Goal: Task Accomplishment & Management: Use online tool/utility

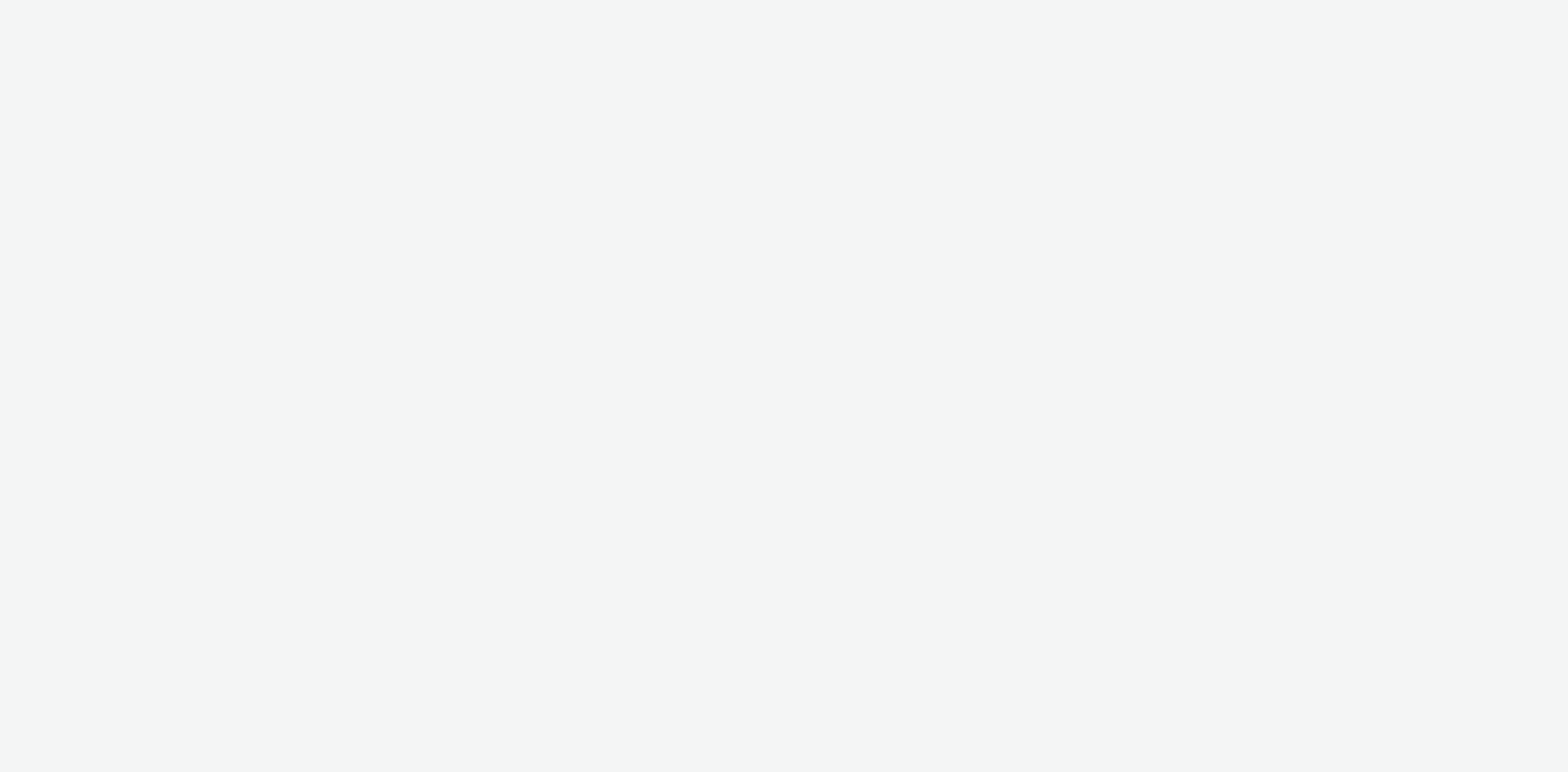
select select "440da4fd-3060-4a41-ba81-8784f925740e"
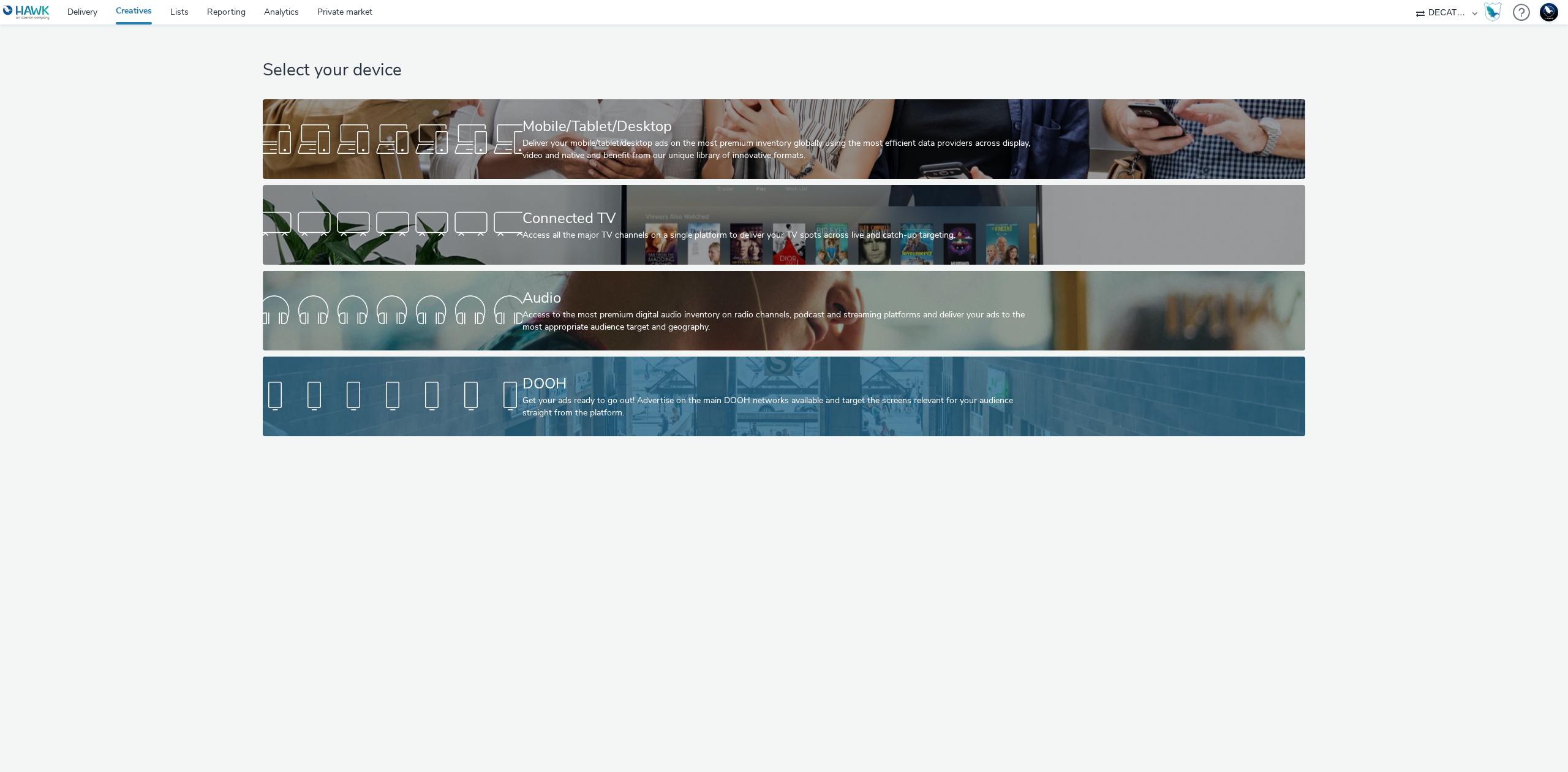
click at [613, 386] on div "DOOH" at bounding box center [782, 384] width 519 height 21
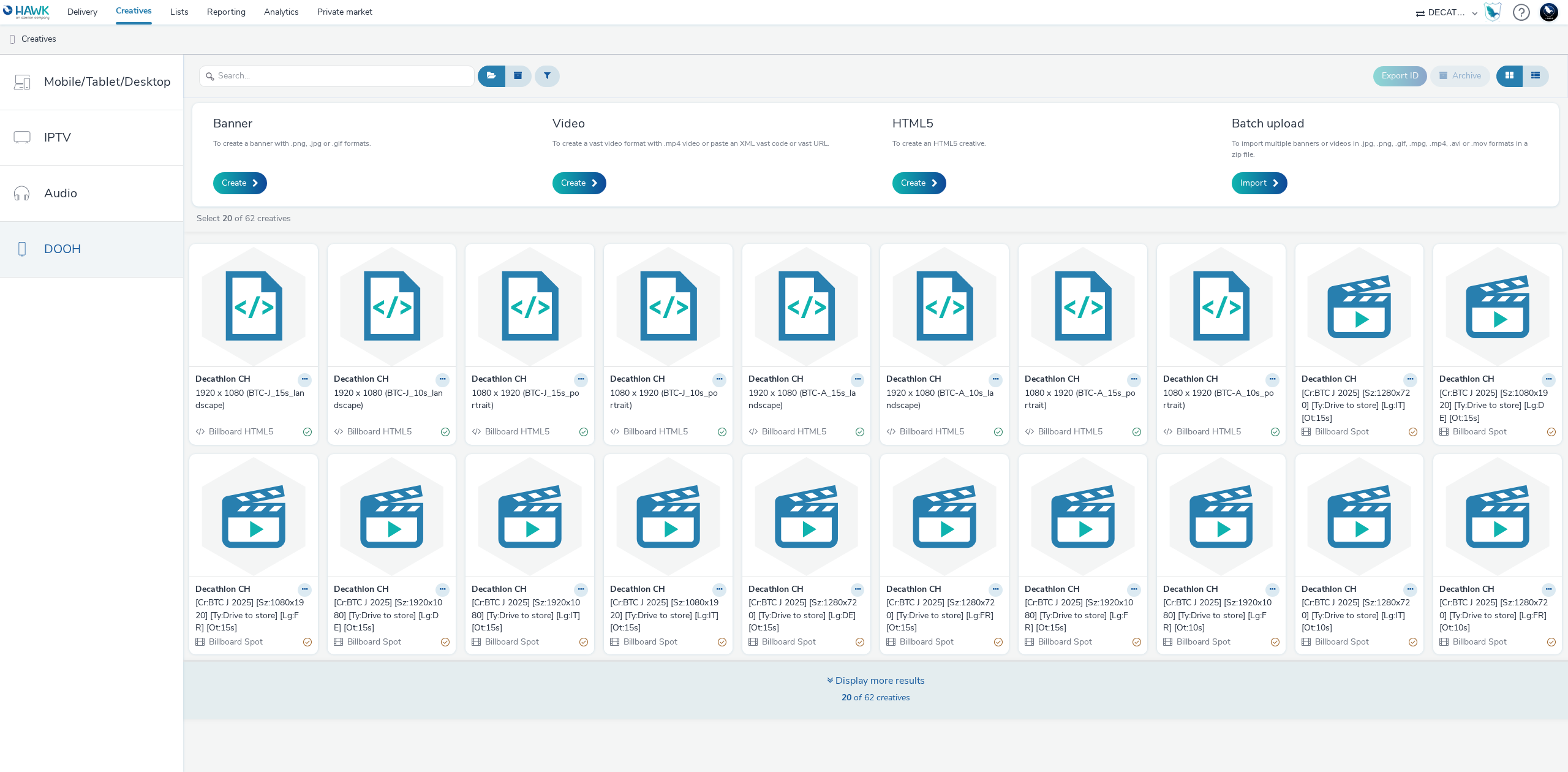
click at [866, 692] on span "20 of 62 creatives" at bounding box center [875, 697] width 69 height 12
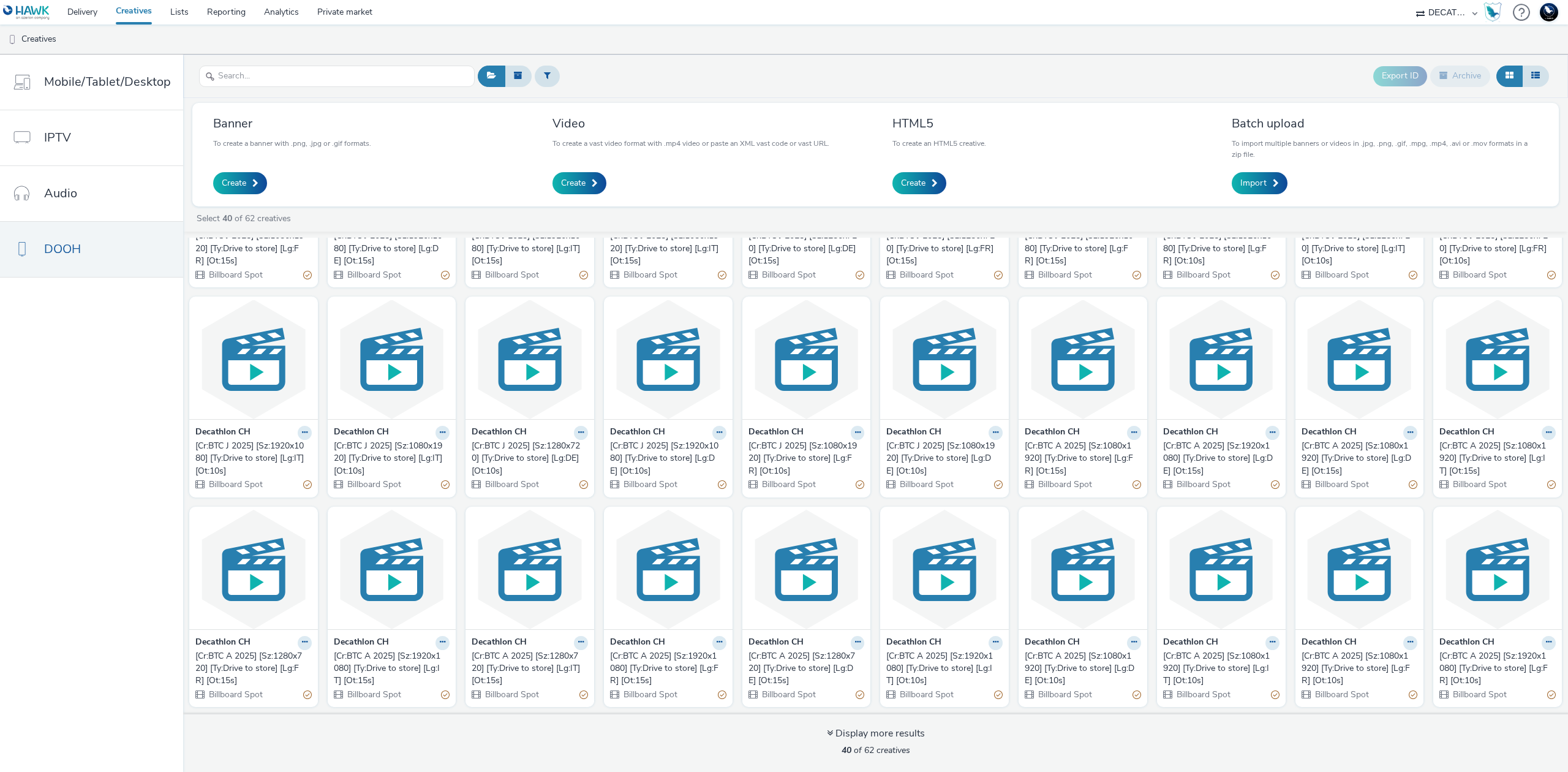
scroll to position [369, 0]
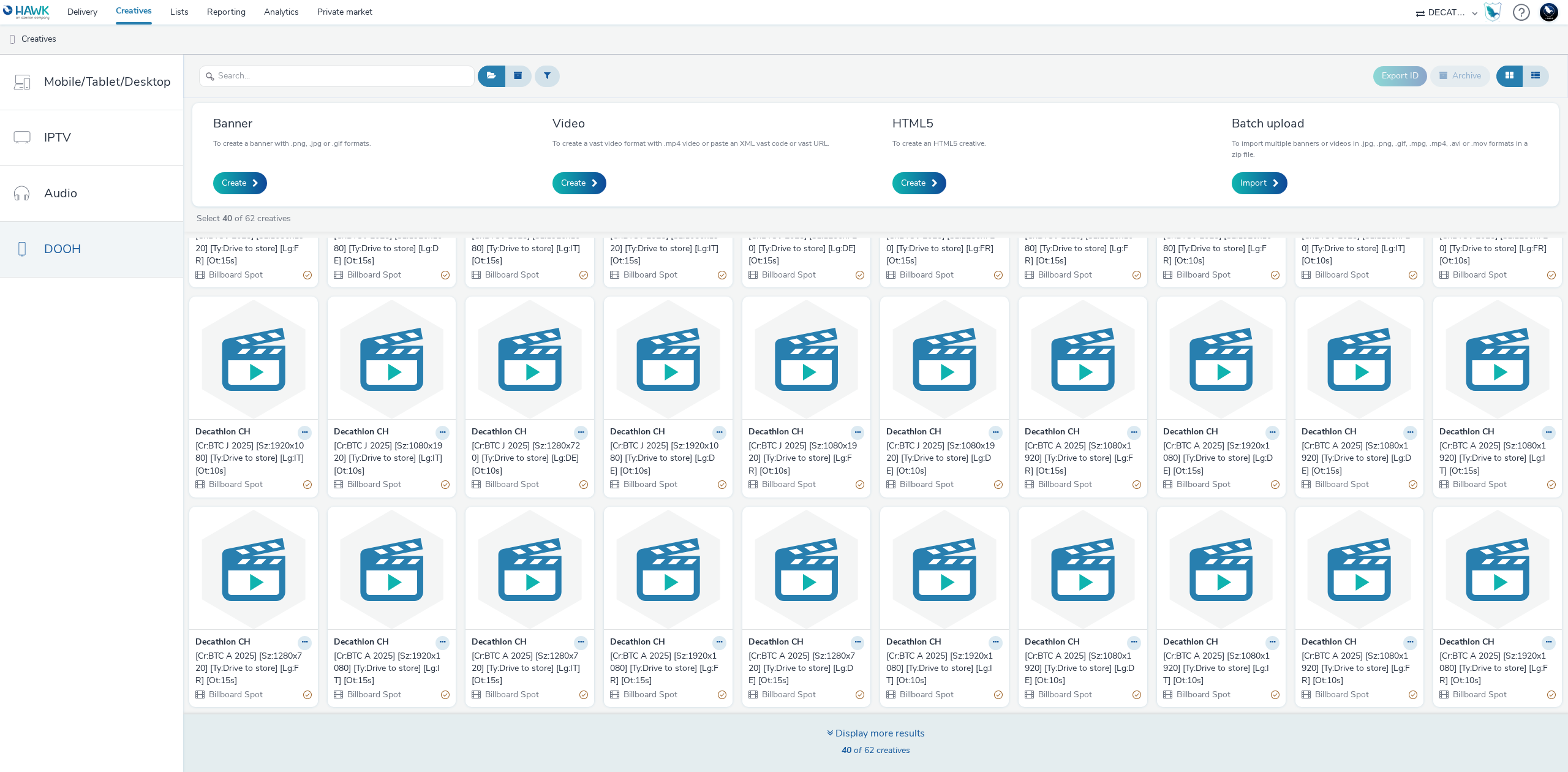
click at [899, 742] on div "Display more results 40 of 62 creatives" at bounding box center [875, 743] width 98 height 33
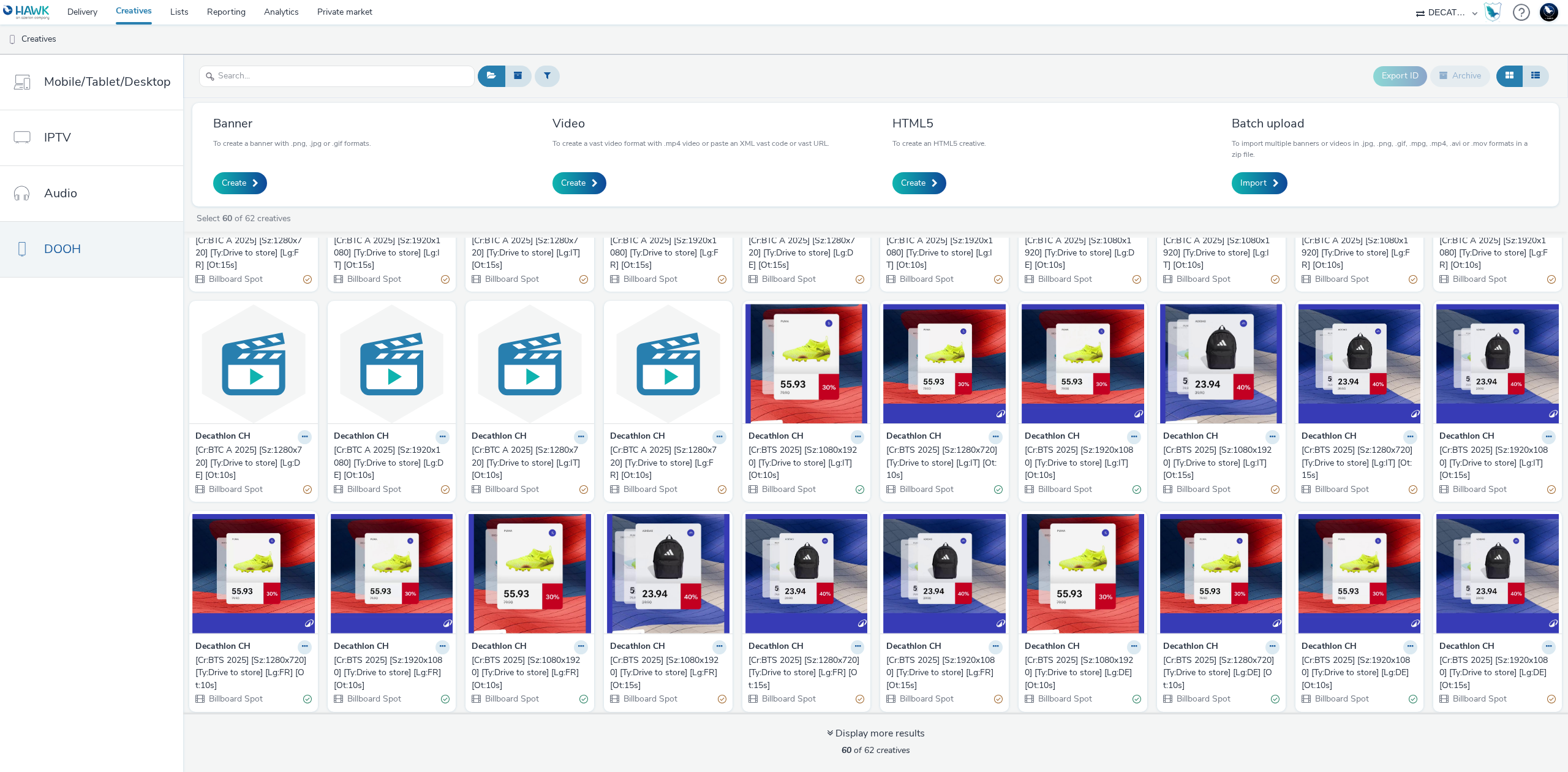
scroll to position [790, 0]
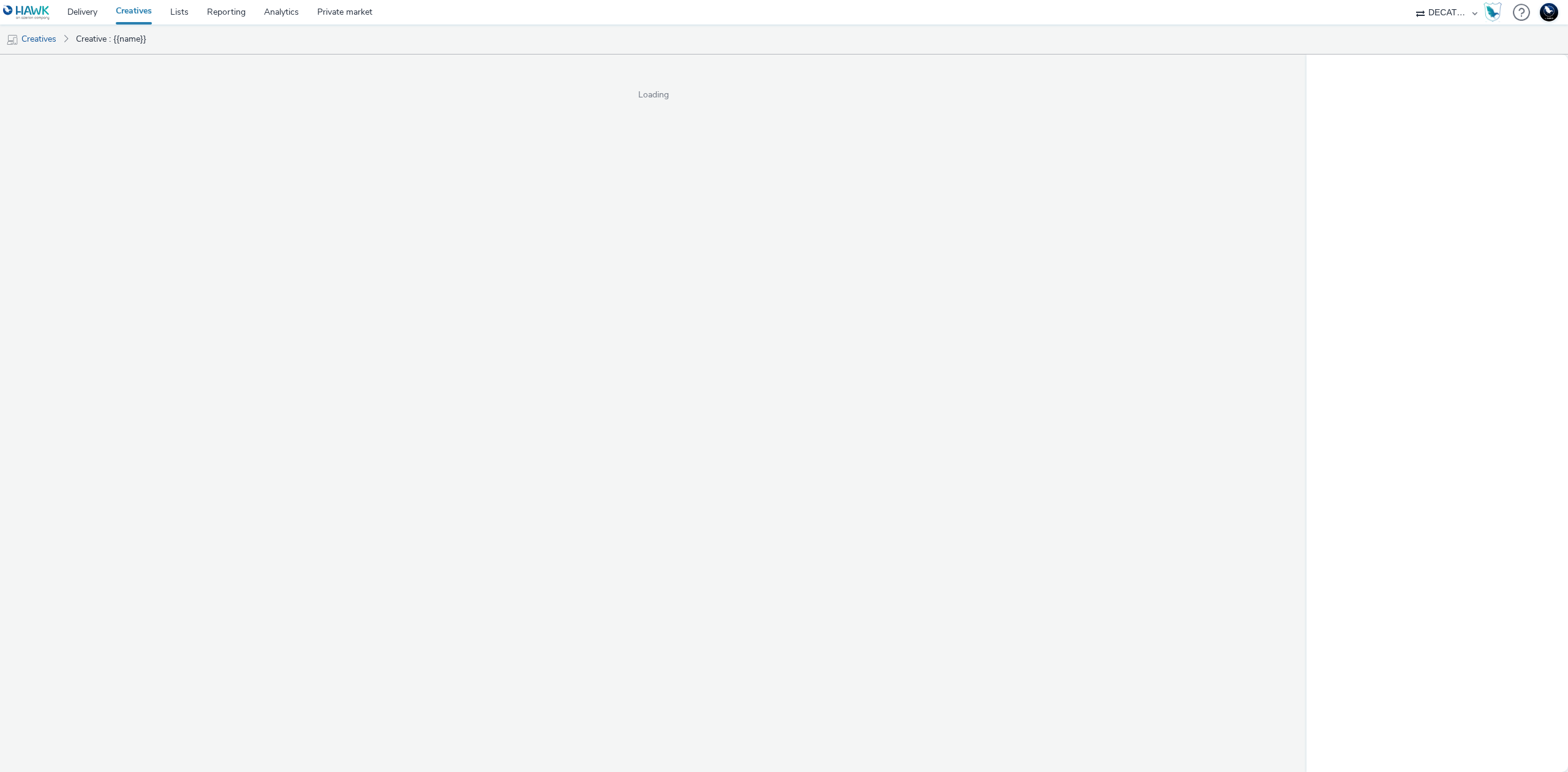
select select "440da4fd-3060-4a41-ba81-8784f925740e"
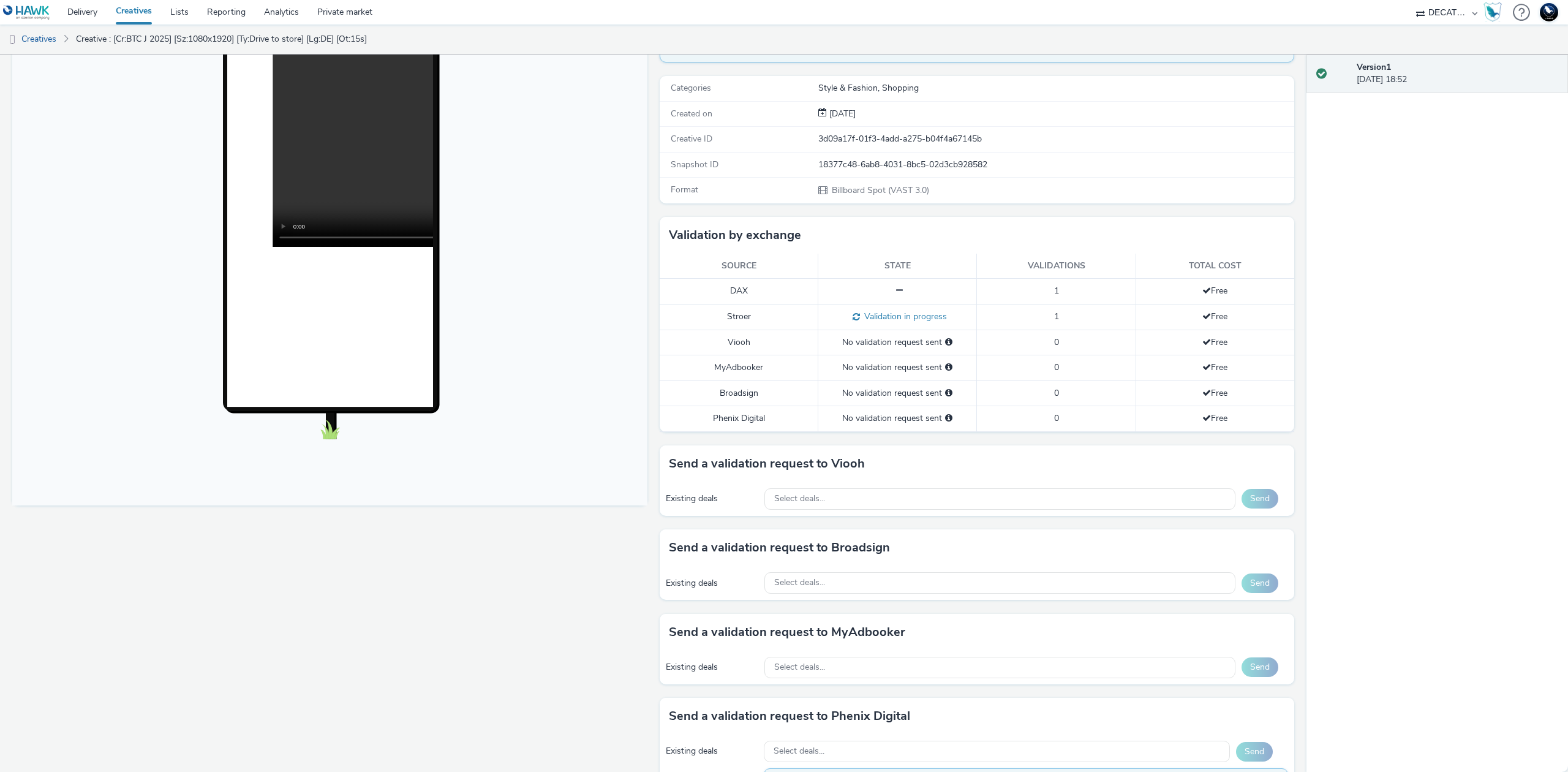
scroll to position [163, 0]
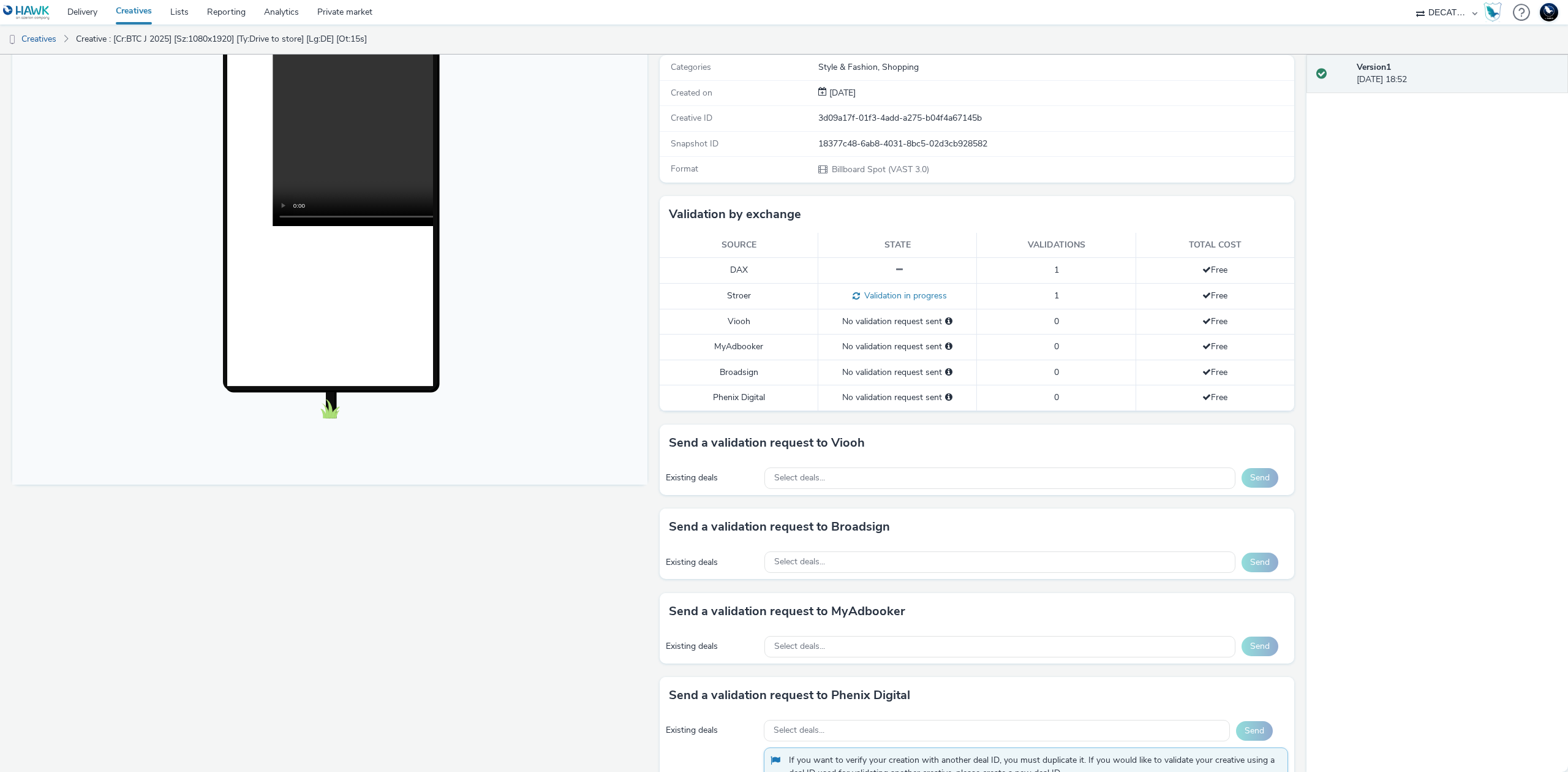
click at [923, 473] on div "Select deals..." at bounding box center [999, 478] width 471 height 21
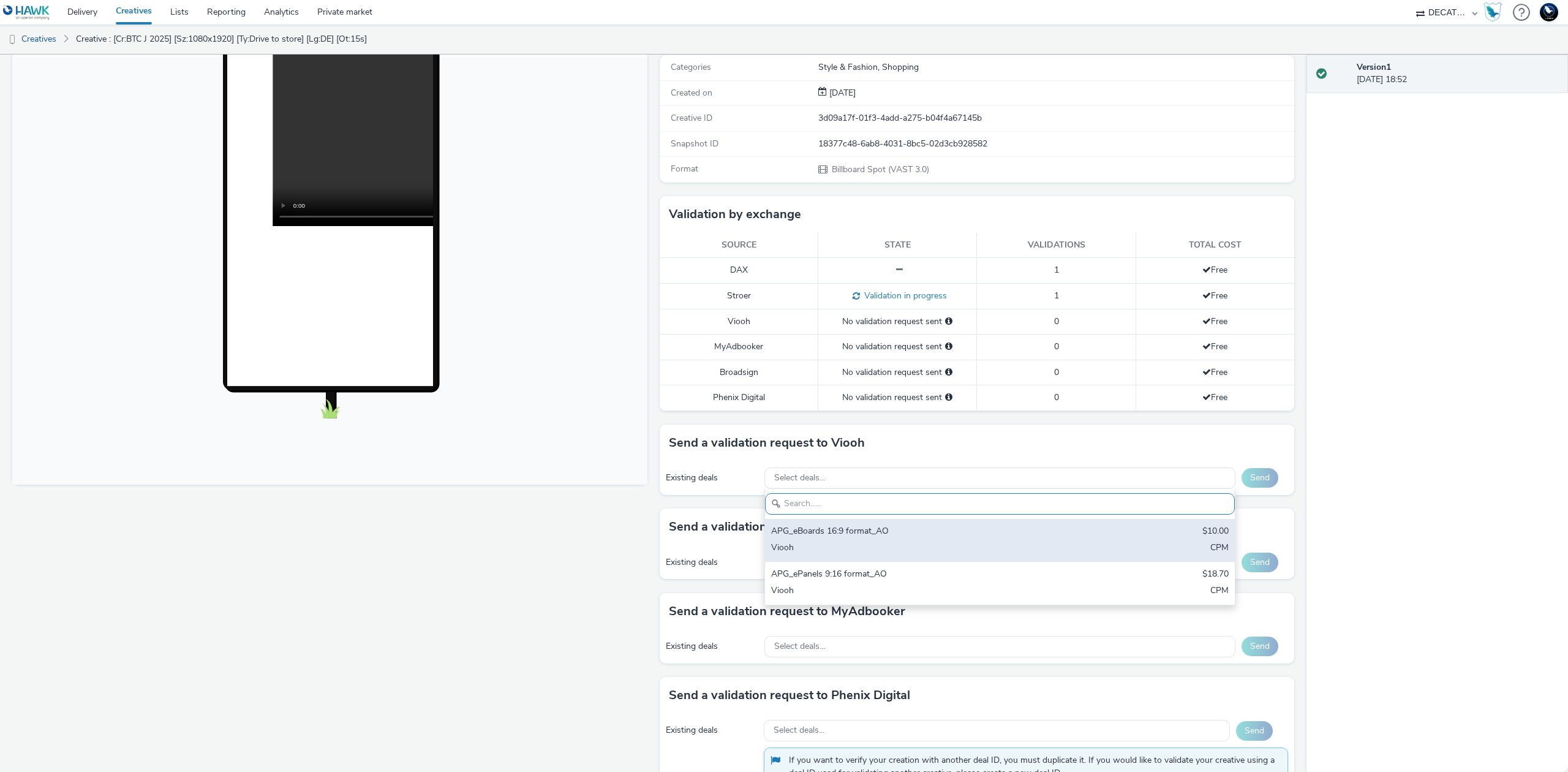
click at [906, 532] on div "APG_eBoards 16:9 format_AO" at bounding box center [923, 532] width 303 height 14
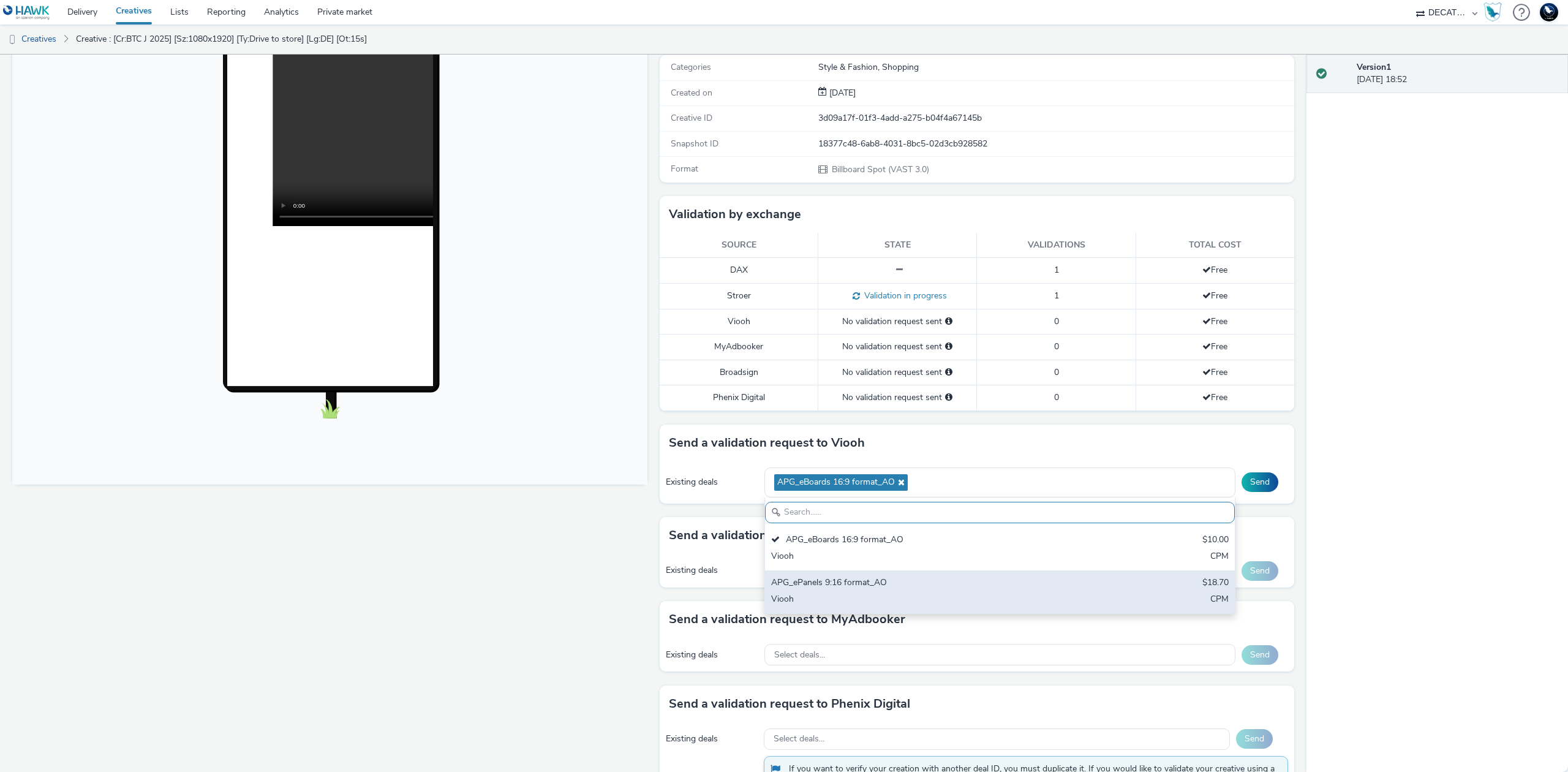
click at [912, 591] on div "APG_ePanels 9:16 format_AO" at bounding box center [923, 583] width 303 height 14
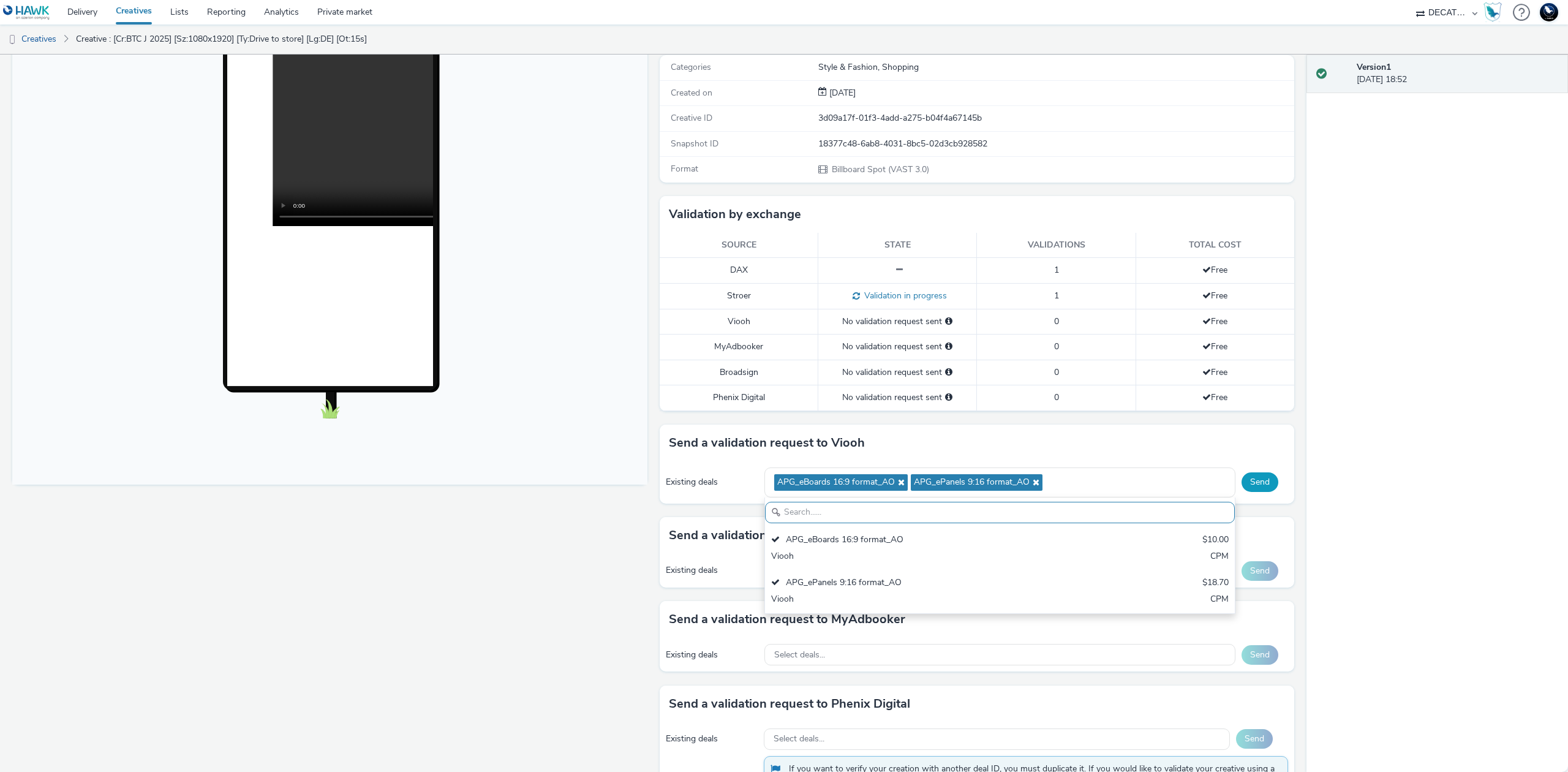
click at [1246, 488] on button "Send" at bounding box center [1260, 482] width 37 height 20
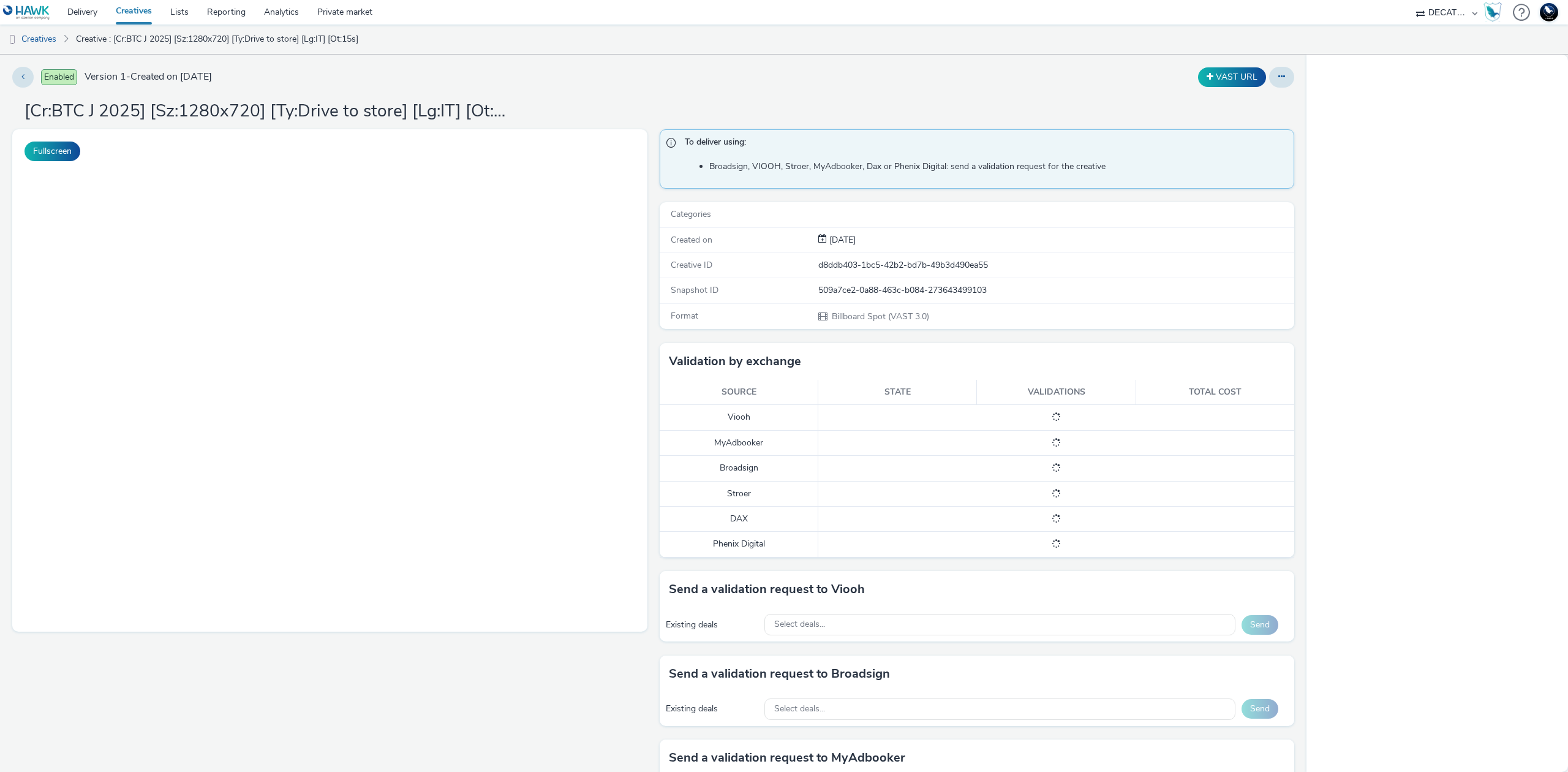
select select "440da4fd-3060-4a41-ba81-8784f925740e"
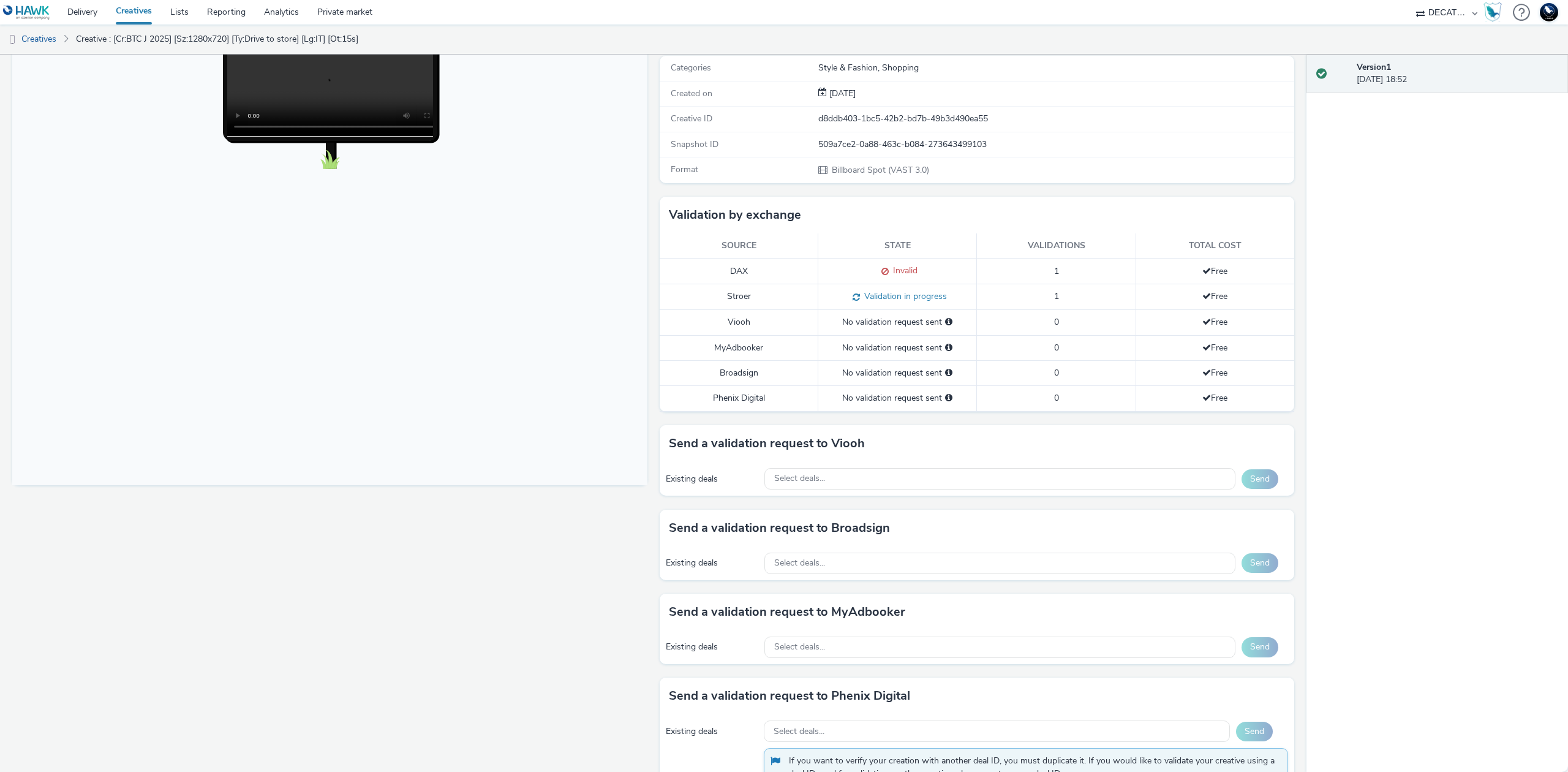
scroll to position [163, 0]
click at [977, 478] on div "Select deals..." at bounding box center [999, 478] width 471 height 21
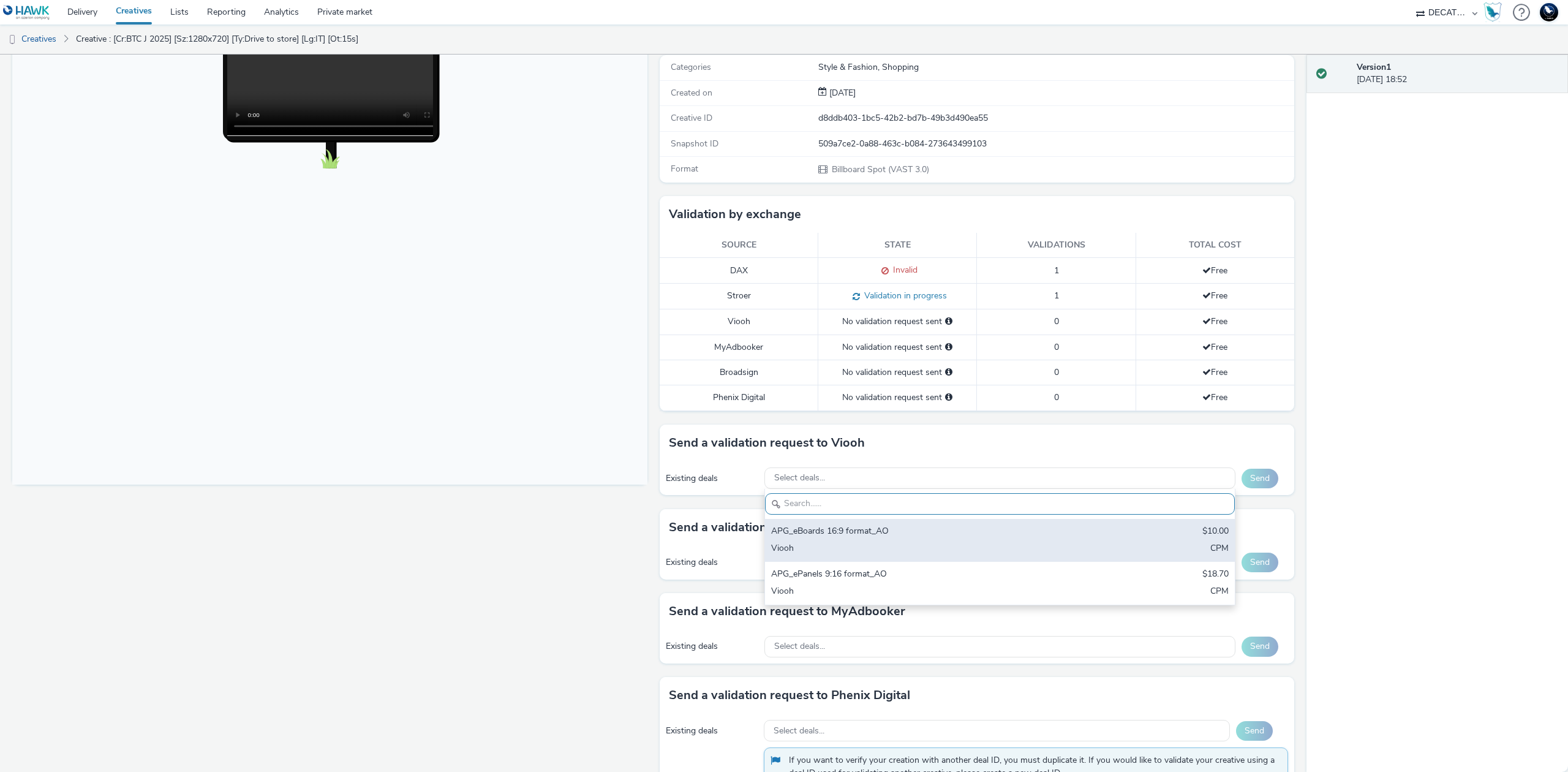
click at [931, 535] on div "APG_eBoards 16:9 format_AO" at bounding box center [923, 532] width 303 height 14
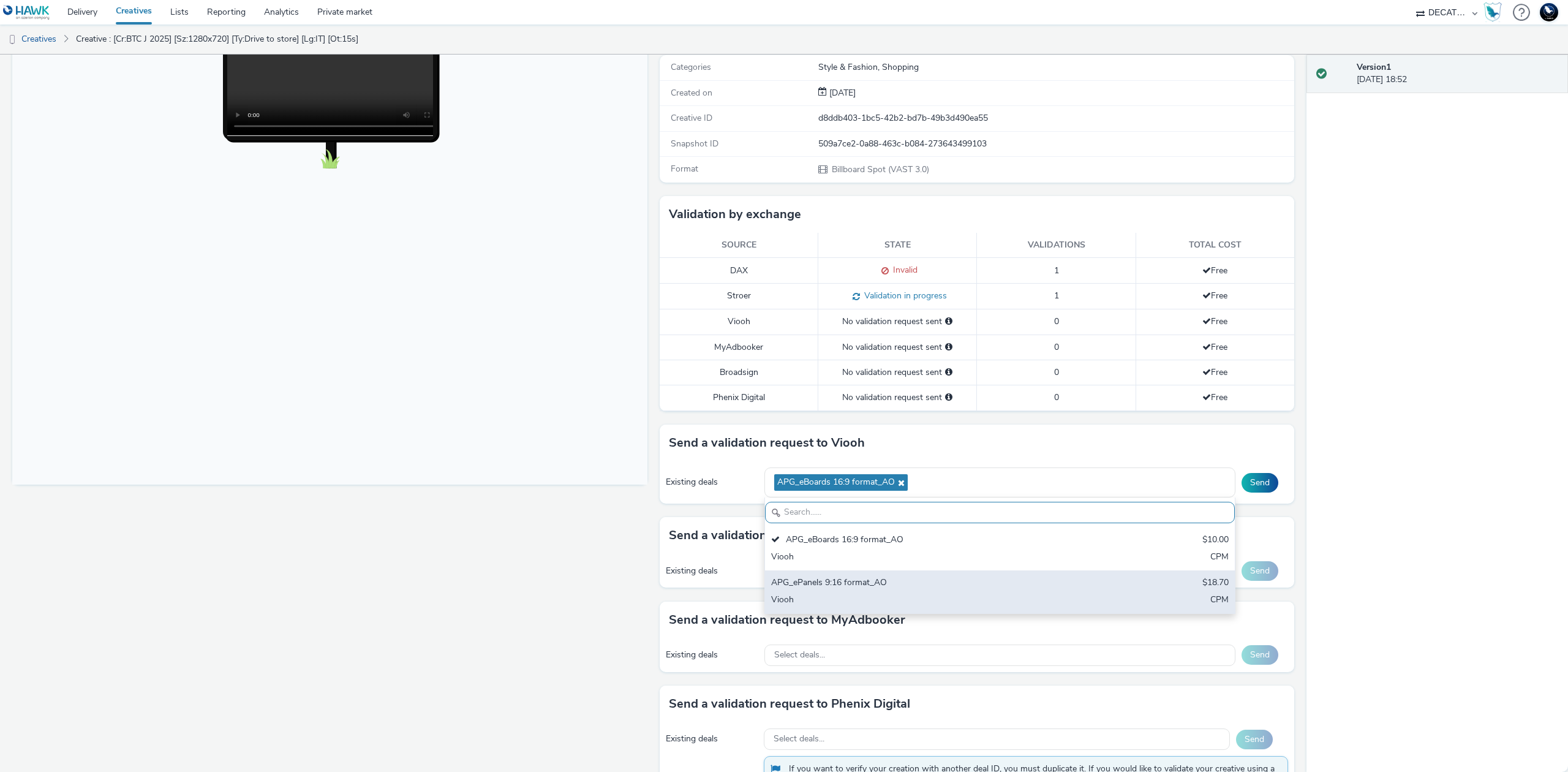
click at [930, 603] on div "Viooh" at bounding box center [923, 600] width 303 height 14
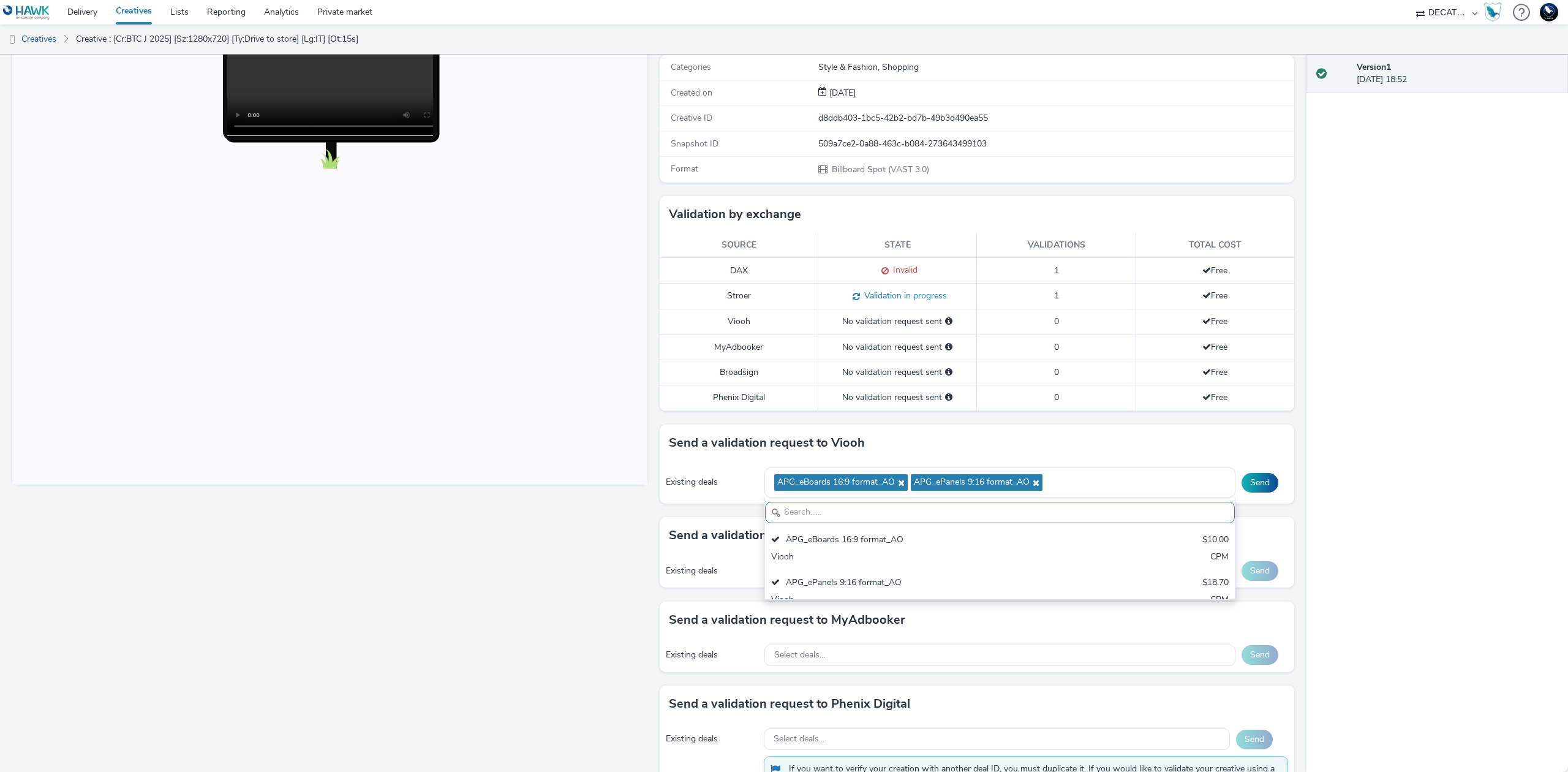
click at [1066, 437] on div "Send a validation request to Viooh" at bounding box center [977, 443] width 635 height 37
click at [1249, 488] on button "Send" at bounding box center [1260, 483] width 37 height 20
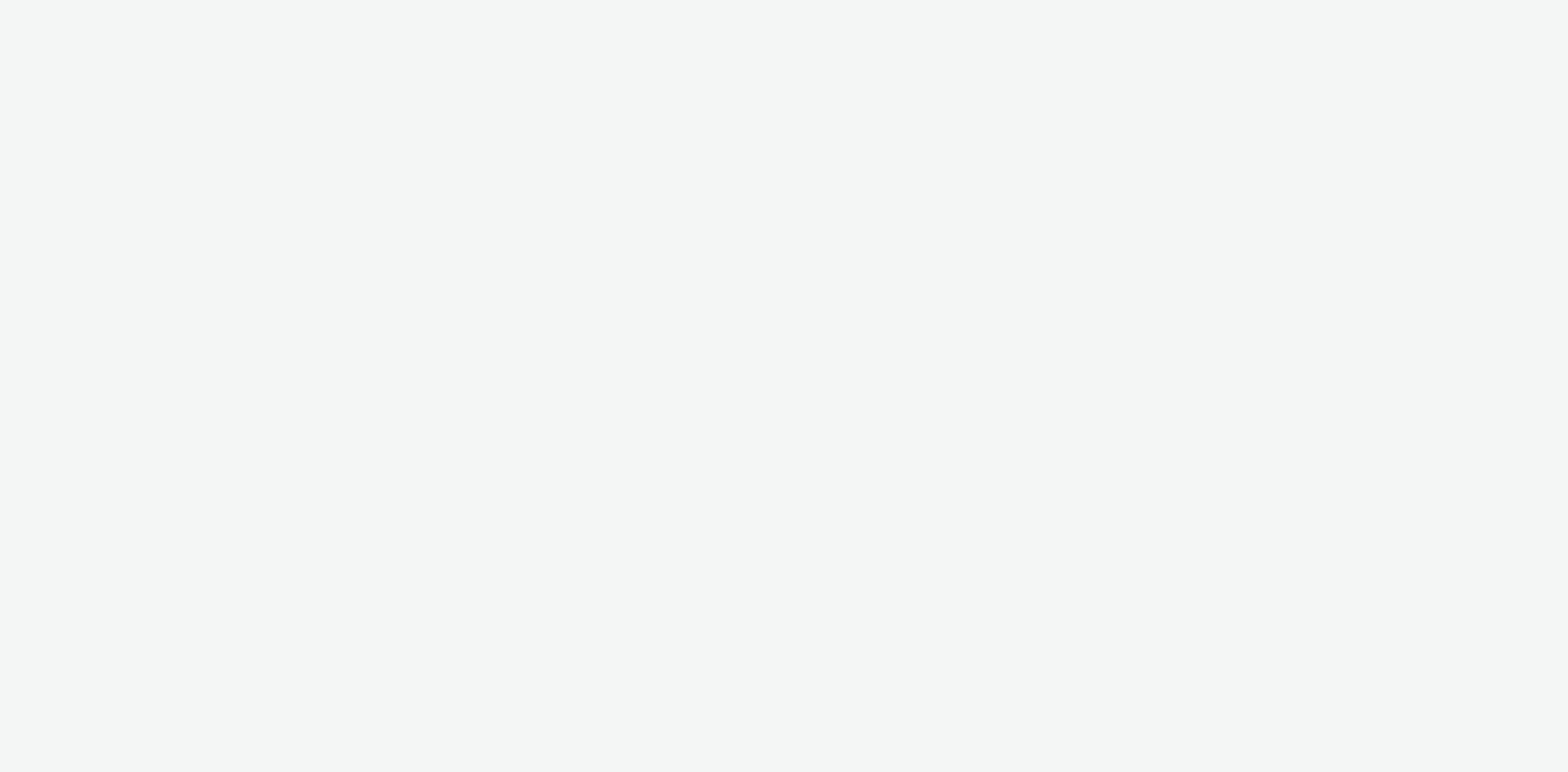
select select "440da4fd-3060-4a41-ba81-8784f925740e"
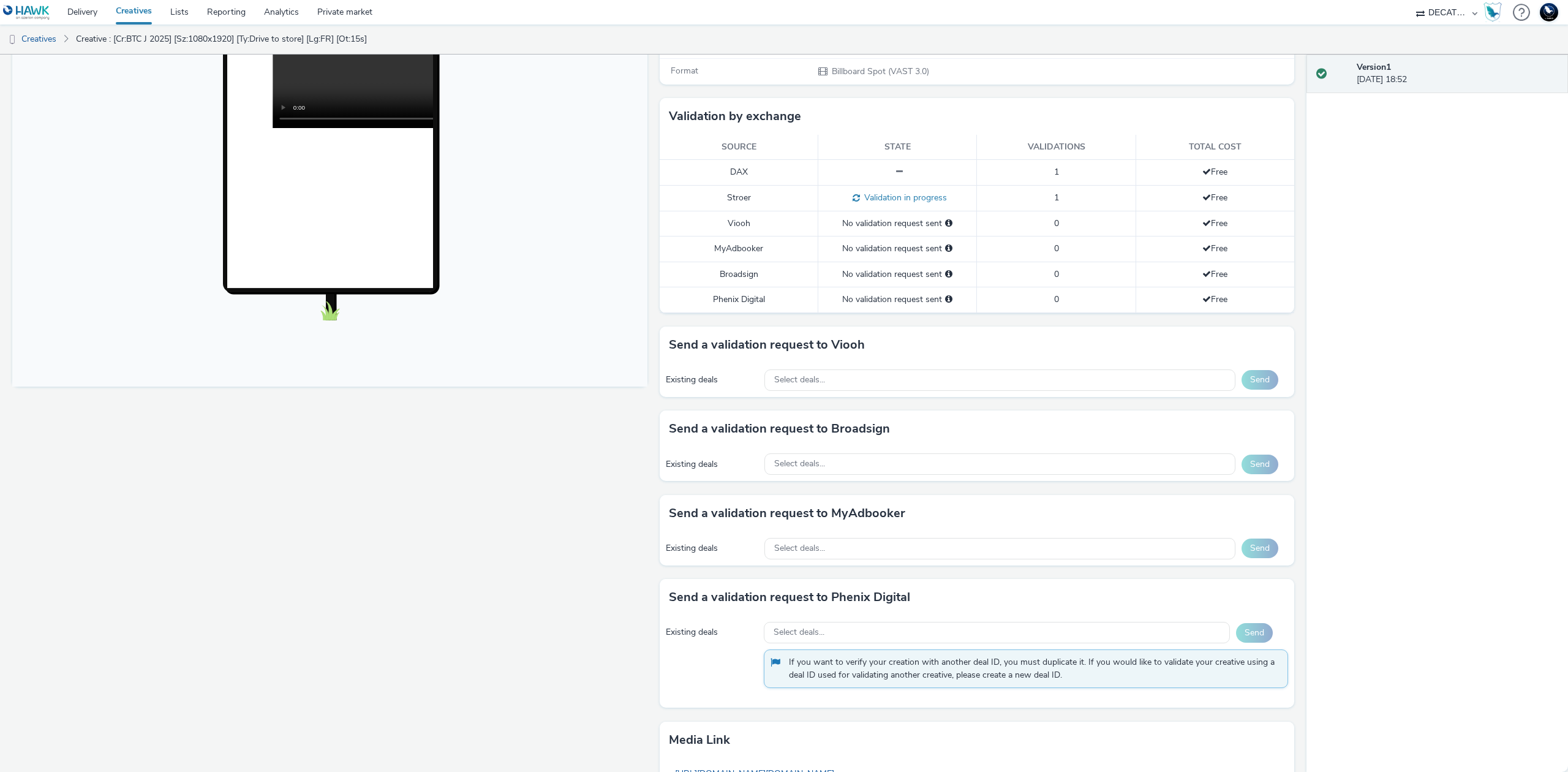
scroll to position [327, 0]
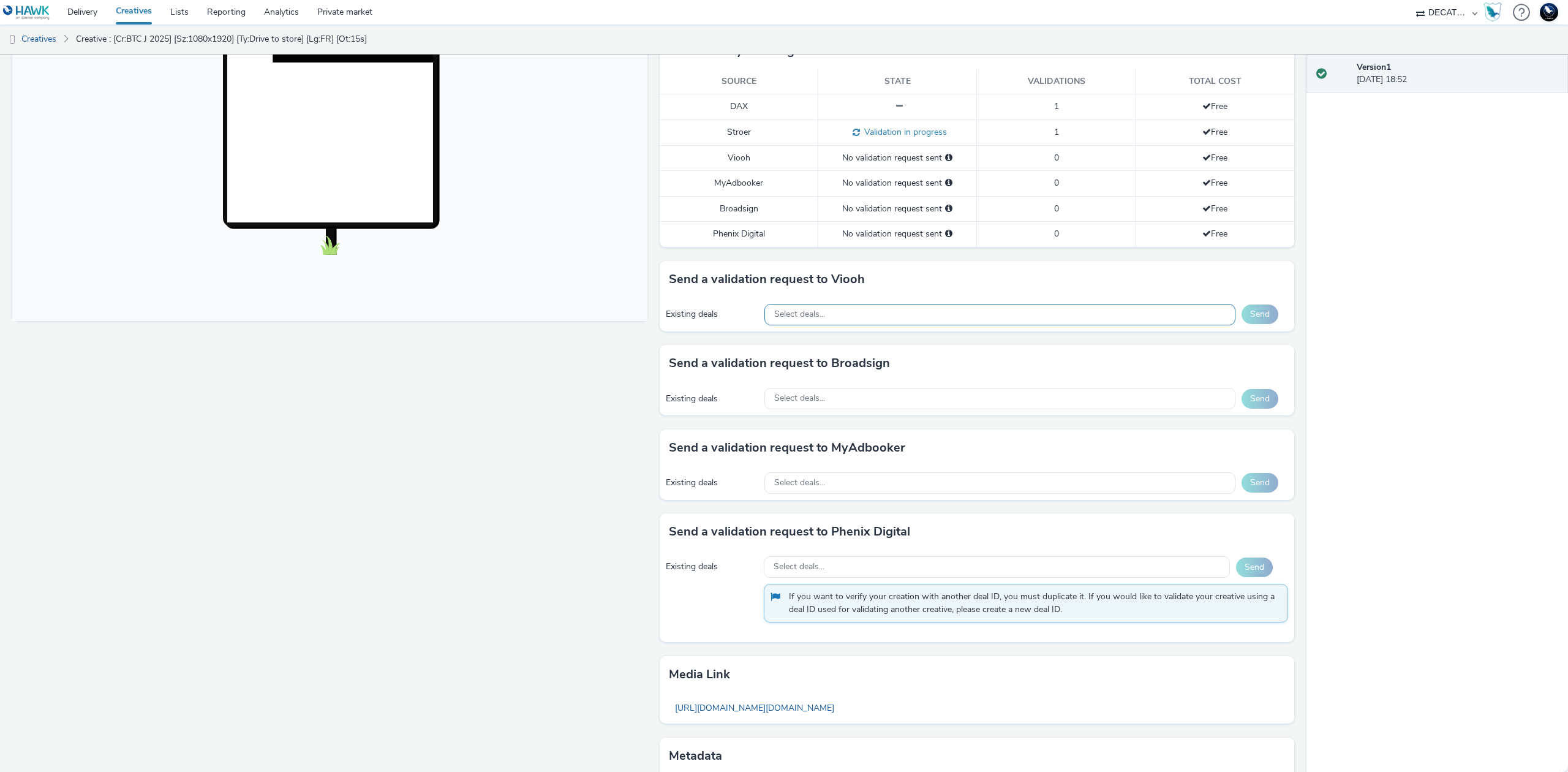
click at [962, 322] on div "Select deals..." at bounding box center [999, 314] width 471 height 21
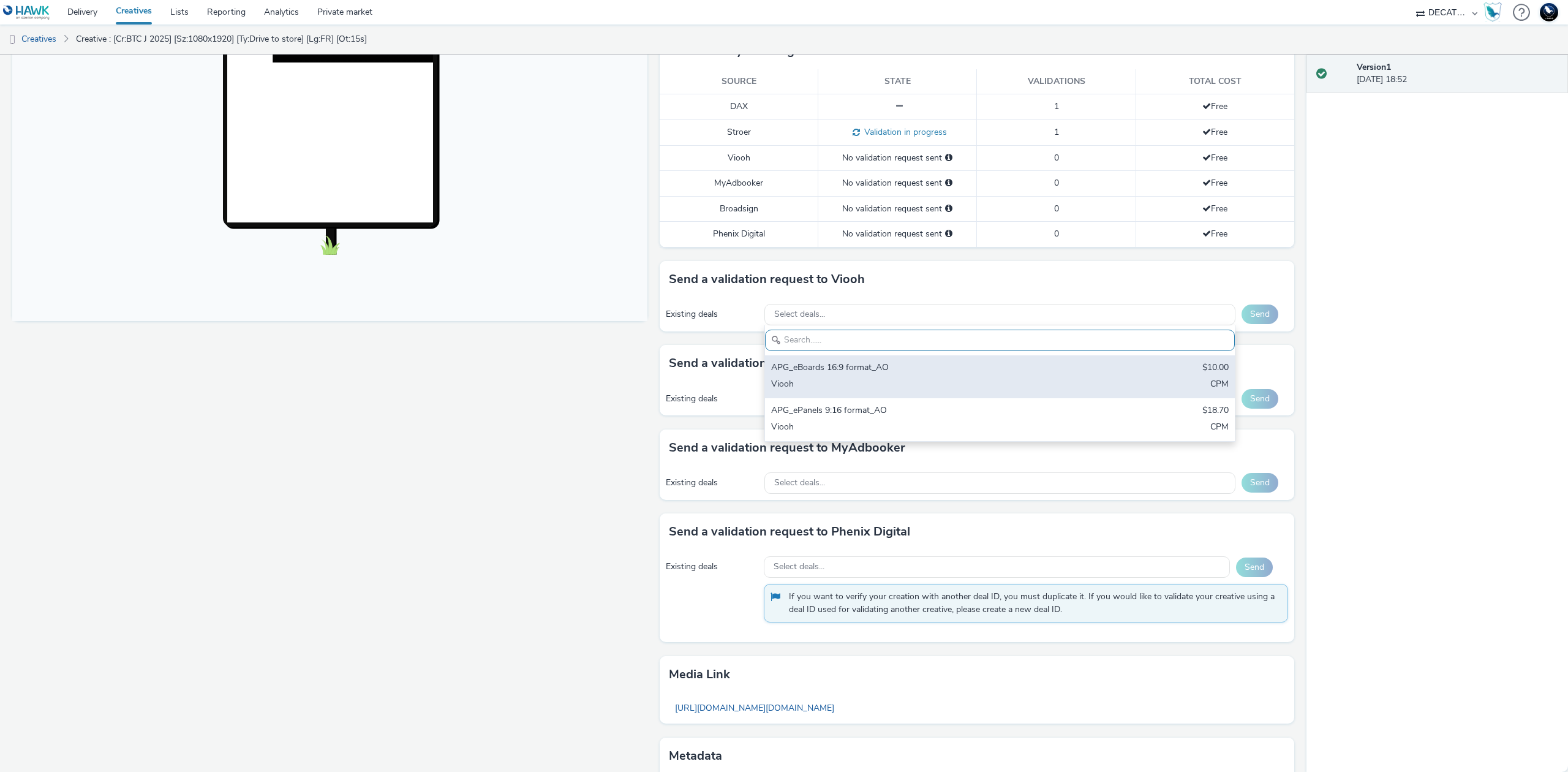
click at [960, 375] on div "APG_eBoards 16:9 format_AO" at bounding box center [923, 368] width 303 height 14
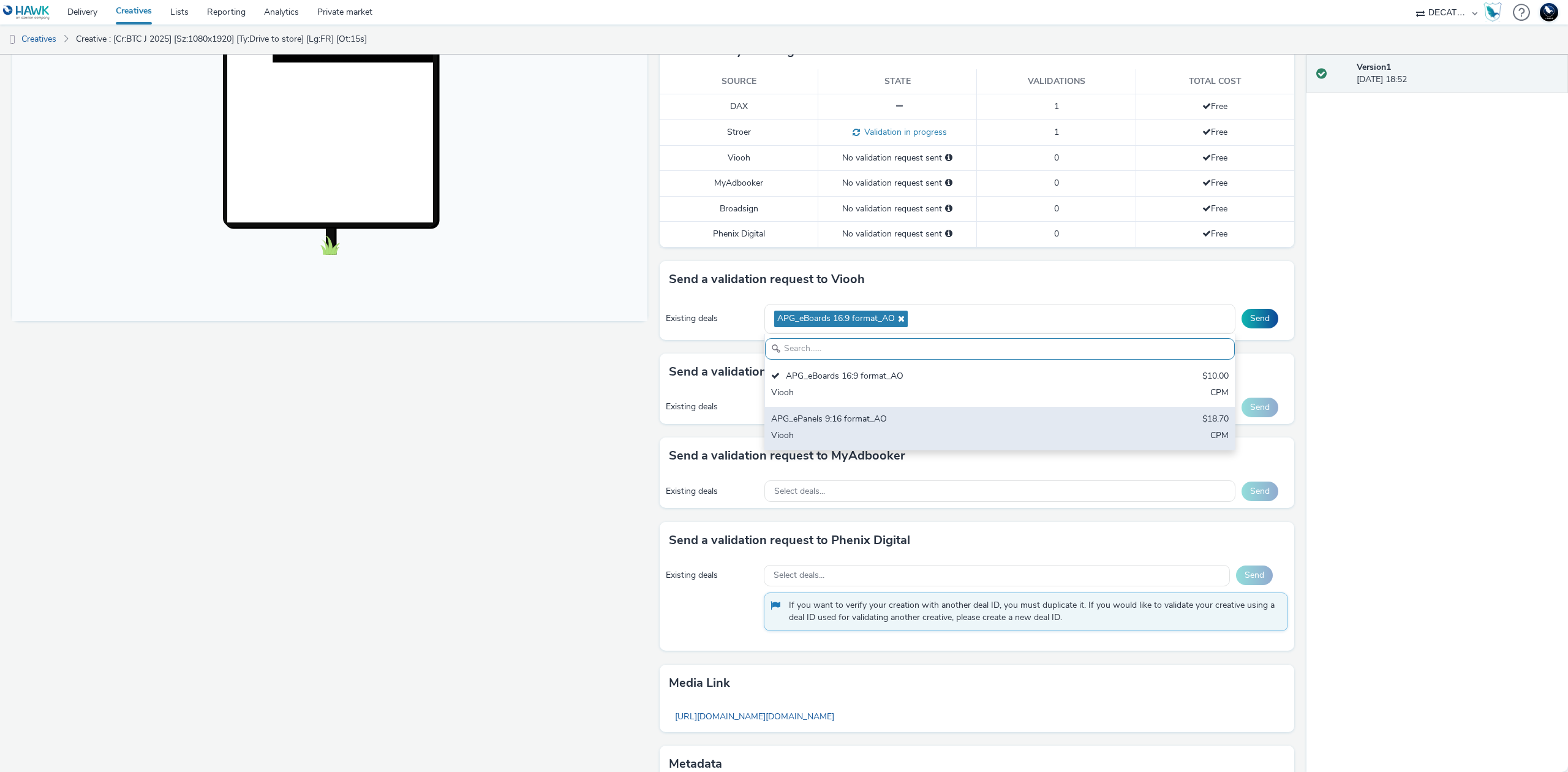
click at [961, 432] on div "Viooh" at bounding box center [923, 436] width 303 height 14
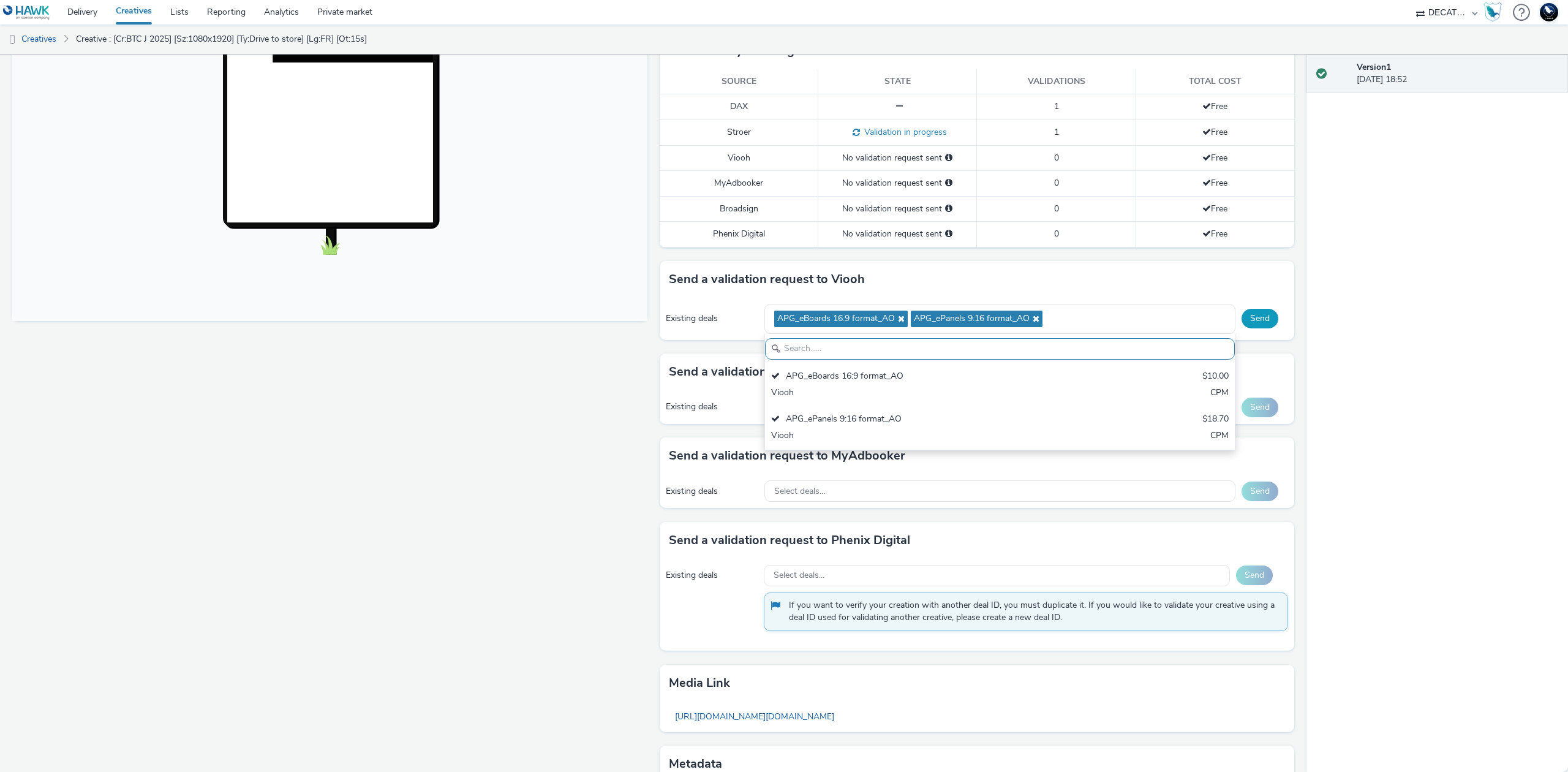
click at [1252, 322] on button "Send" at bounding box center [1260, 319] width 37 height 20
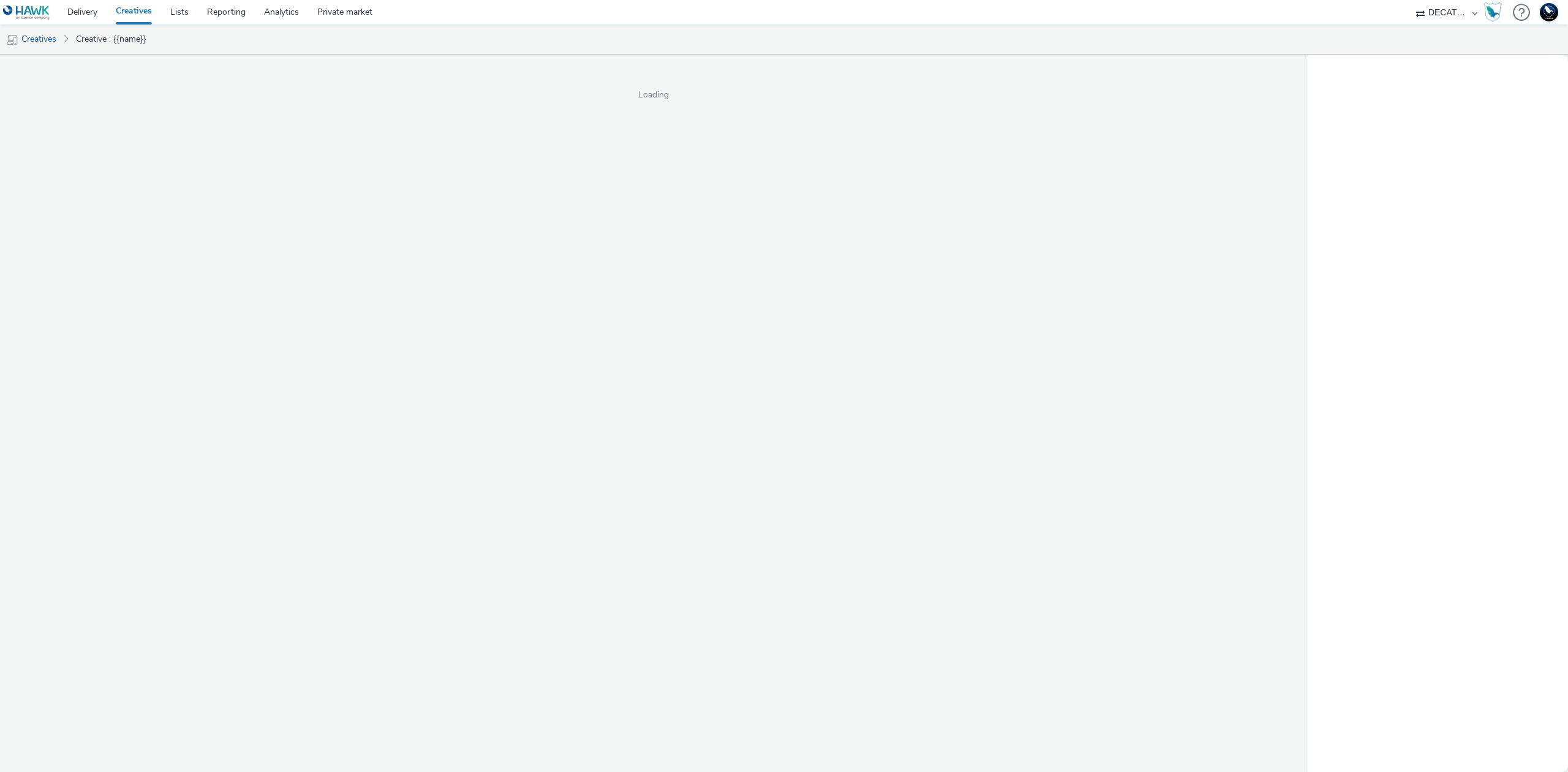
select select "440da4fd-3060-4a41-ba81-8784f925740e"
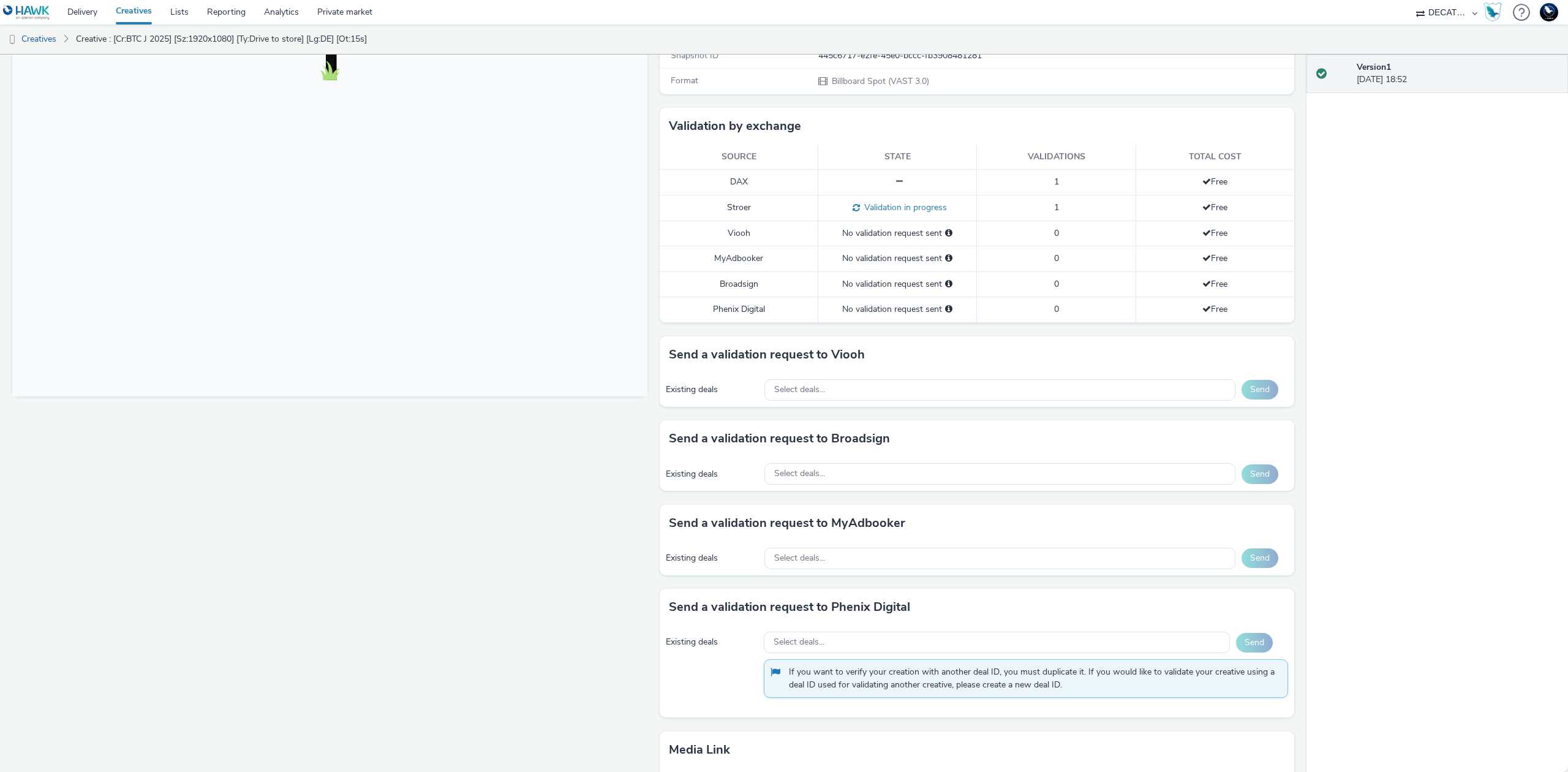
scroll to position [397, 0]
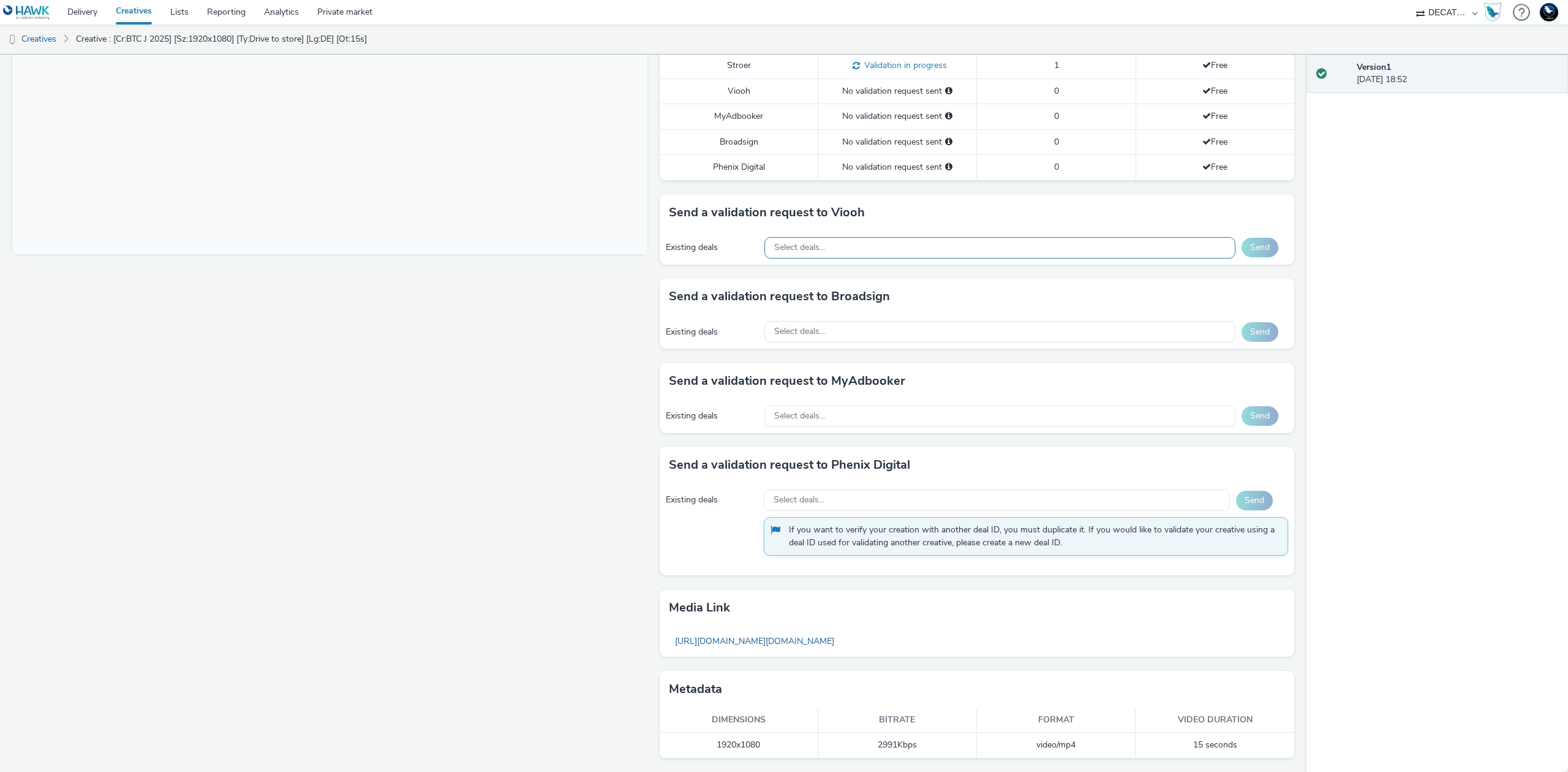
click at [961, 251] on div "Select deals..." at bounding box center [999, 248] width 471 height 21
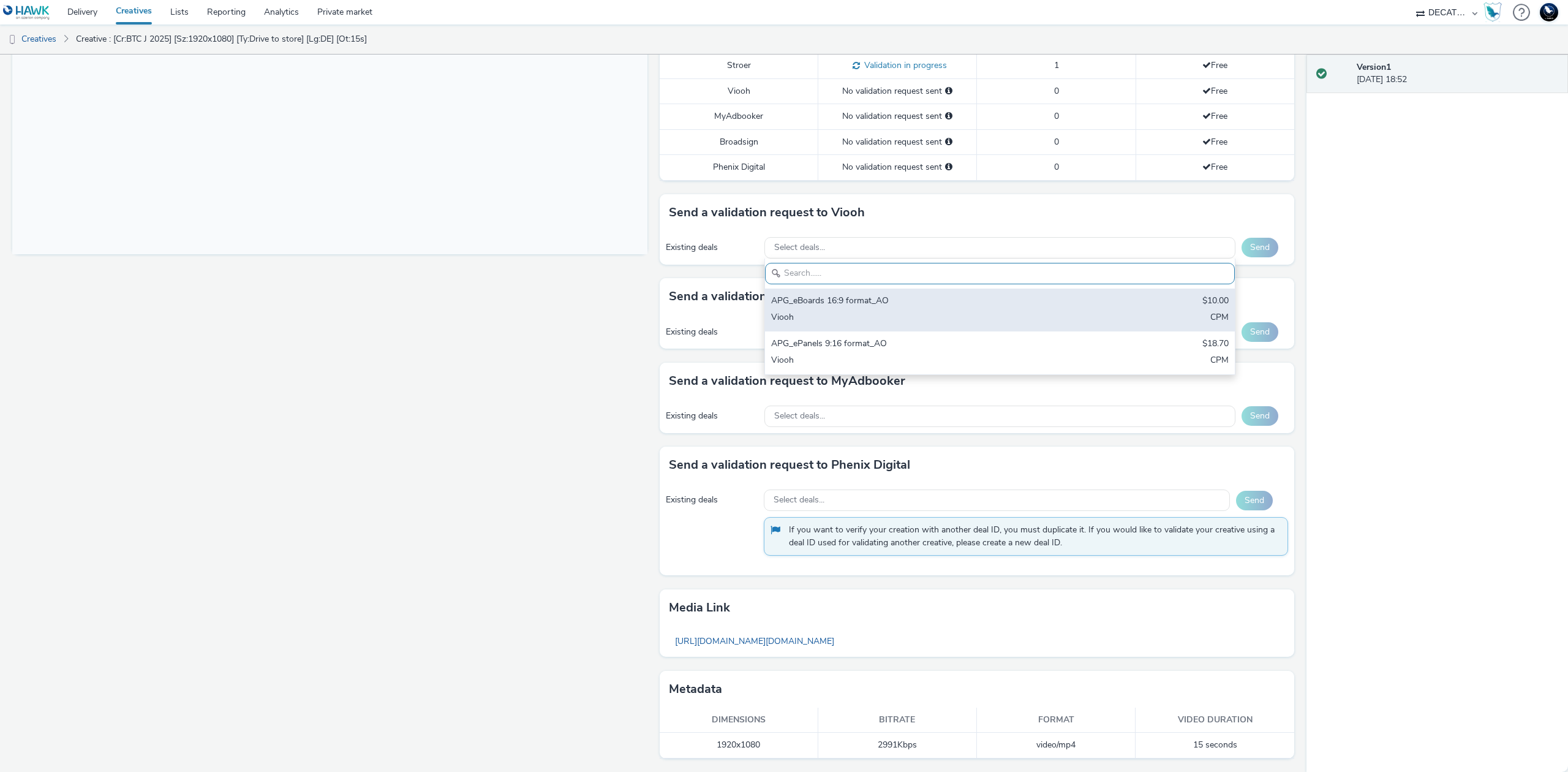
click at [953, 299] on div "APG_eBoards 16:9 format_AO" at bounding box center [923, 302] width 303 height 14
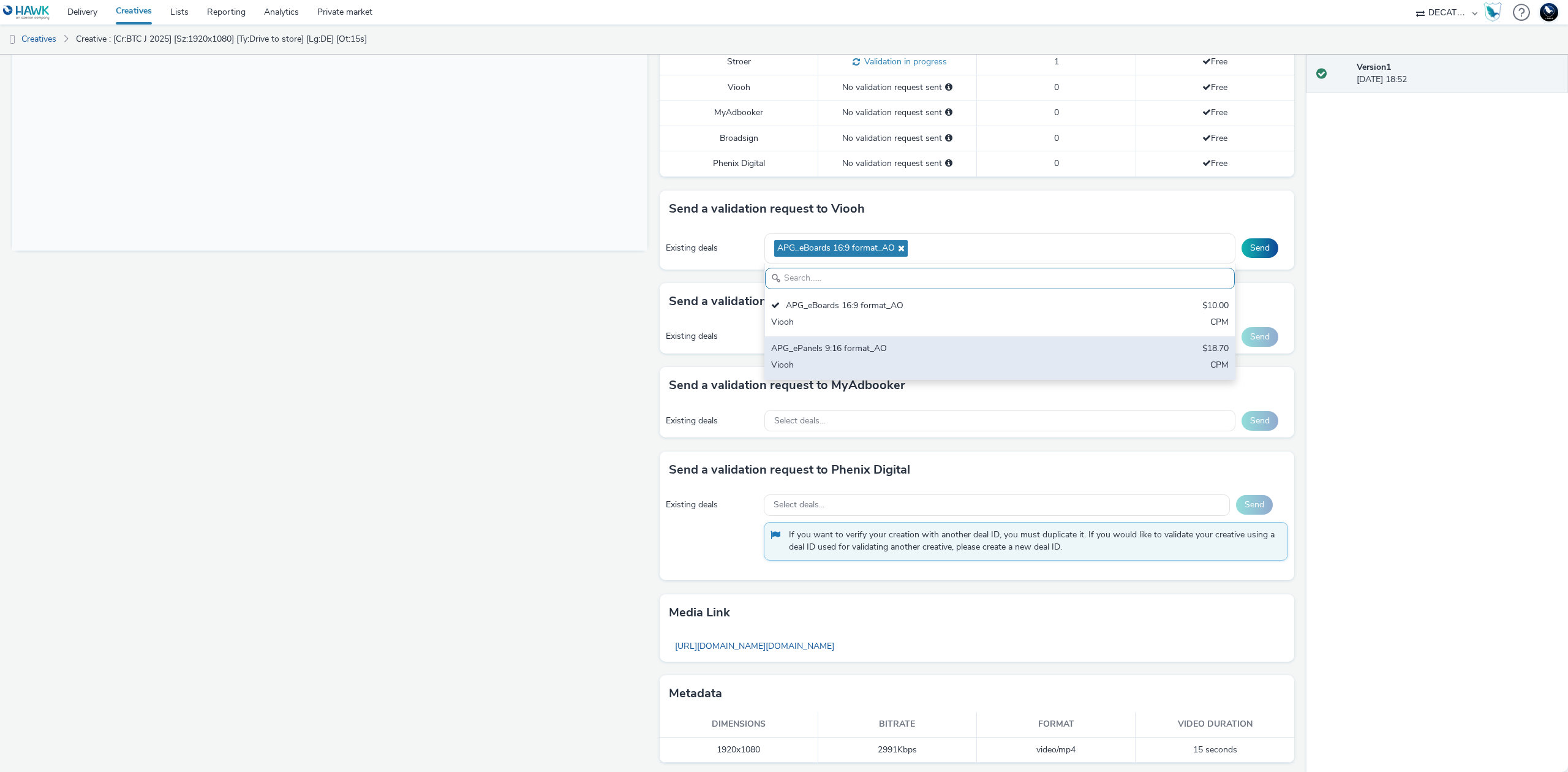
click at [945, 373] on div "Viooh" at bounding box center [923, 366] width 303 height 14
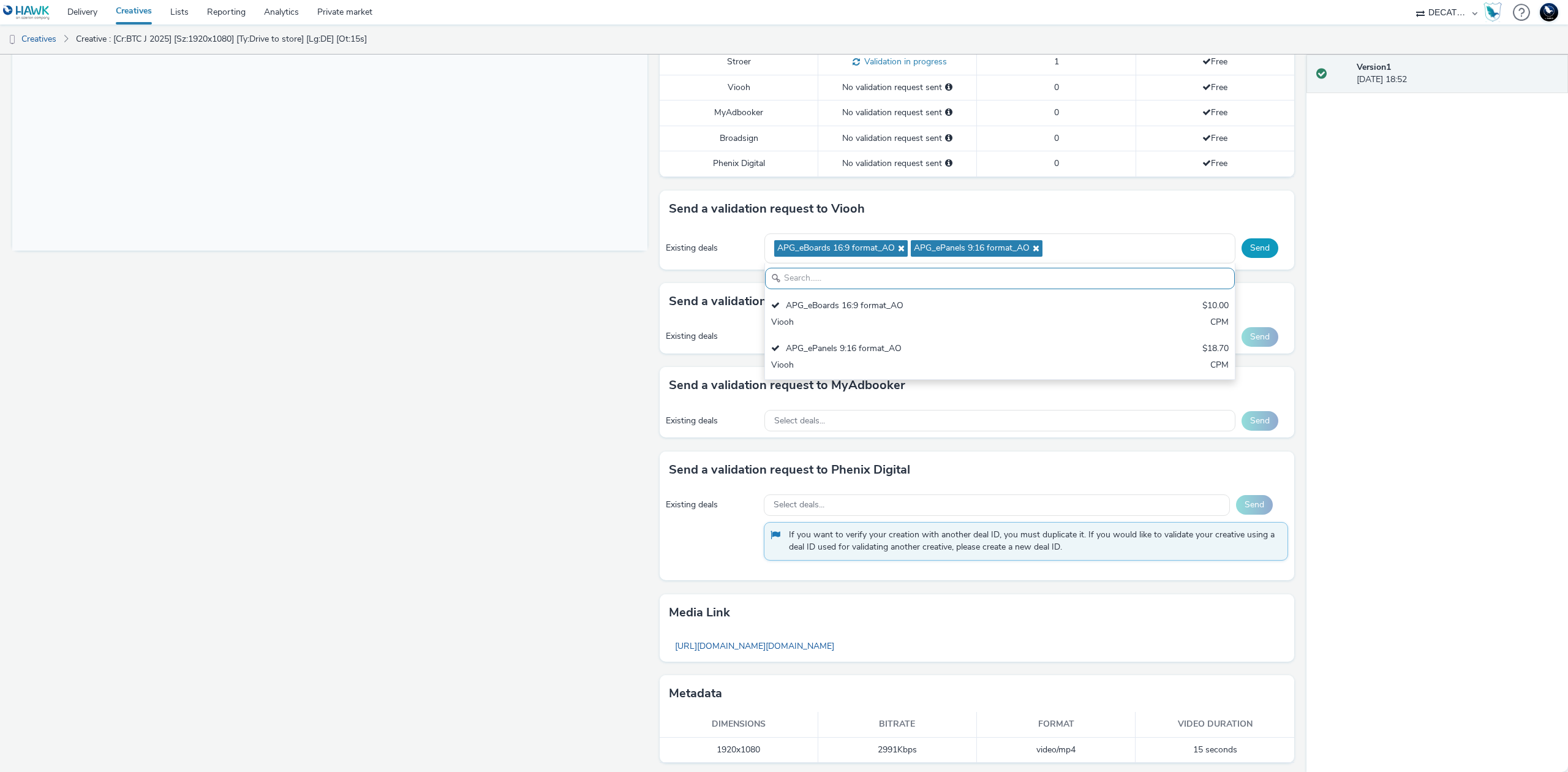
click at [1241, 253] on button "Send" at bounding box center [1260, 248] width 37 height 20
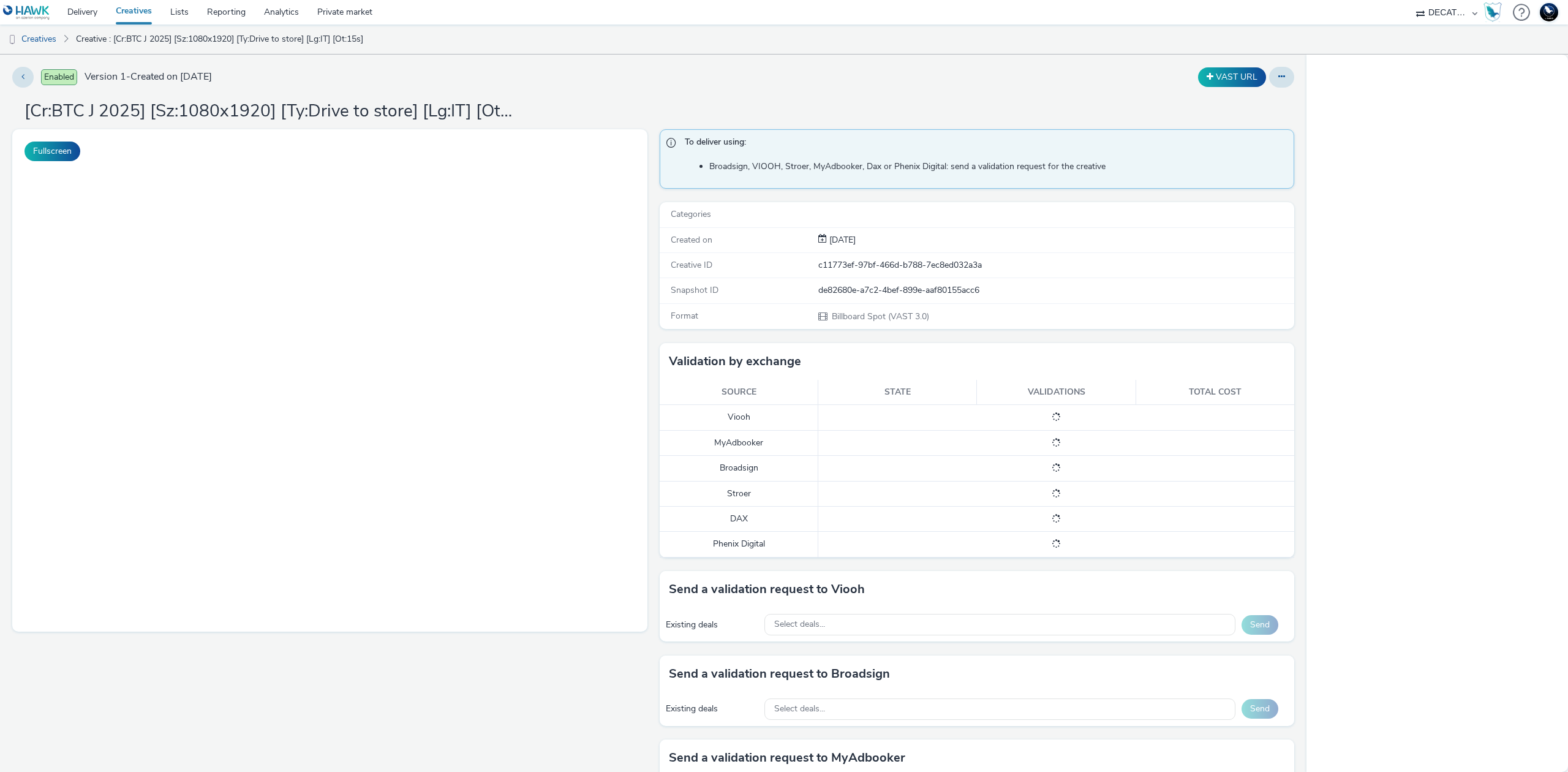
select select "440da4fd-3060-4a41-ba81-8784f925740e"
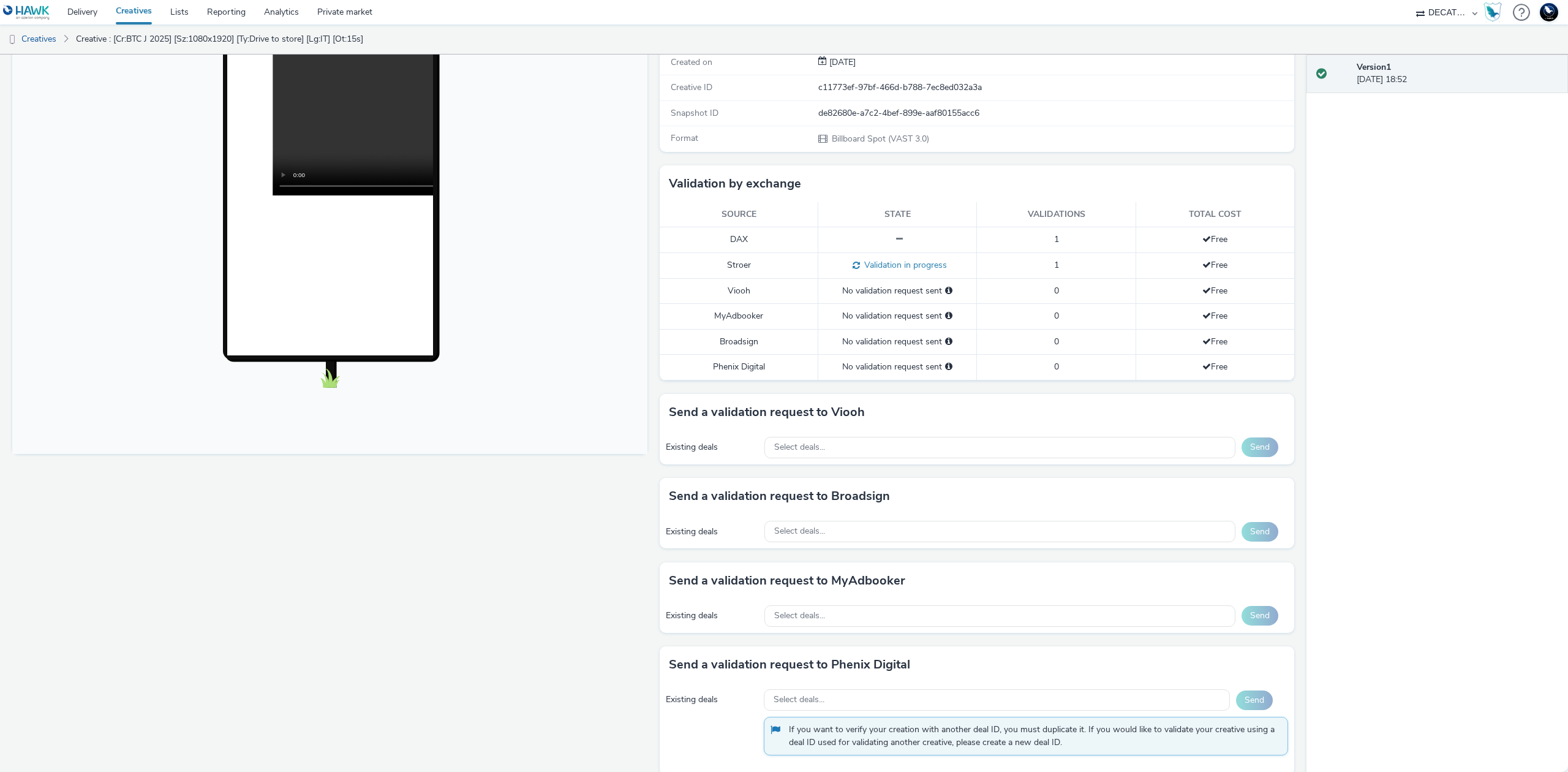
scroll to position [245, 0]
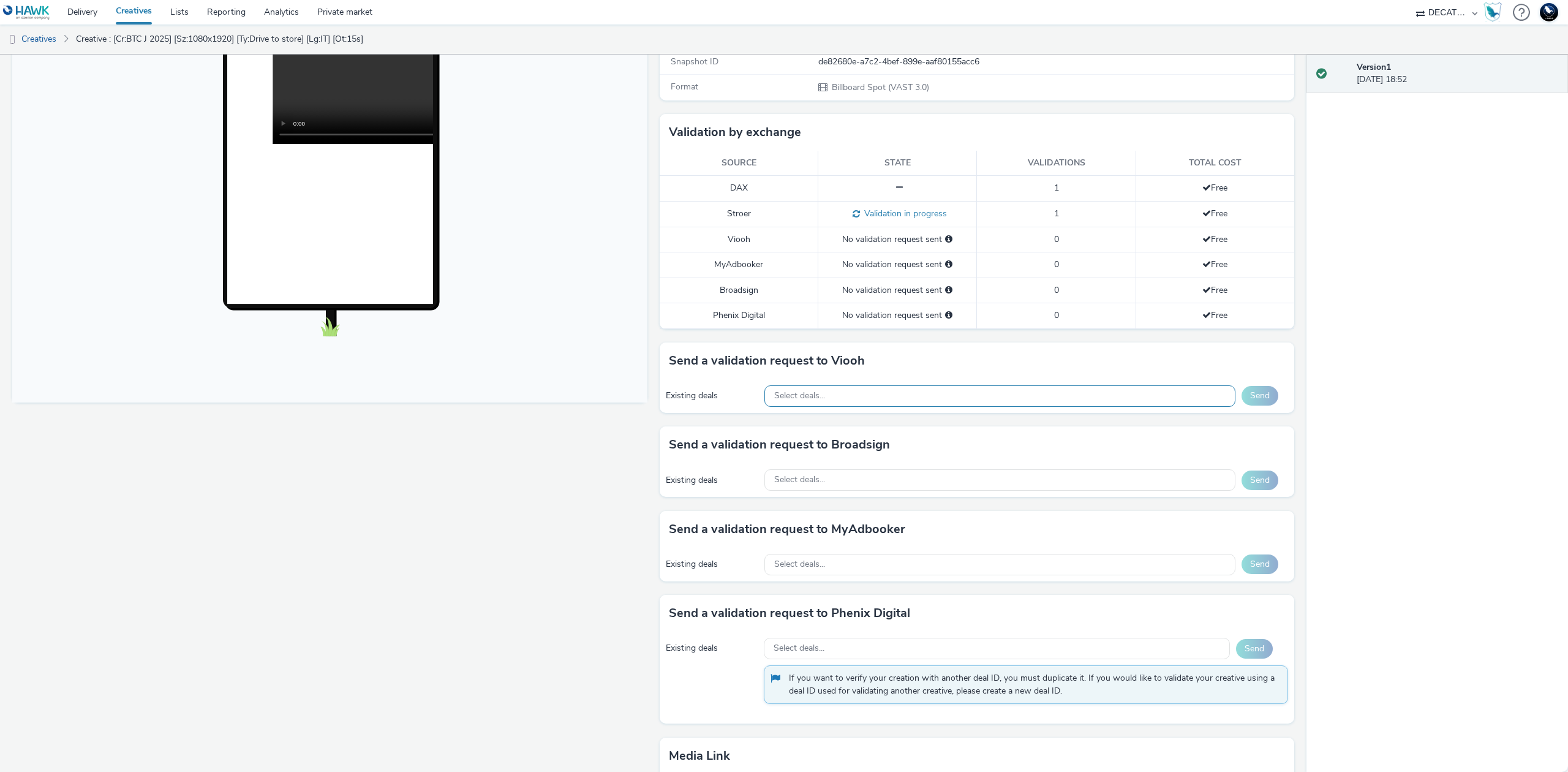
click at [971, 398] on div "Select deals..." at bounding box center [999, 396] width 471 height 21
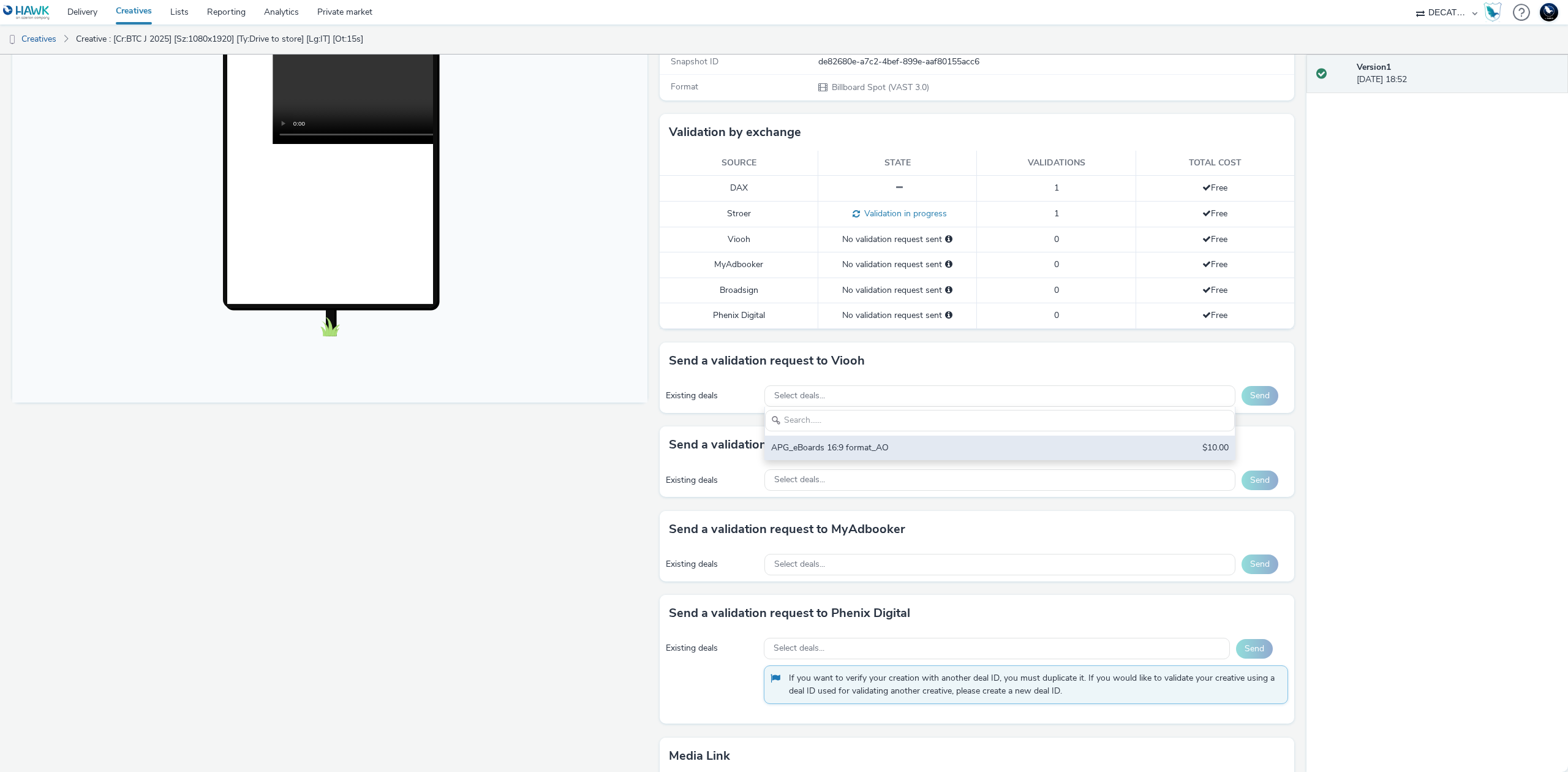
scroll to position [0, 0]
click at [953, 445] on div "APG_eBoards 16:9 format_AO" at bounding box center [923, 450] width 303 height 14
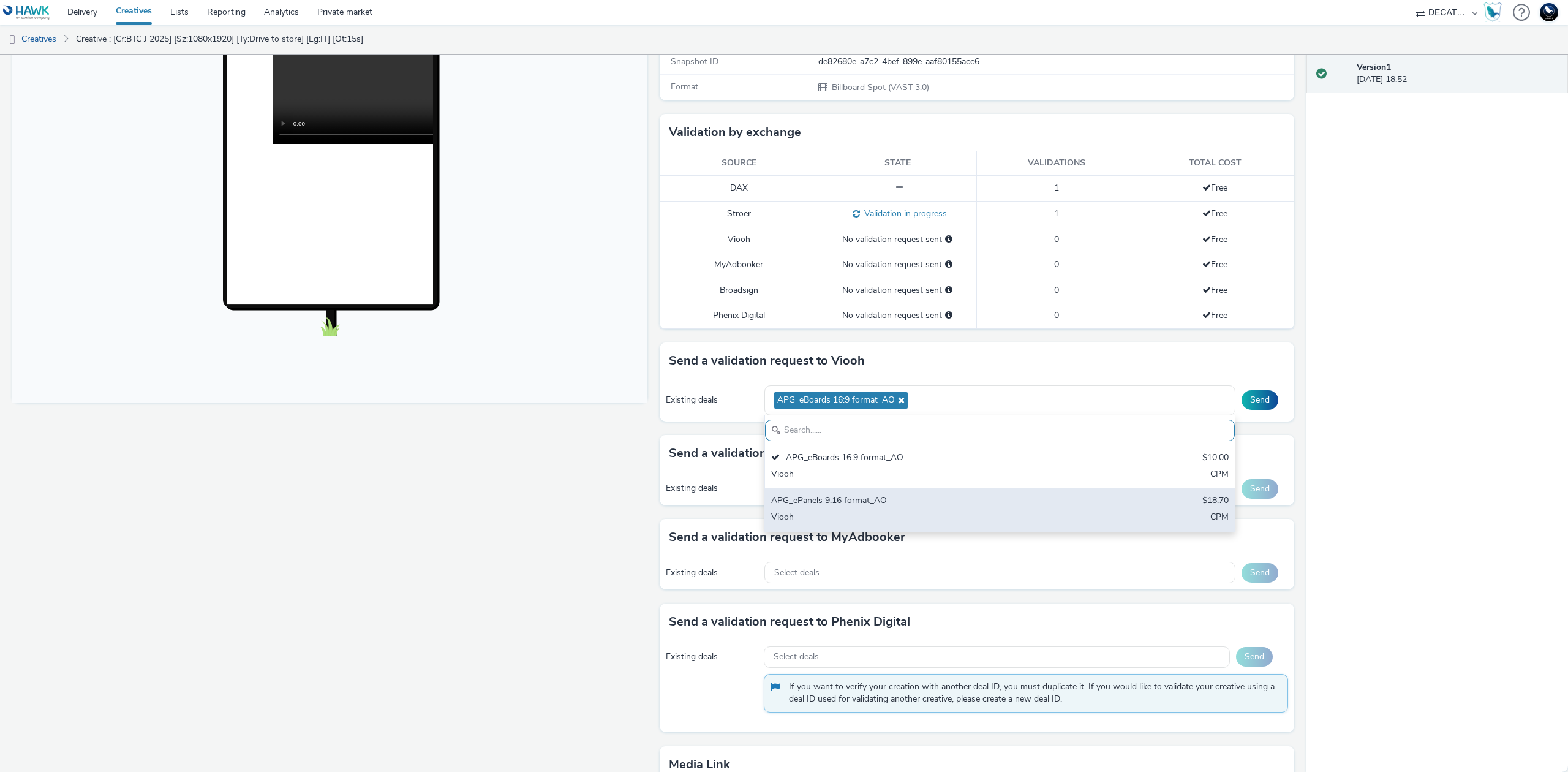
click at [949, 522] on div "Viooh" at bounding box center [923, 518] width 303 height 14
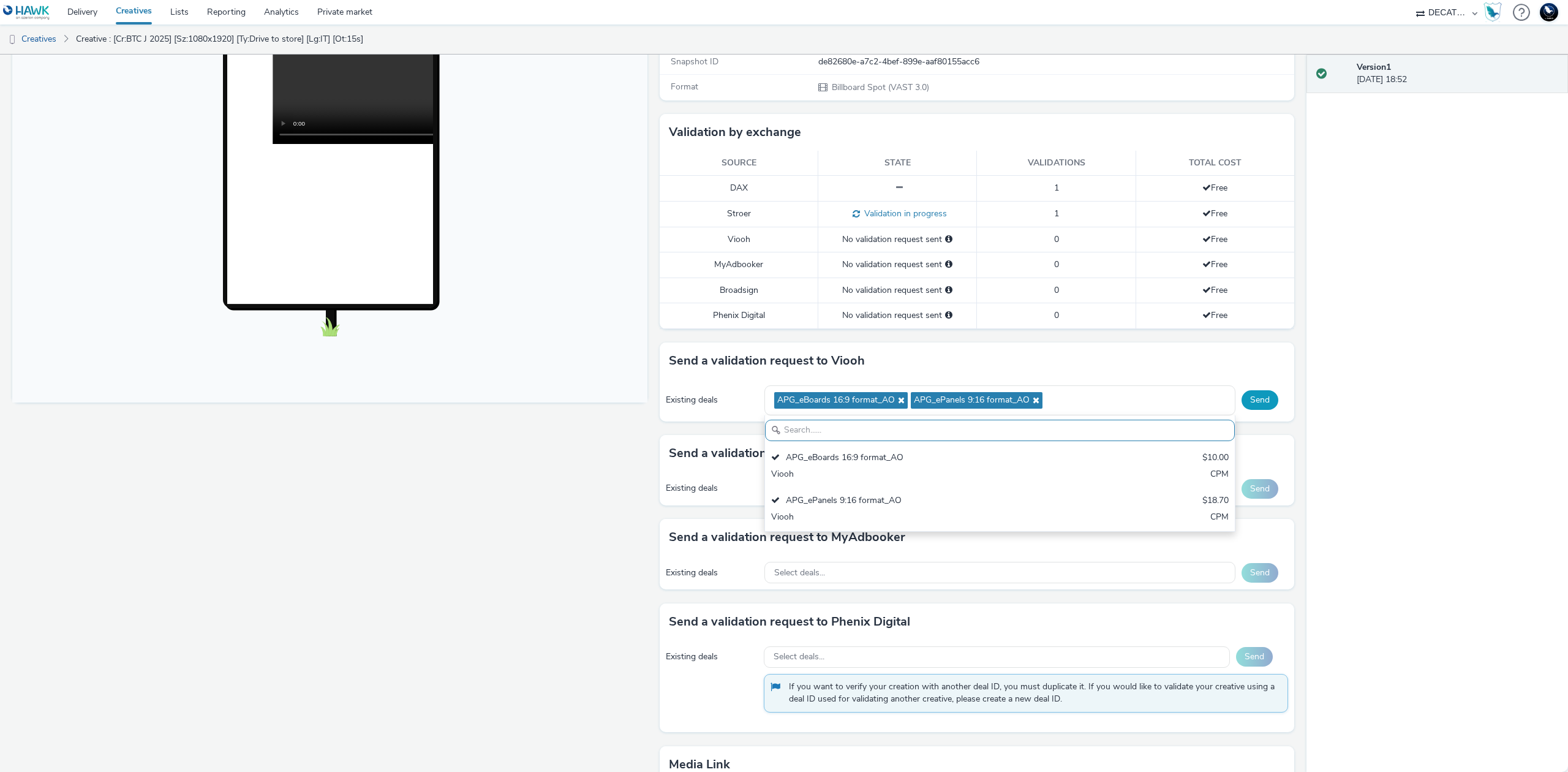
click at [1241, 404] on button "Send" at bounding box center [1260, 400] width 37 height 20
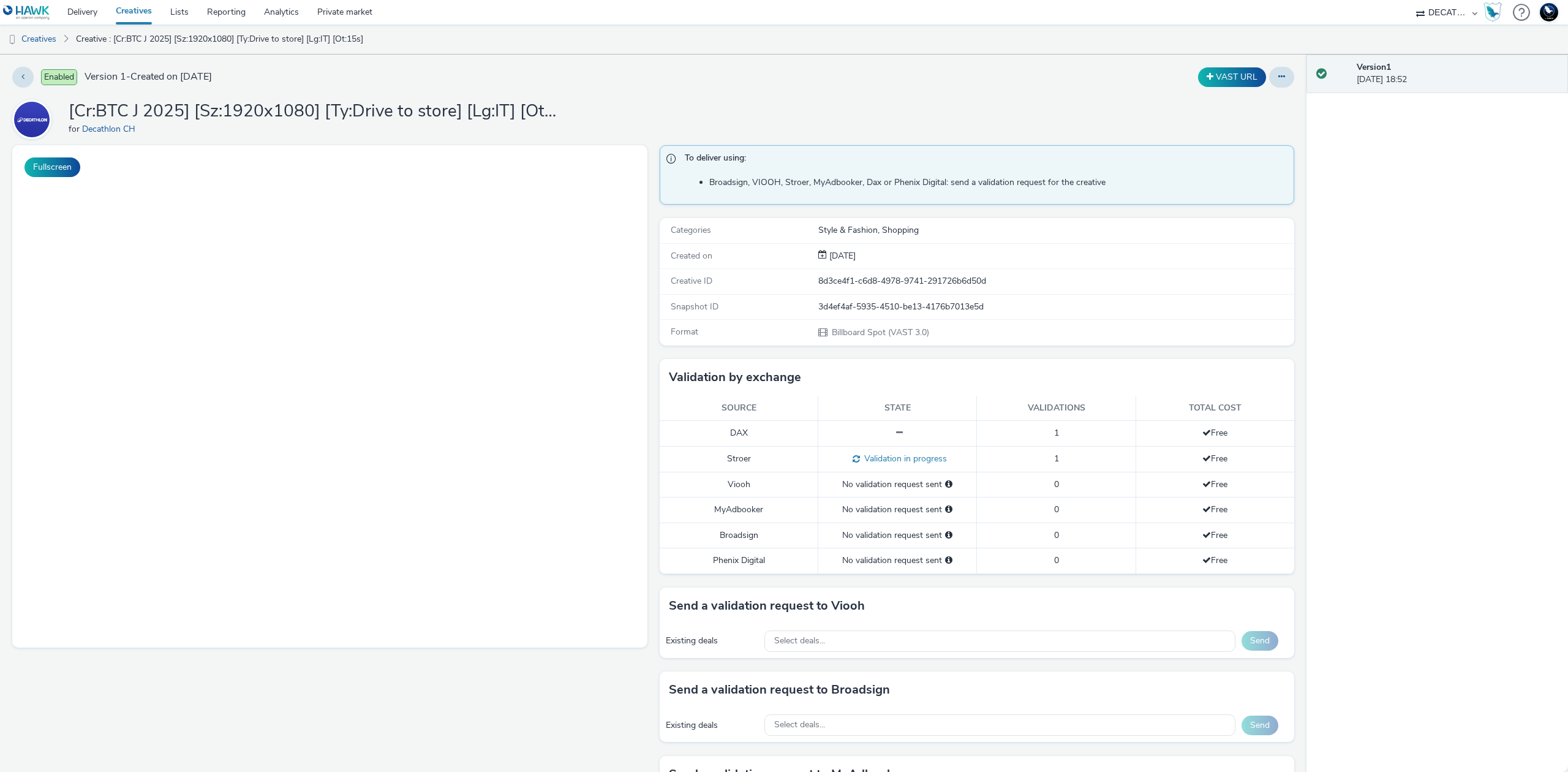
select select "440da4fd-3060-4a41-ba81-8784f925740e"
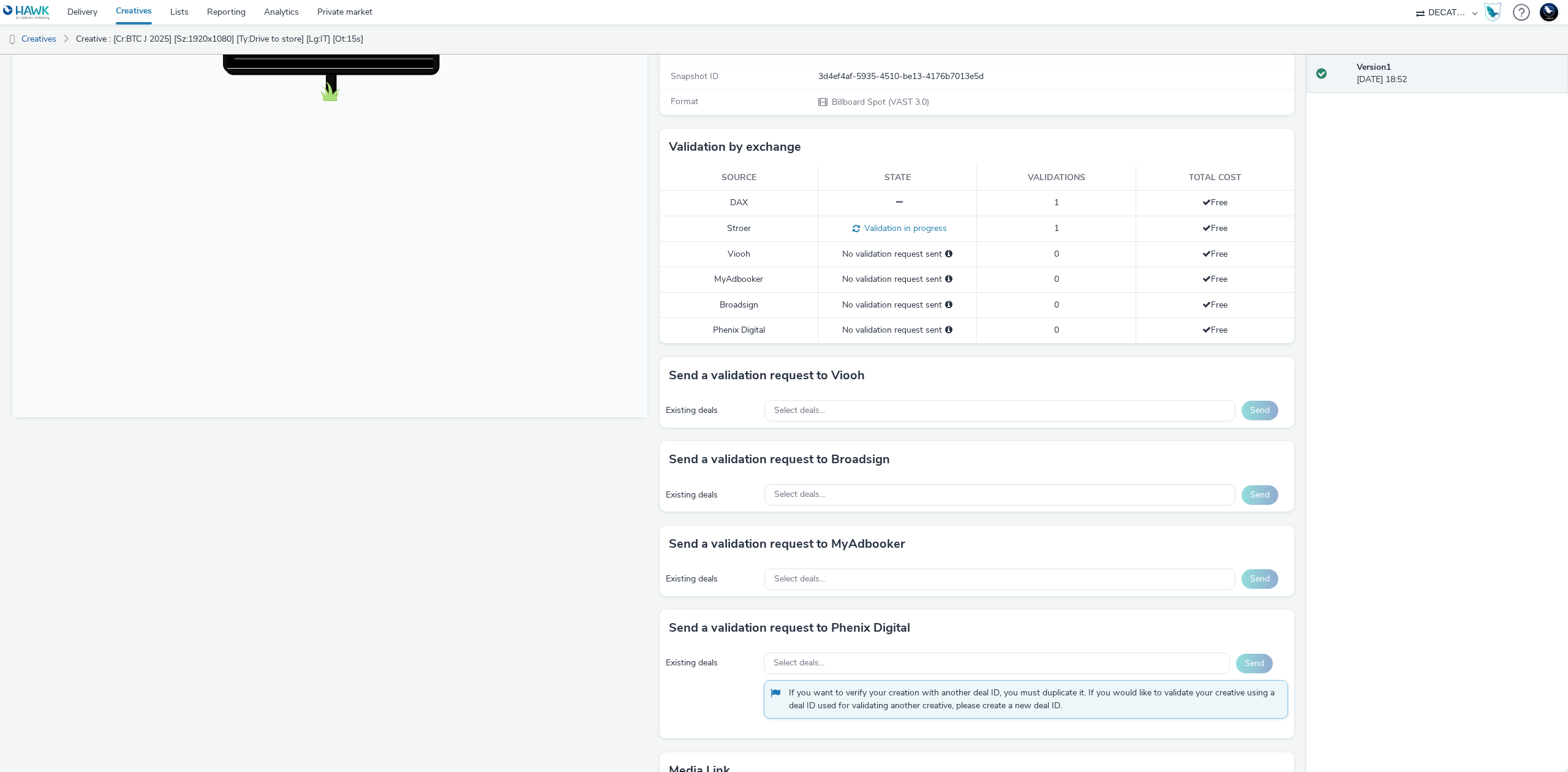
scroll to position [397, 0]
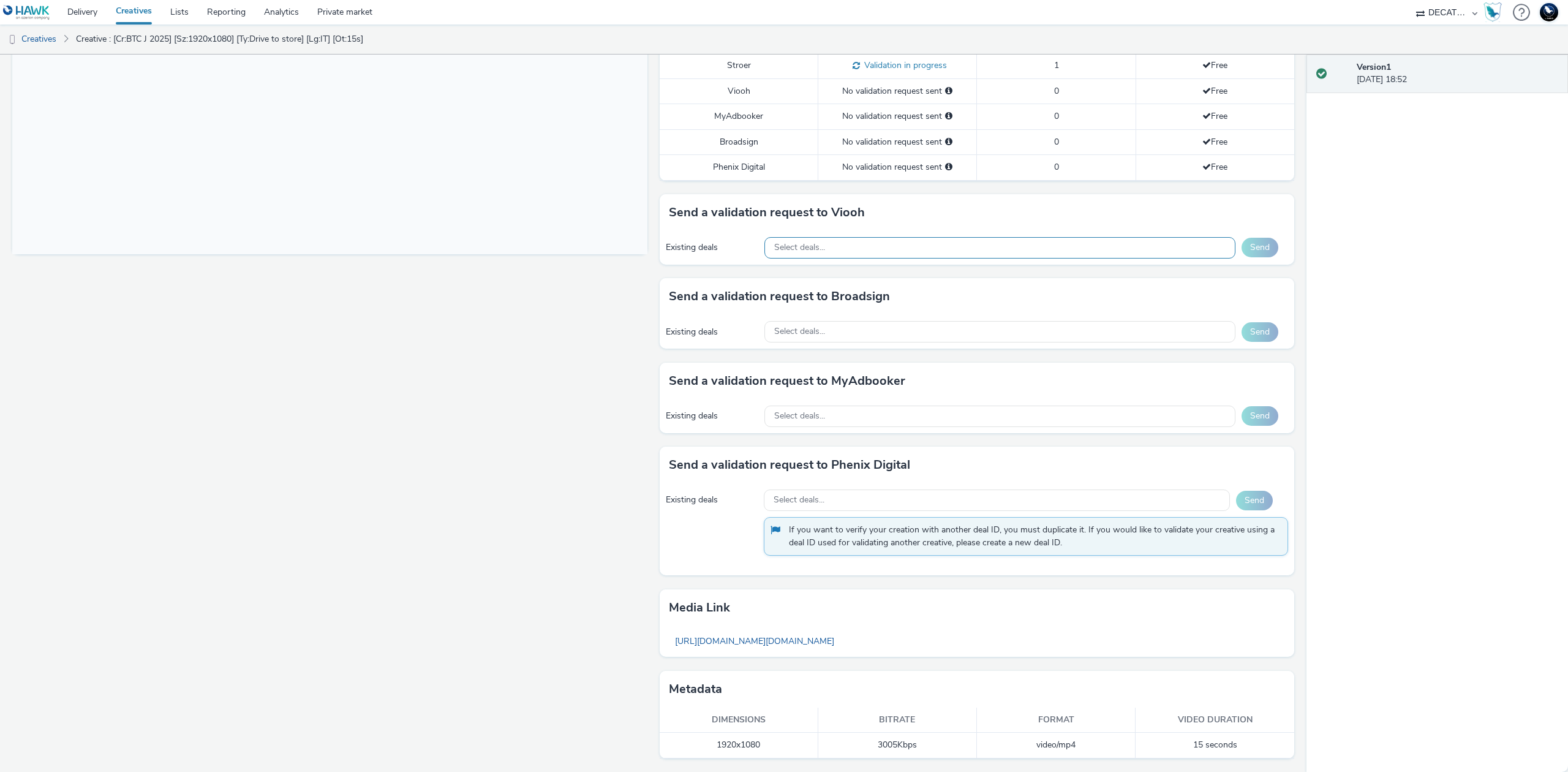
click at [1025, 246] on div "Select deals..." at bounding box center [999, 248] width 471 height 21
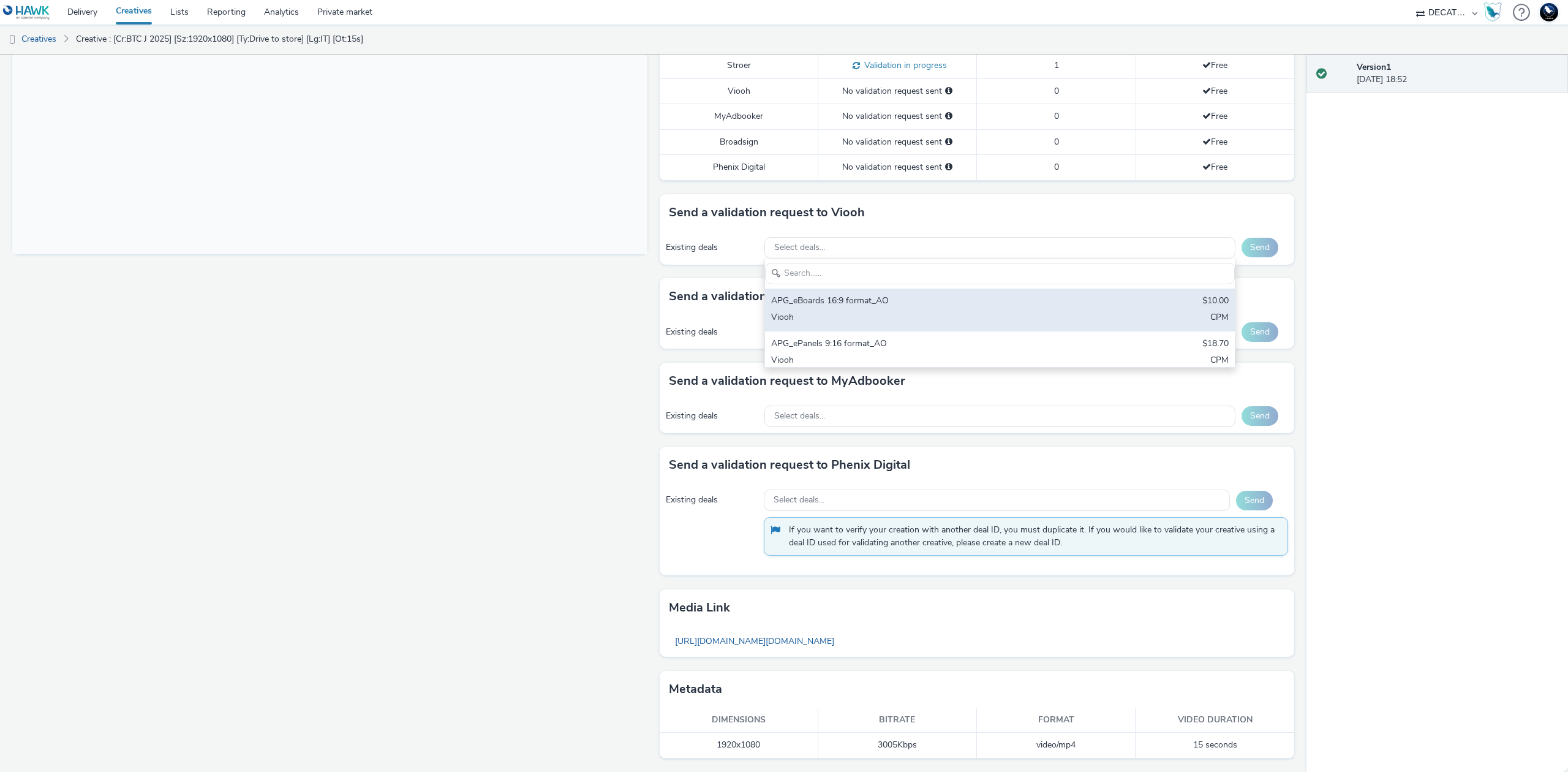
scroll to position [0, 0]
click at [1011, 297] on div "APG_eBoards 16:9 format_AO" at bounding box center [923, 302] width 303 height 14
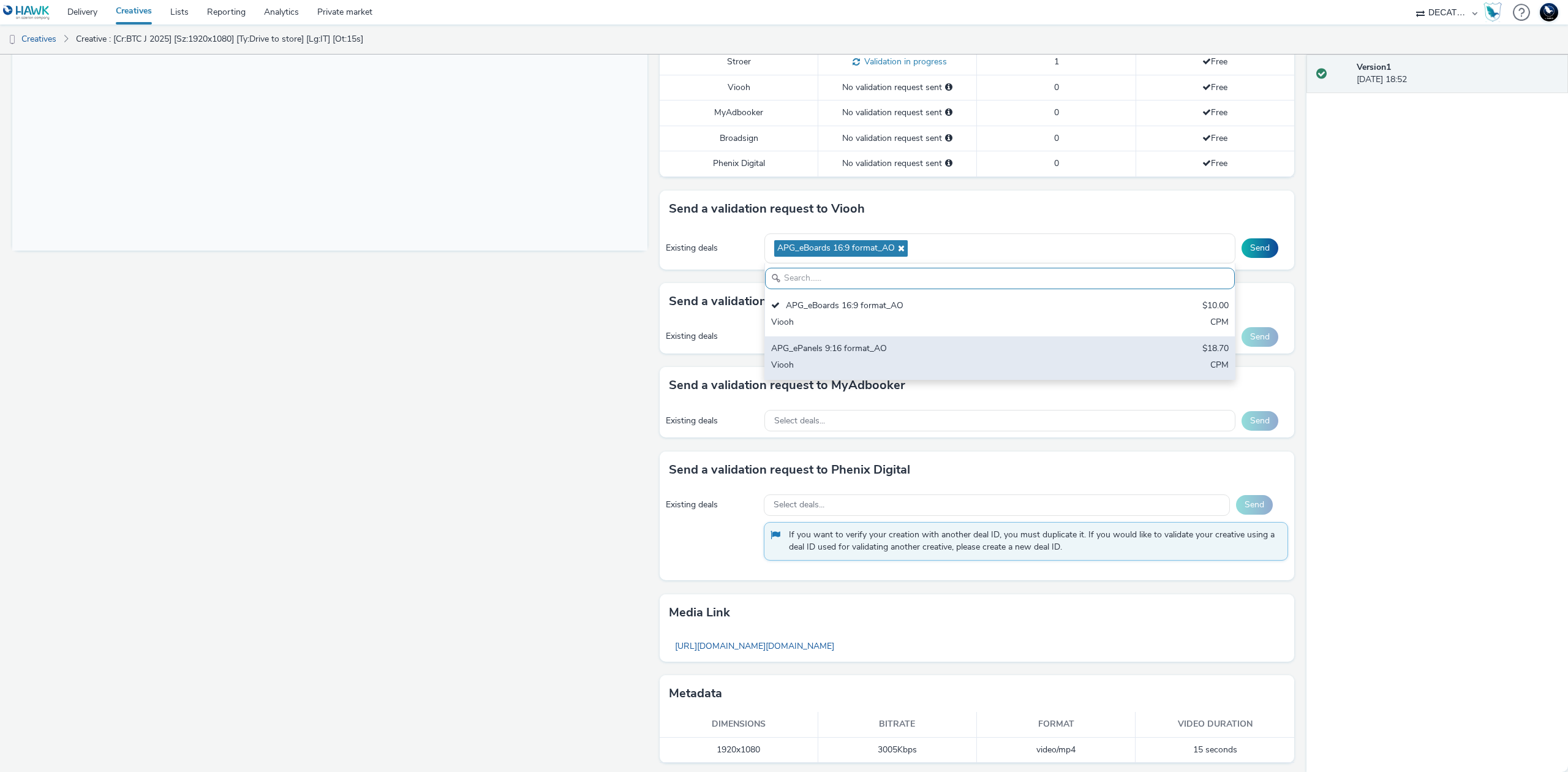
click at [1005, 356] on div "APG_ePanels 9:16 format_AO" at bounding box center [923, 349] width 303 height 14
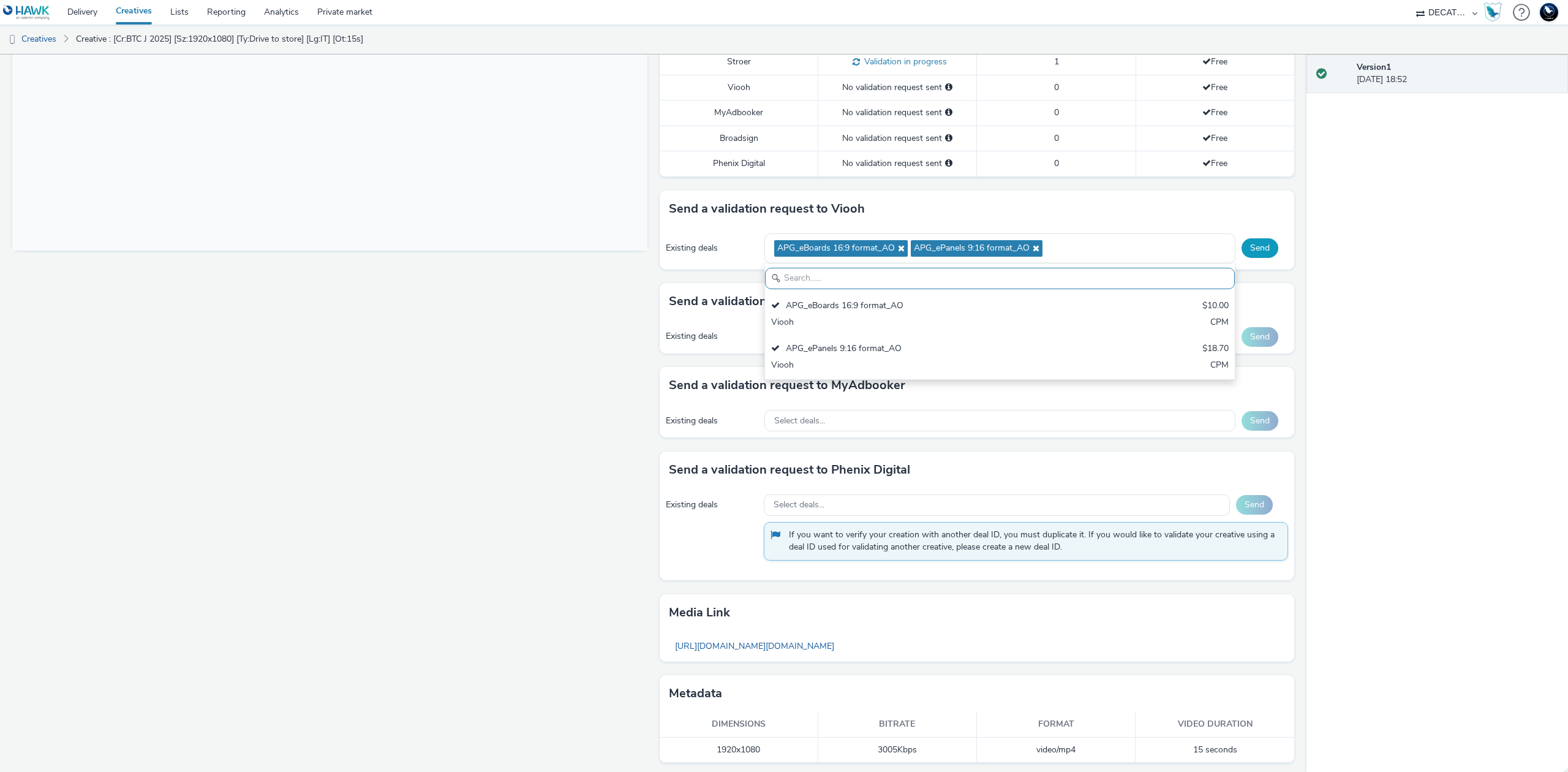
click at [1241, 246] on button "Send" at bounding box center [1260, 248] width 37 height 20
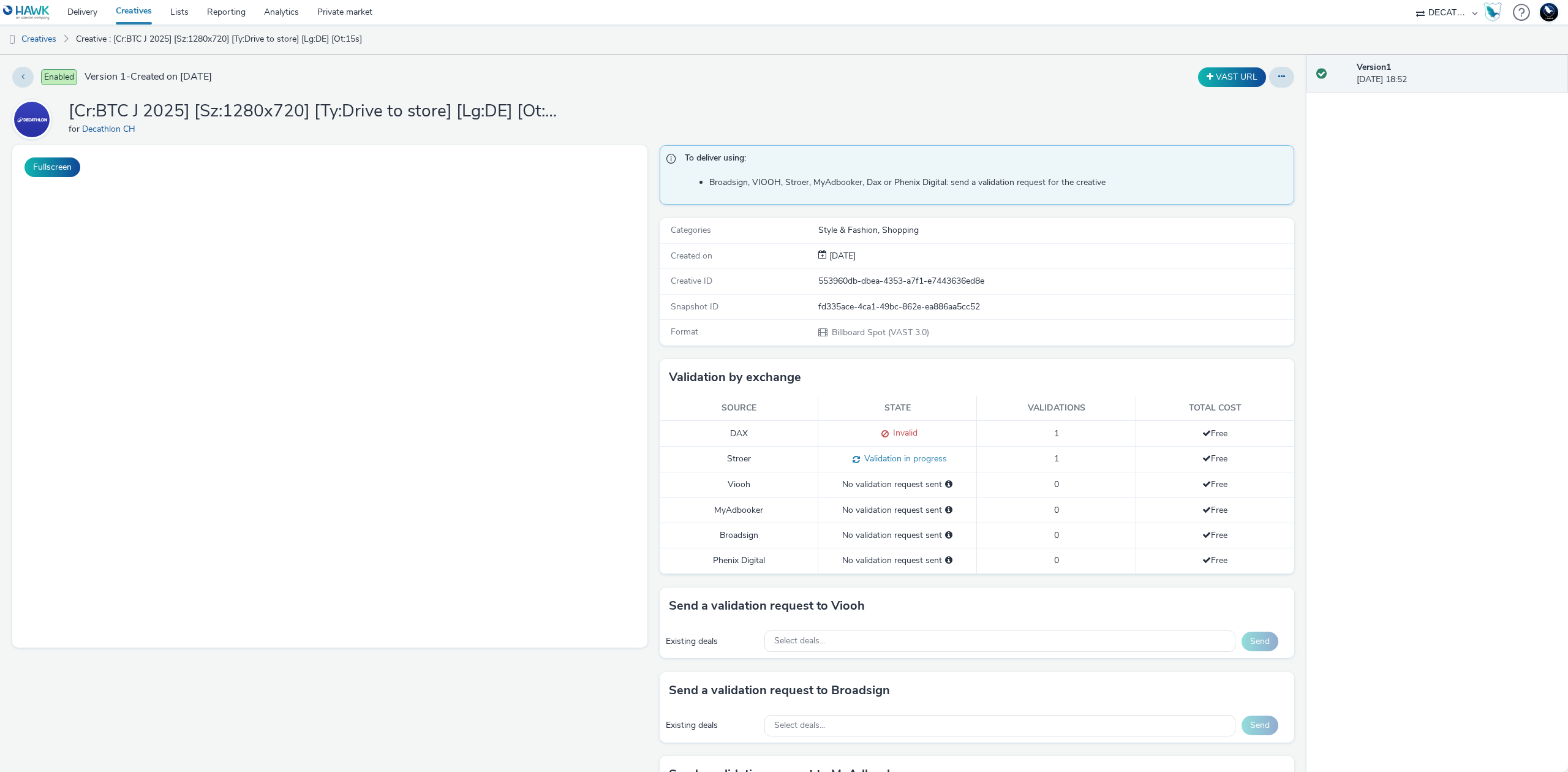
select select "440da4fd-3060-4a41-ba81-8784f925740e"
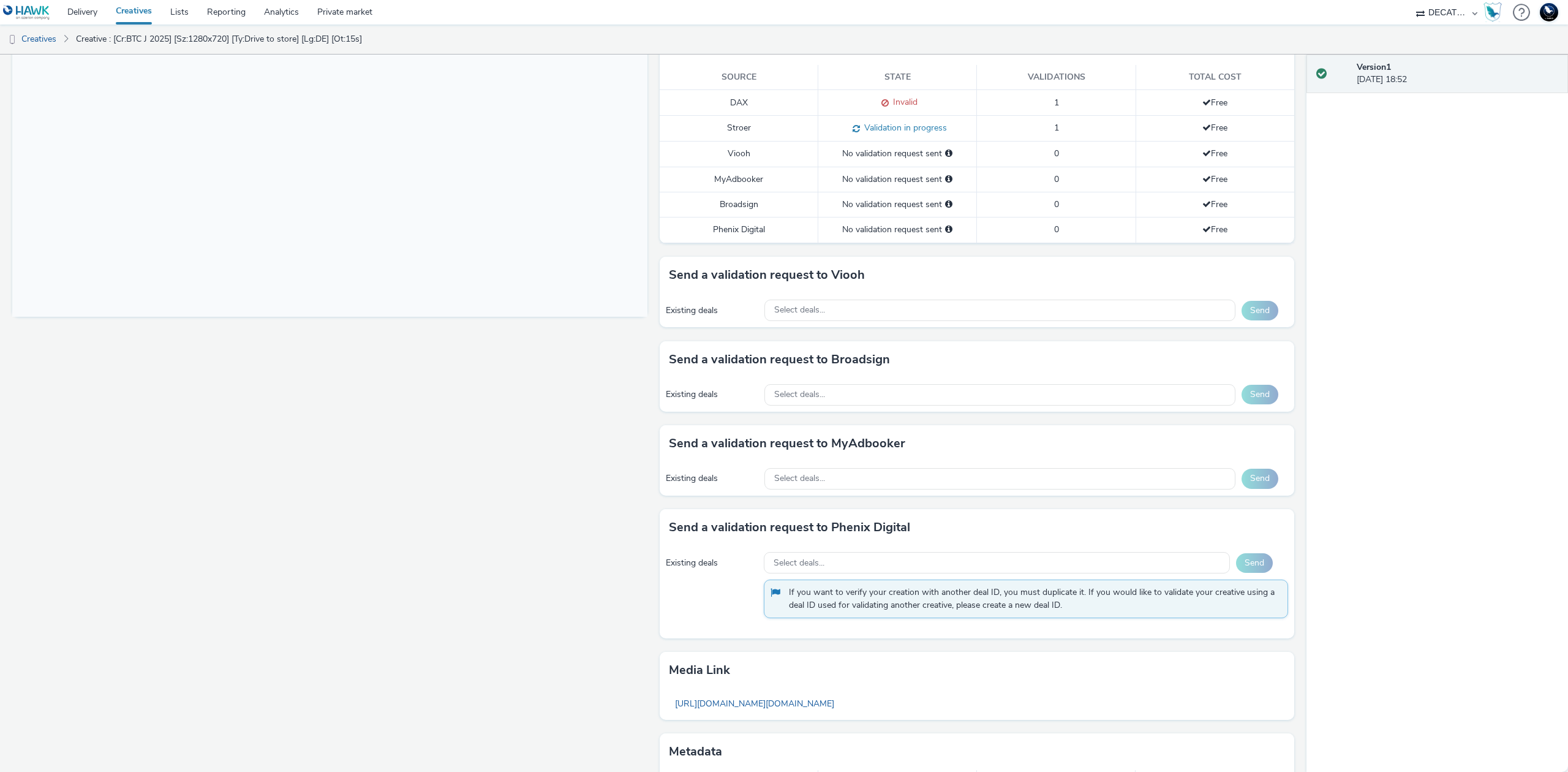
scroll to position [398, 0]
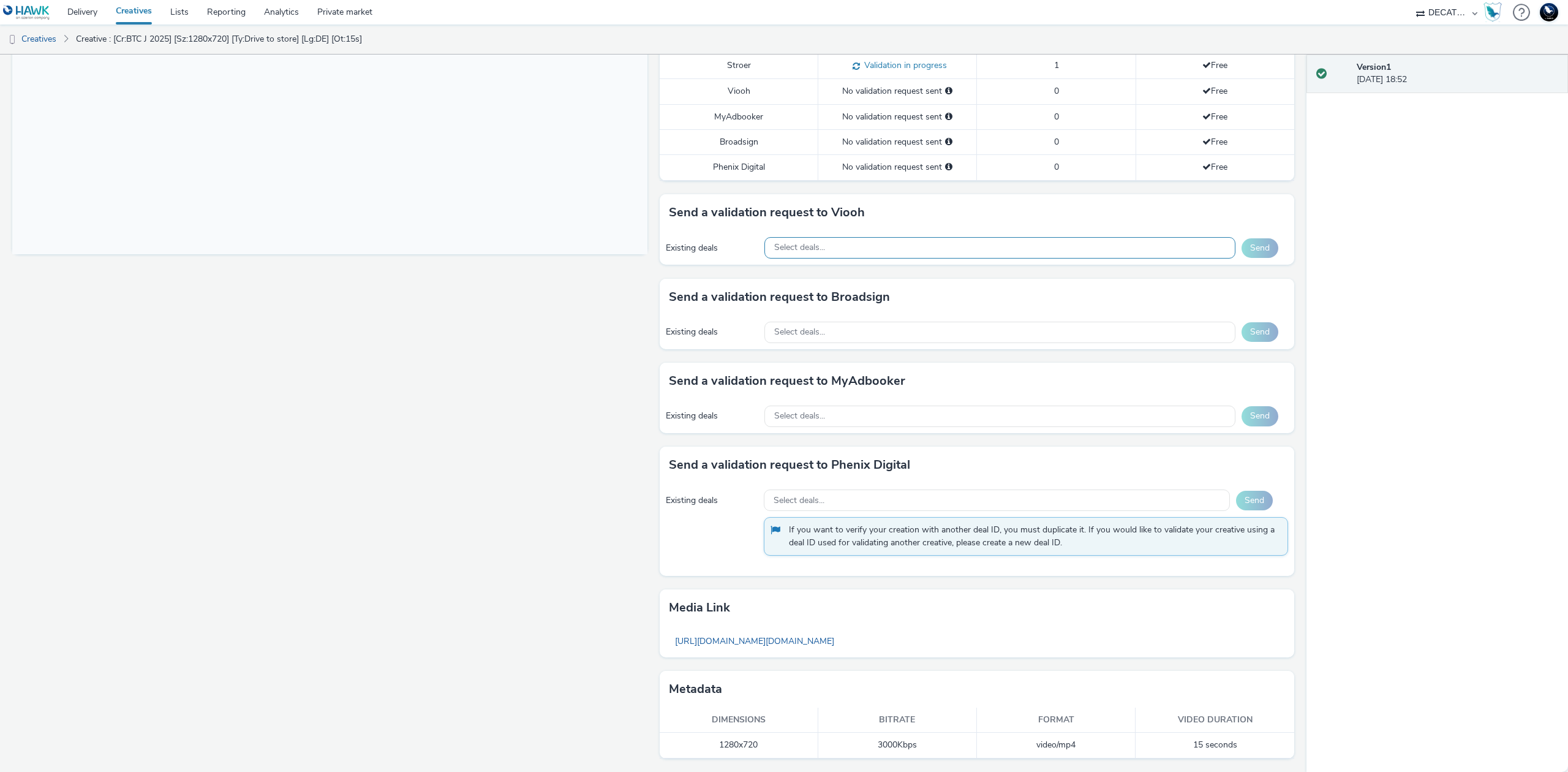
click at [1074, 243] on div "Select deals..." at bounding box center [999, 248] width 471 height 21
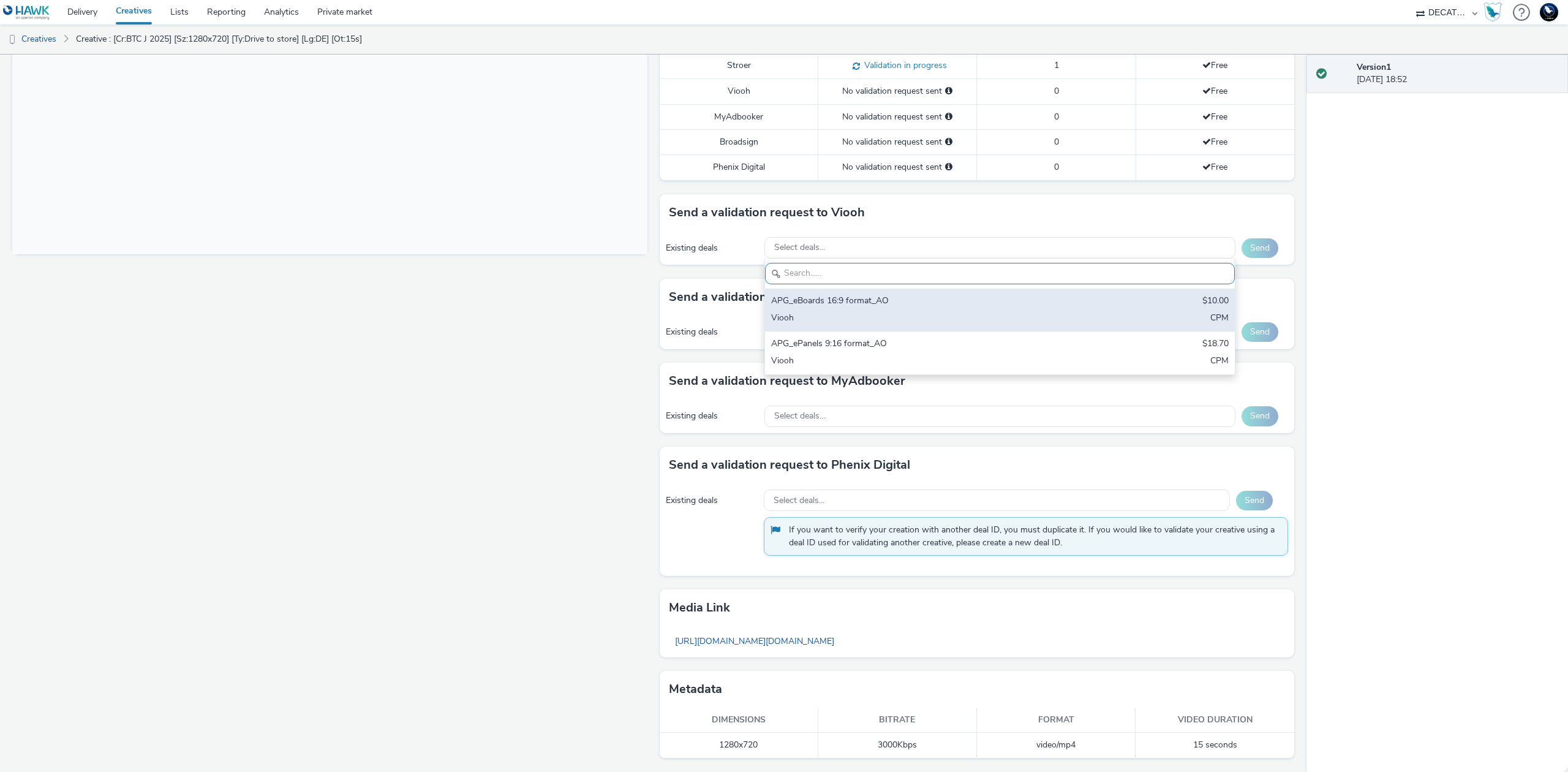
click at [1049, 288] on div "APG_eBoards 16:9 format_AO $10.00 Viooh CPM" at bounding box center [999, 310] width 469 height 43
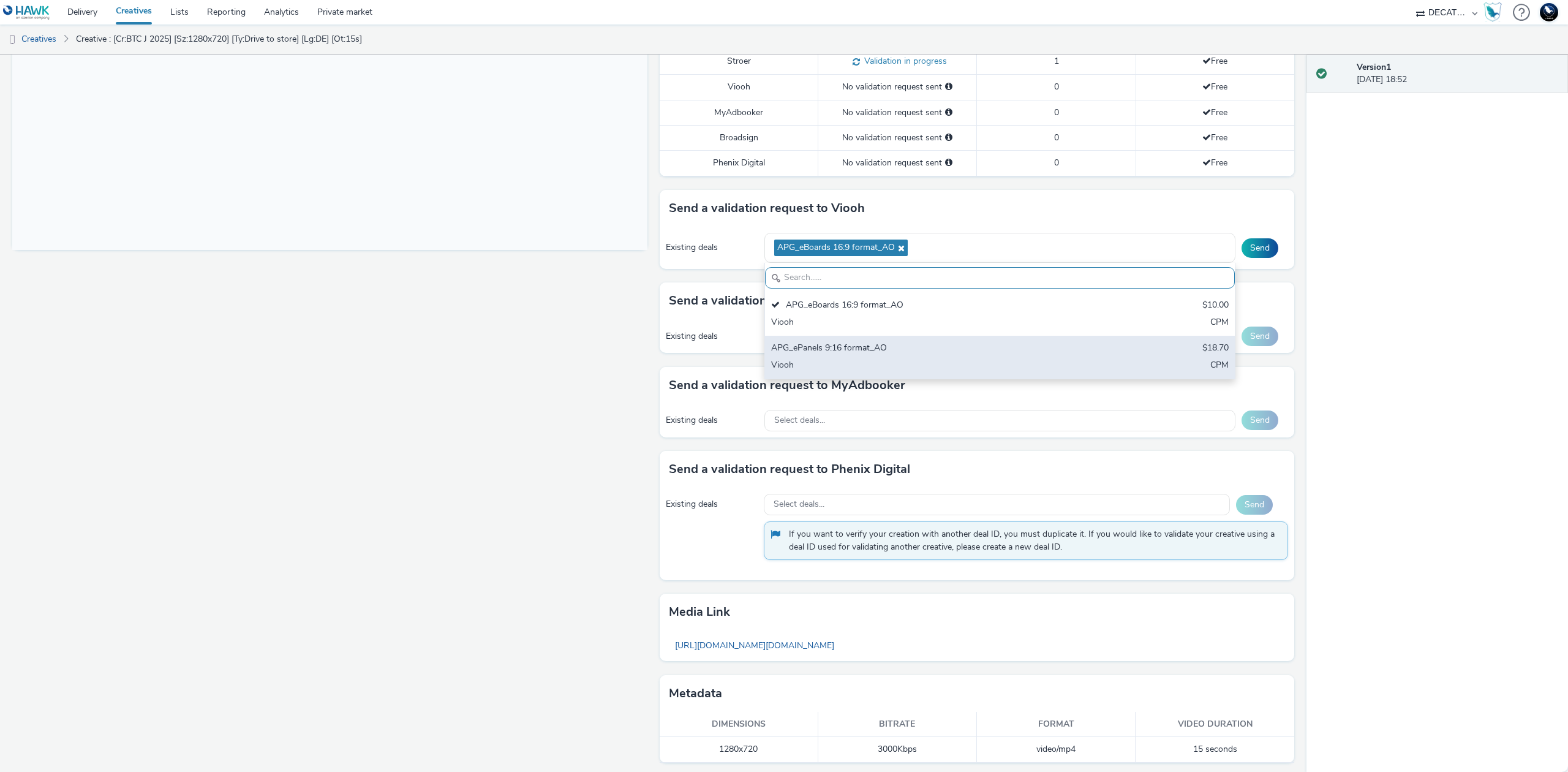
click at [1039, 362] on div "Viooh" at bounding box center [923, 366] width 303 height 14
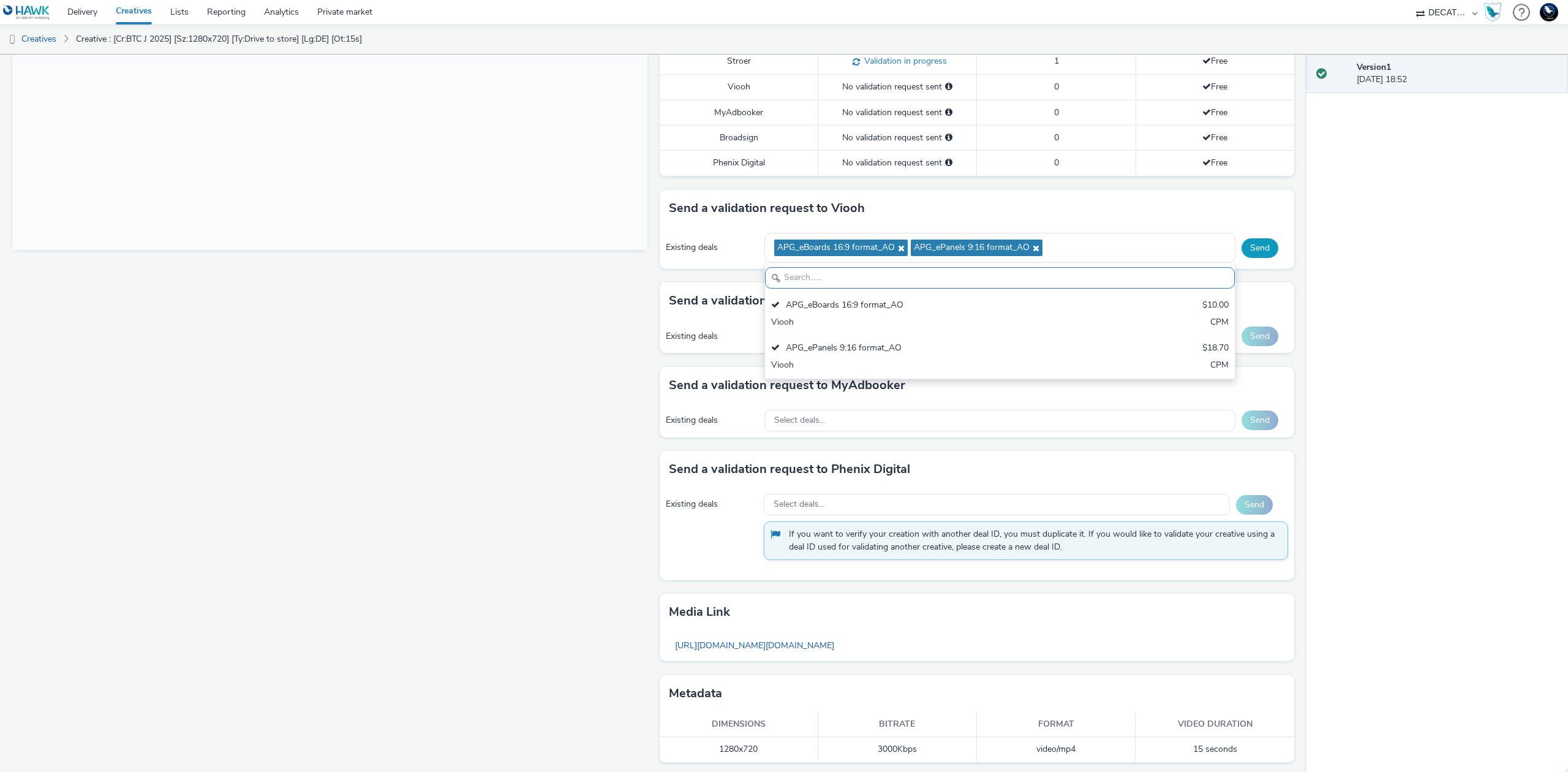
click at [1255, 252] on button "Send" at bounding box center [1260, 248] width 37 height 20
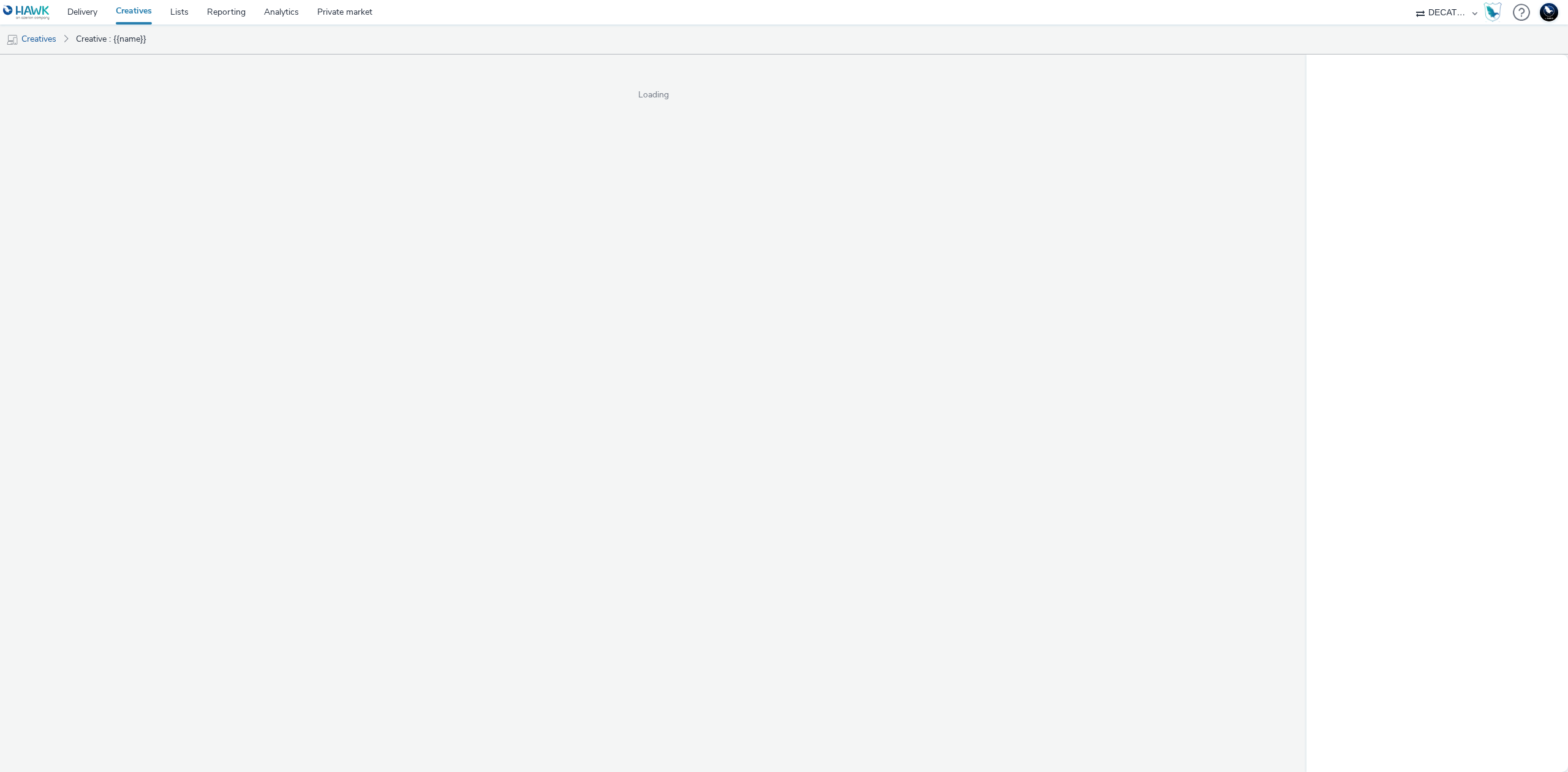
select select "440da4fd-3060-4a41-ba81-8784f925740e"
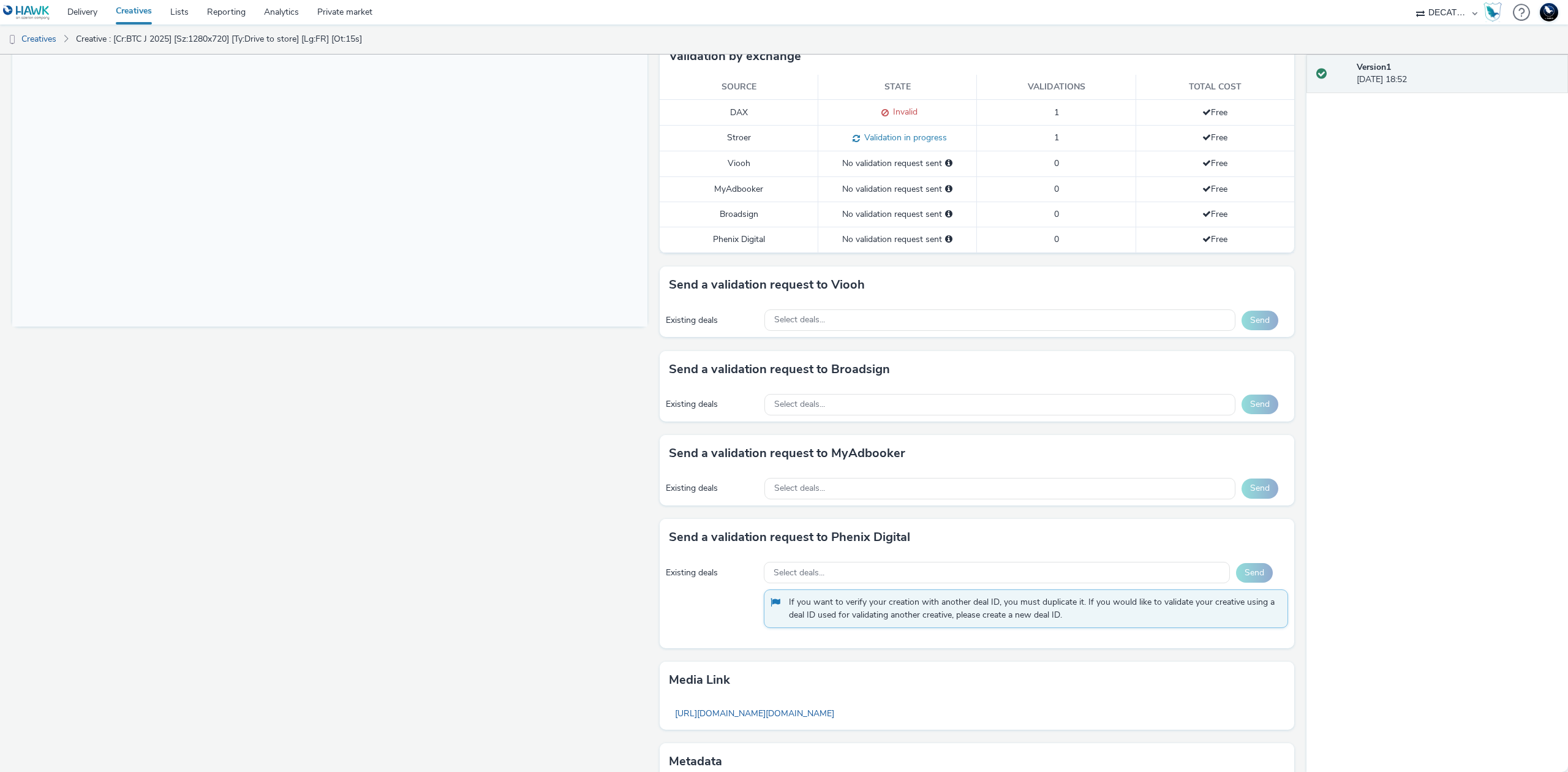
scroll to position [316, 0]
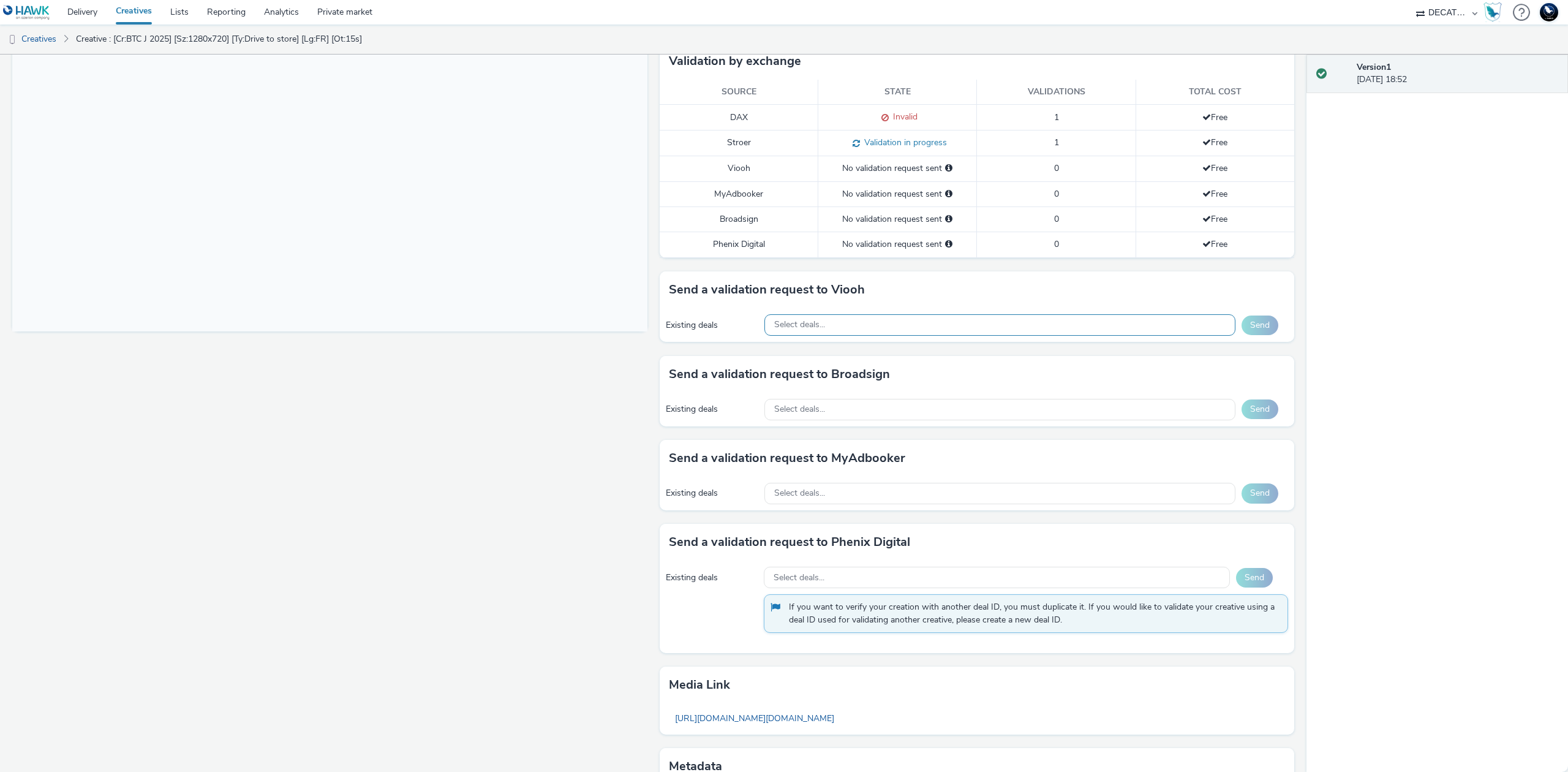
click at [1101, 331] on div "Select deals..." at bounding box center [999, 325] width 471 height 21
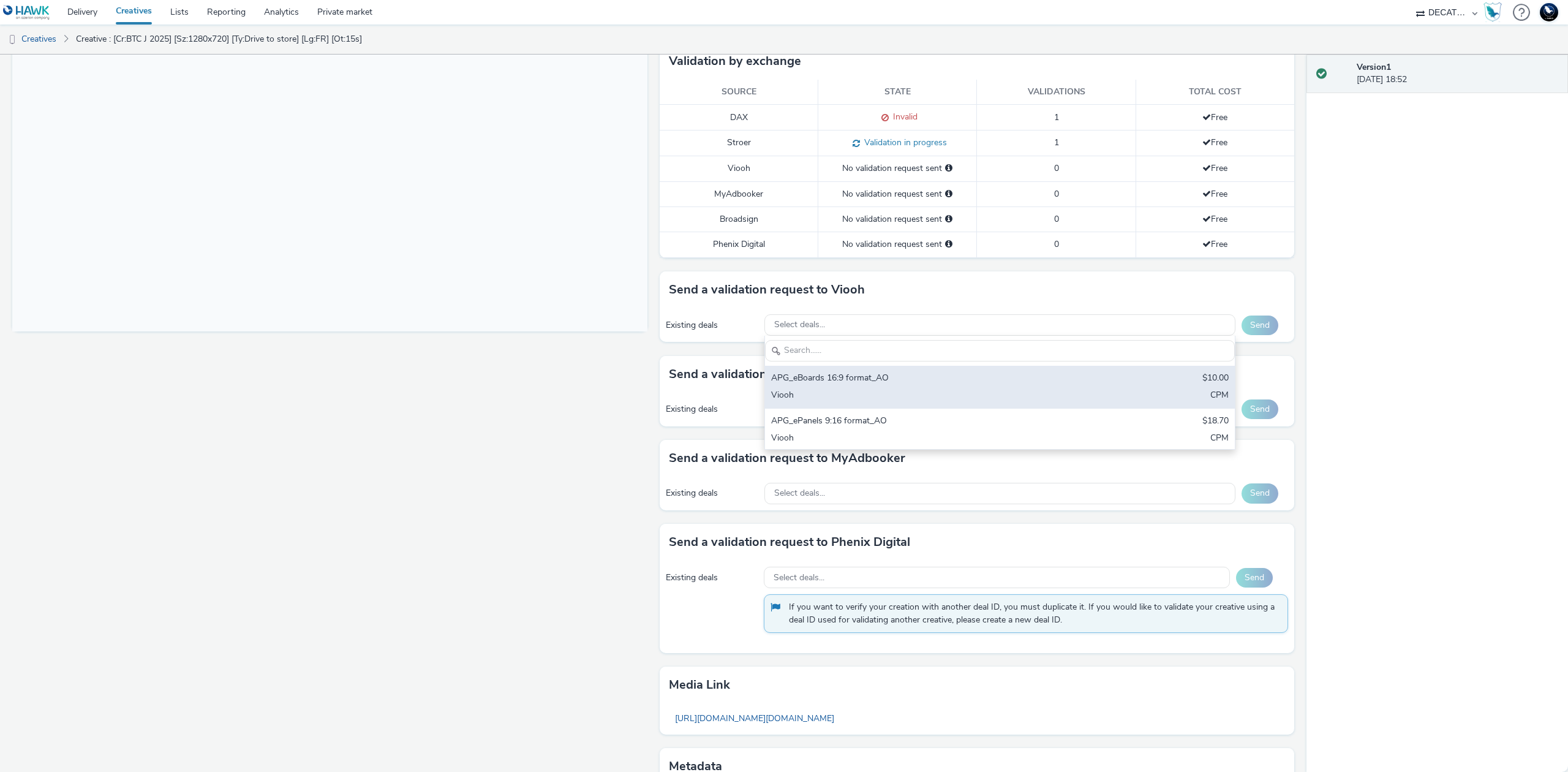
scroll to position [0, 0]
click at [1073, 373] on div "APG_eBoards 16:9 format_AO $10.00 Viooh CPM" at bounding box center [999, 387] width 469 height 43
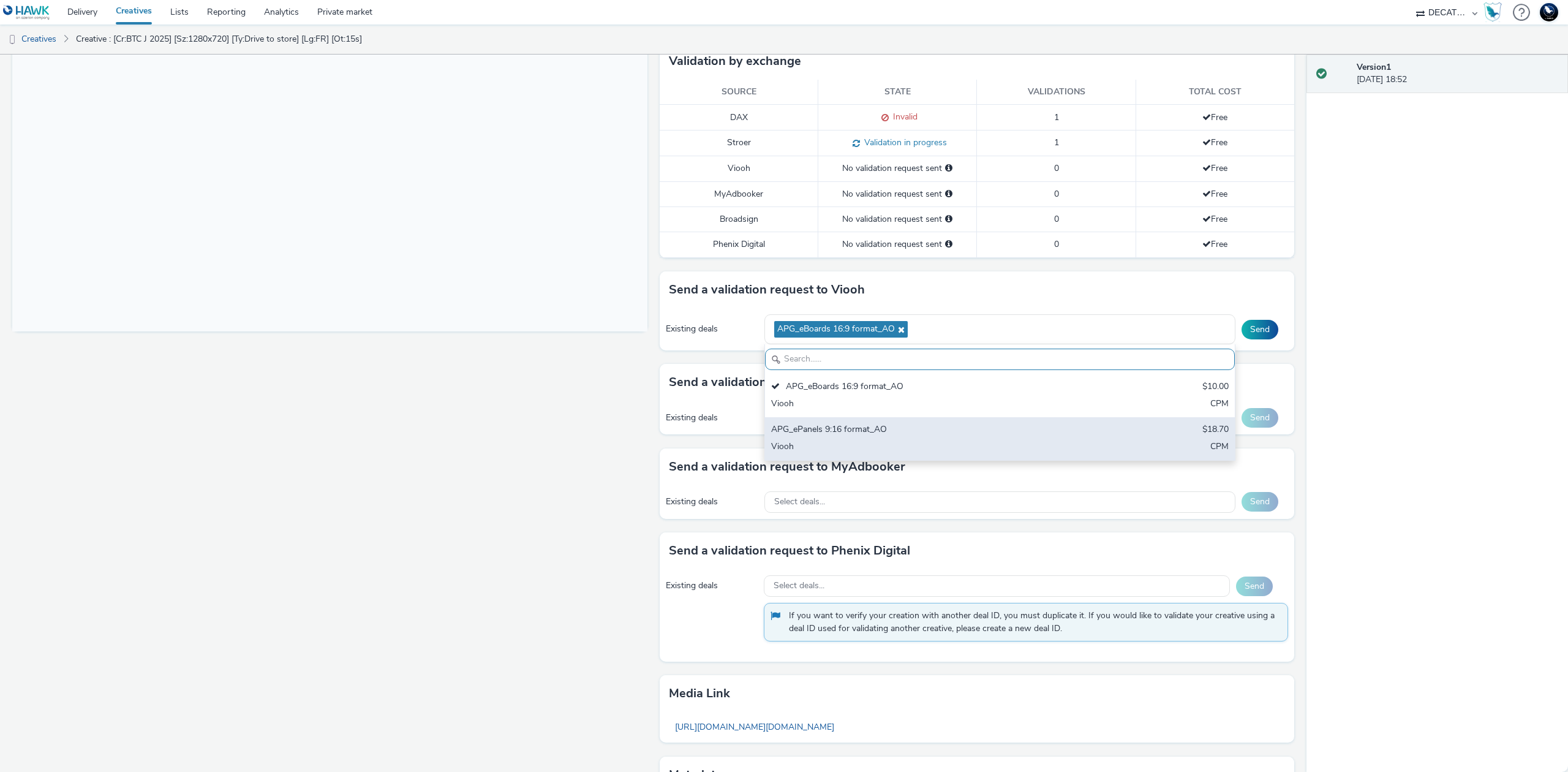
click at [1070, 439] on div "APG_ePanels 9:16 format_AO $18.70 Viooh CPM" at bounding box center [999, 439] width 469 height 43
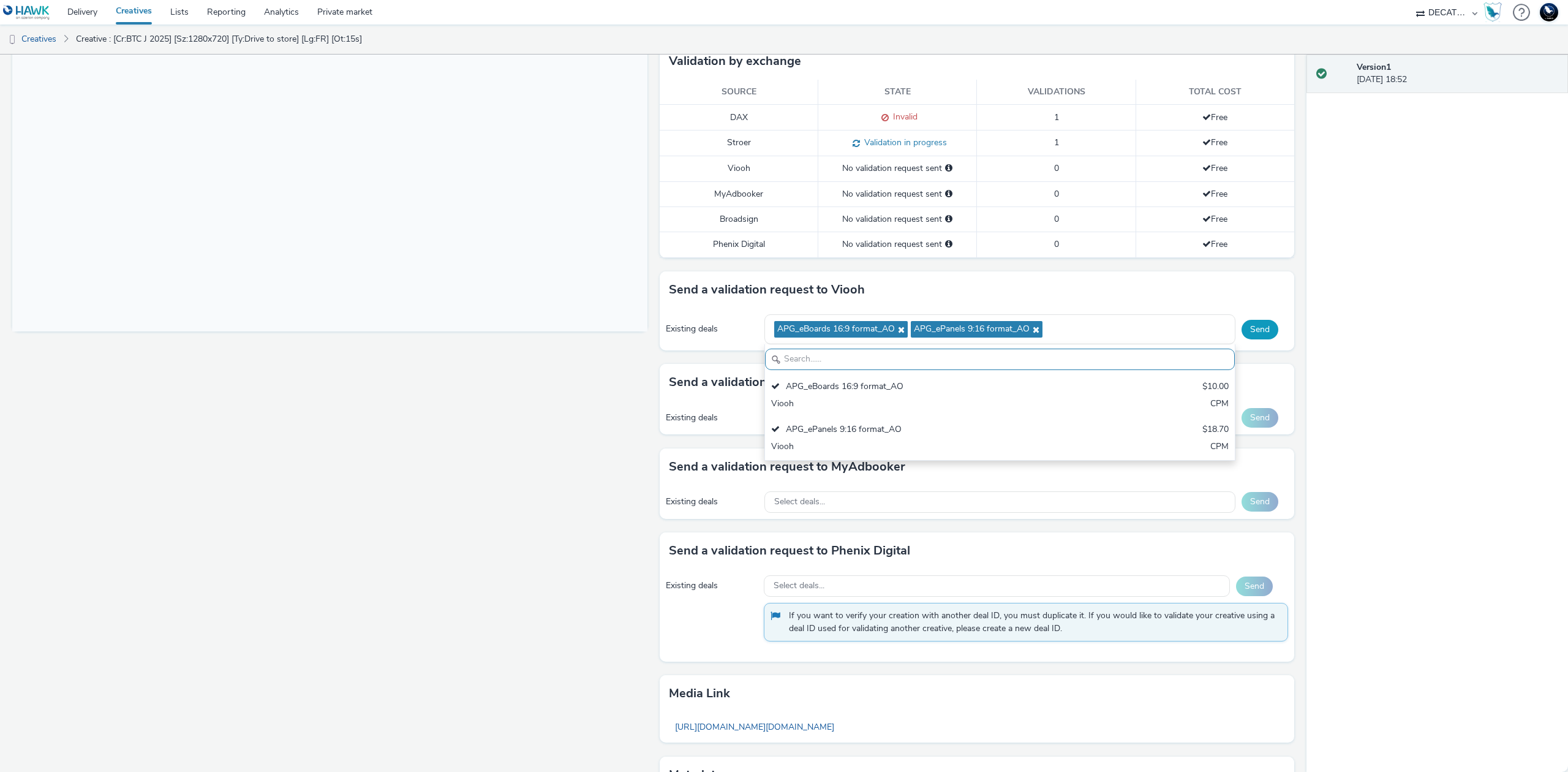
click at [1241, 333] on button "Send" at bounding box center [1260, 329] width 37 height 20
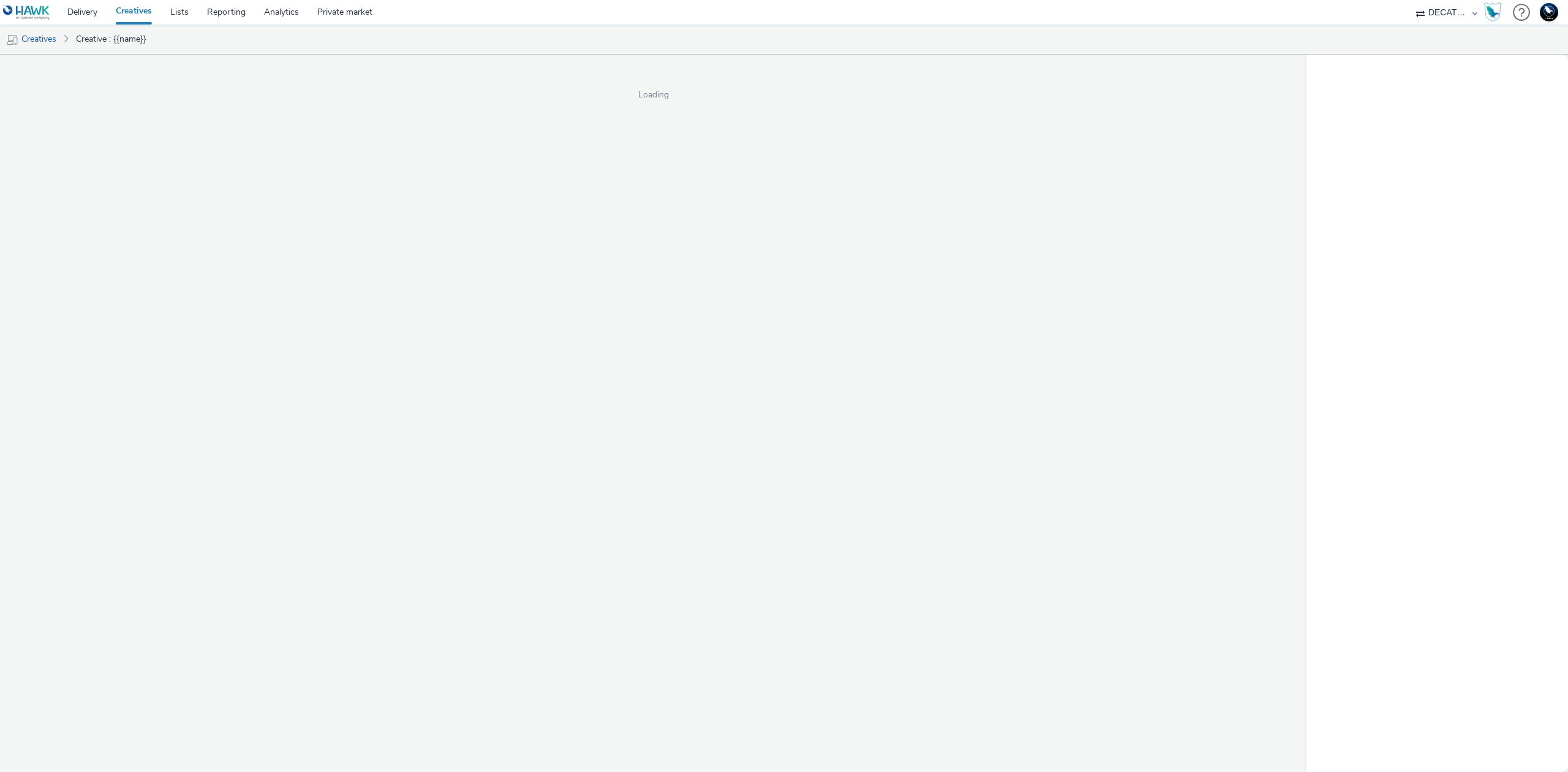
select select "440da4fd-3060-4a41-ba81-8784f925740e"
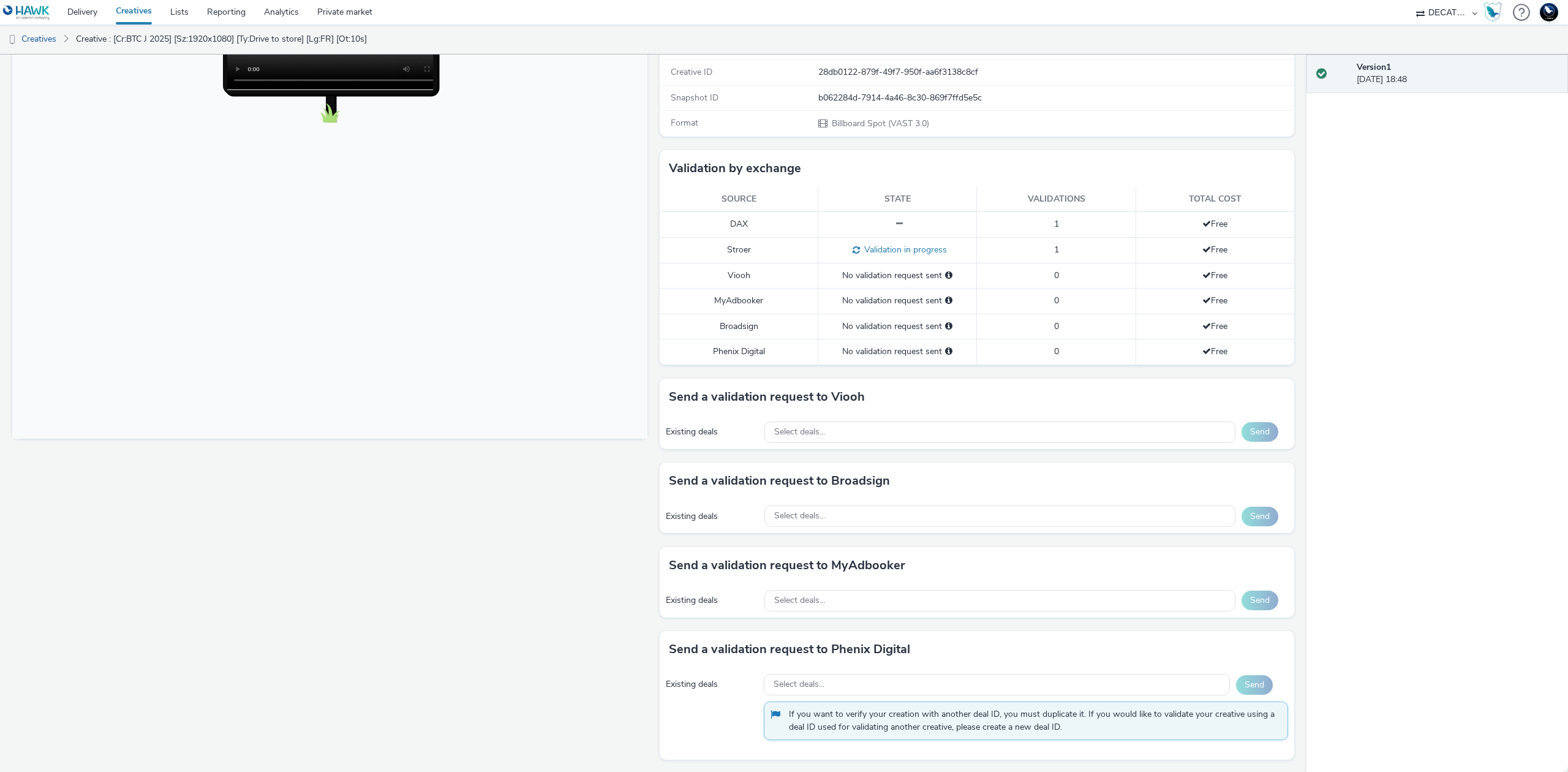
scroll to position [397, 0]
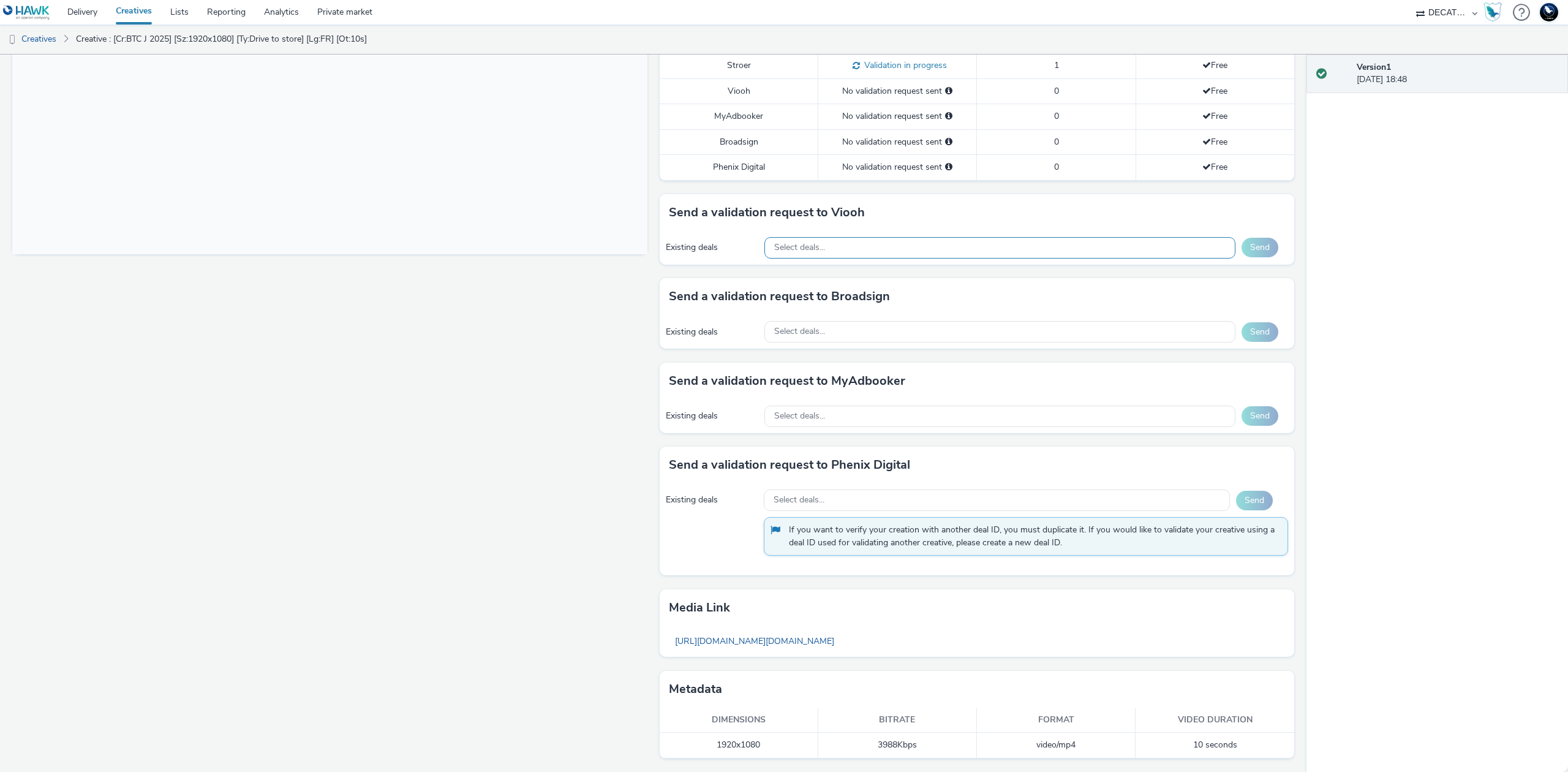
click at [1074, 248] on div "Select deals..." at bounding box center [999, 248] width 471 height 21
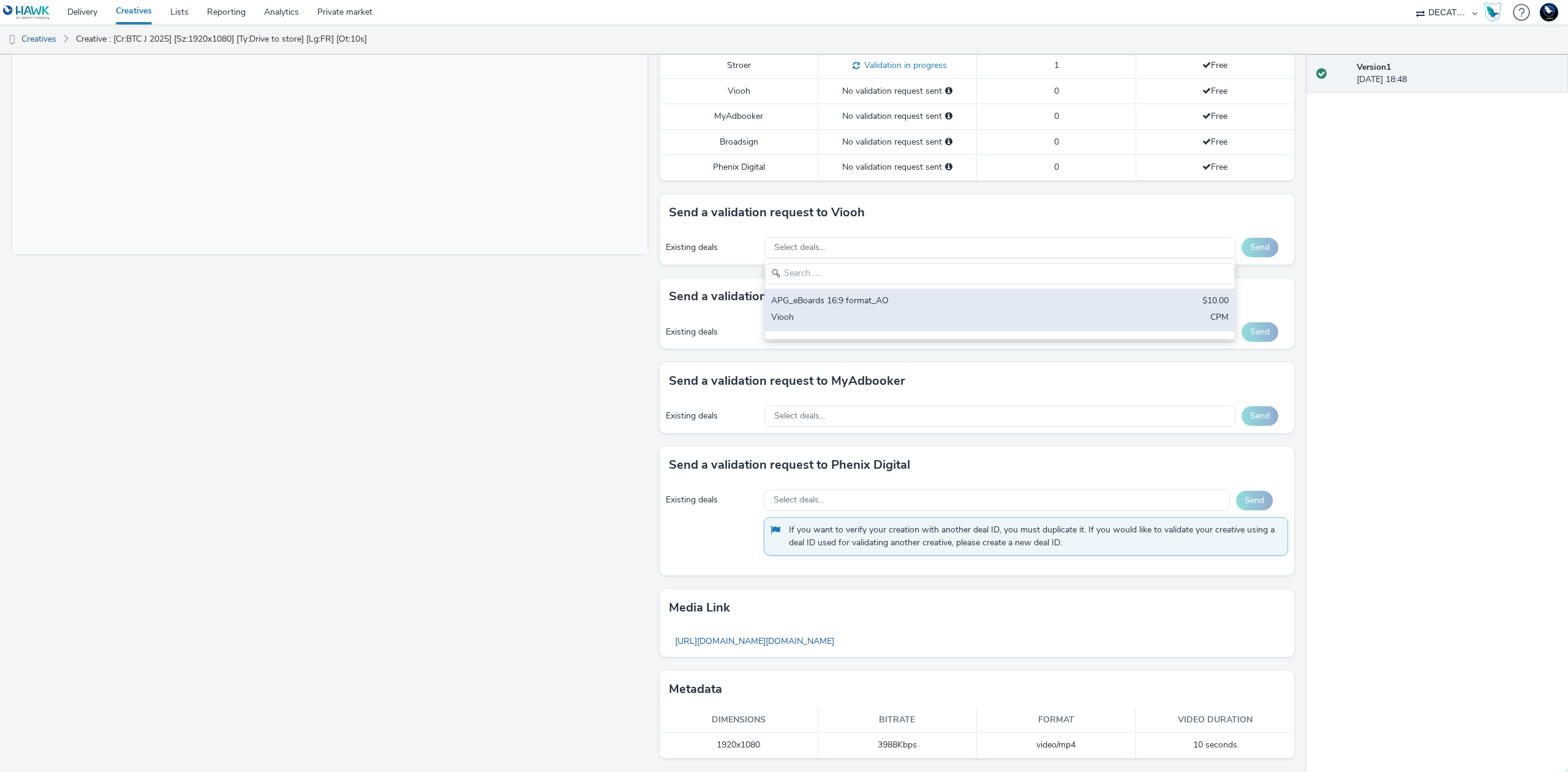
scroll to position [0, 0]
click at [1056, 302] on div "APG_eBoards 16:9 format_AO" at bounding box center [923, 302] width 303 height 14
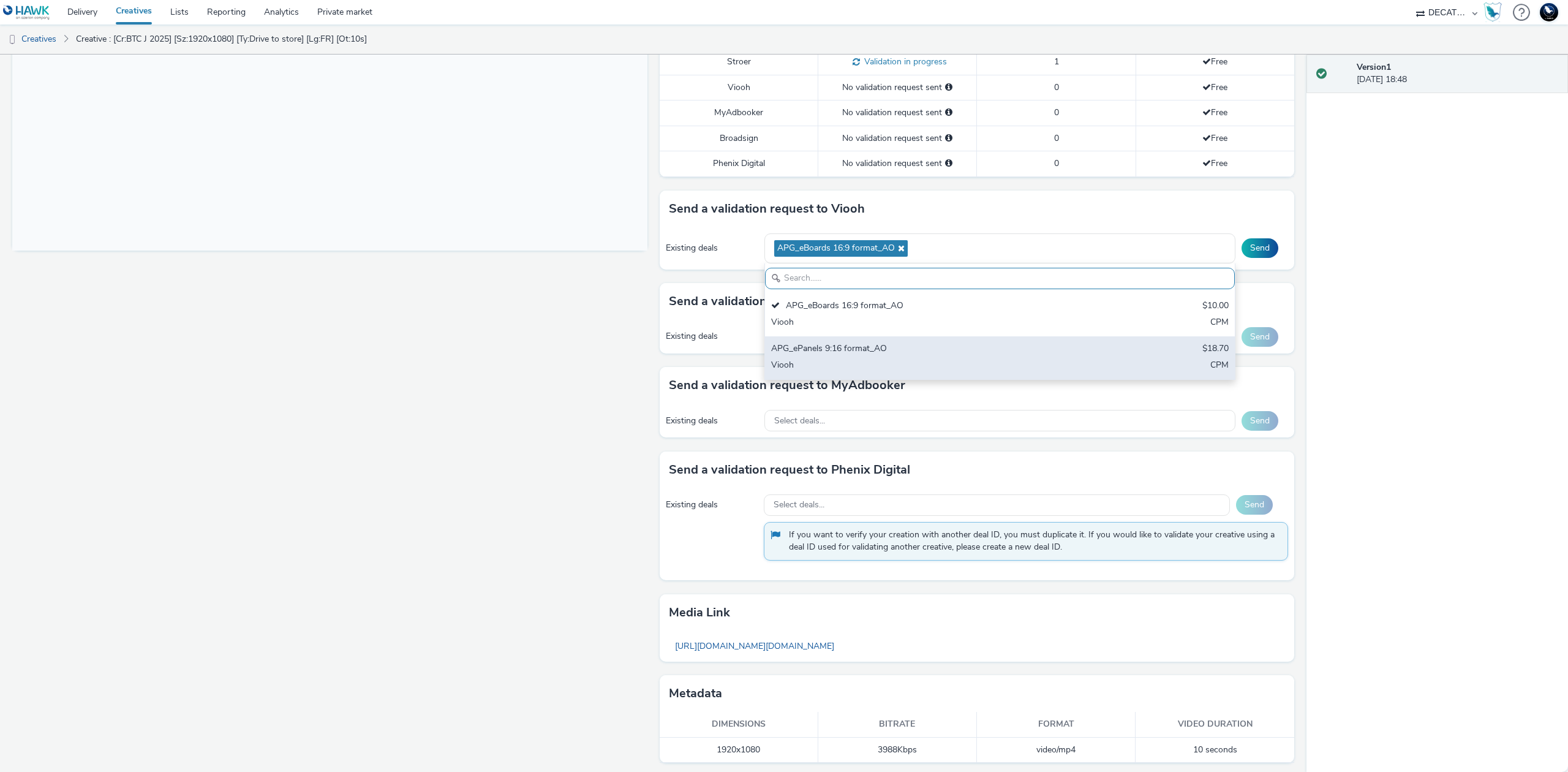
click at [1046, 349] on div "APG_ePanels 9:16 format_AO" at bounding box center [923, 349] width 303 height 14
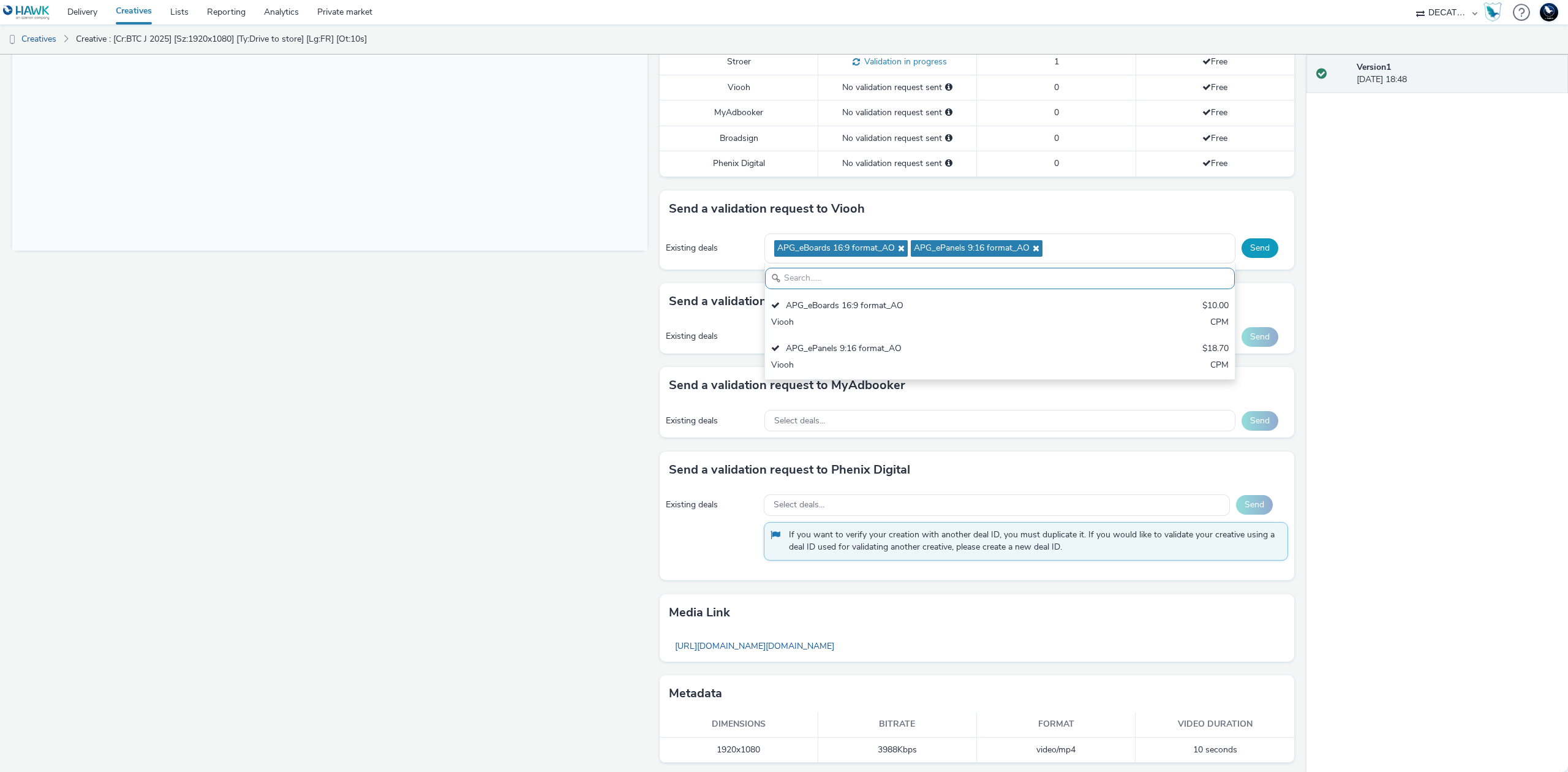
click at [1241, 246] on button "Send" at bounding box center [1260, 248] width 37 height 20
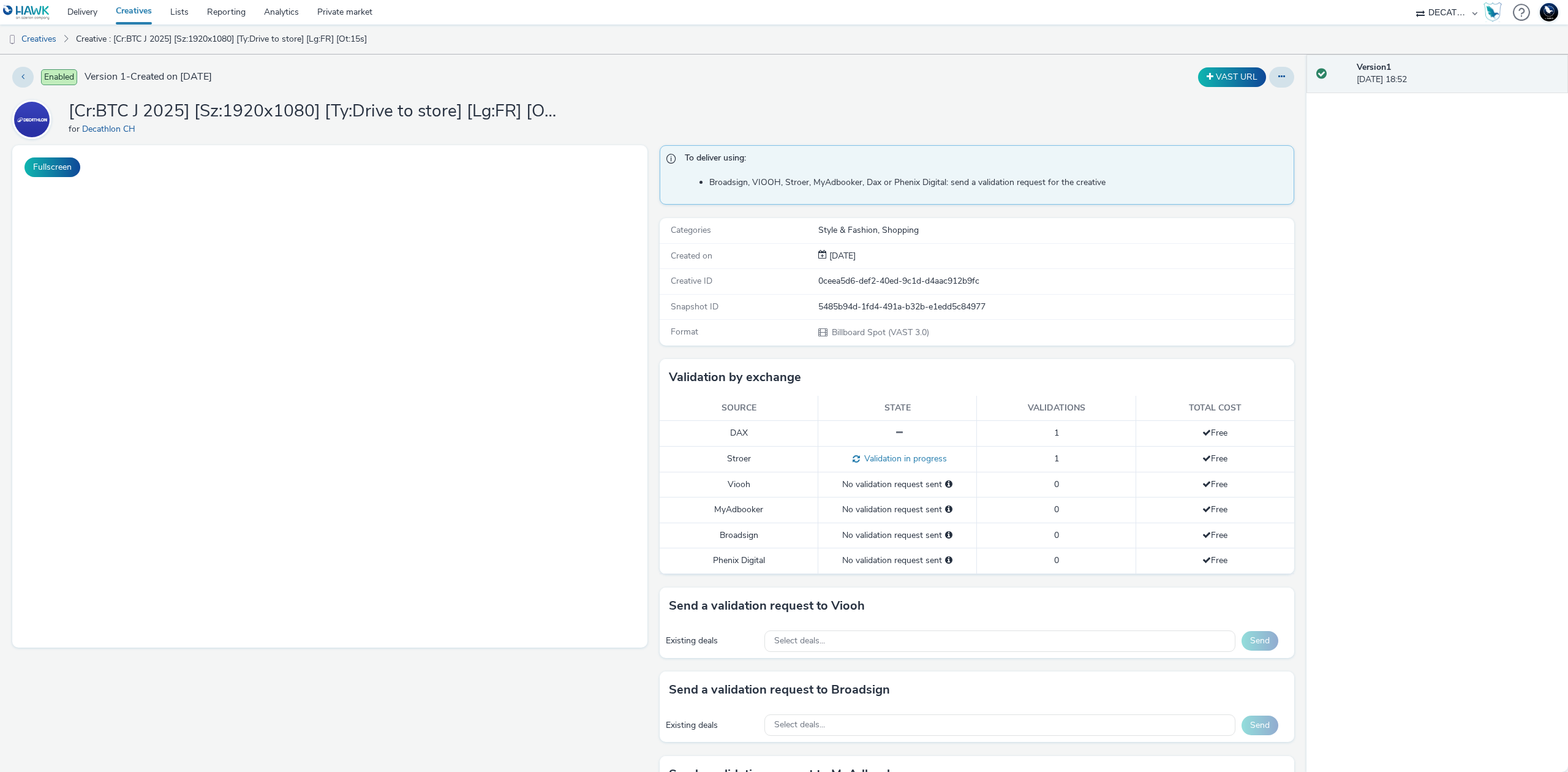
select select "440da4fd-3060-4a41-ba81-8784f925740e"
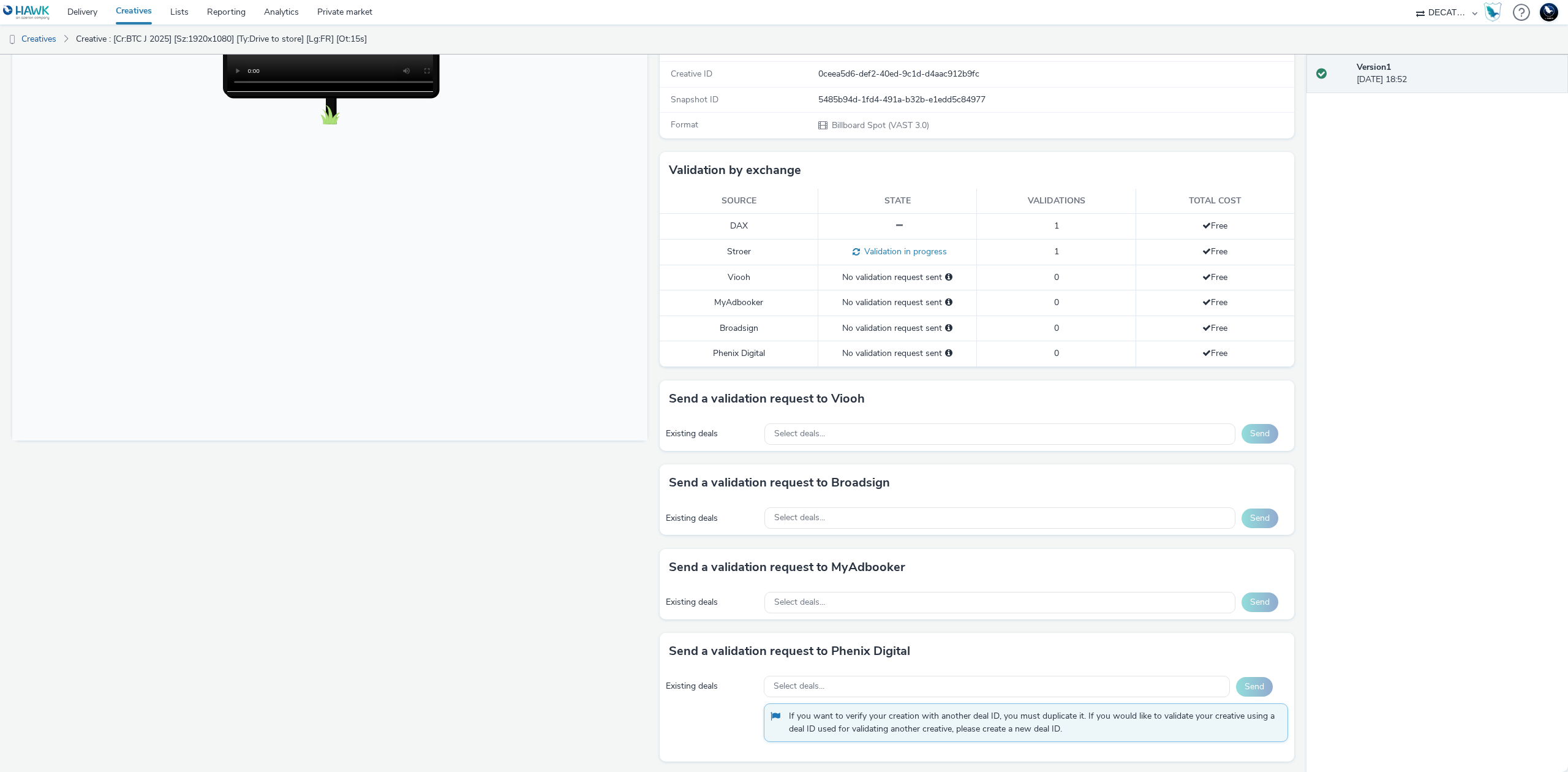
scroll to position [397, 0]
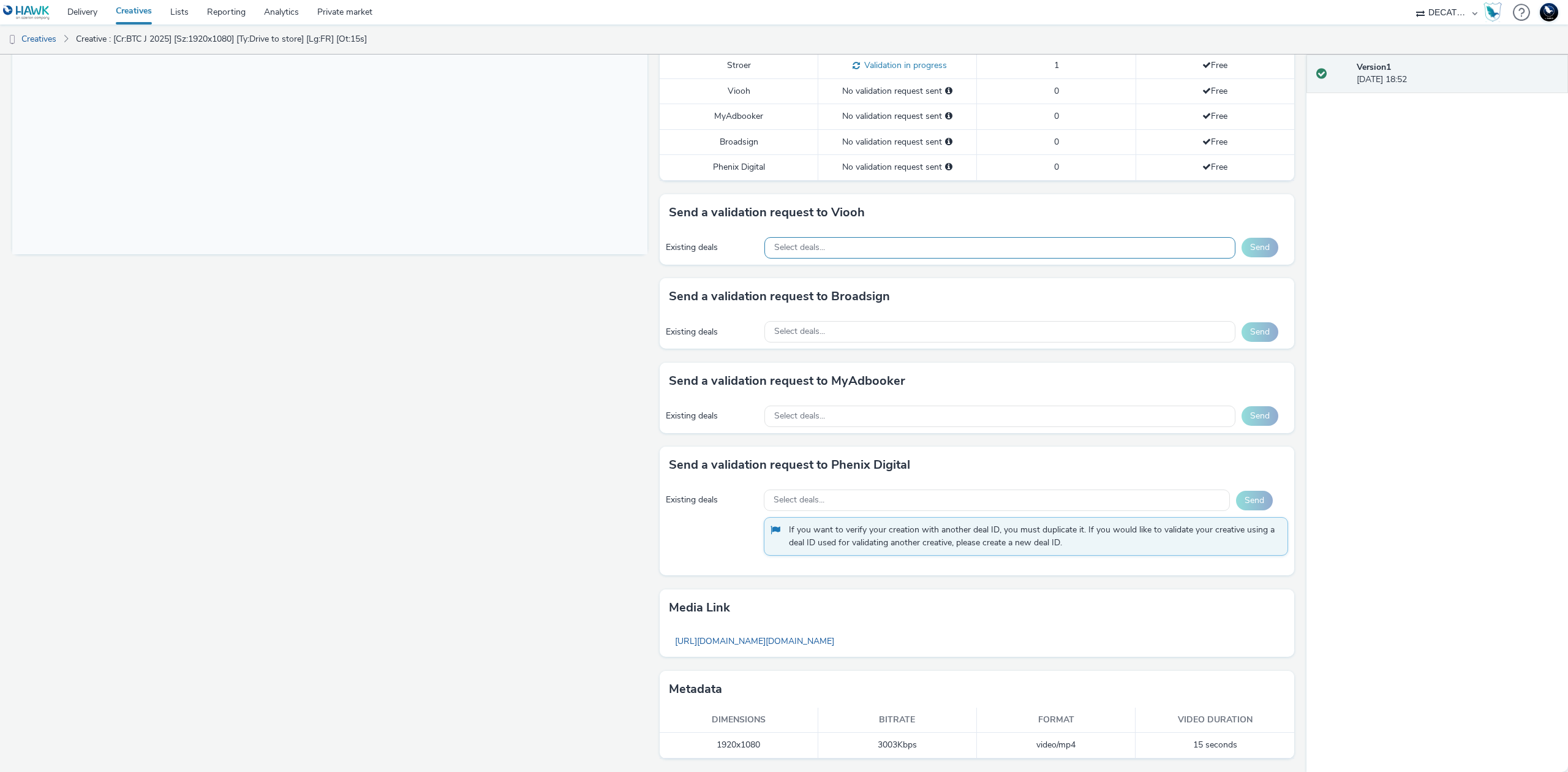
click at [1094, 248] on div "Select deals..." at bounding box center [999, 248] width 471 height 21
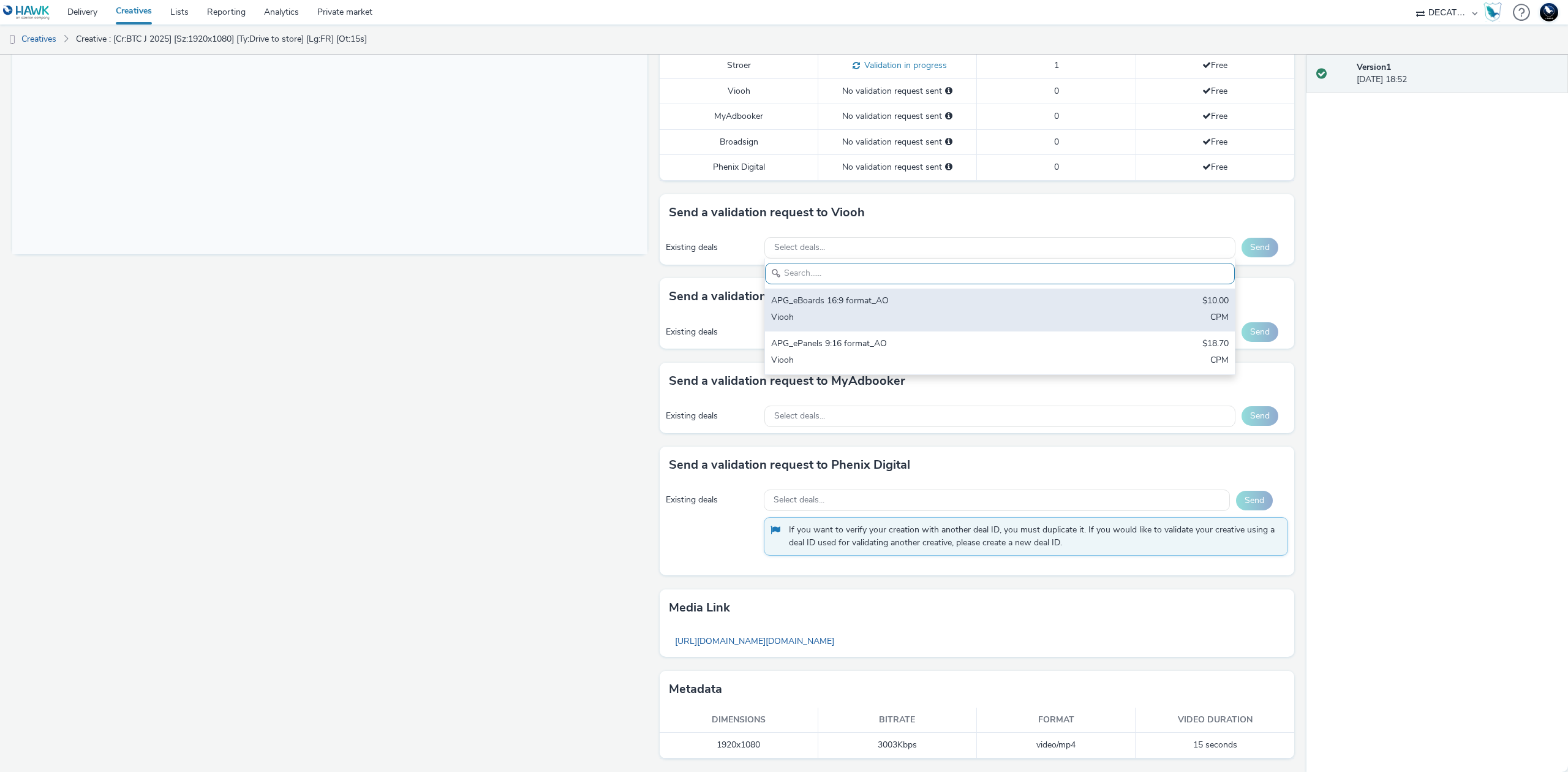
click at [1070, 312] on div "APG_eBoards 16:9 format_AO $10.00 Viooh CPM" at bounding box center [999, 310] width 469 height 43
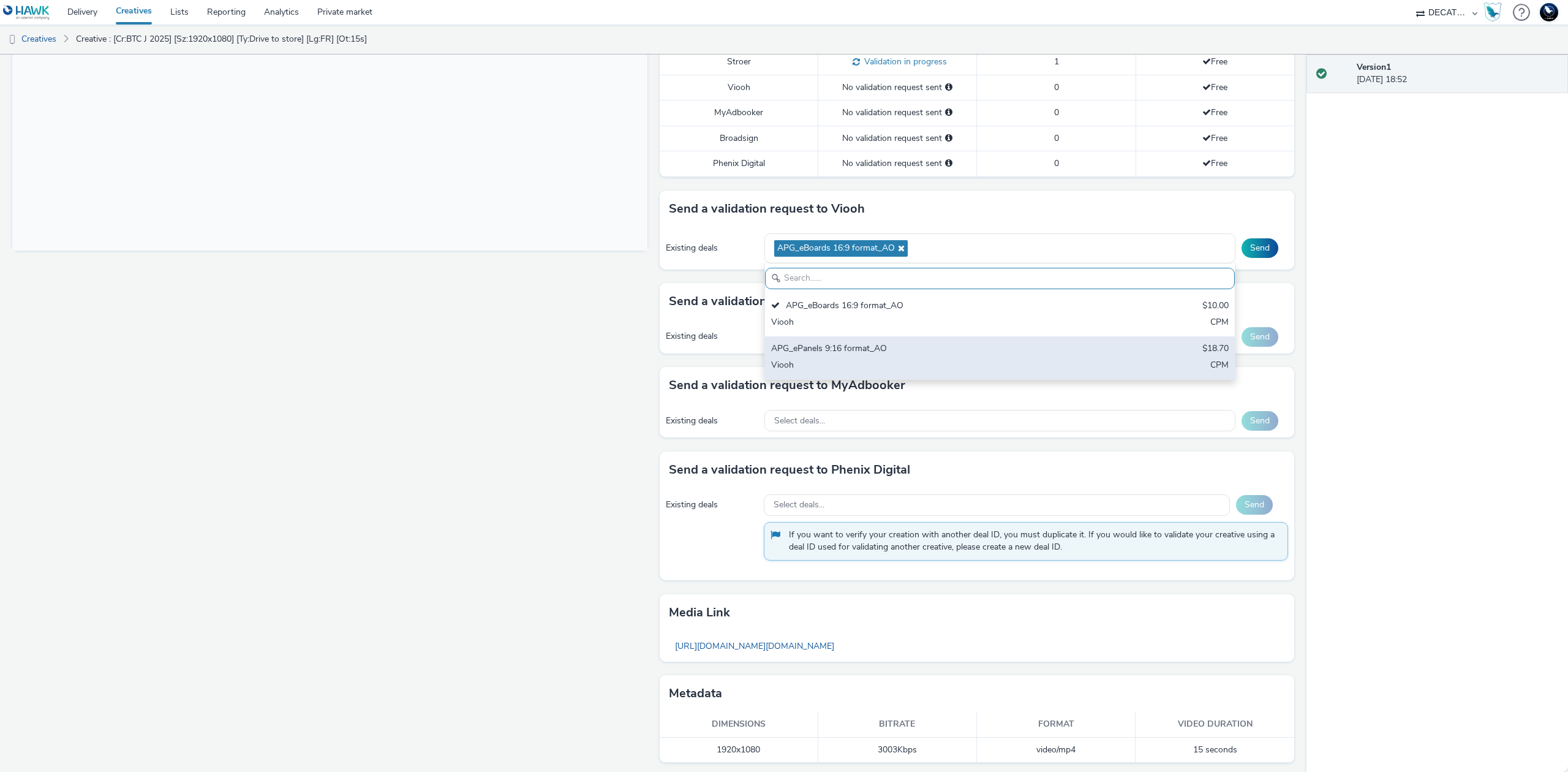
click at [1062, 362] on div "Viooh" at bounding box center [923, 366] width 303 height 14
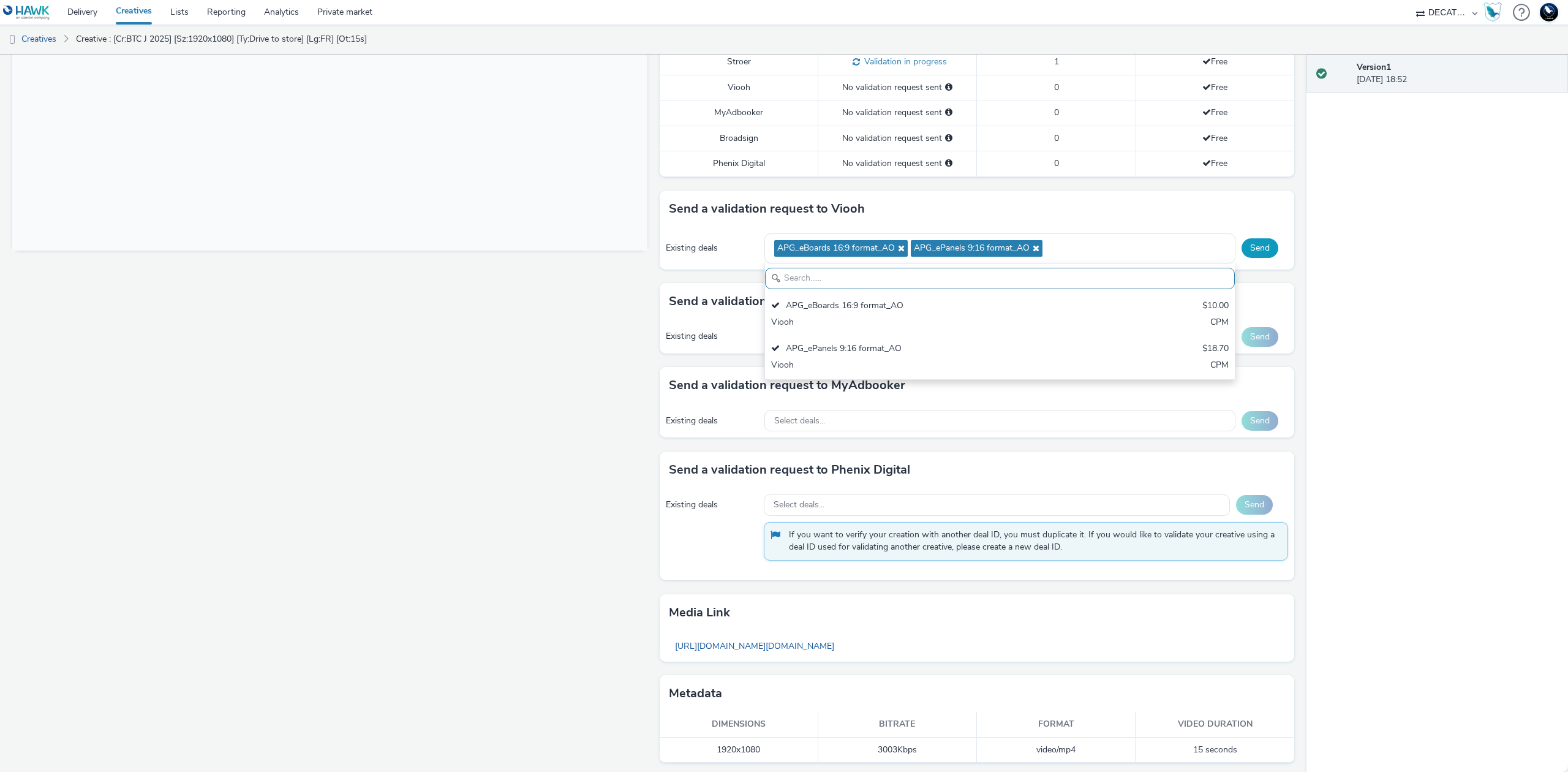
click at [1260, 255] on button "Send" at bounding box center [1260, 248] width 37 height 20
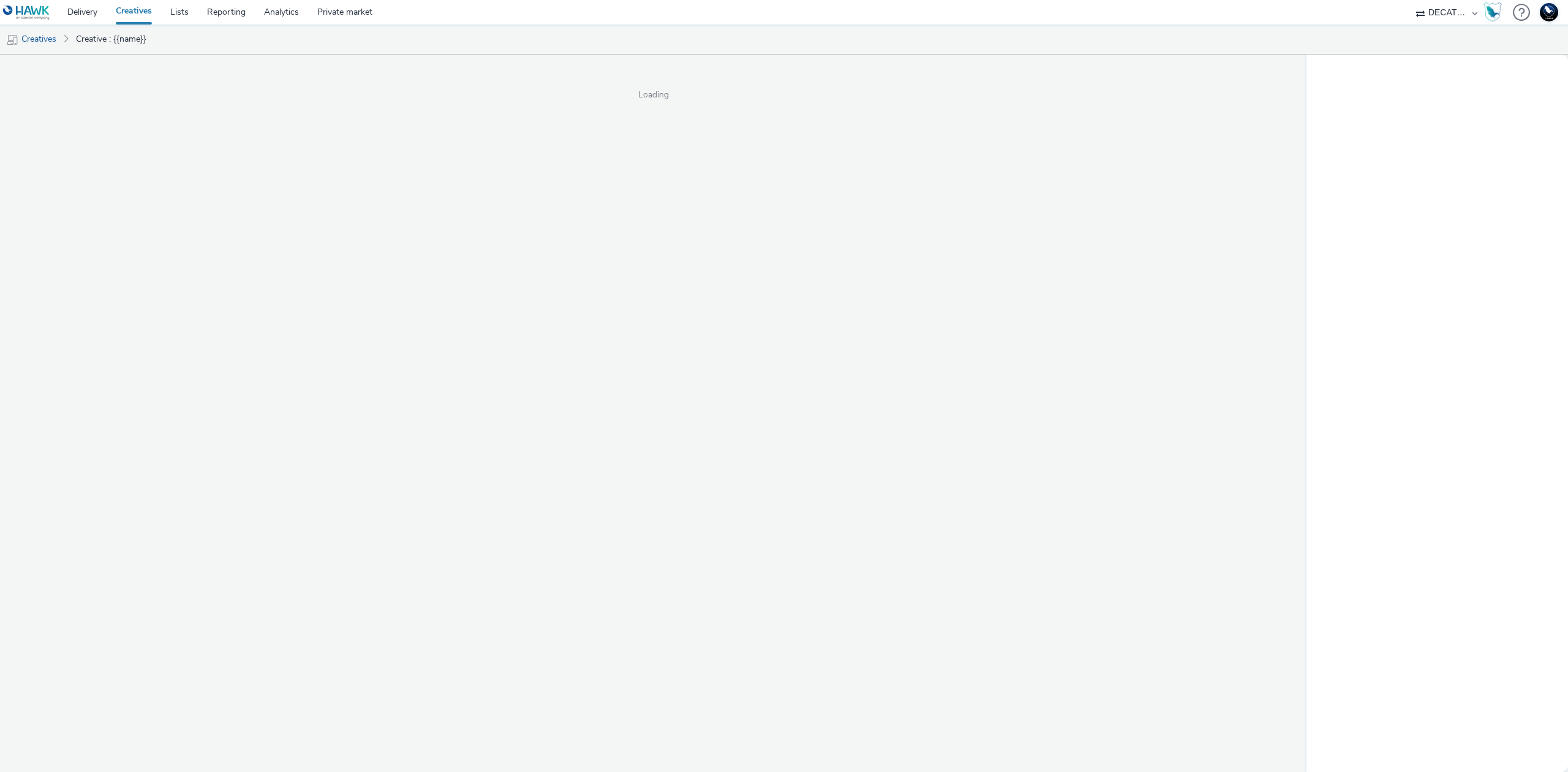
select select "440da4fd-3060-4a41-ba81-8784f925740e"
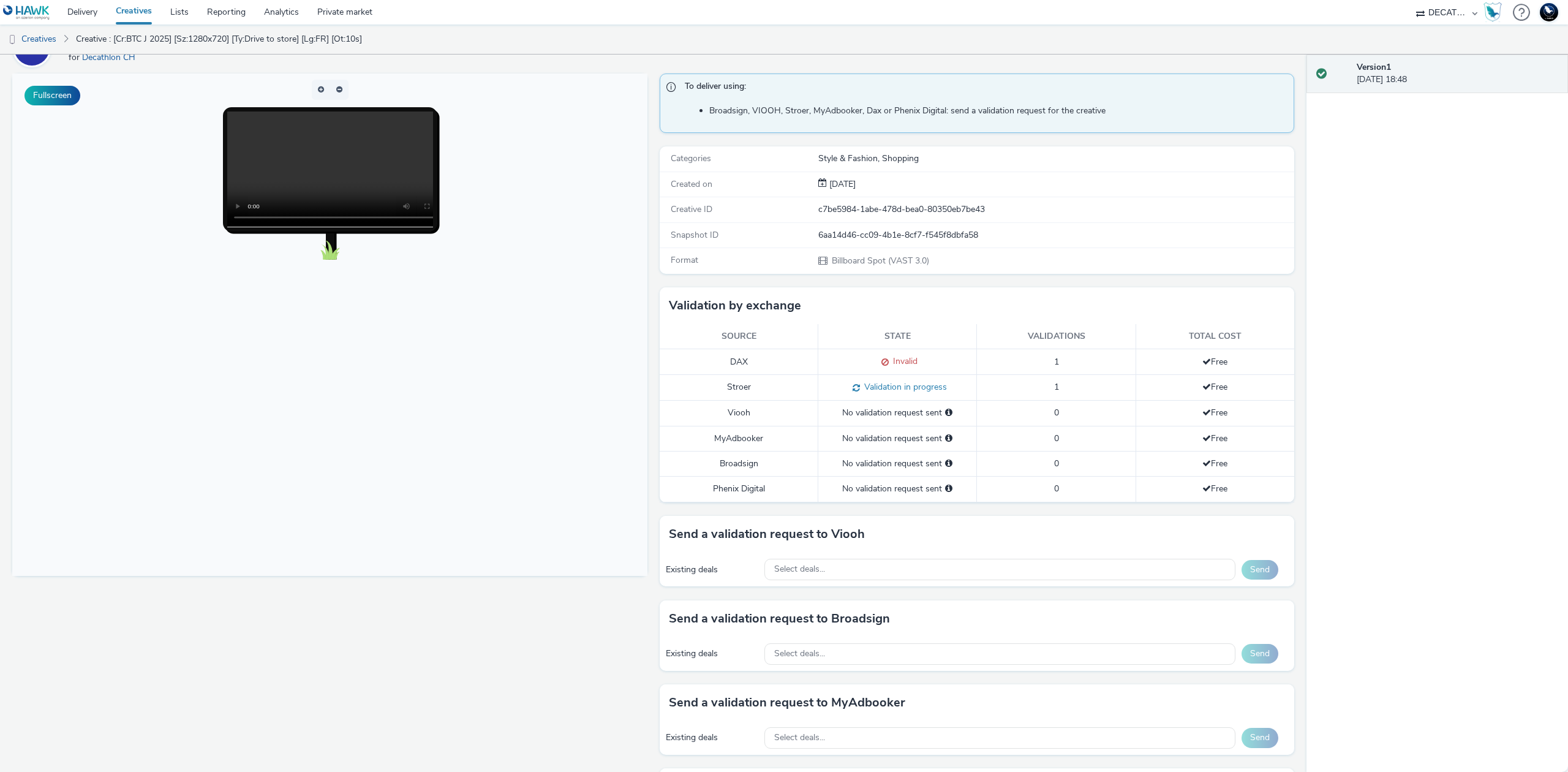
scroll to position [81, 0]
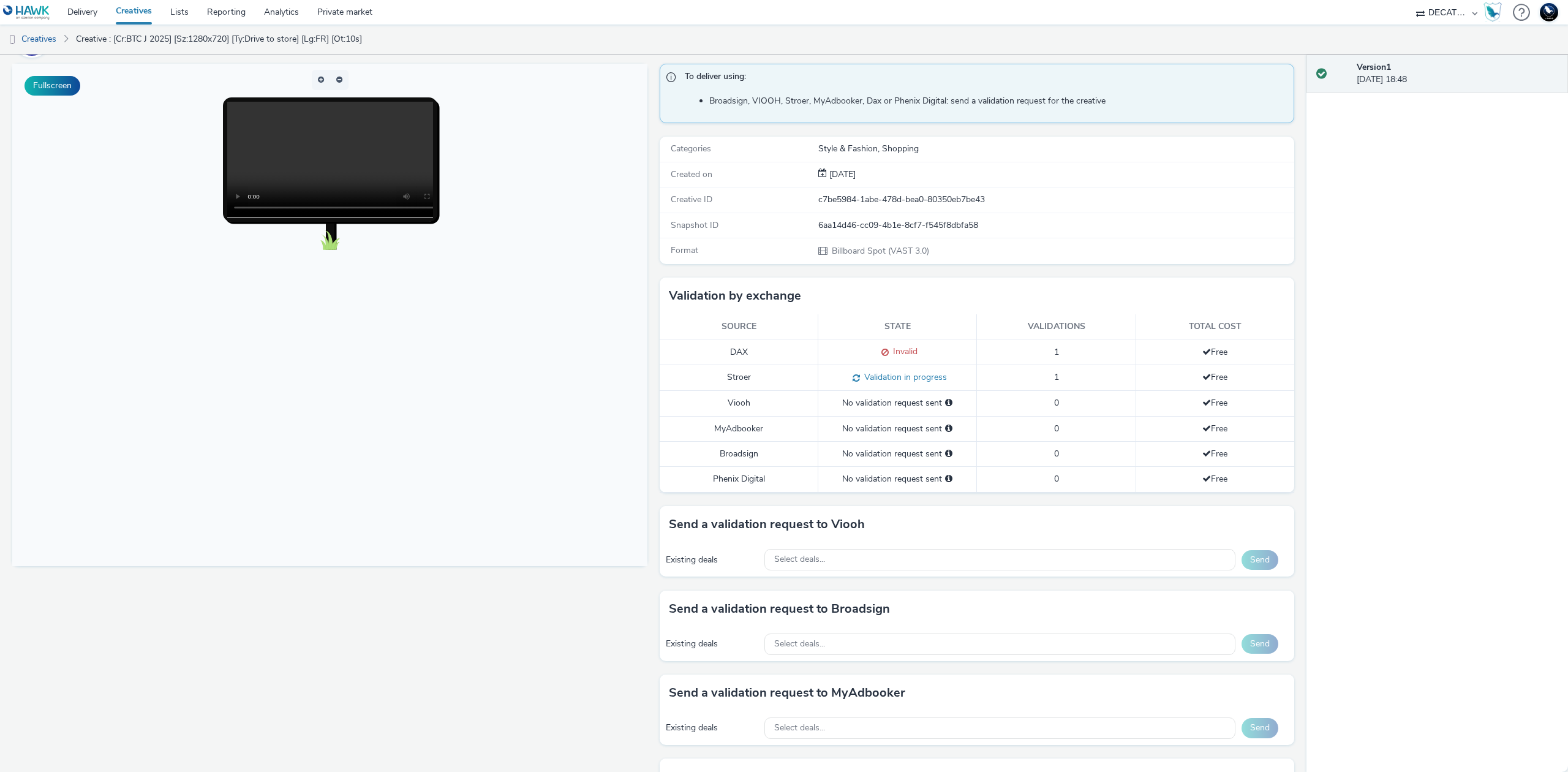
drag, startPoint x: 1083, startPoint y: 559, endPoint x: 1110, endPoint y: 478, distance: 85.4
click at [1084, 557] on div "Select deals..." at bounding box center [999, 559] width 471 height 21
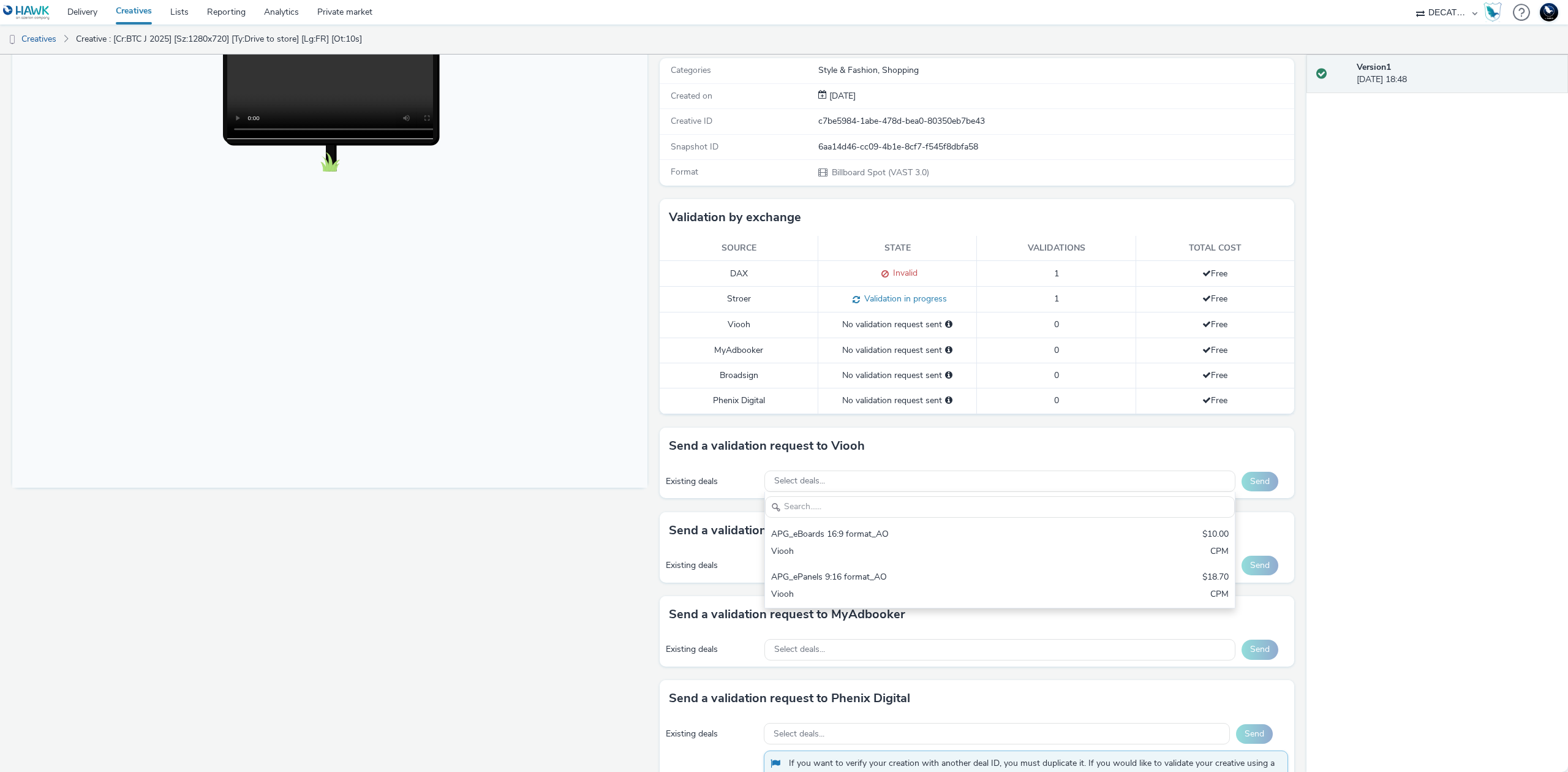
scroll to position [163, 0]
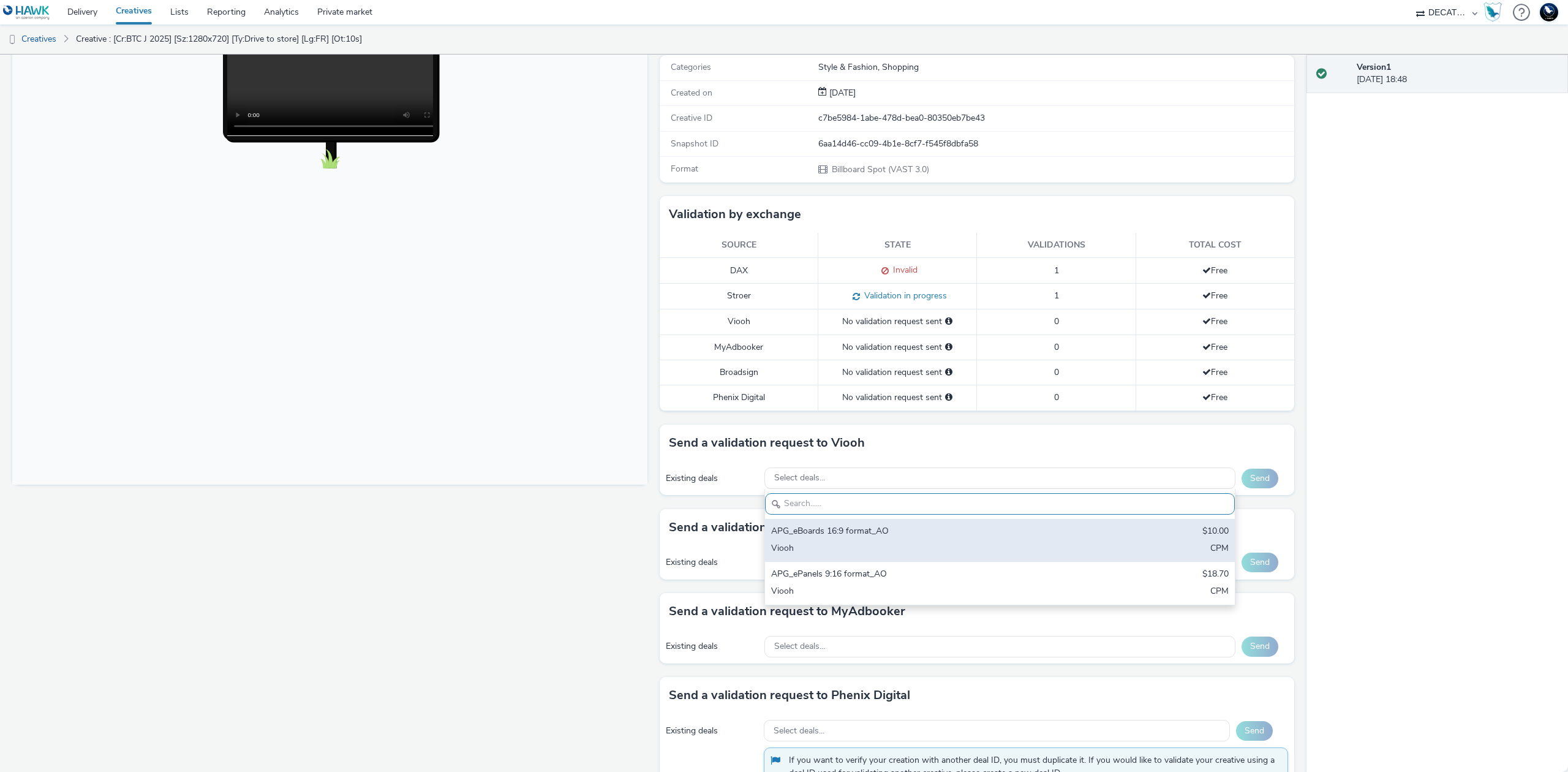
click at [1031, 532] on div "APG_eBoards 16:9 format_AO" at bounding box center [923, 532] width 303 height 14
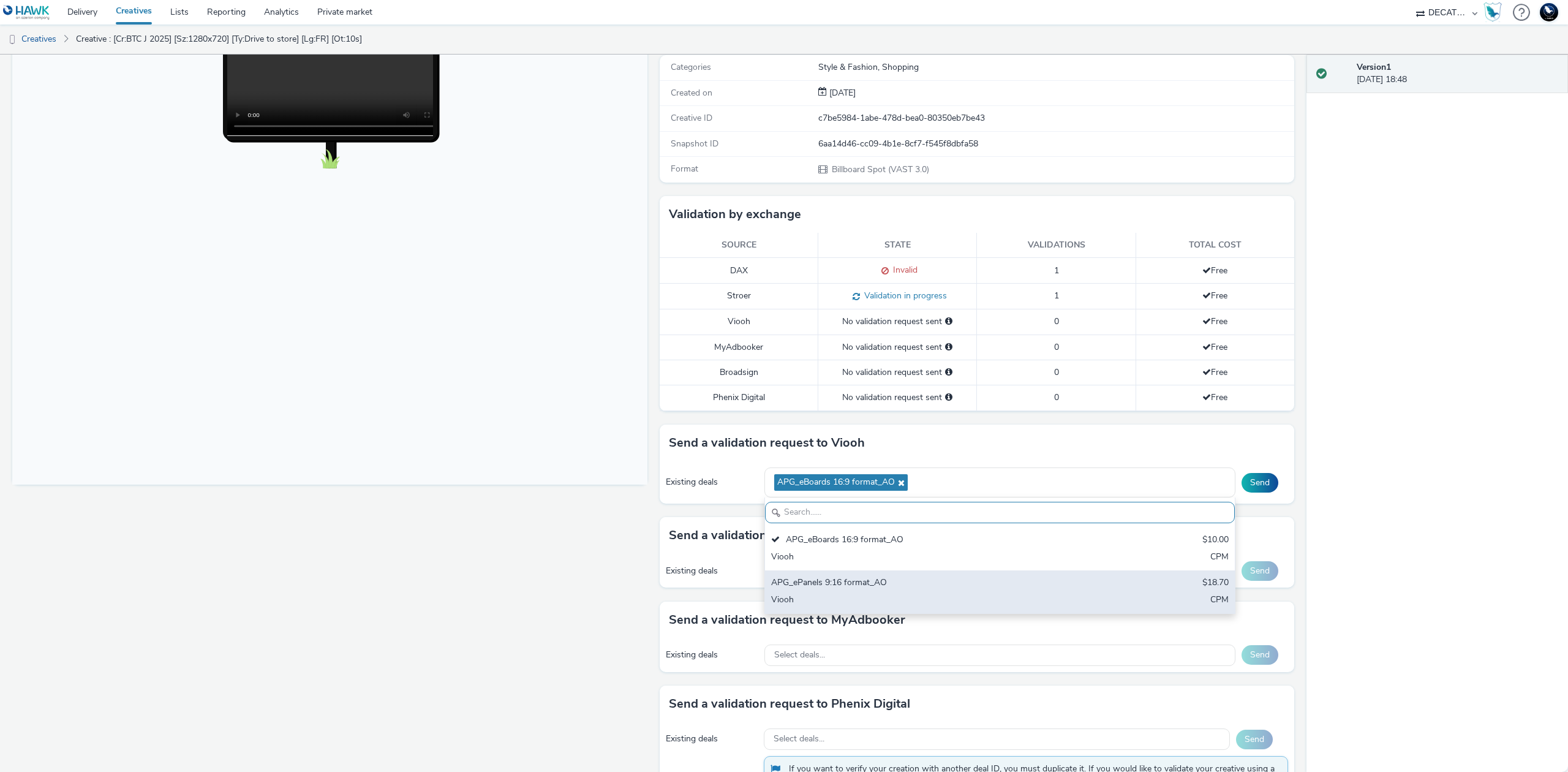
click at [1032, 595] on div "APG_ePanels 9:16 format_AO $18.70 Viooh CPM" at bounding box center [999, 592] width 469 height 43
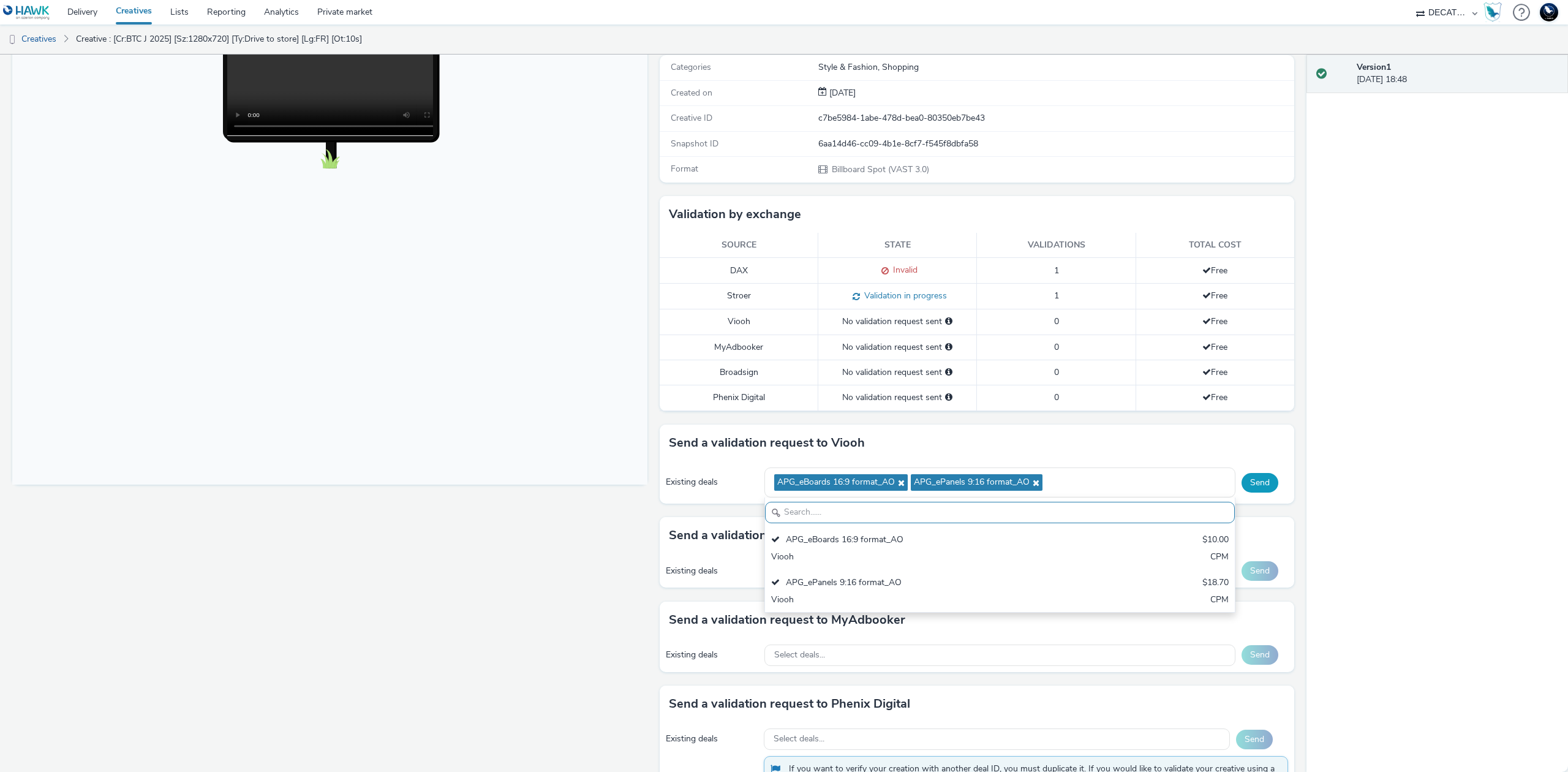
click at [1243, 483] on button "Send" at bounding box center [1260, 483] width 37 height 20
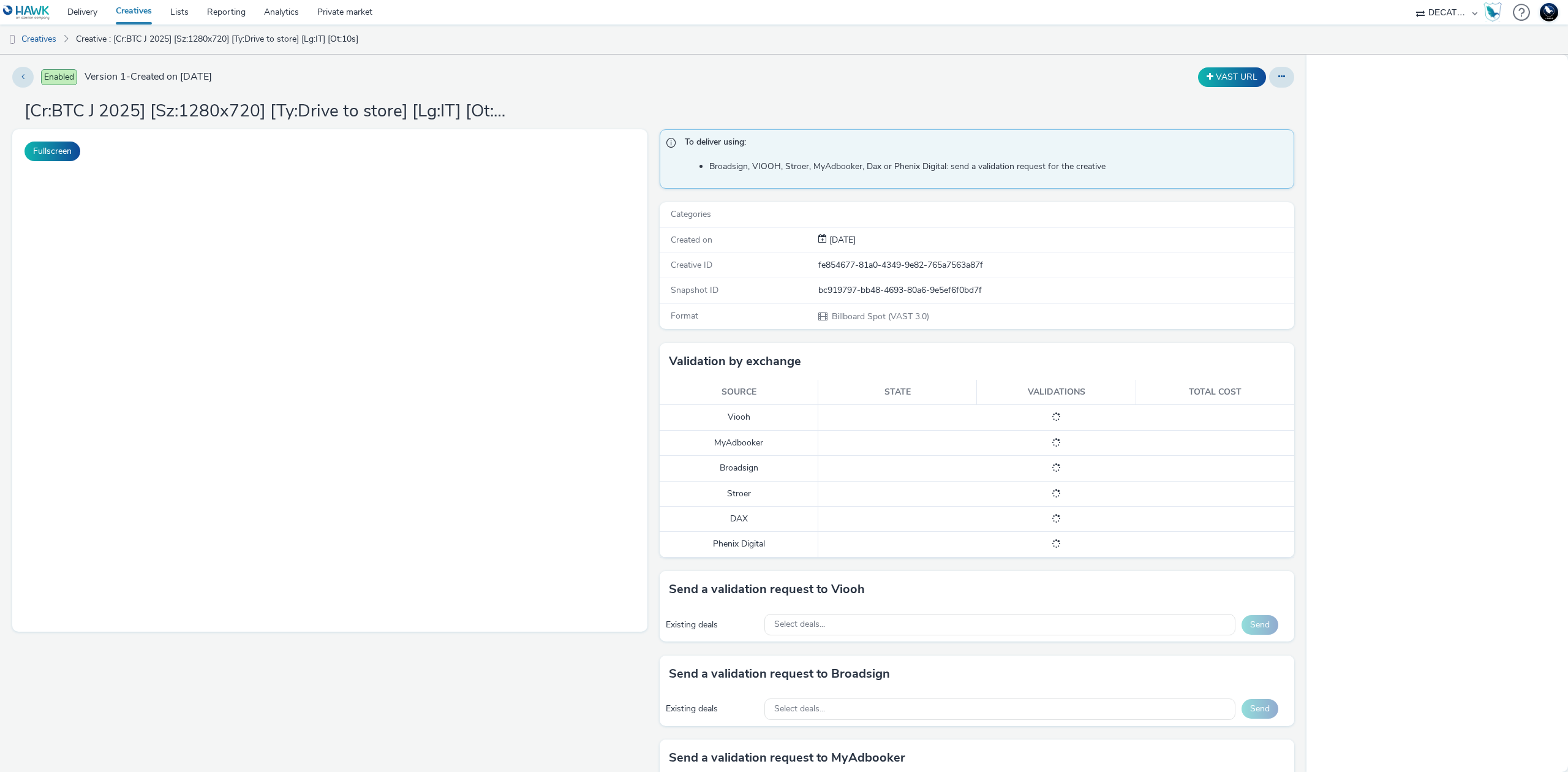
select select "440da4fd-3060-4a41-ba81-8784f925740e"
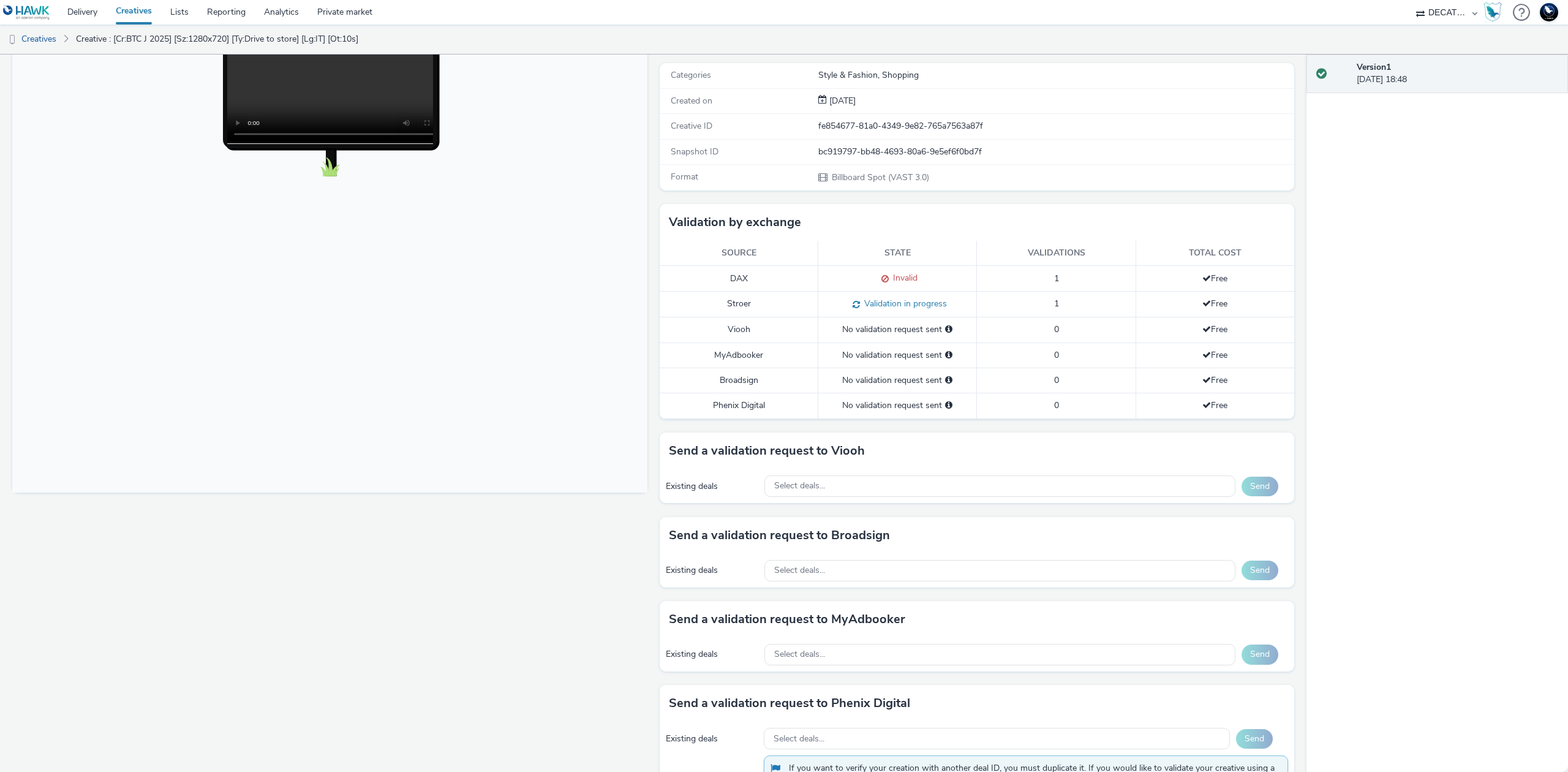
scroll to position [398, 0]
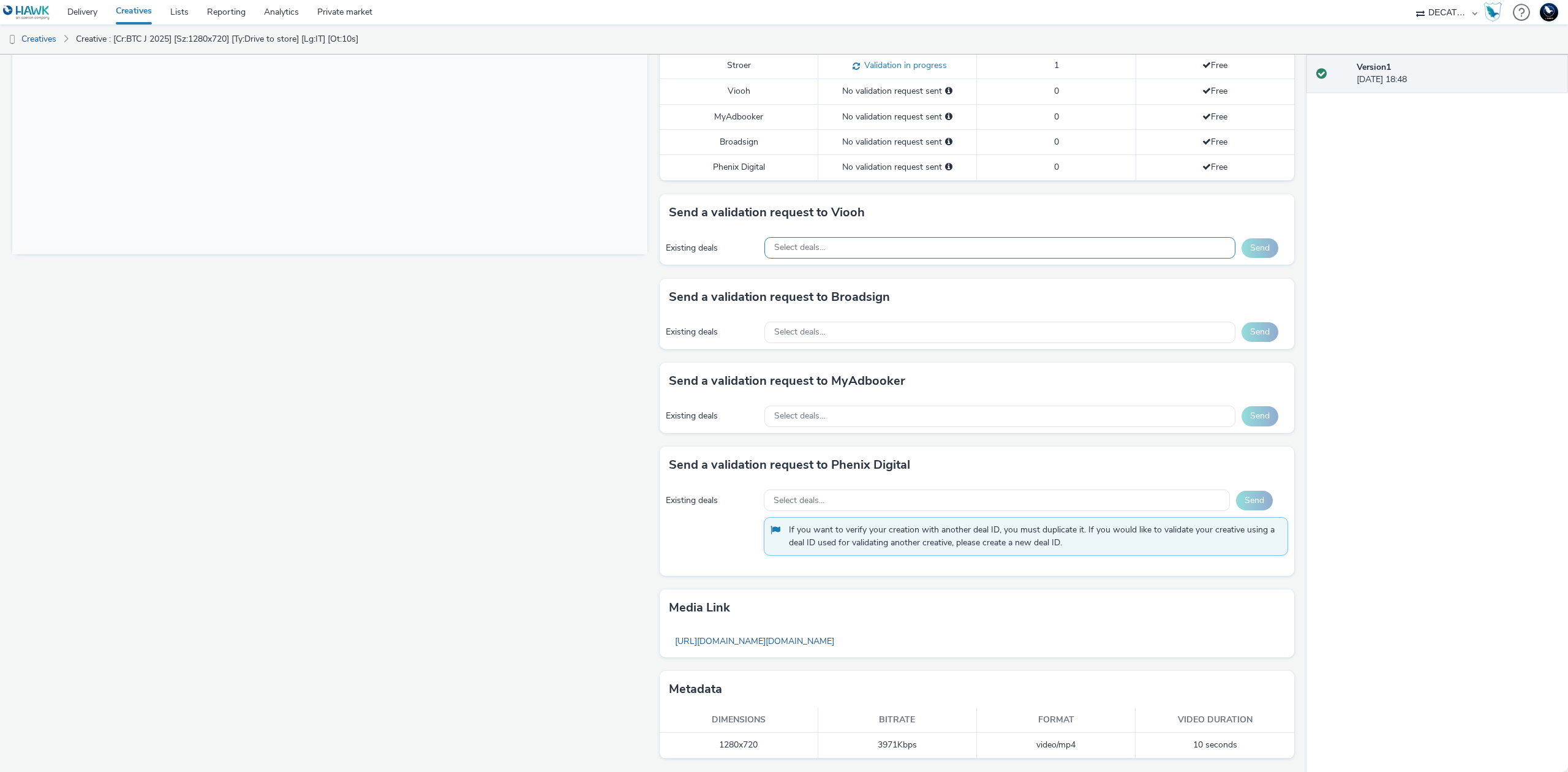
click at [1023, 240] on div "Select deals..." at bounding box center [999, 248] width 471 height 21
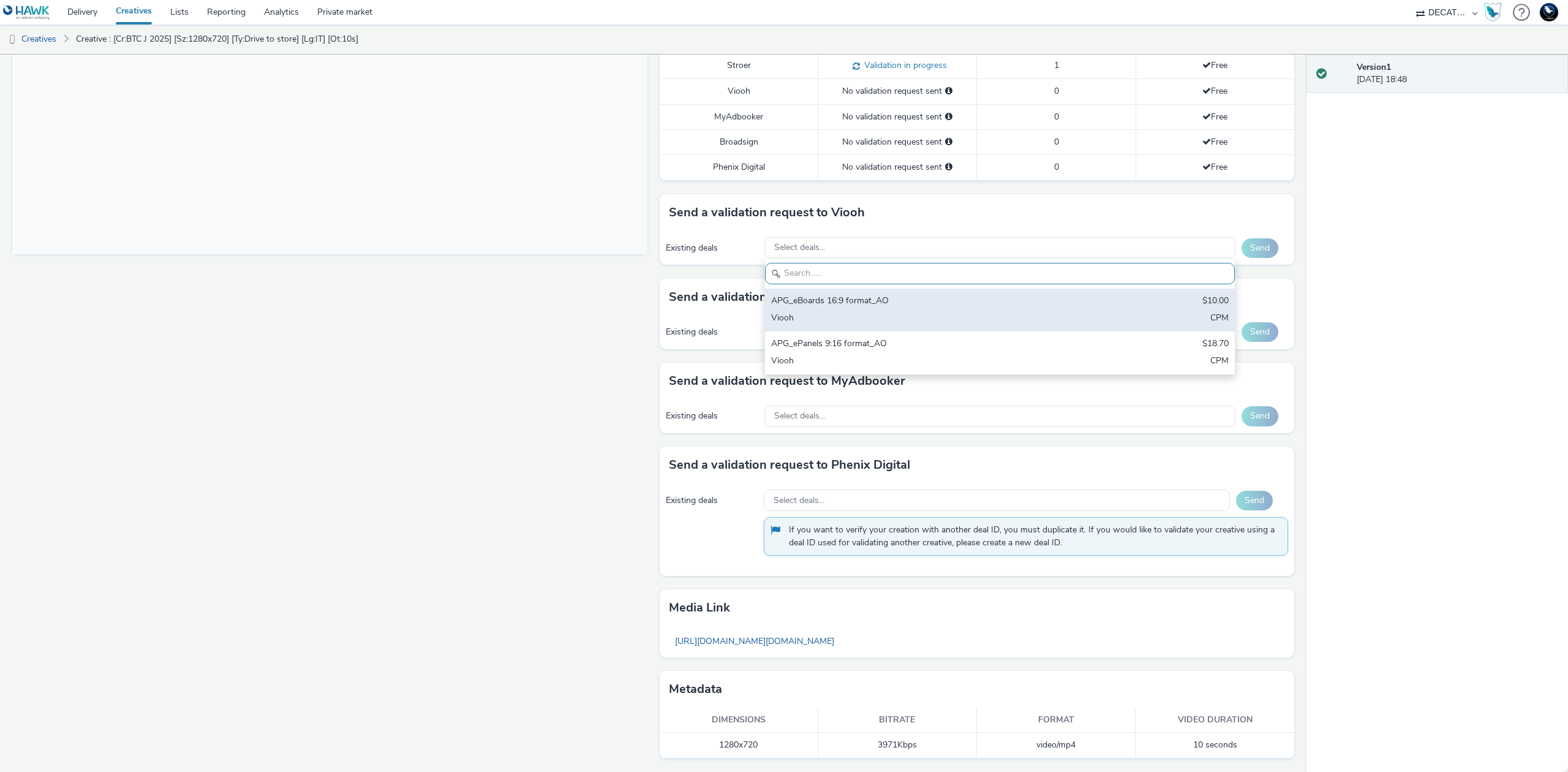
click at [988, 304] on div "APG_eBoards 16:9 format_AO" at bounding box center [923, 302] width 303 height 14
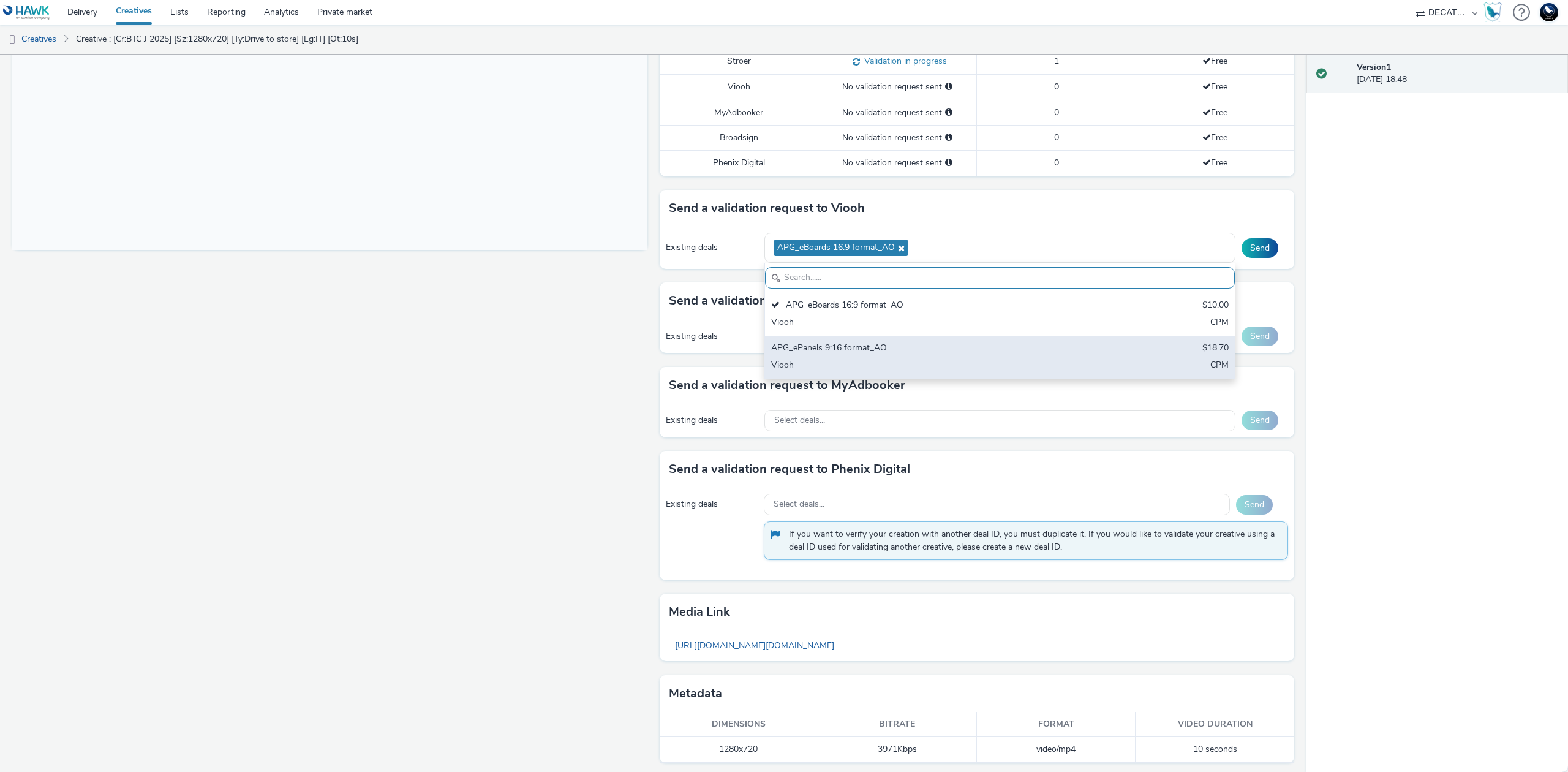
click at [969, 364] on div "Viooh" at bounding box center [923, 366] width 303 height 14
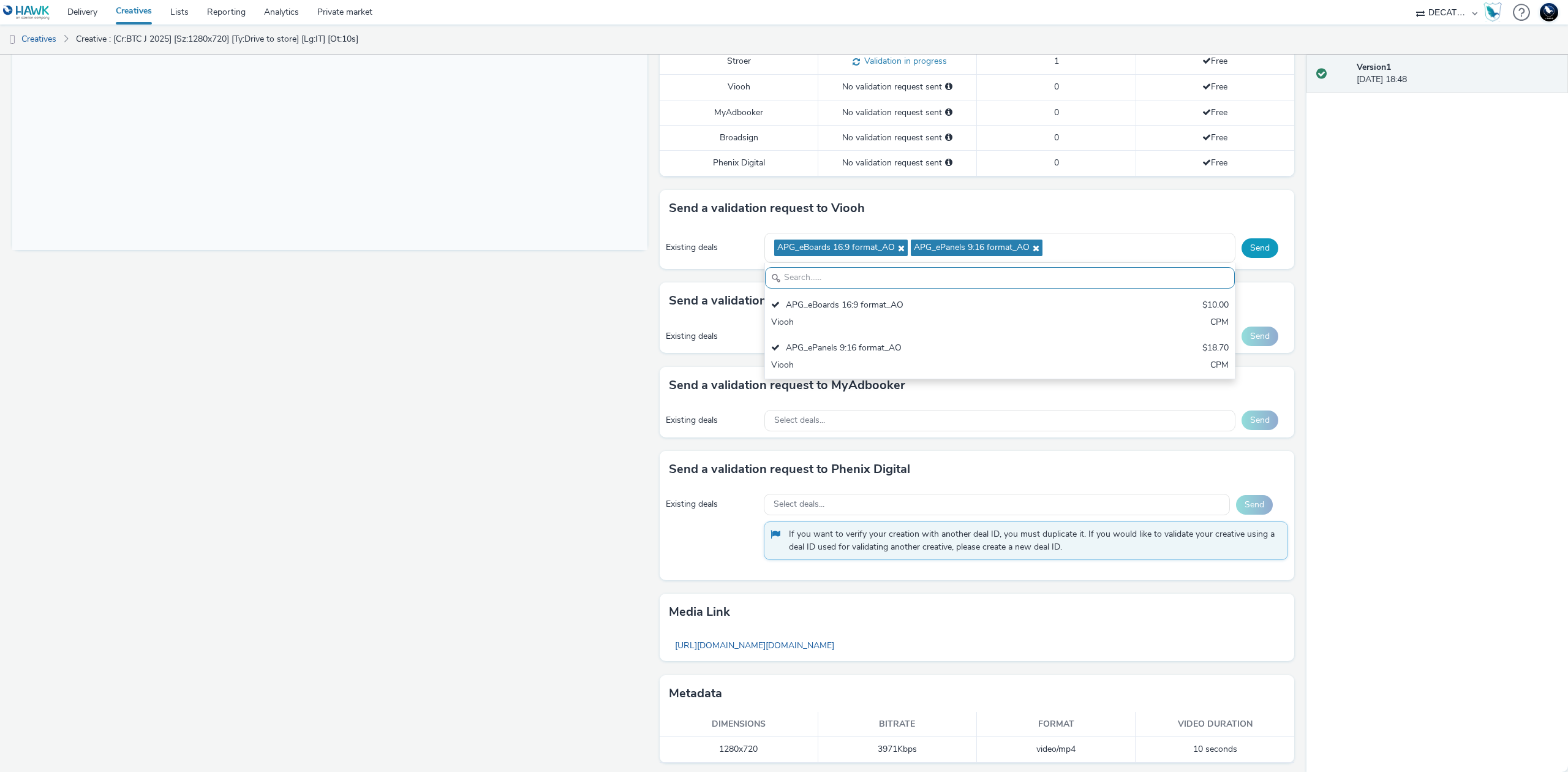
click at [1252, 248] on button "Send" at bounding box center [1260, 248] width 37 height 20
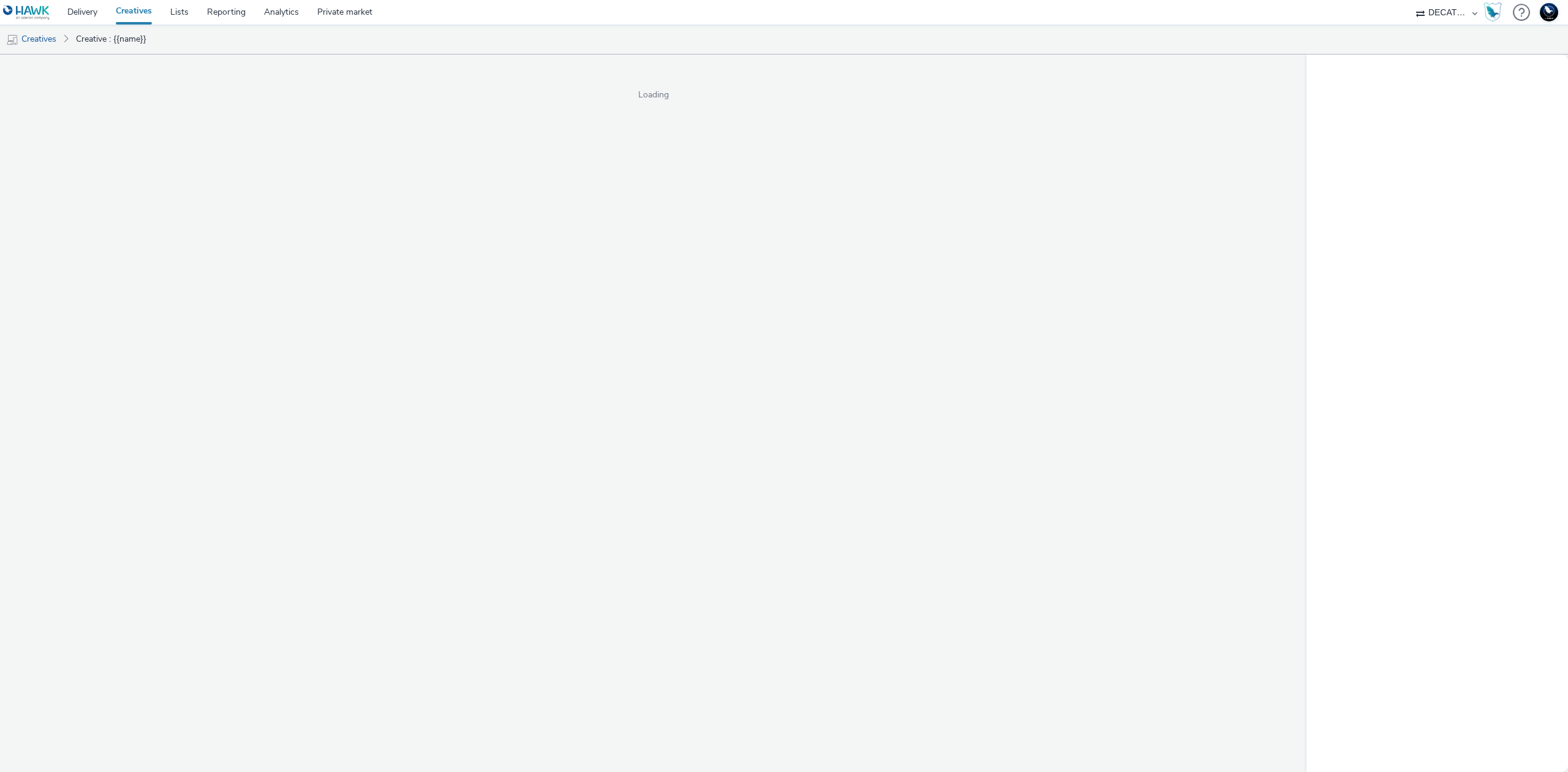
select select "440da4fd-3060-4a41-ba81-8784f925740e"
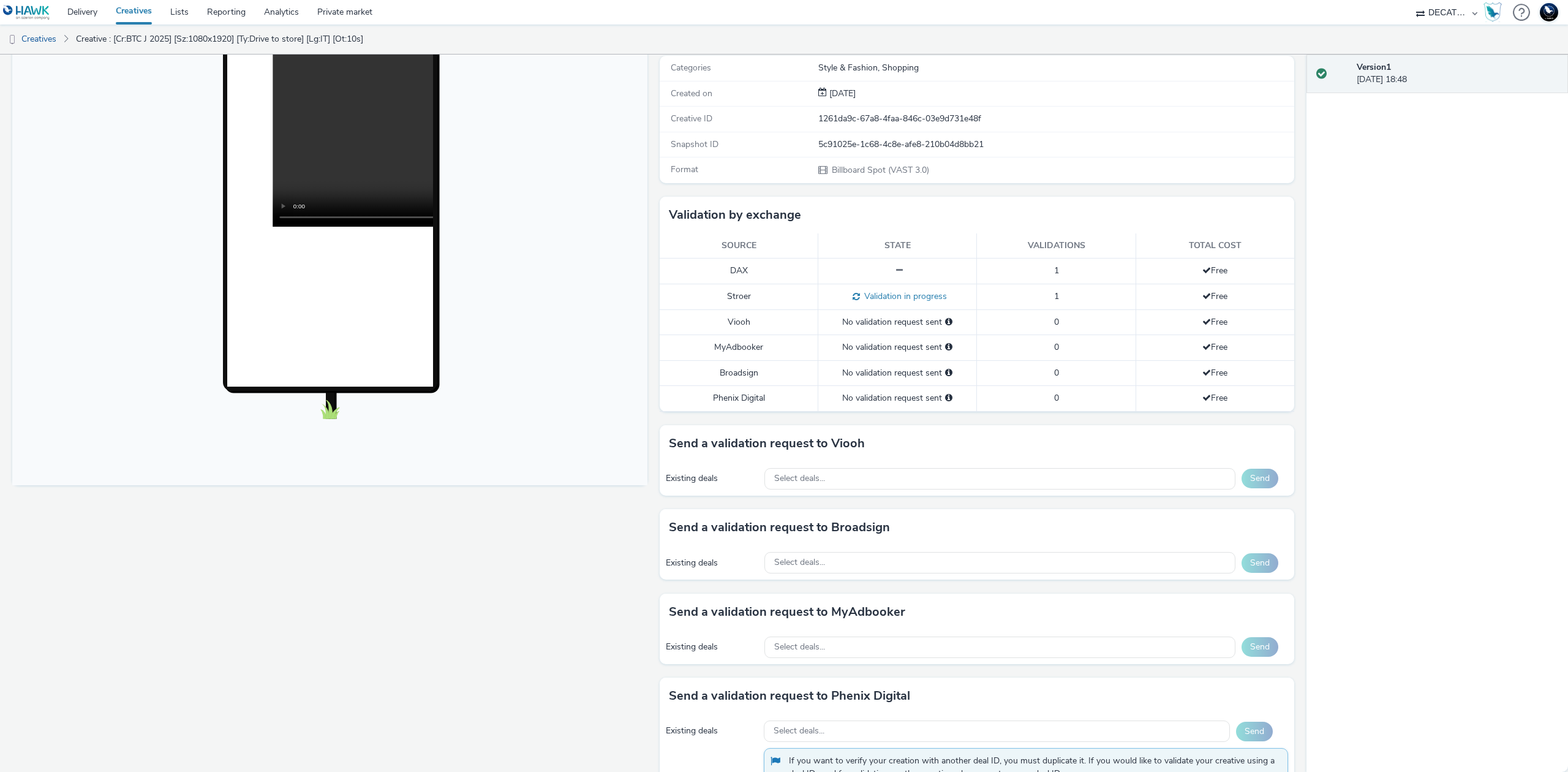
scroll to position [163, 0]
click at [988, 474] on div "Select deals..." at bounding box center [999, 478] width 471 height 21
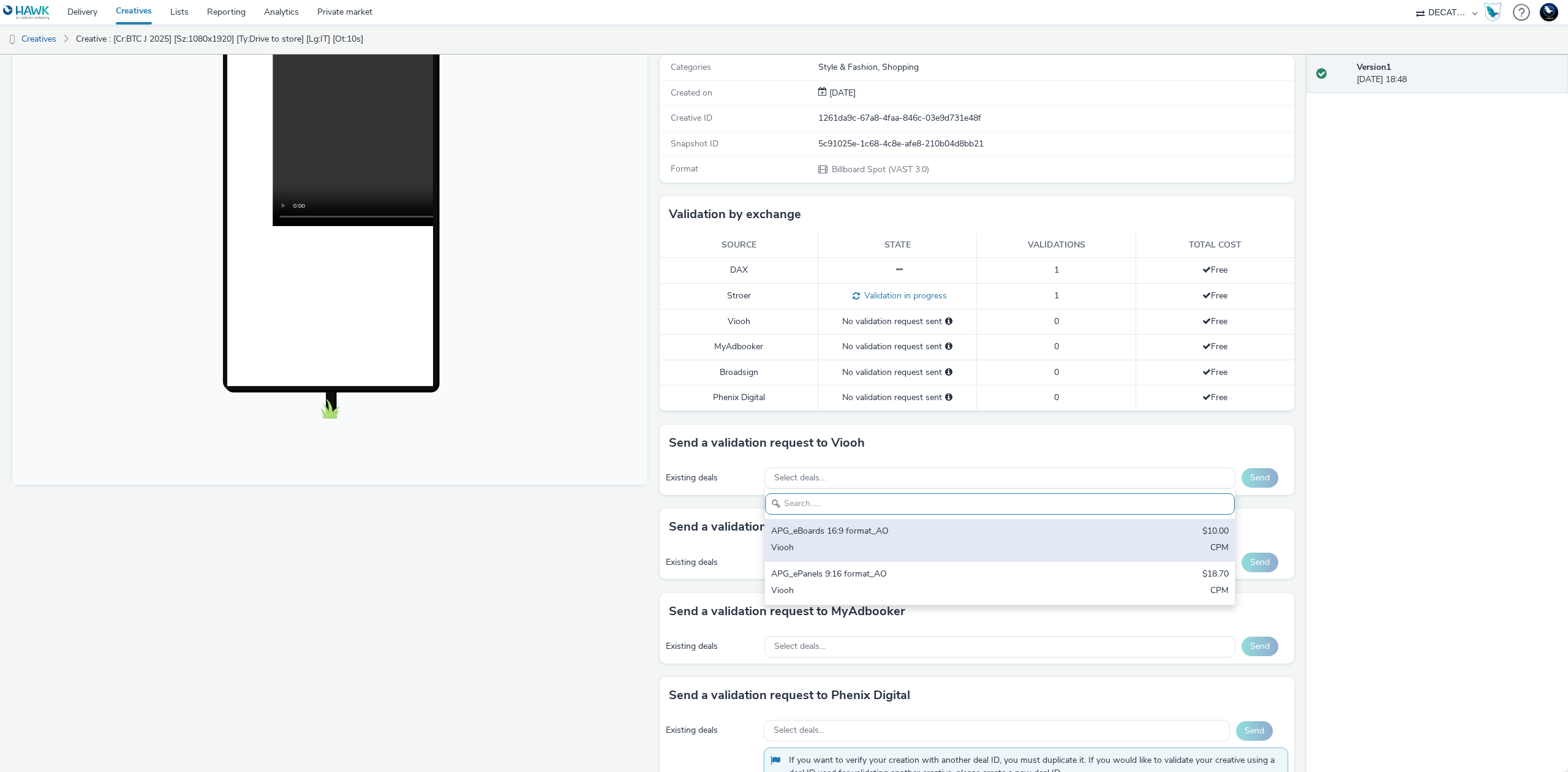
click at [974, 535] on div "APG_eBoards 16:9 format_AO" at bounding box center [923, 532] width 303 height 14
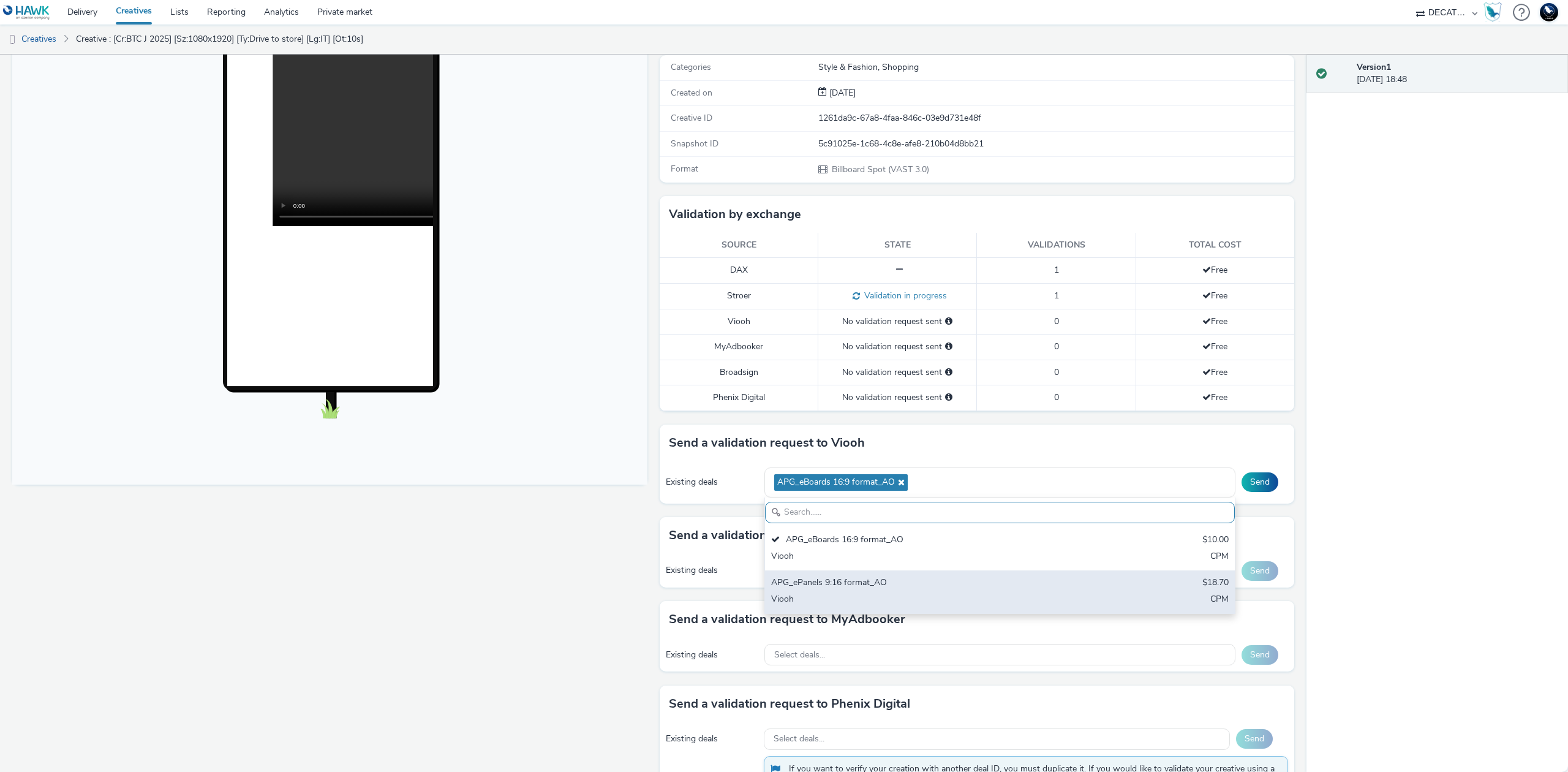
drag, startPoint x: 998, startPoint y: 603, endPoint x: 1052, endPoint y: 604, distance: 54.0
click at [999, 603] on div "Viooh" at bounding box center [923, 600] width 303 height 14
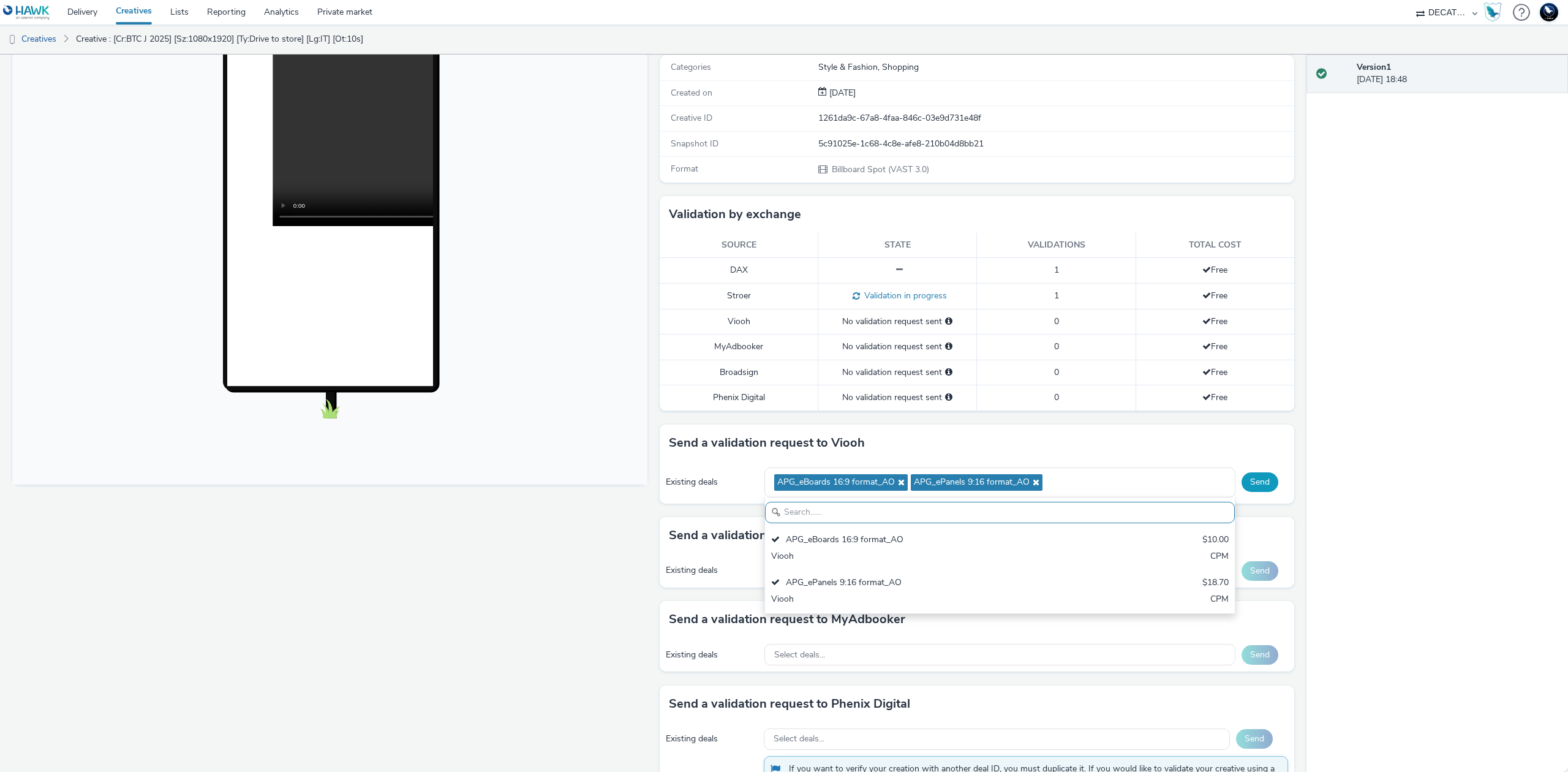
click at [1257, 489] on button "Send" at bounding box center [1260, 482] width 37 height 20
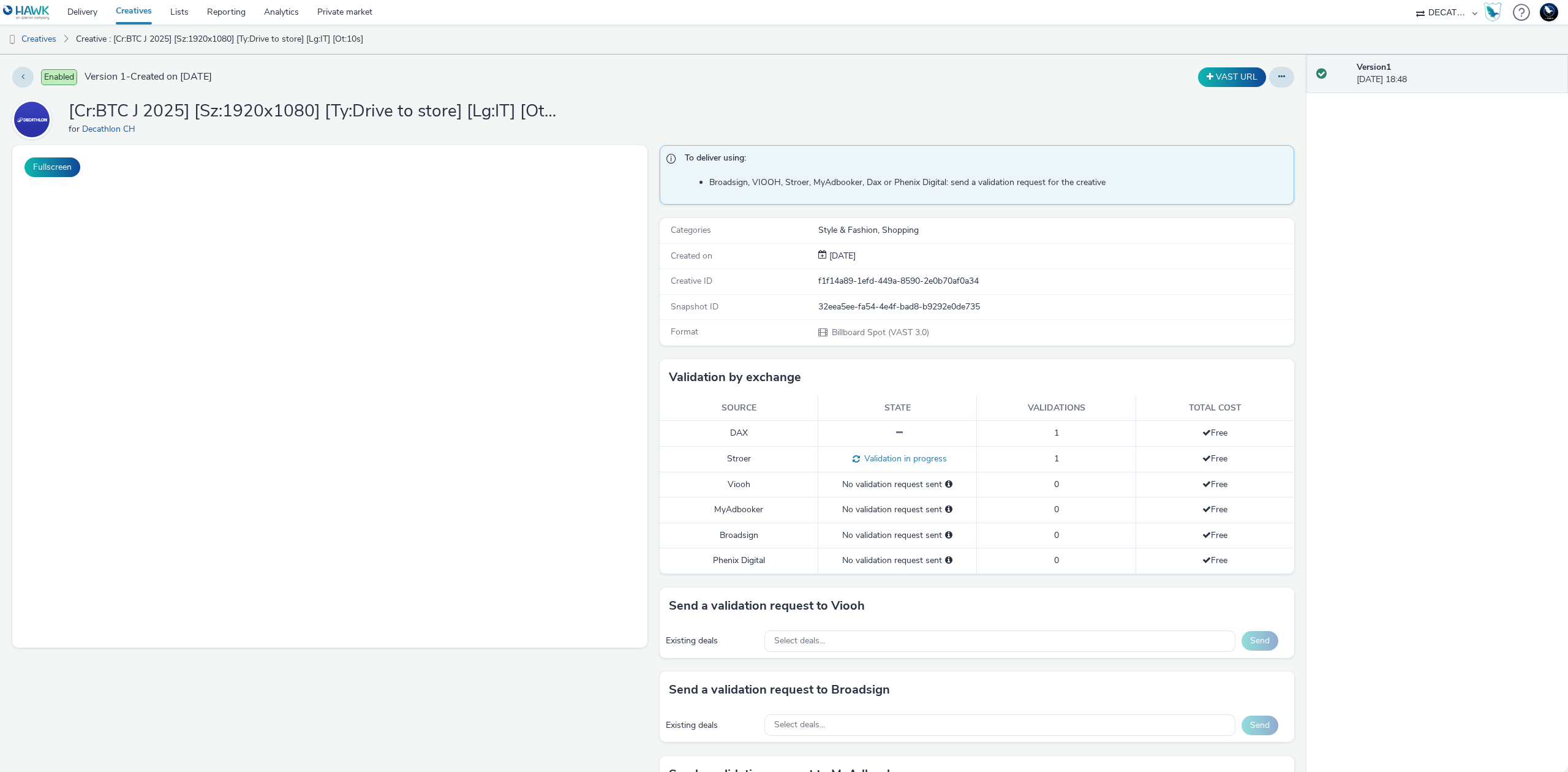
select select "440da4fd-3060-4a41-ba81-8784f925740e"
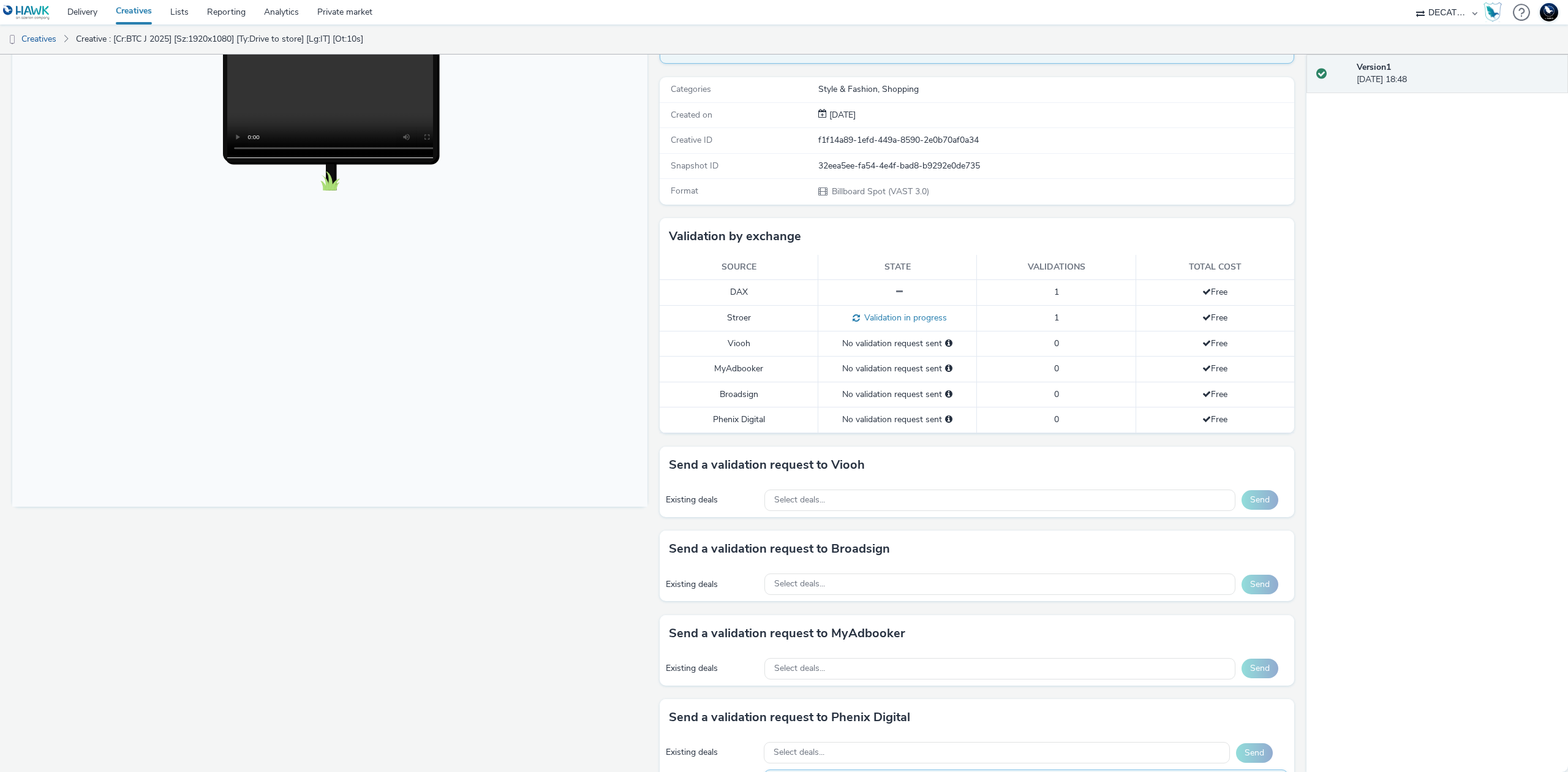
scroll to position [245, 0]
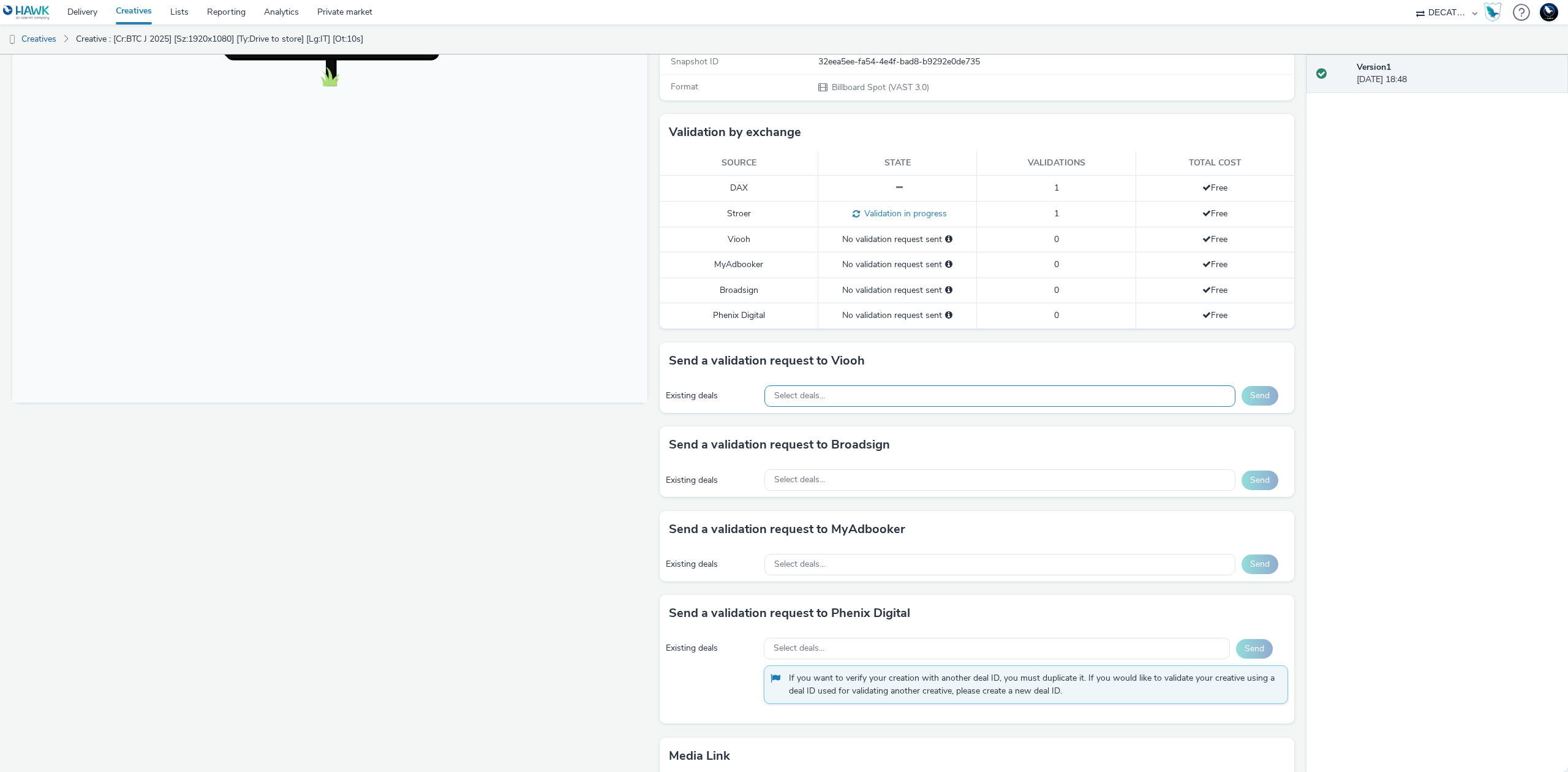
click at [968, 395] on div "Select deals..." at bounding box center [999, 396] width 471 height 21
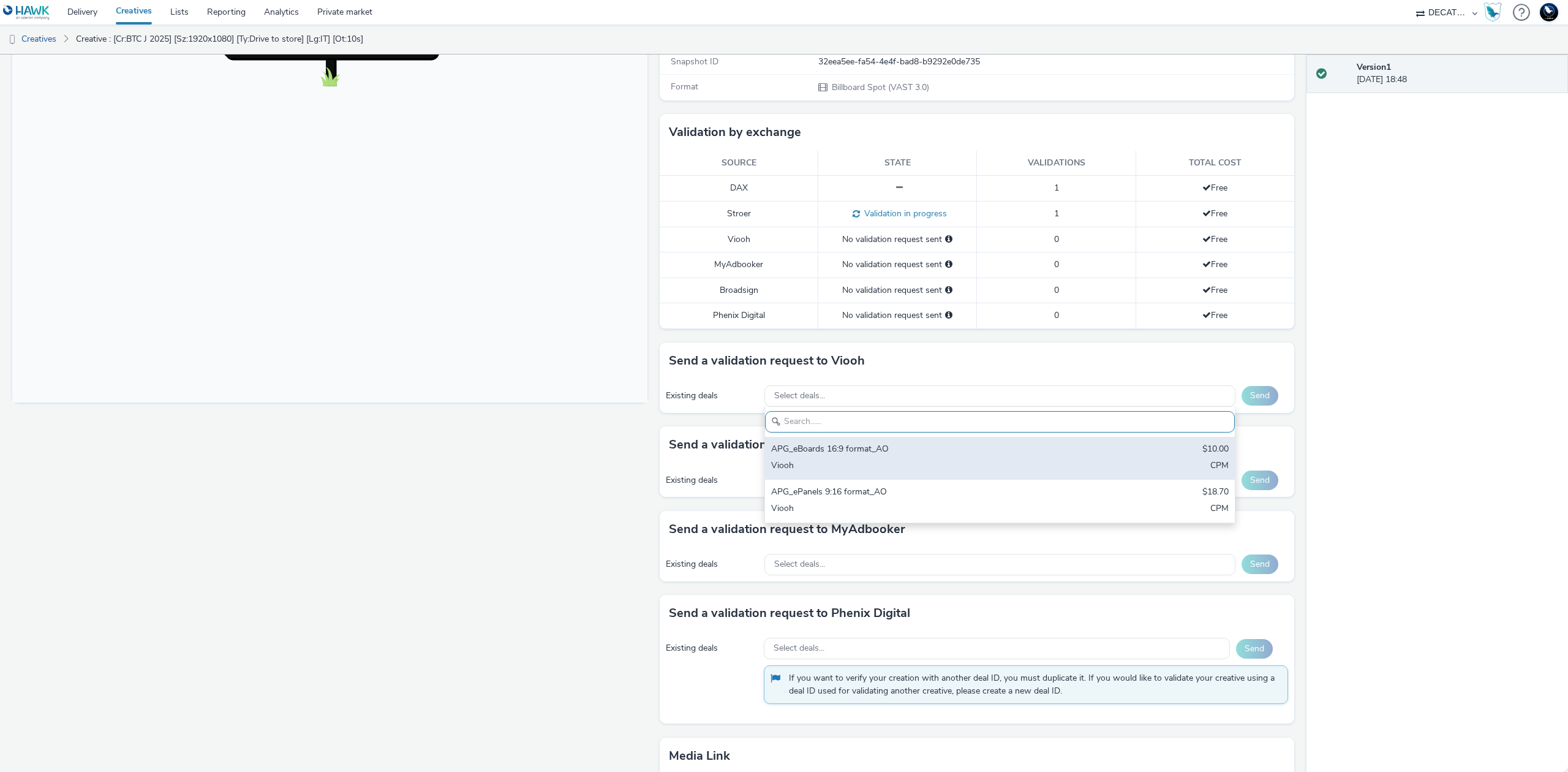
click at [964, 449] on div "APG_eBoards 16:9 format_AO" at bounding box center [923, 450] width 303 height 14
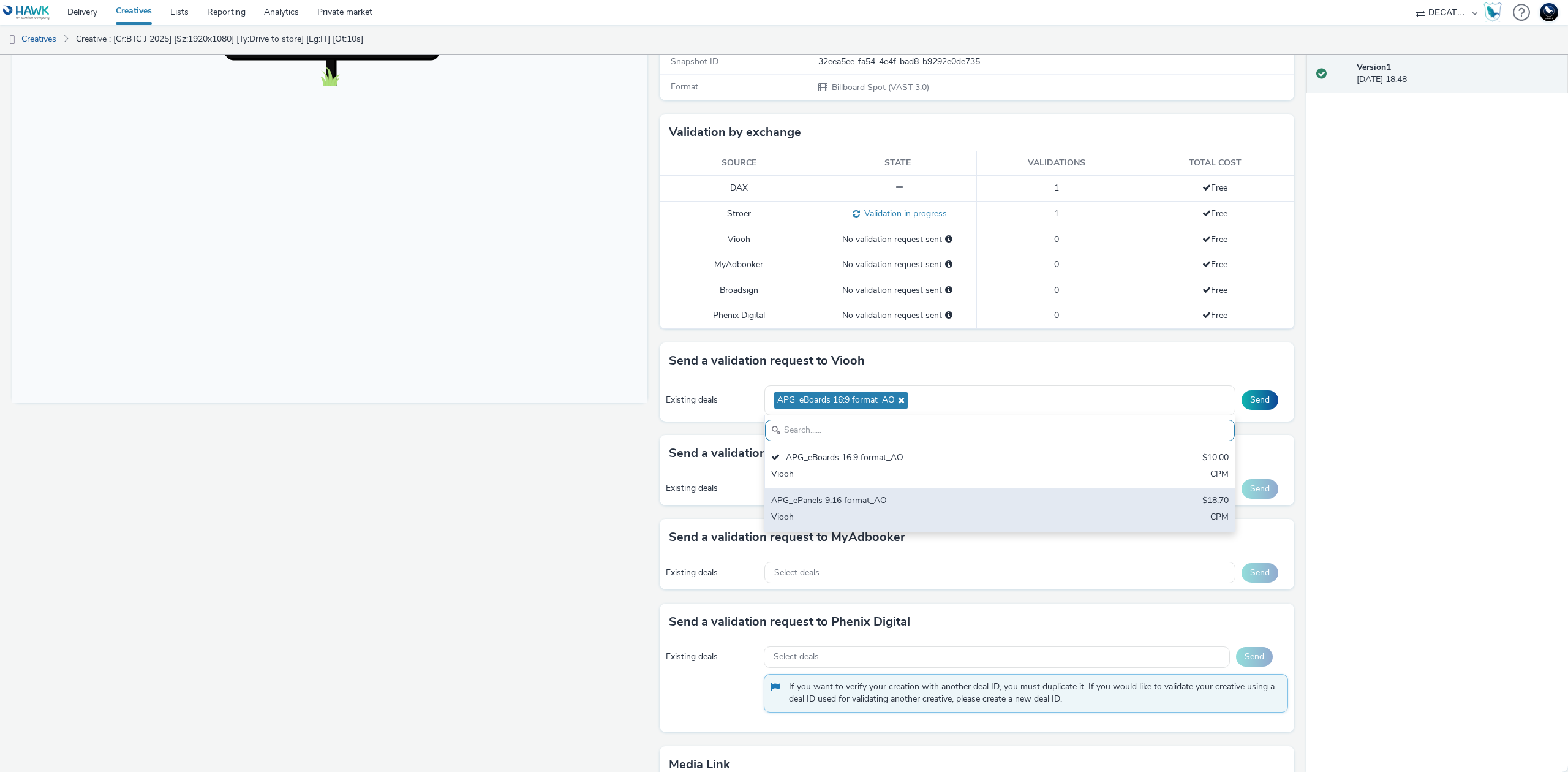
click at [994, 517] on div "Viooh" at bounding box center [923, 518] width 303 height 14
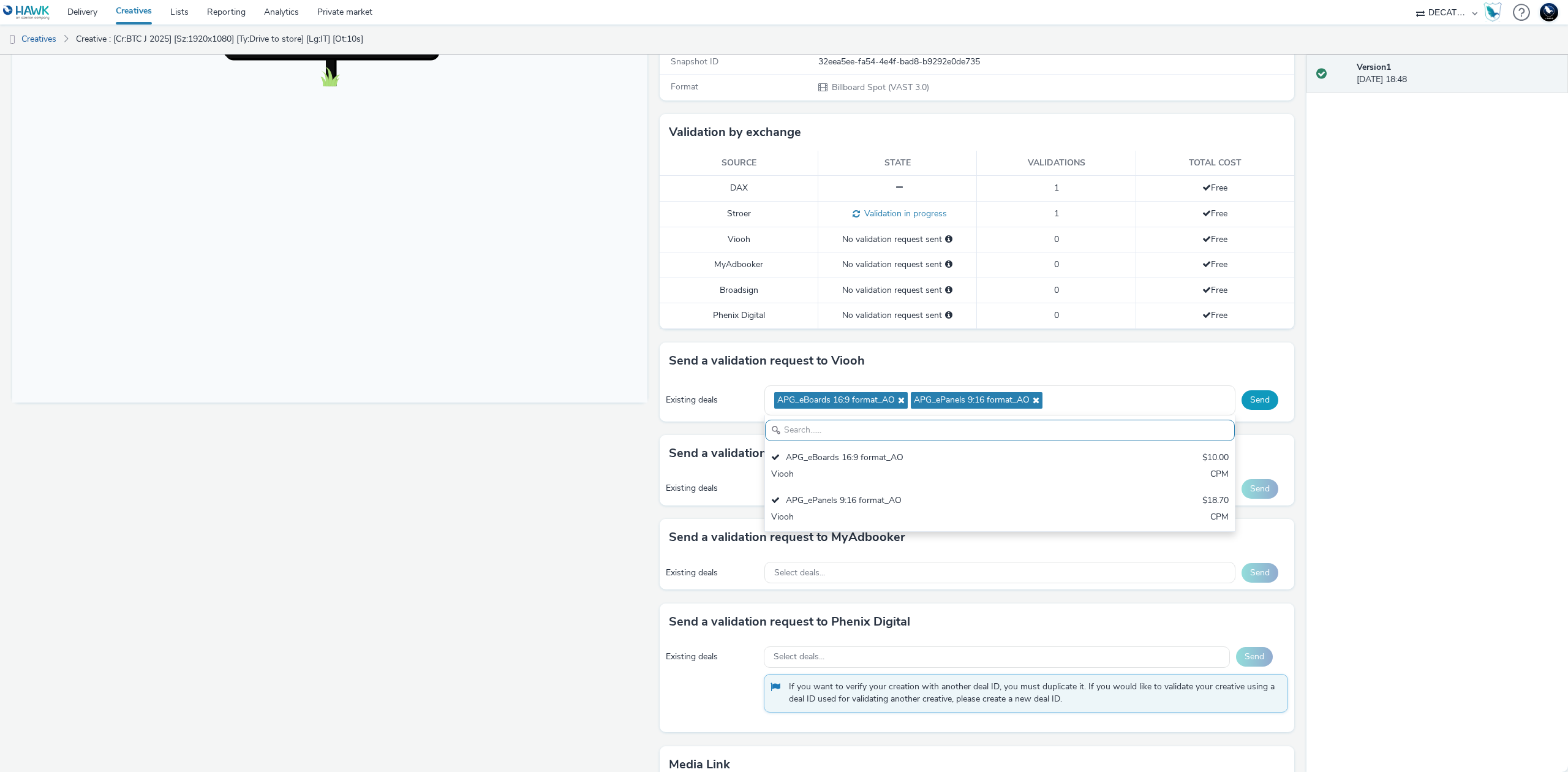
click at [1257, 405] on button "Send" at bounding box center [1260, 400] width 37 height 20
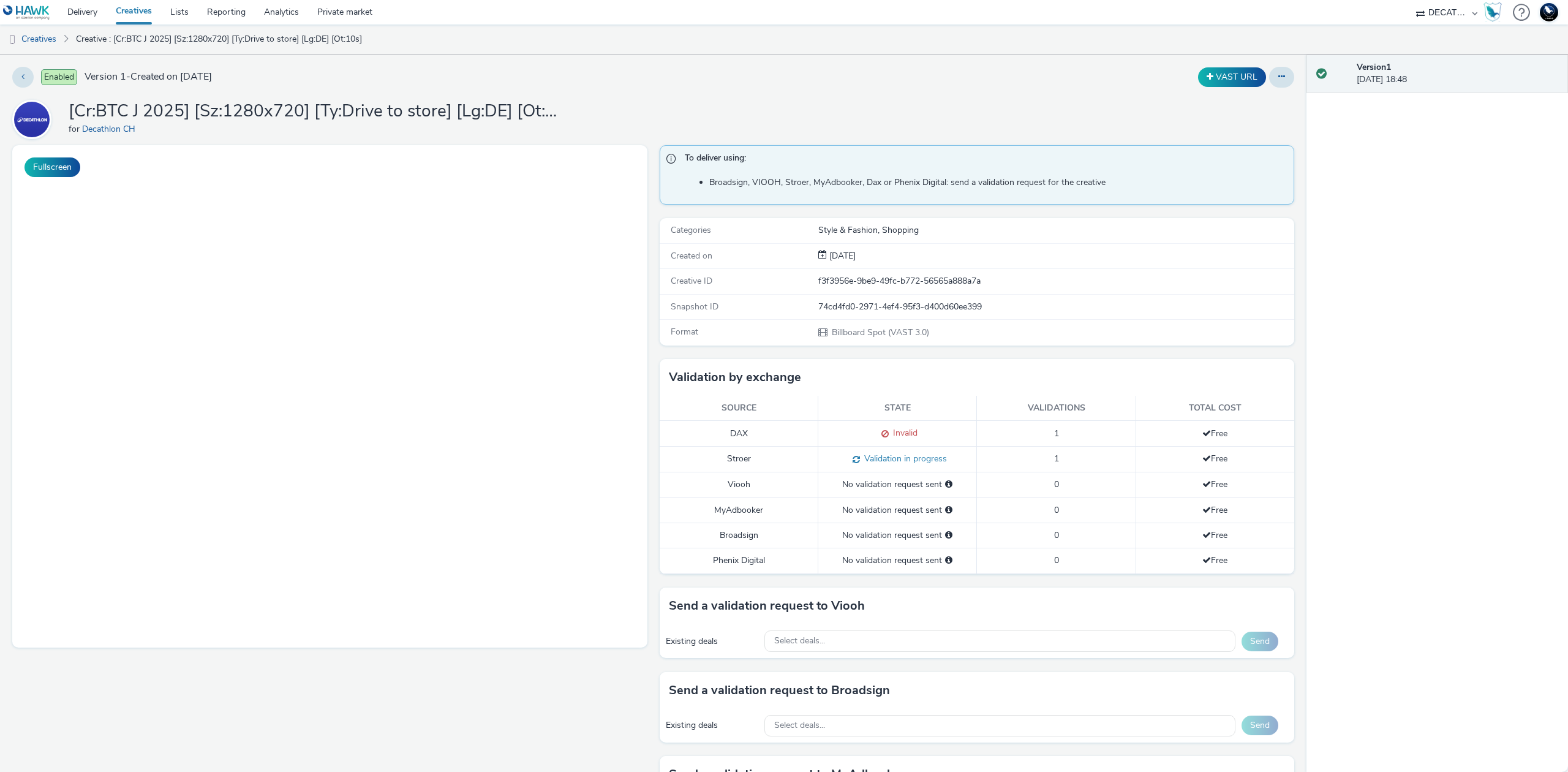
select select "440da4fd-3060-4a41-ba81-8784f925740e"
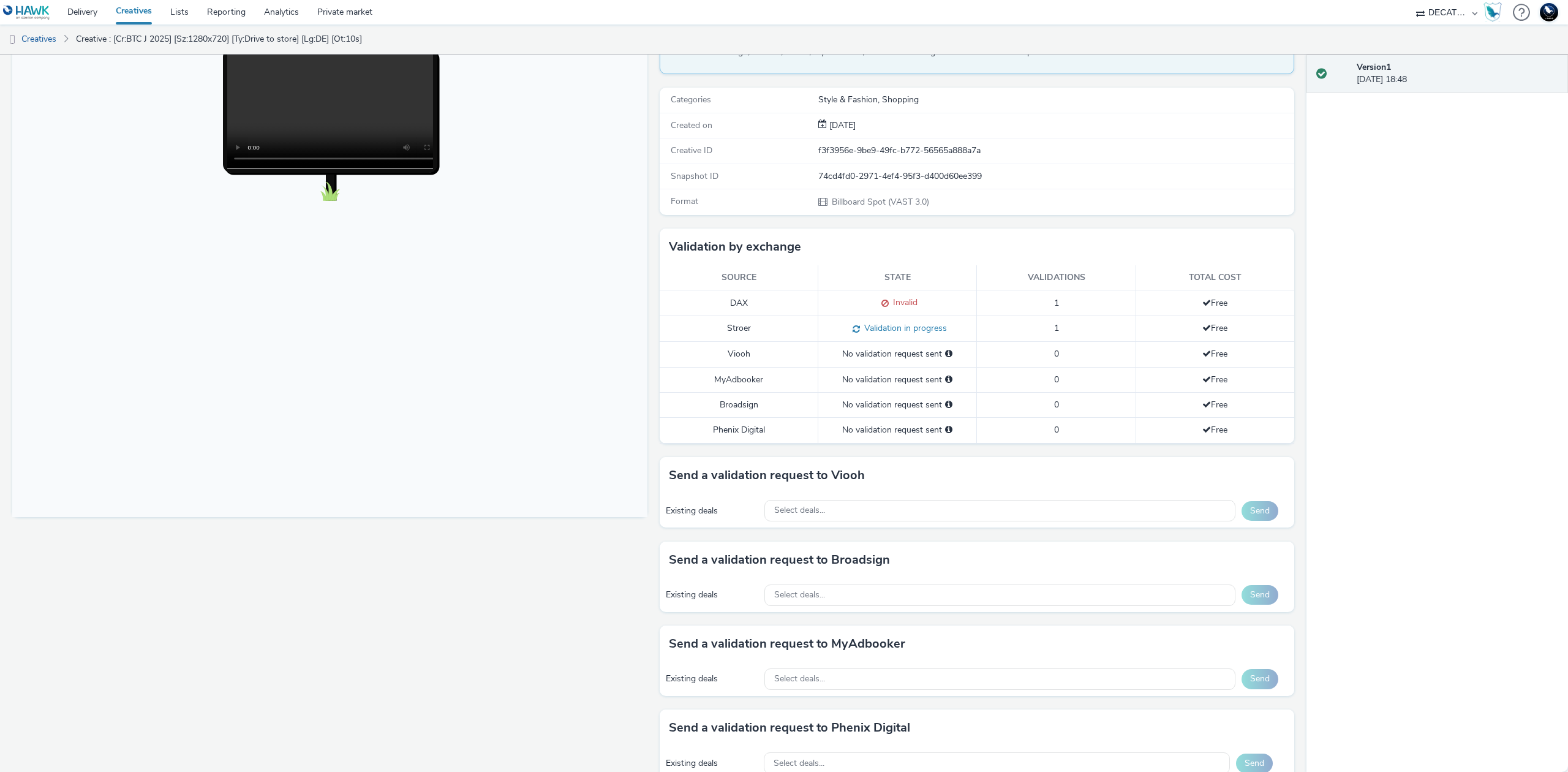
scroll to position [163, 0]
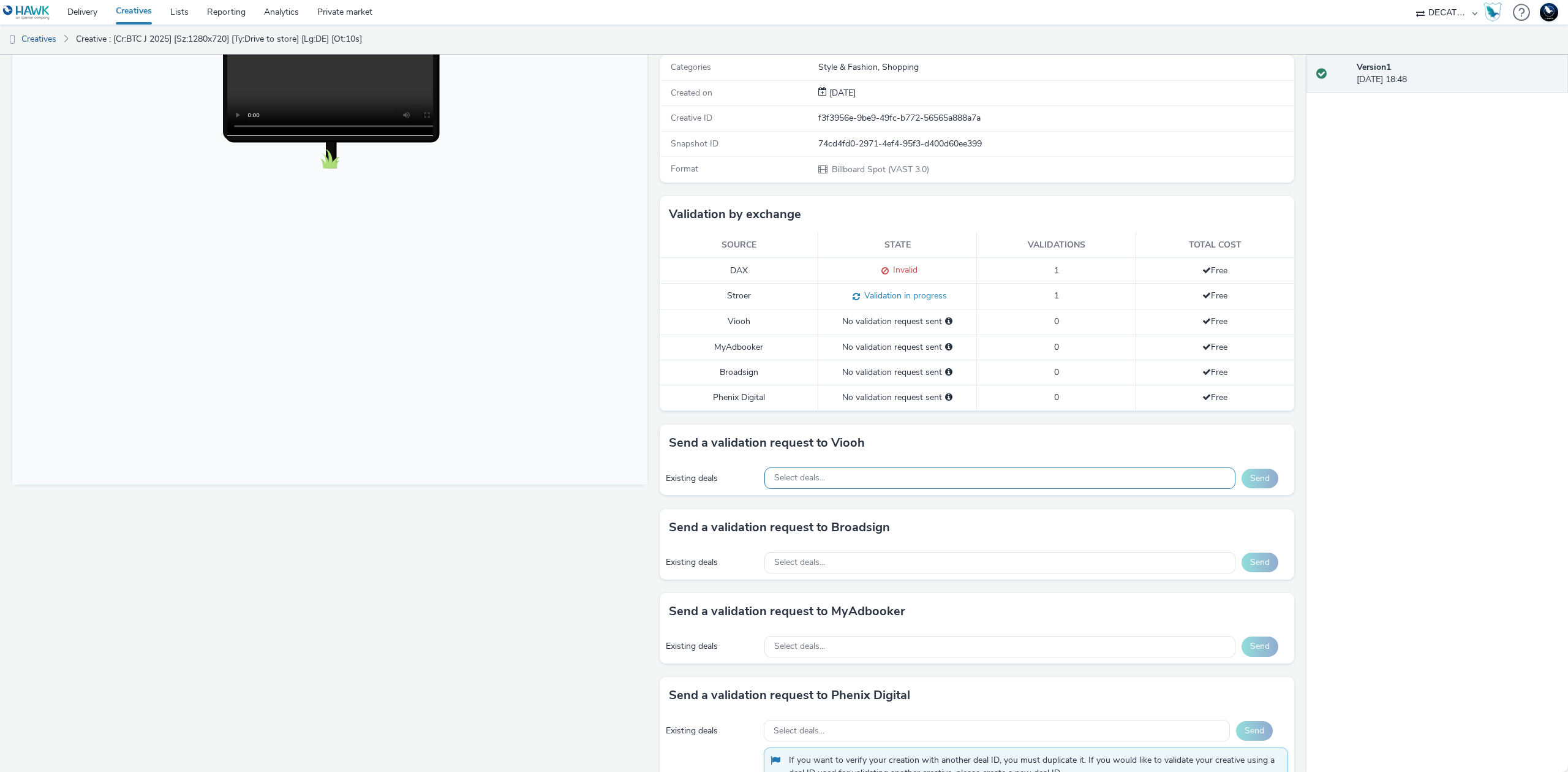
click at [971, 487] on div "Select deals..." at bounding box center [999, 478] width 471 height 21
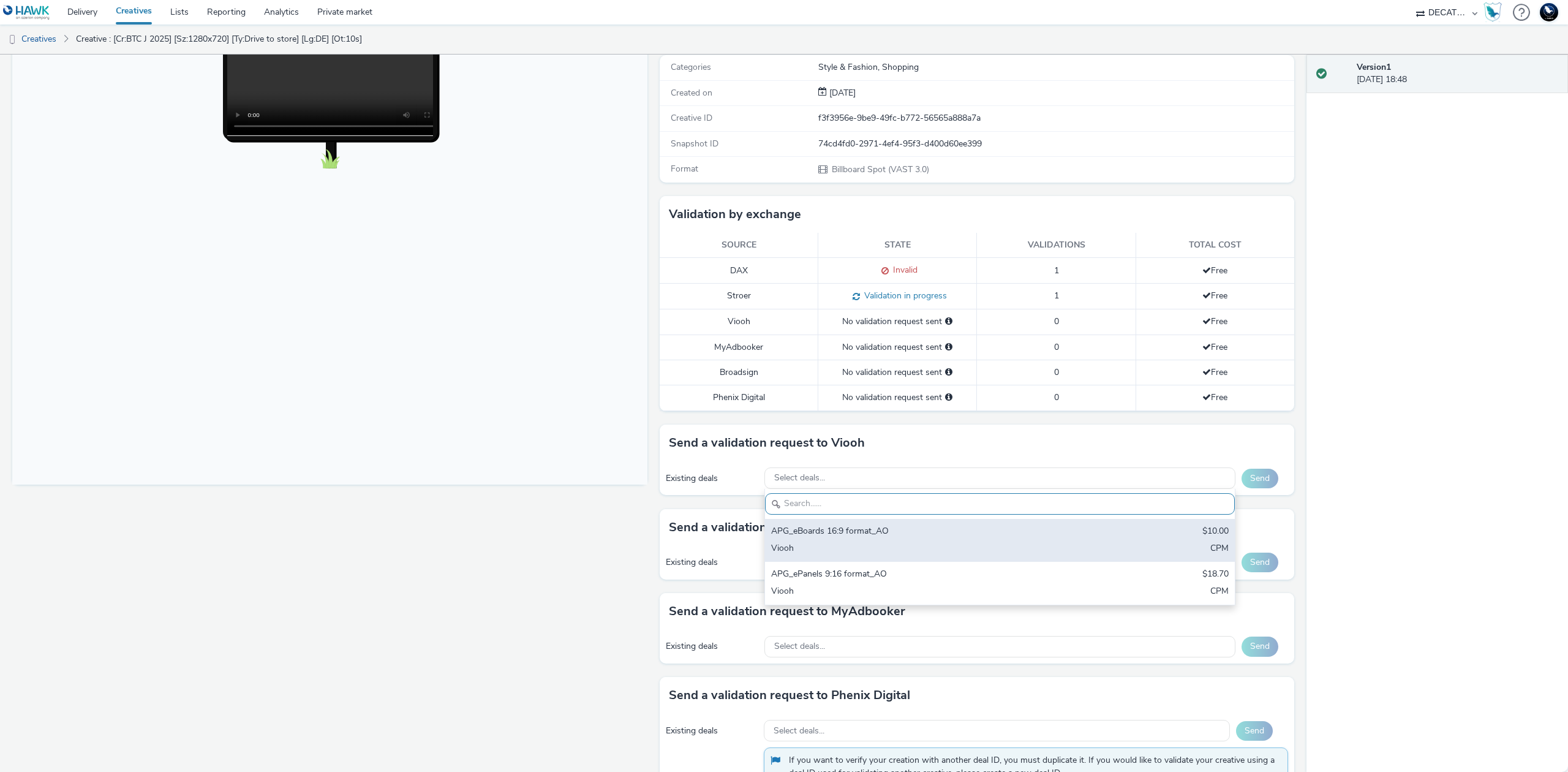
click at [974, 530] on div "APG_eBoards 16:9 format_AO" at bounding box center [923, 532] width 303 height 14
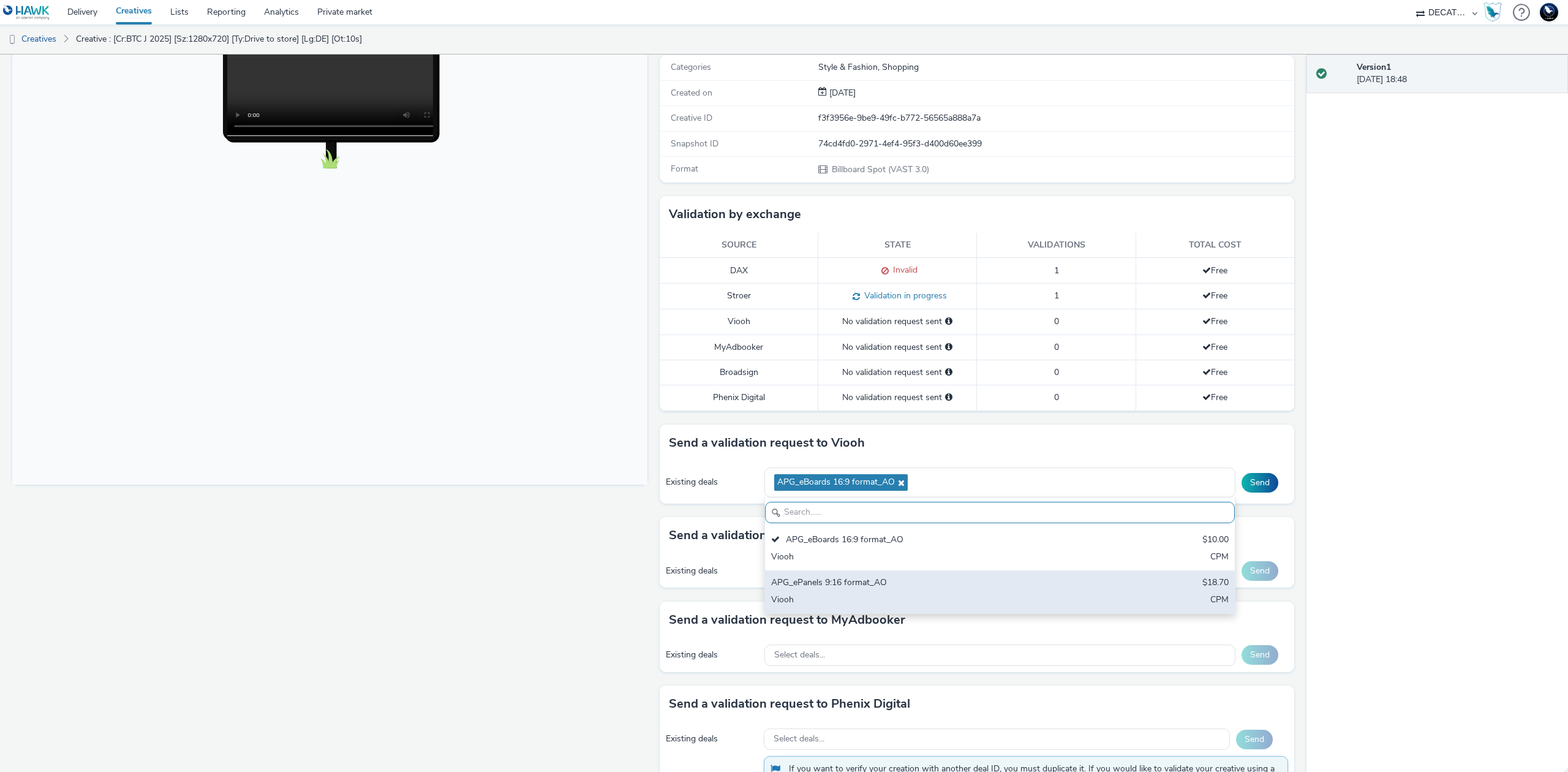
click at [968, 584] on div "APG_ePanels 9:16 format_AO" at bounding box center [923, 583] width 303 height 14
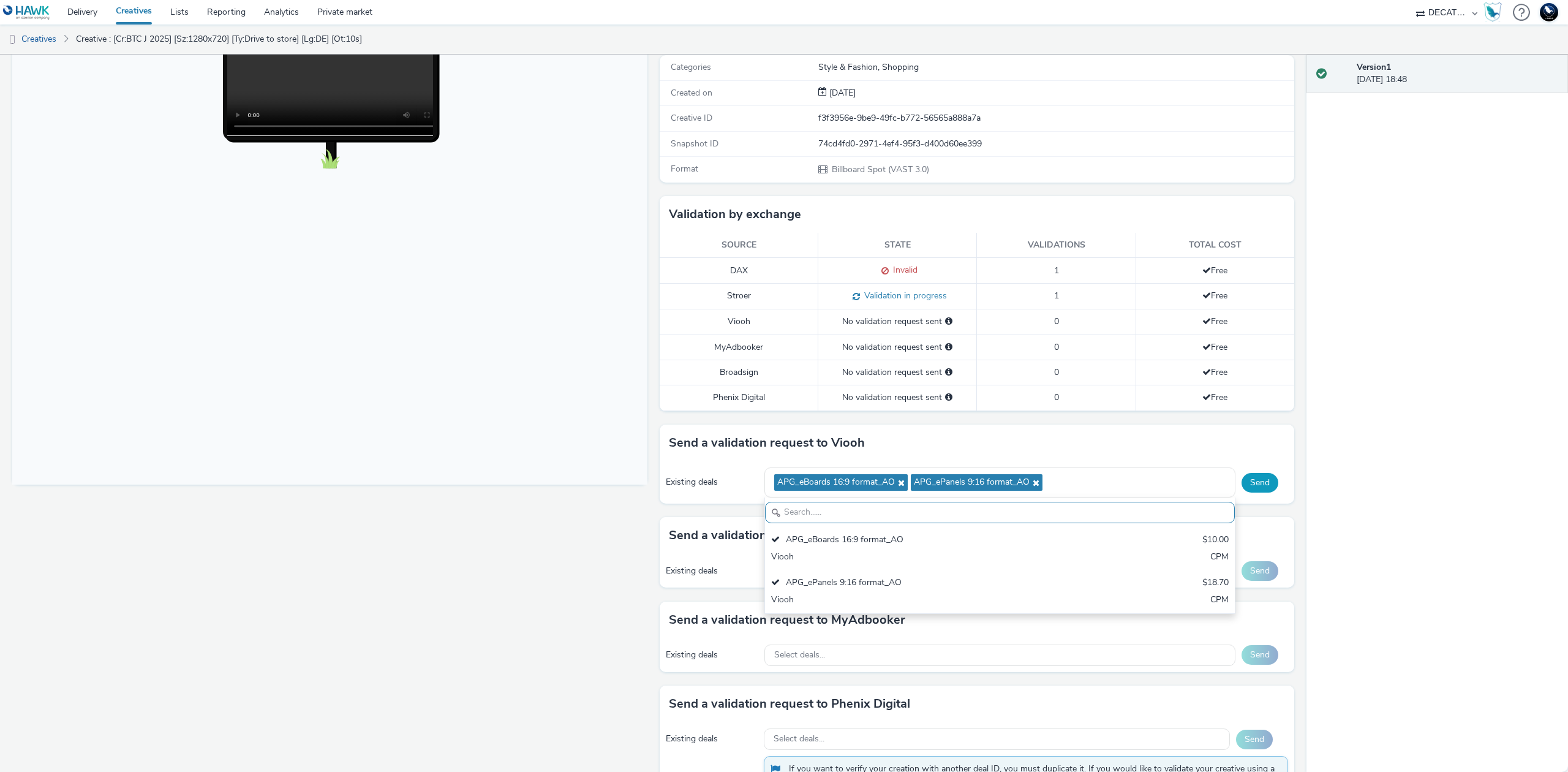
click at [1253, 484] on button "Send" at bounding box center [1260, 483] width 37 height 20
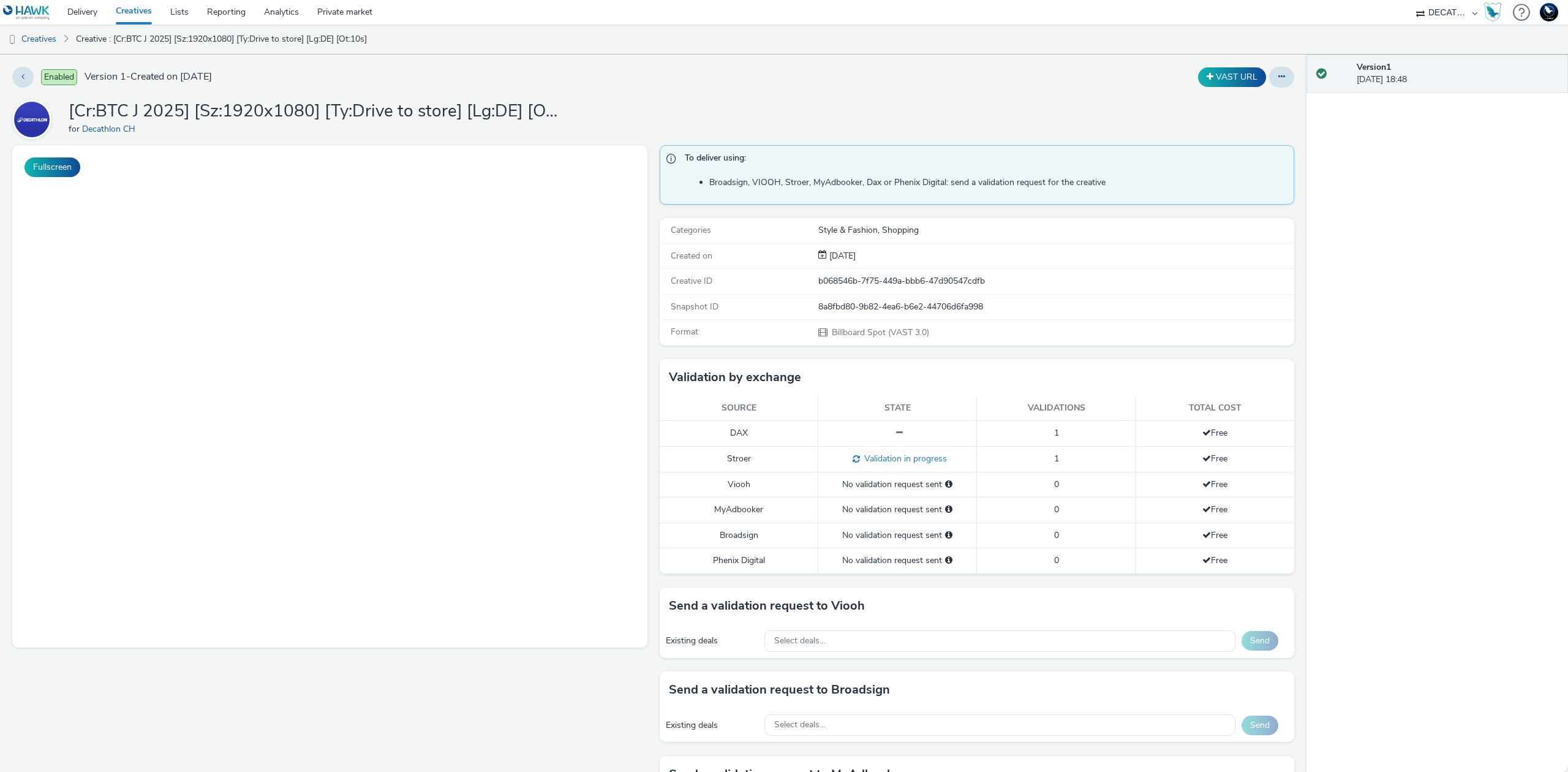
select select "440da4fd-3060-4a41-ba81-8784f925740e"
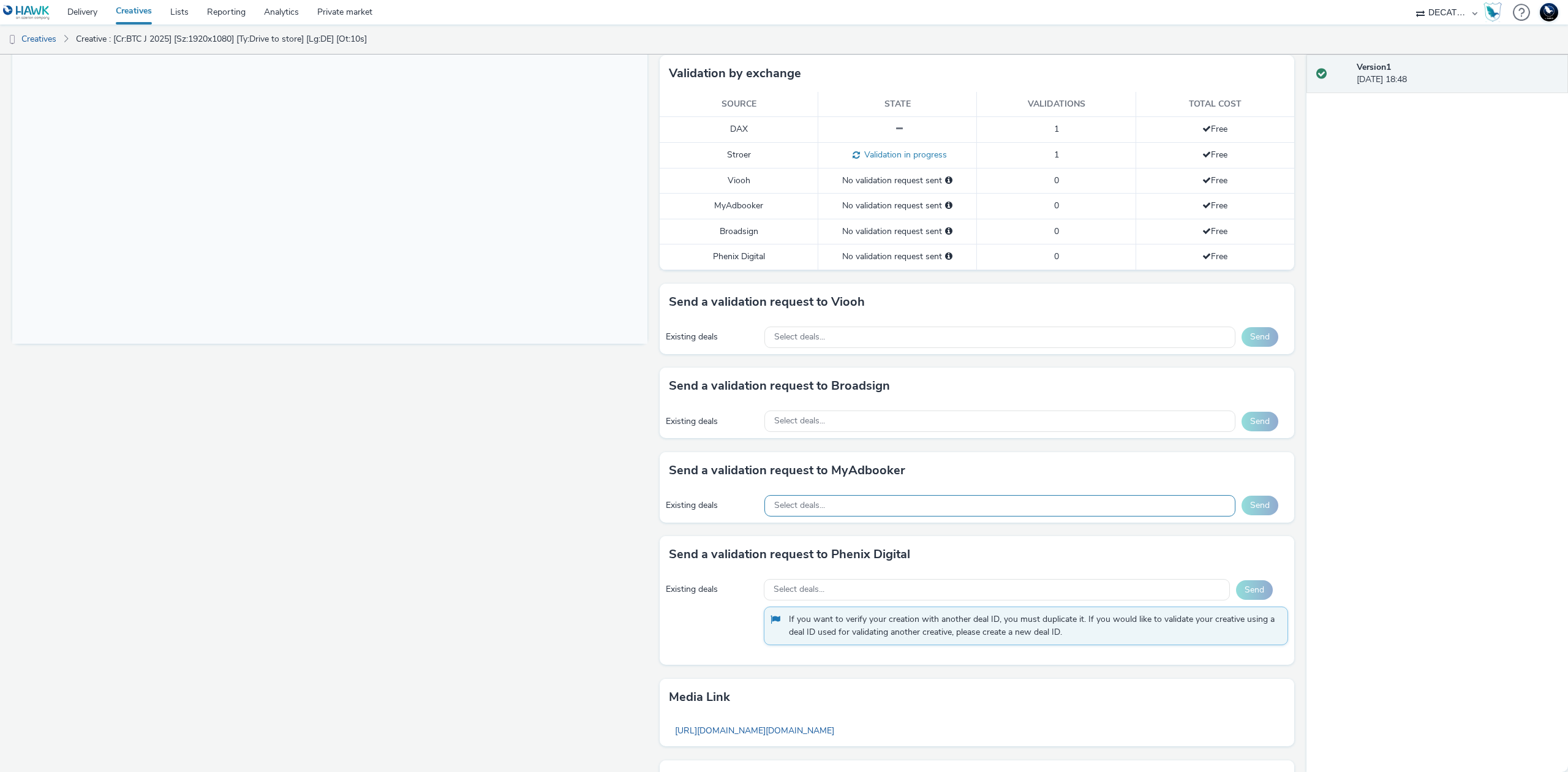
scroll to position [397, 0]
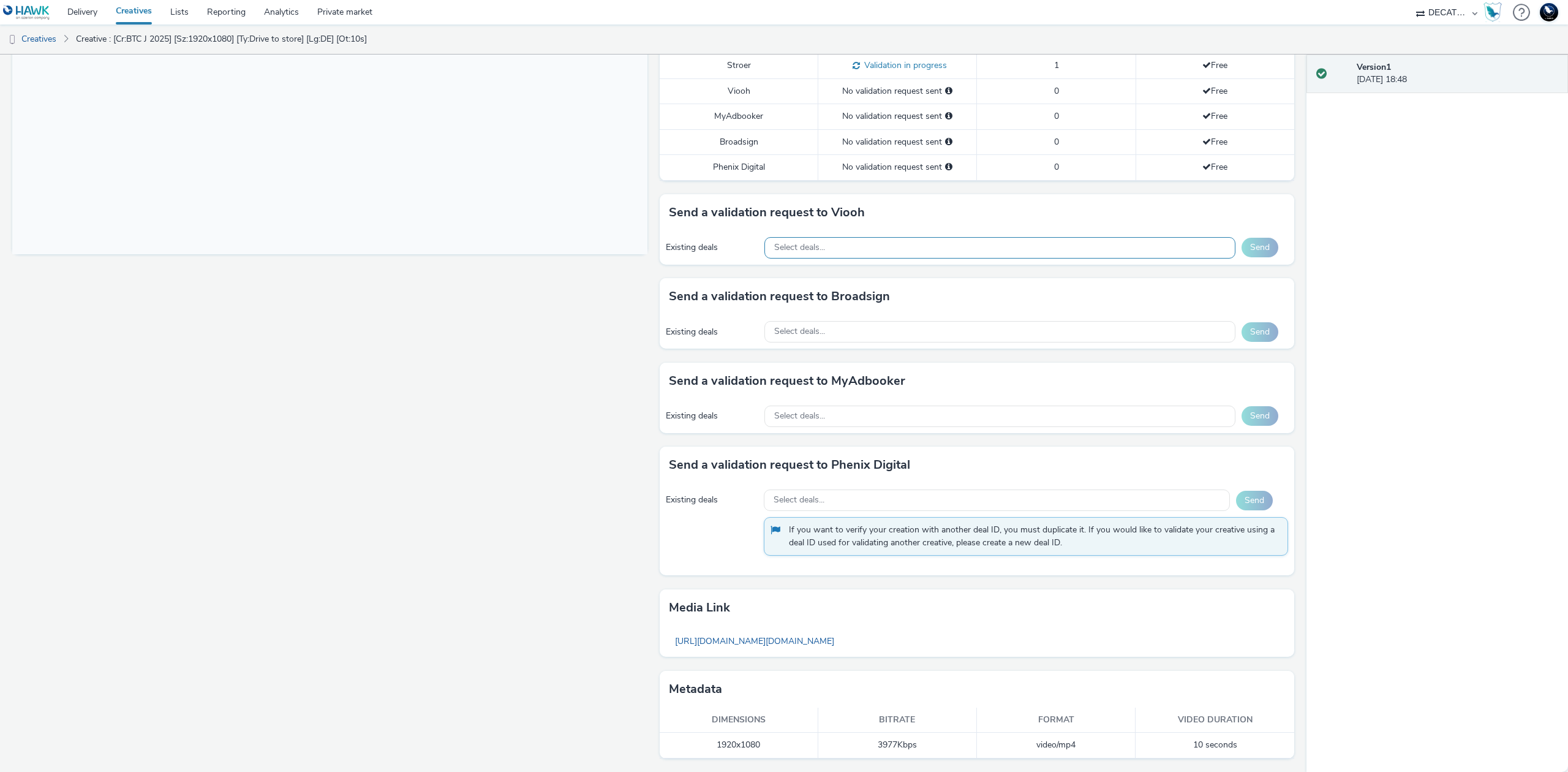
click at [978, 245] on div "Select deals..." at bounding box center [999, 248] width 471 height 21
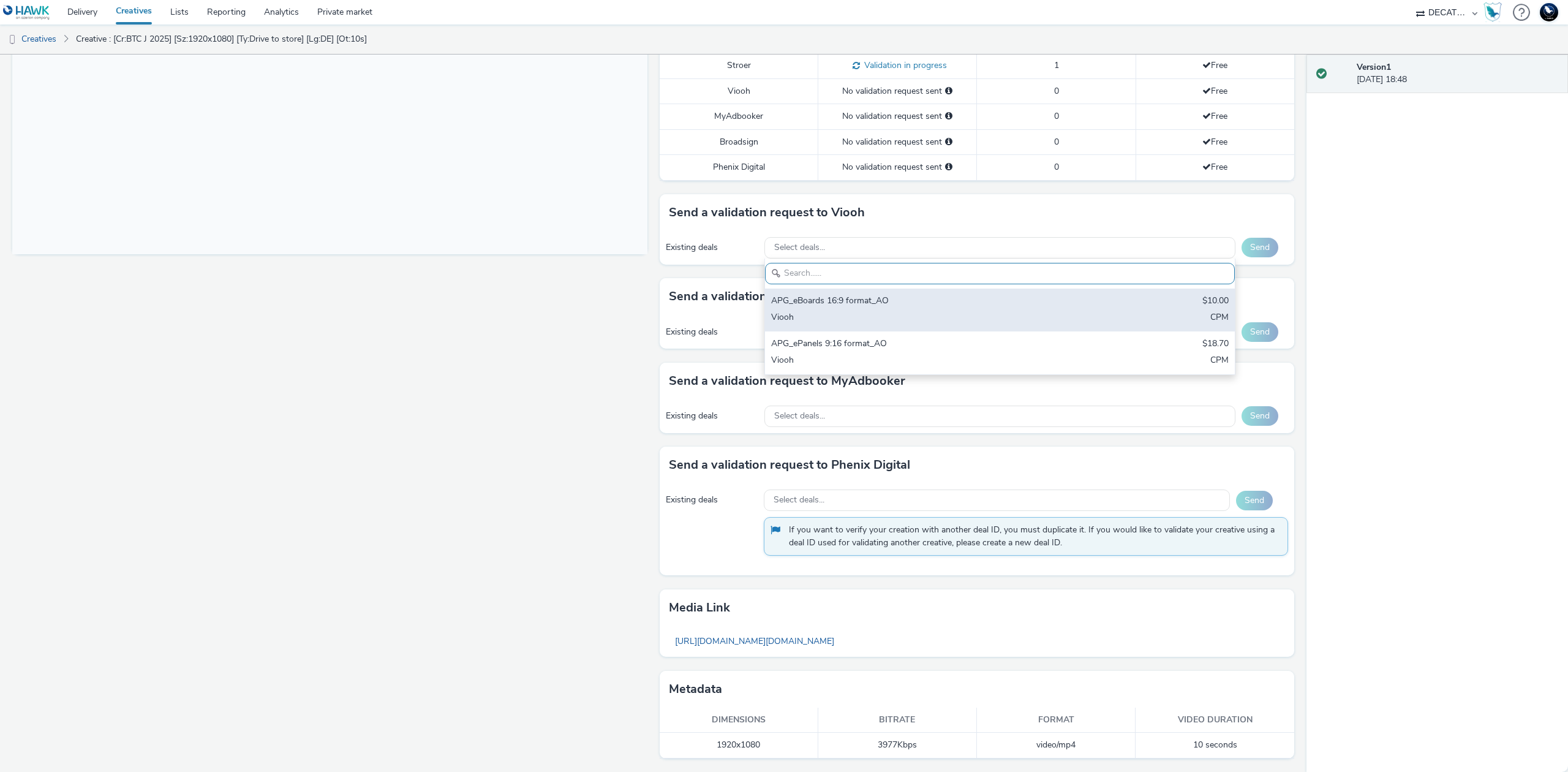
click at [979, 292] on div "APG_eBoards 16:9 format_AO $10.00 Viooh CPM" at bounding box center [999, 310] width 469 height 43
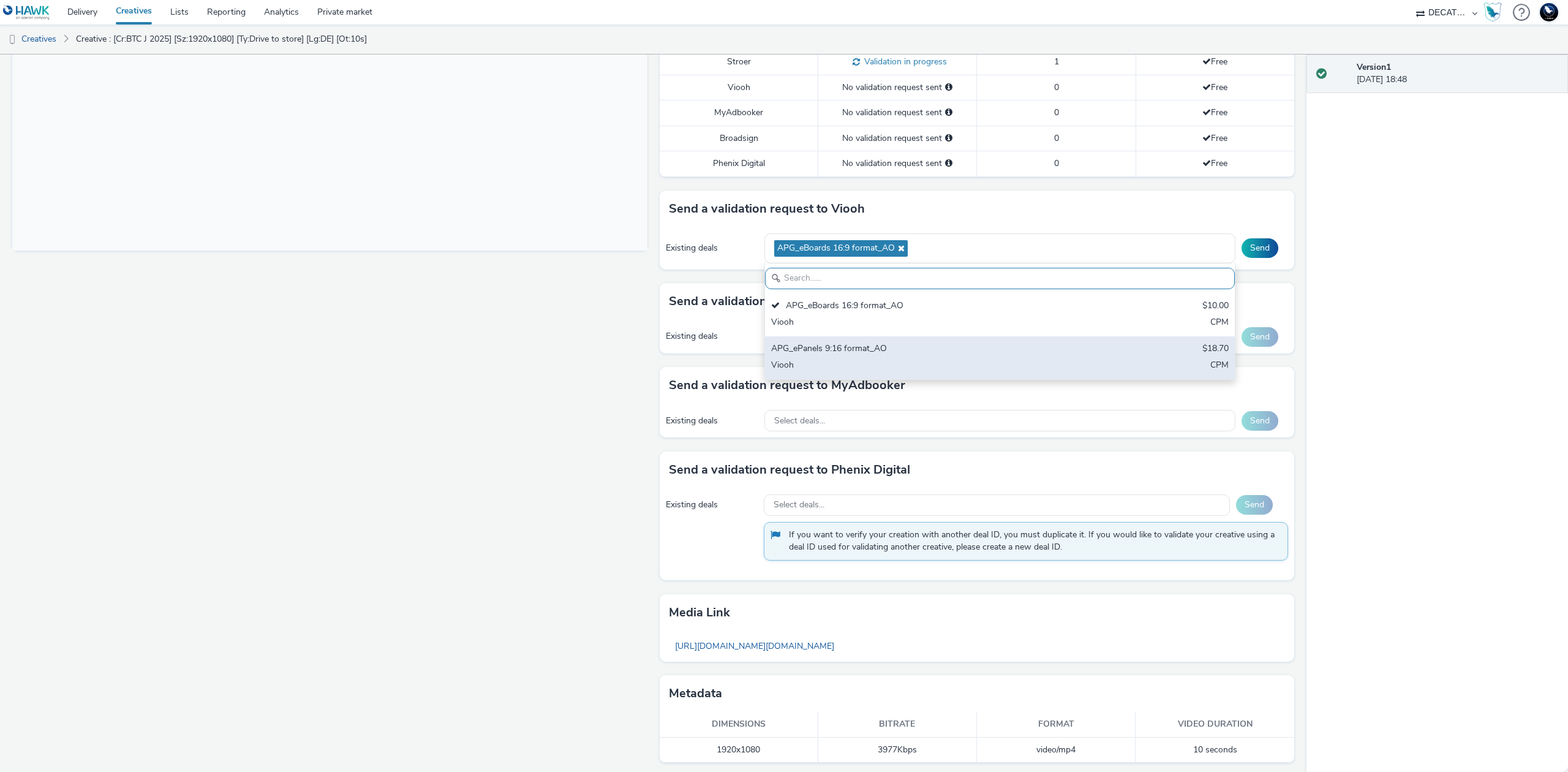
click at [977, 362] on div "Viooh" at bounding box center [923, 366] width 303 height 14
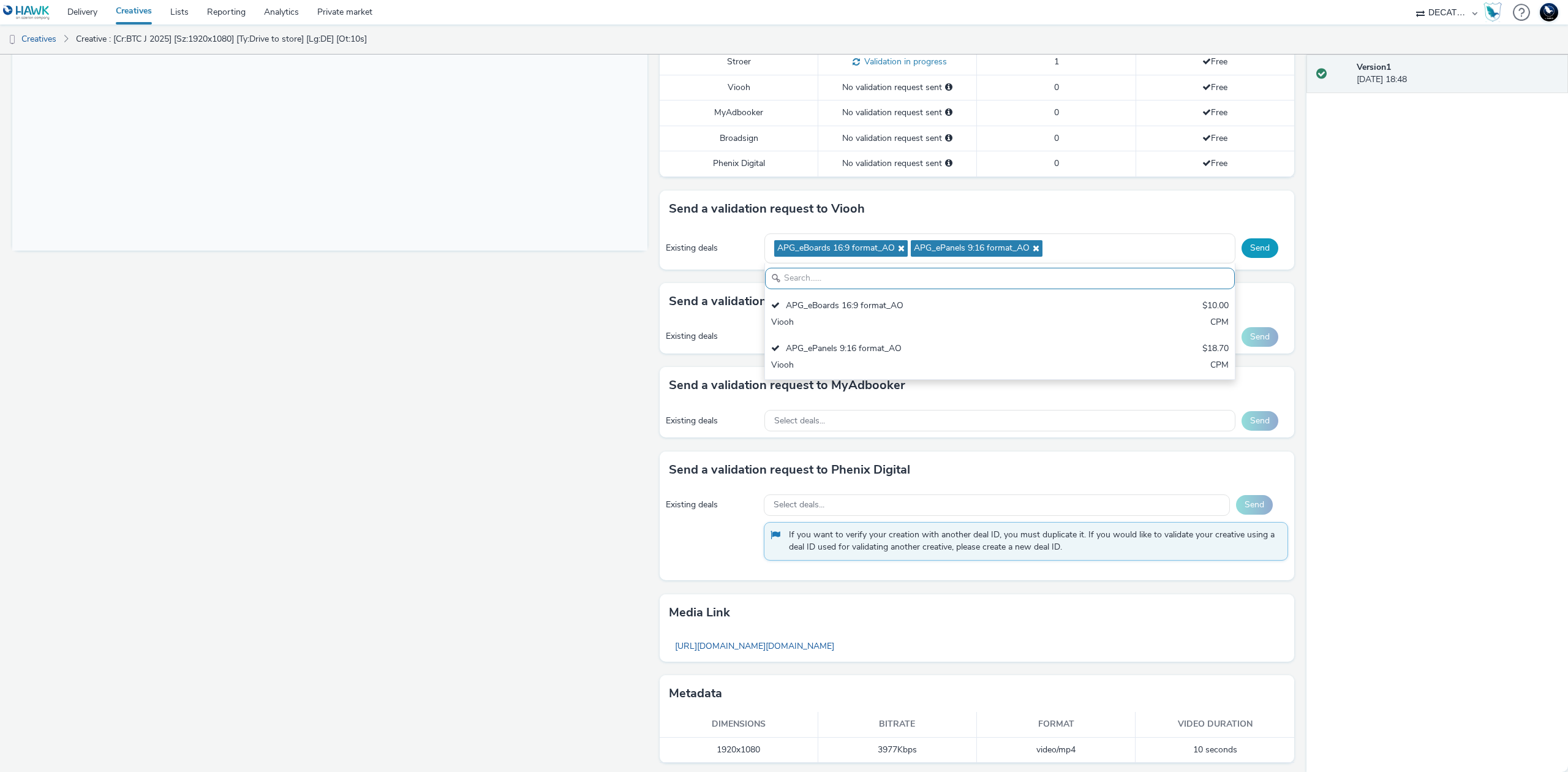
click at [1250, 250] on button "Send" at bounding box center [1260, 248] width 37 height 20
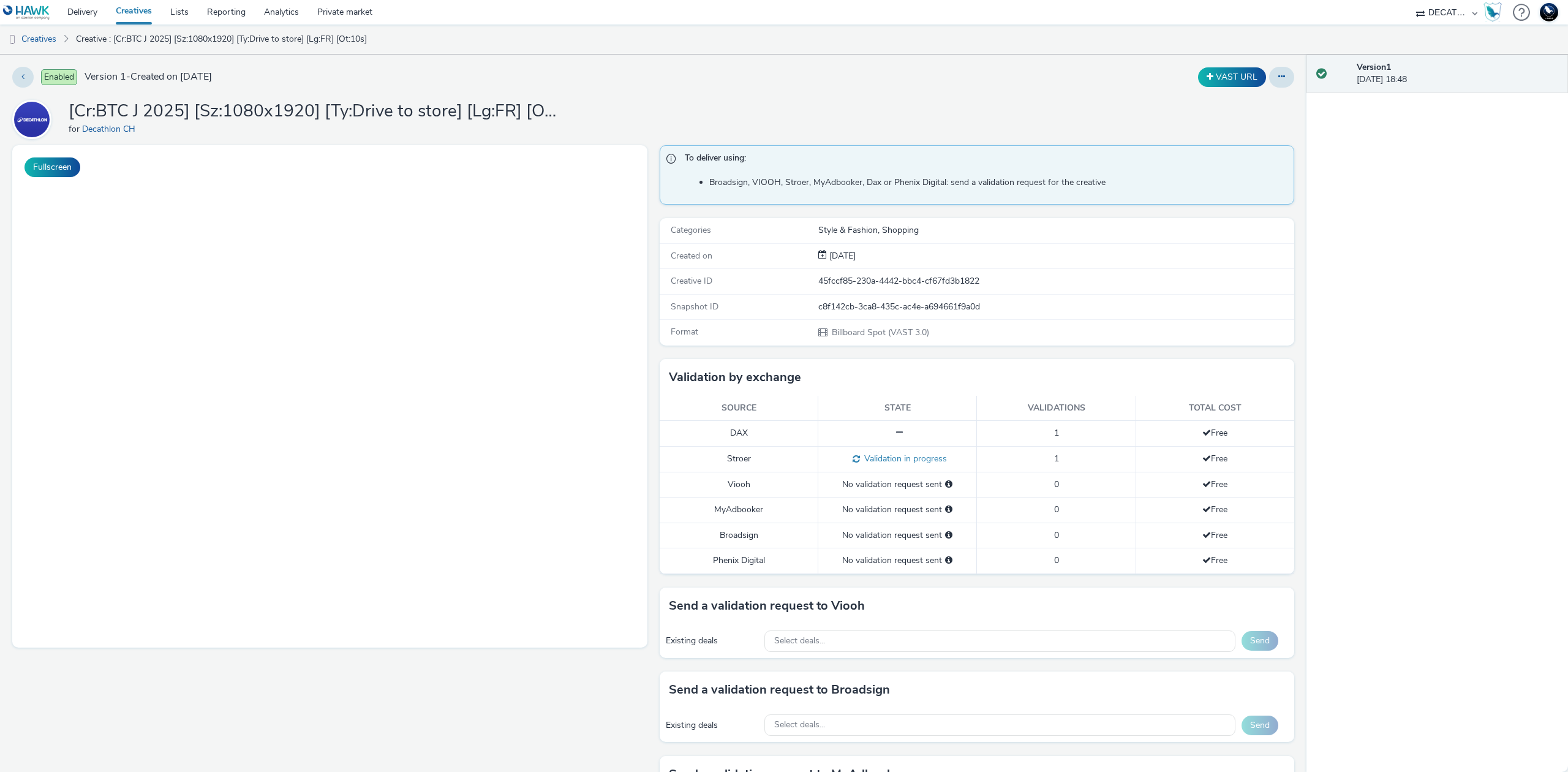
select select "440da4fd-3060-4a41-ba81-8784f925740e"
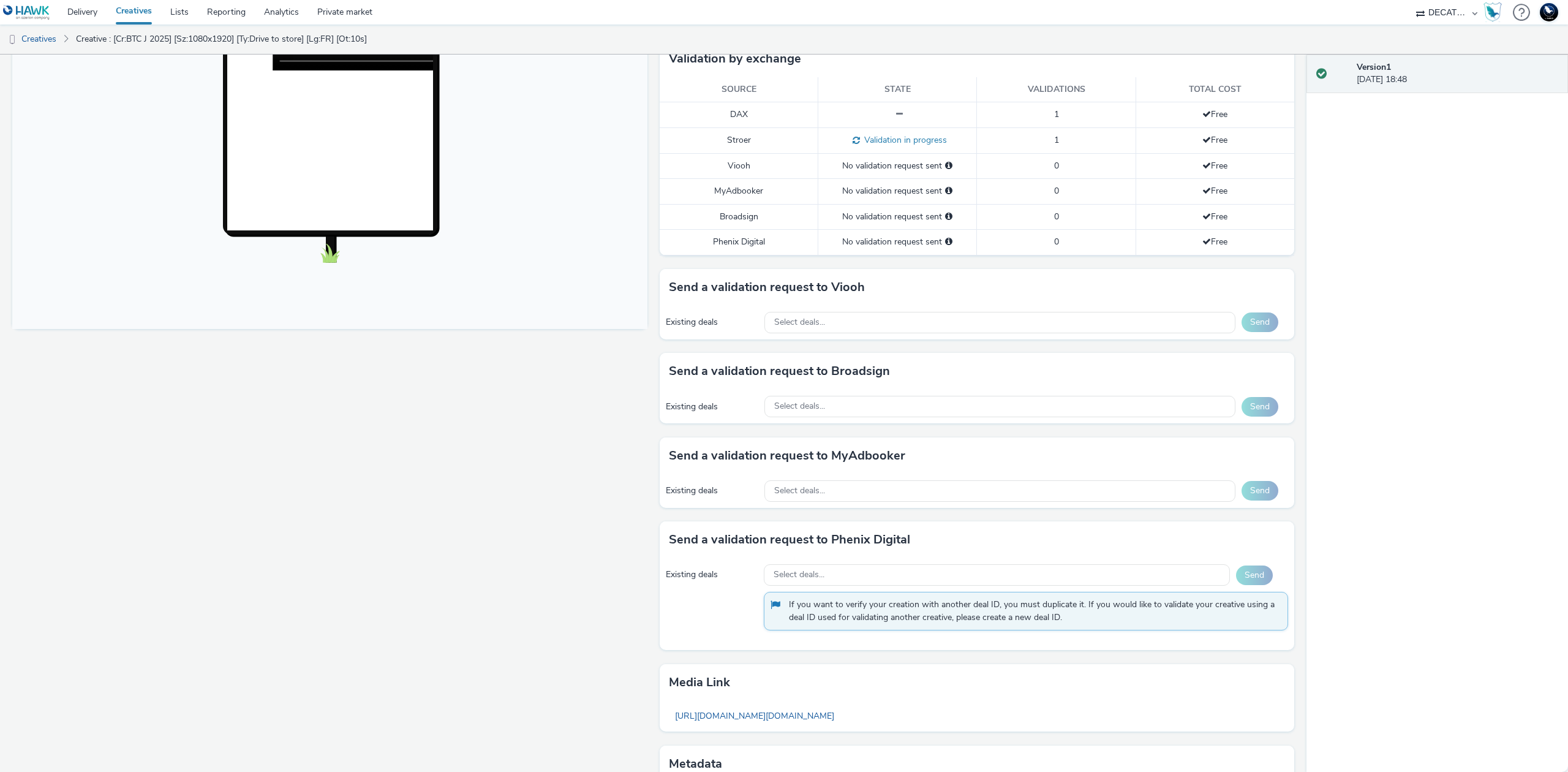
scroll to position [327, 0]
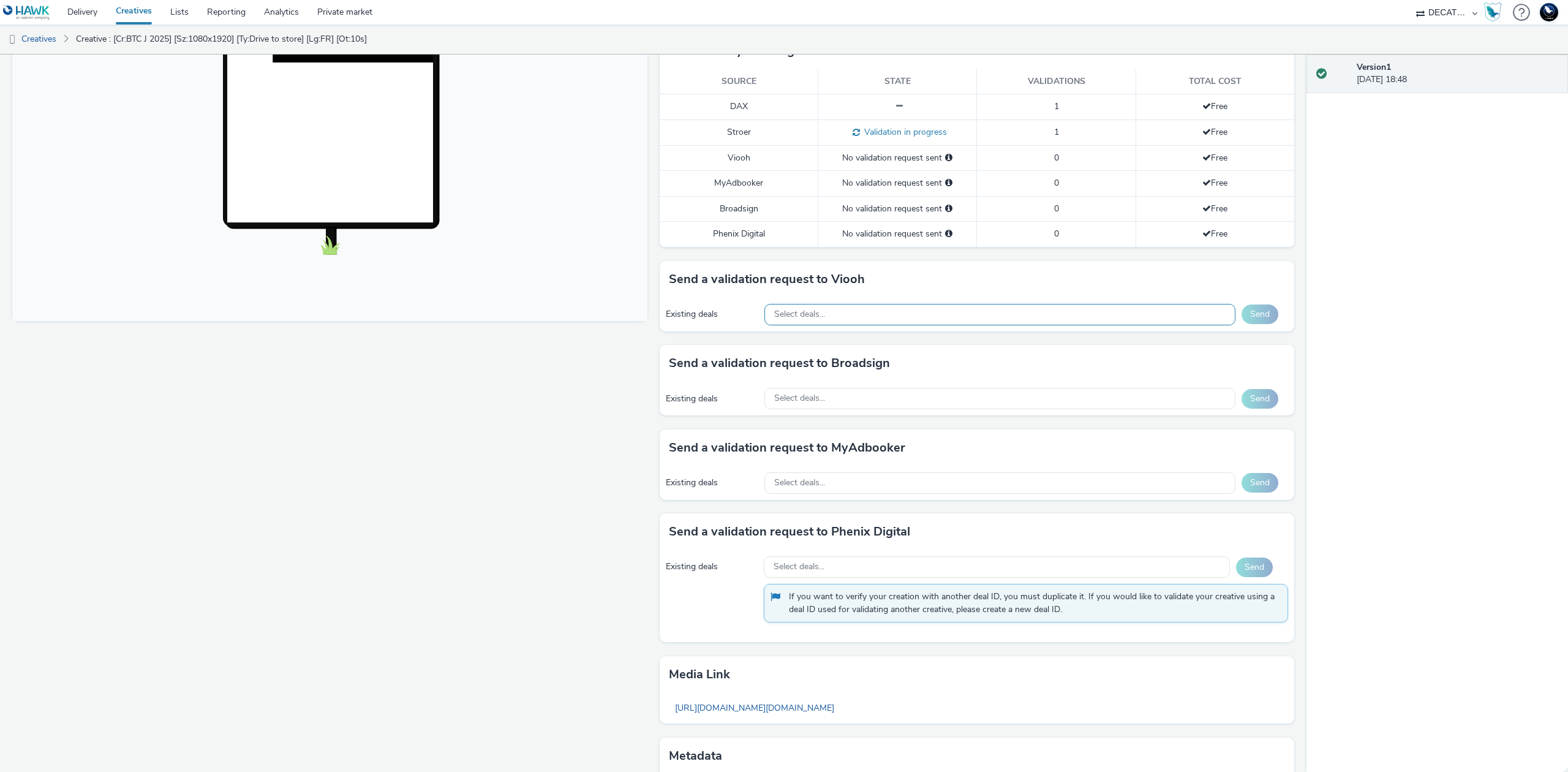
click at [978, 316] on div "Select deals..." at bounding box center [999, 314] width 471 height 21
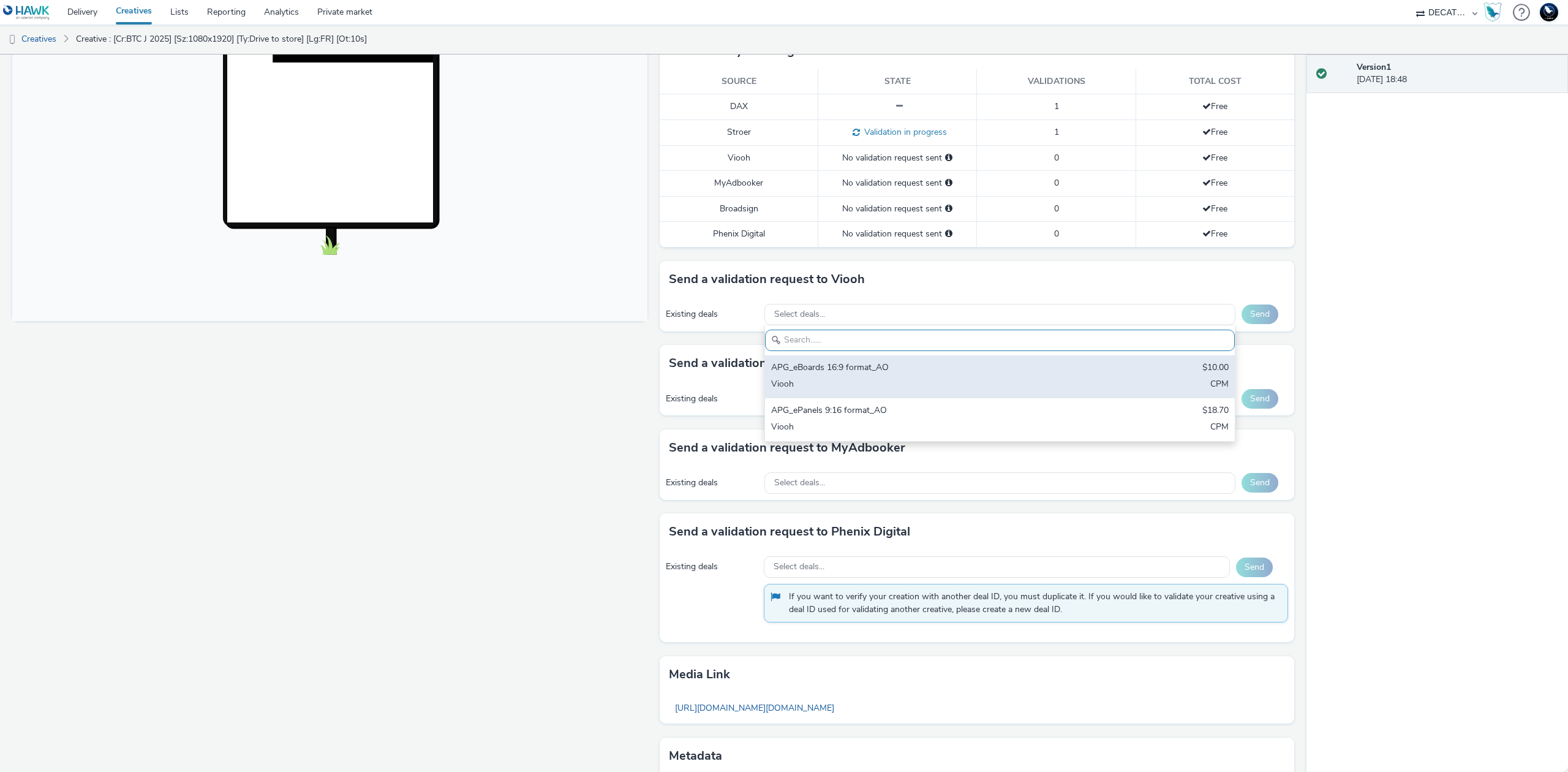
click at [968, 382] on div "Viooh" at bounding box center [923, 385] width 303 height 14
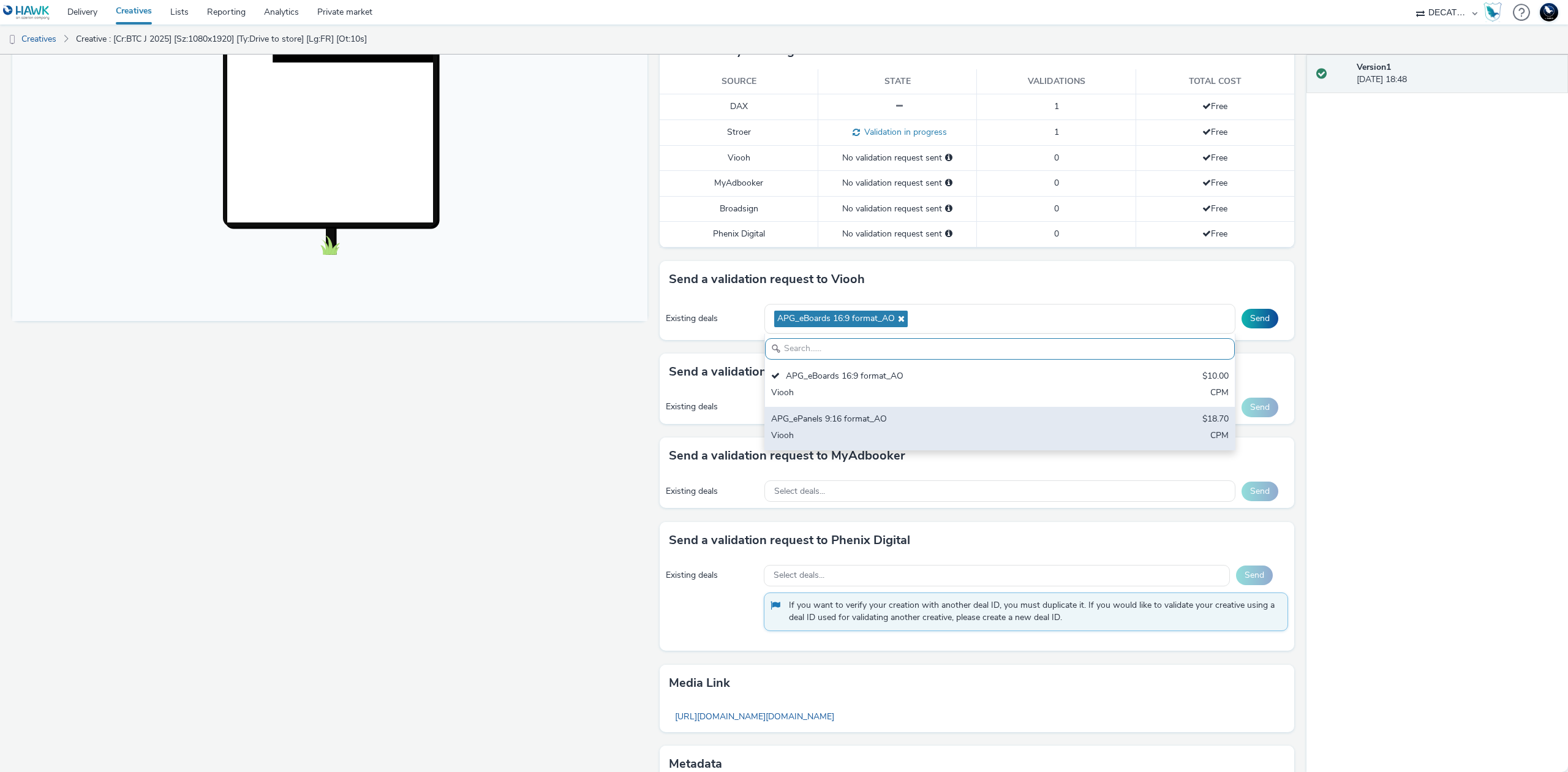
click at [959, 435] on div "Viooh" at bounding box center [923, 436] width 303 height 14
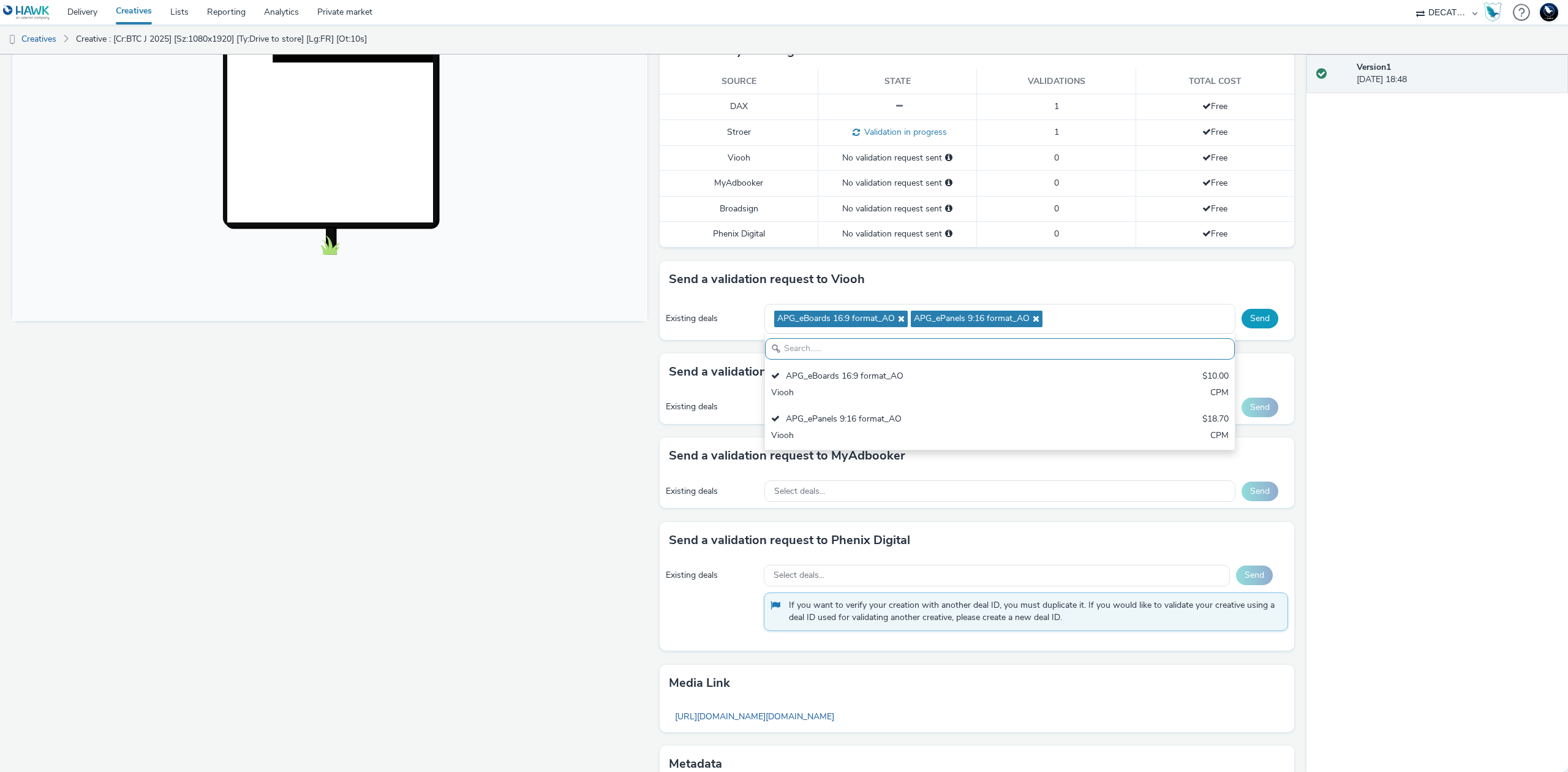
click at [1252, 319] on button "Send" at bounding box center [1260, 319] width 37 height 20
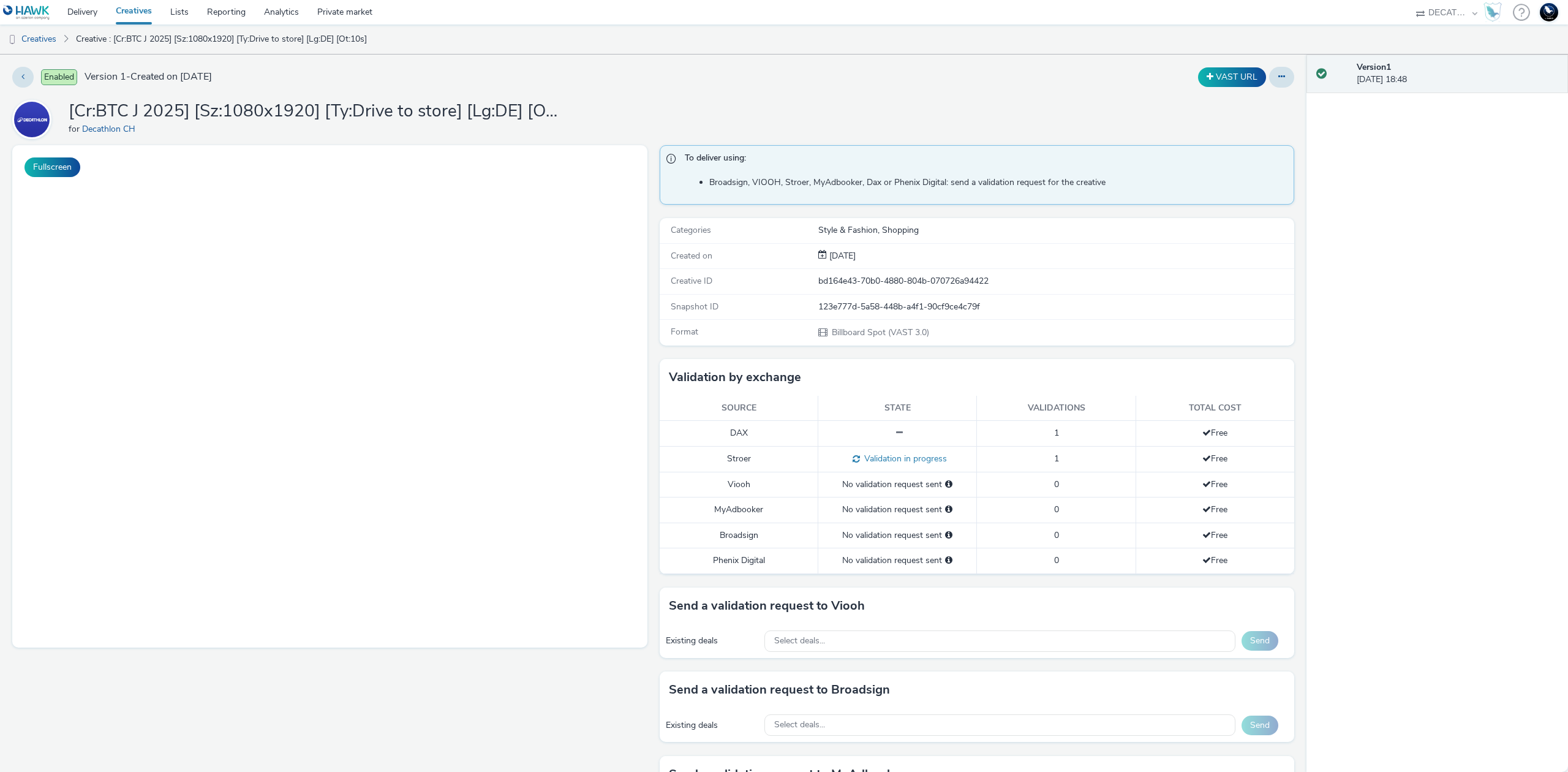
select select "440da4fd-3060-4a41-ba81-8784f925740e"
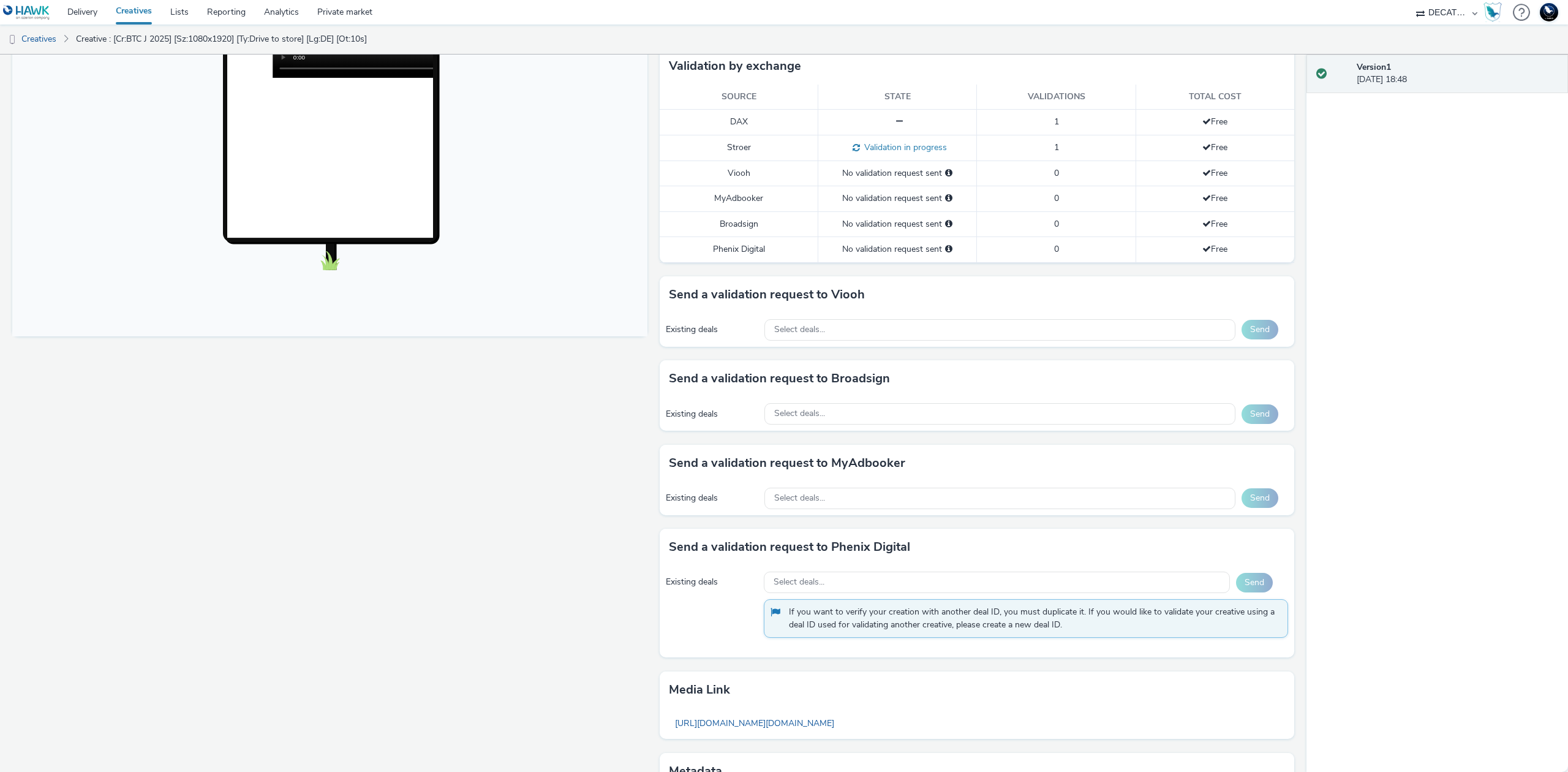
scroll to position [397, 0]
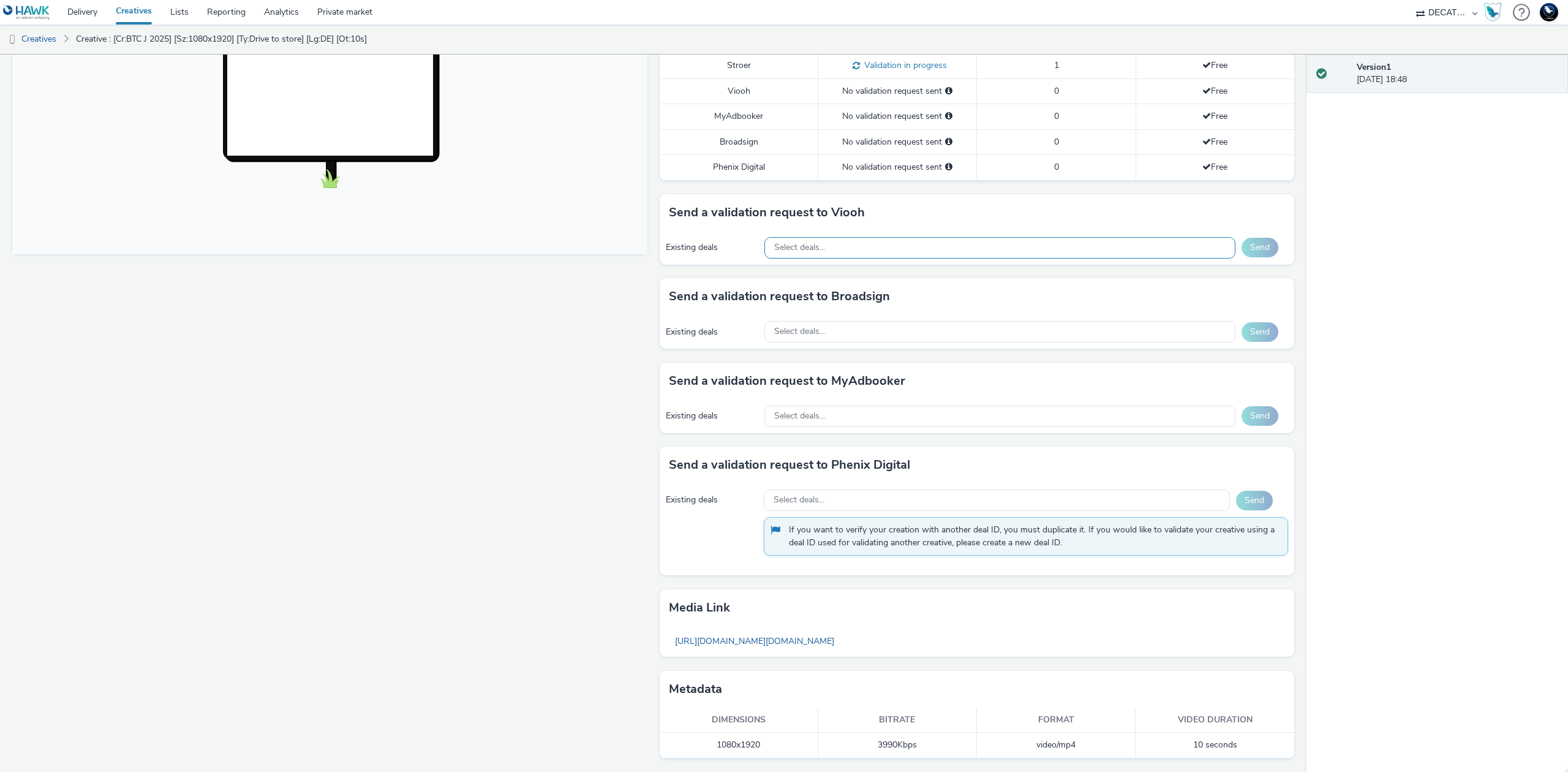
click at [985, 256] on div "Select deals..." at bounding box center [999, 248] width 471 height 21
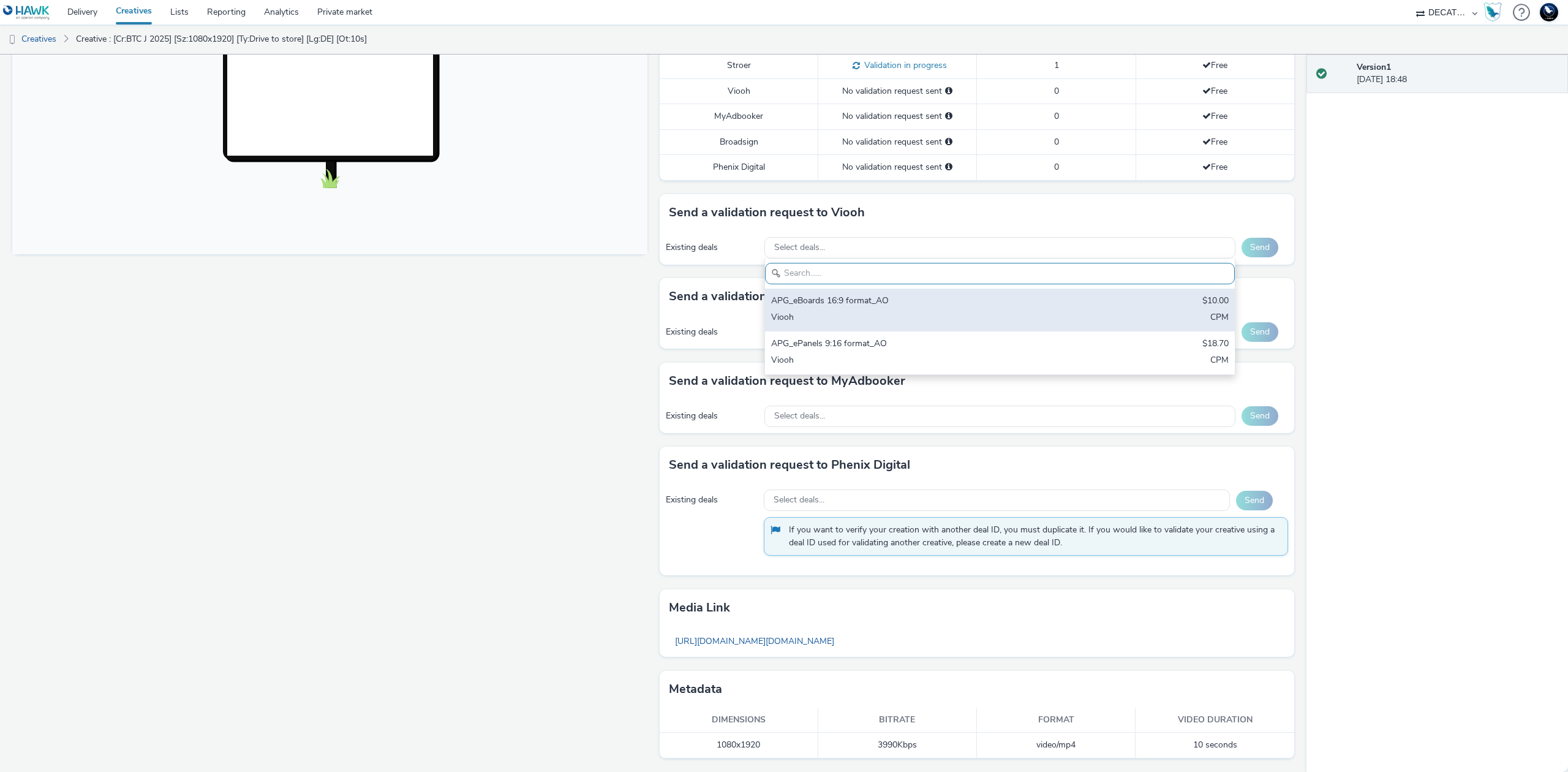
click at [977, 302] on div "APG_eBoards 16:9 format_AO" at bounding box center [923, 302] width 303 height 14
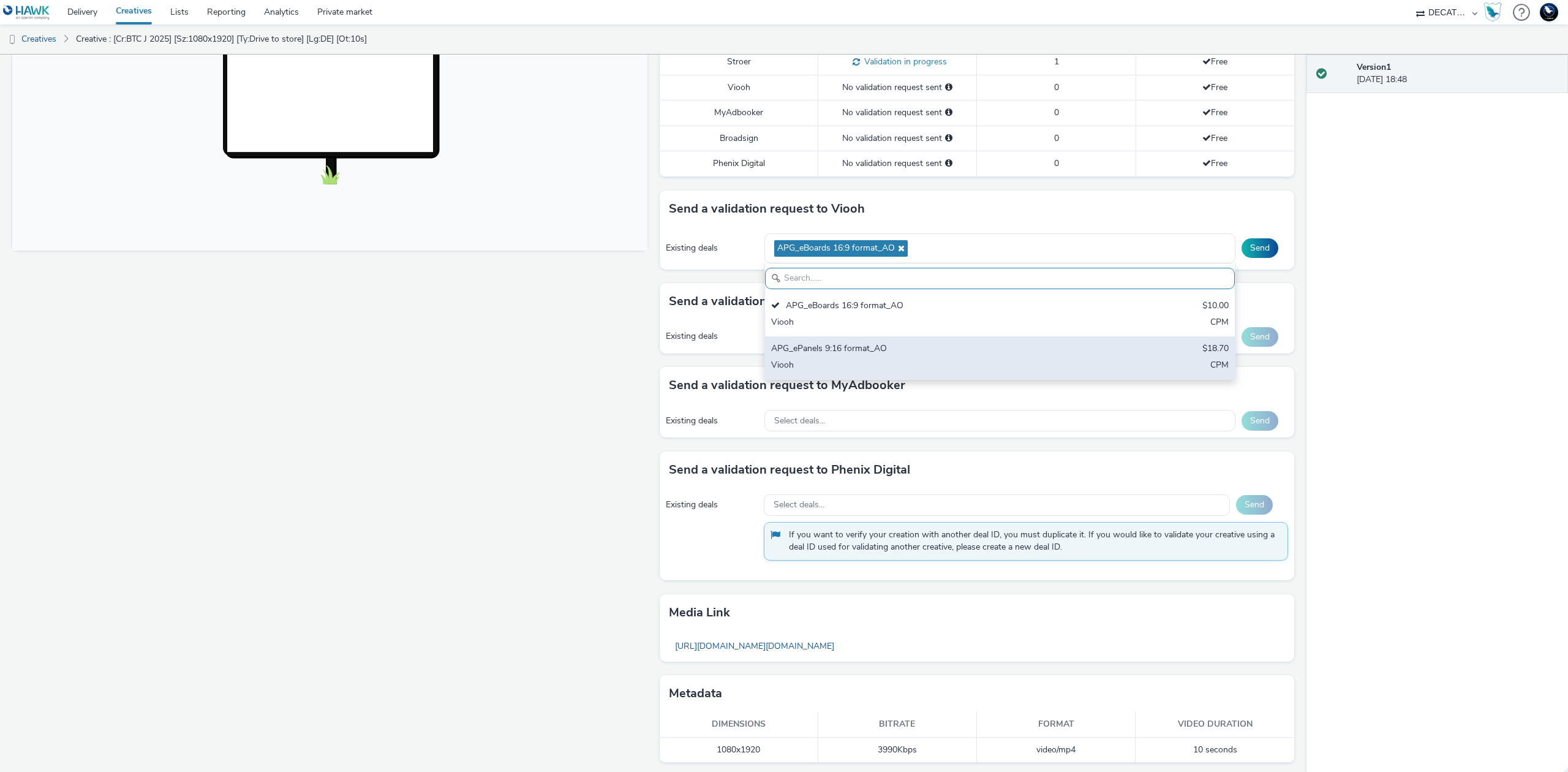
click at [995, 356] on div "APG_ePanels 9:16 format_AO" at bounding box center [923, 349] width 303 height 14
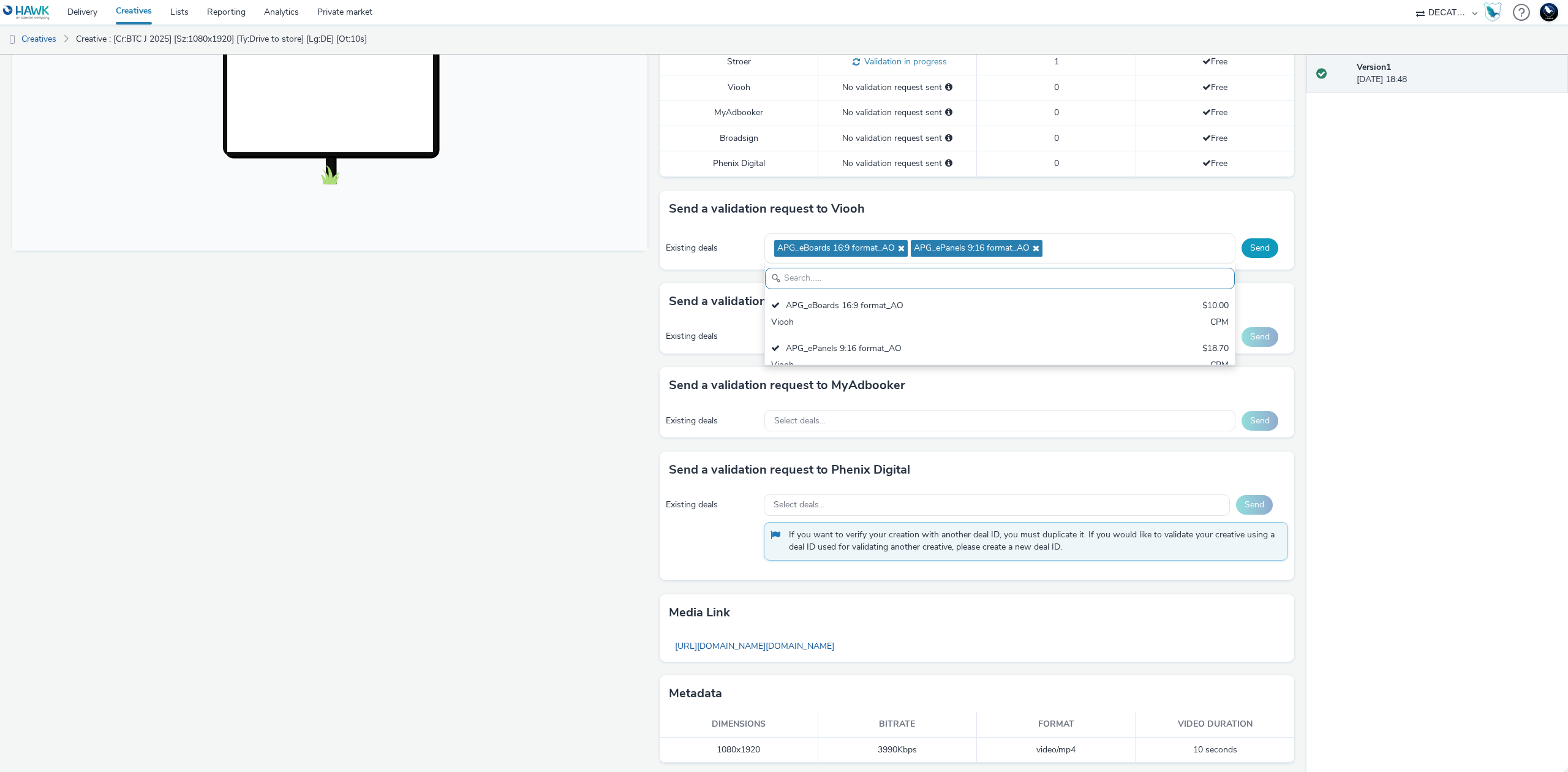
click at [1241, 248] on button "Send" at bounding box center [1260, 248] width 37 height 20
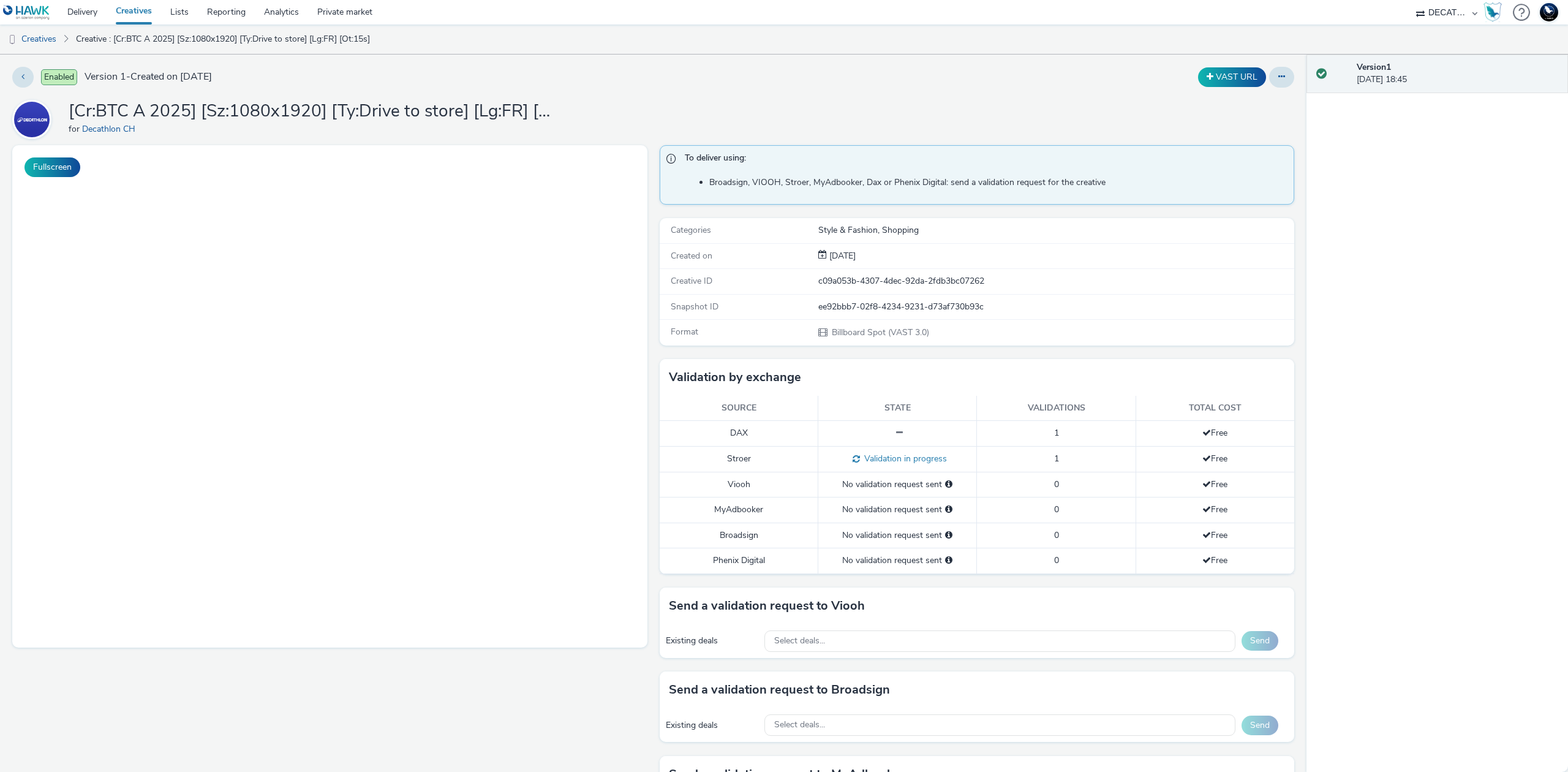
select select "440da4fd-3060-4a41-ba81-8784f925740e"
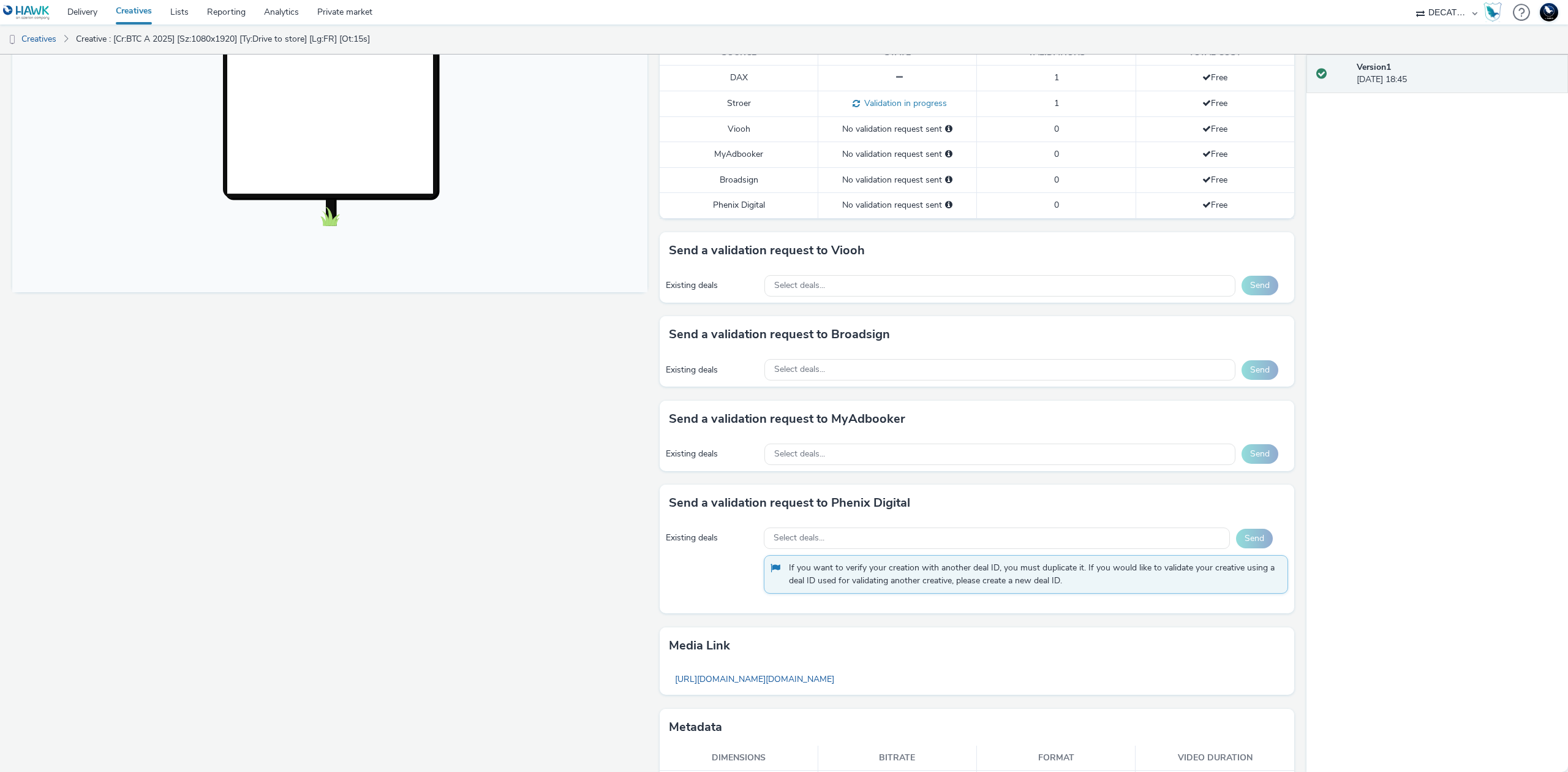
scroll to position [397, 0]
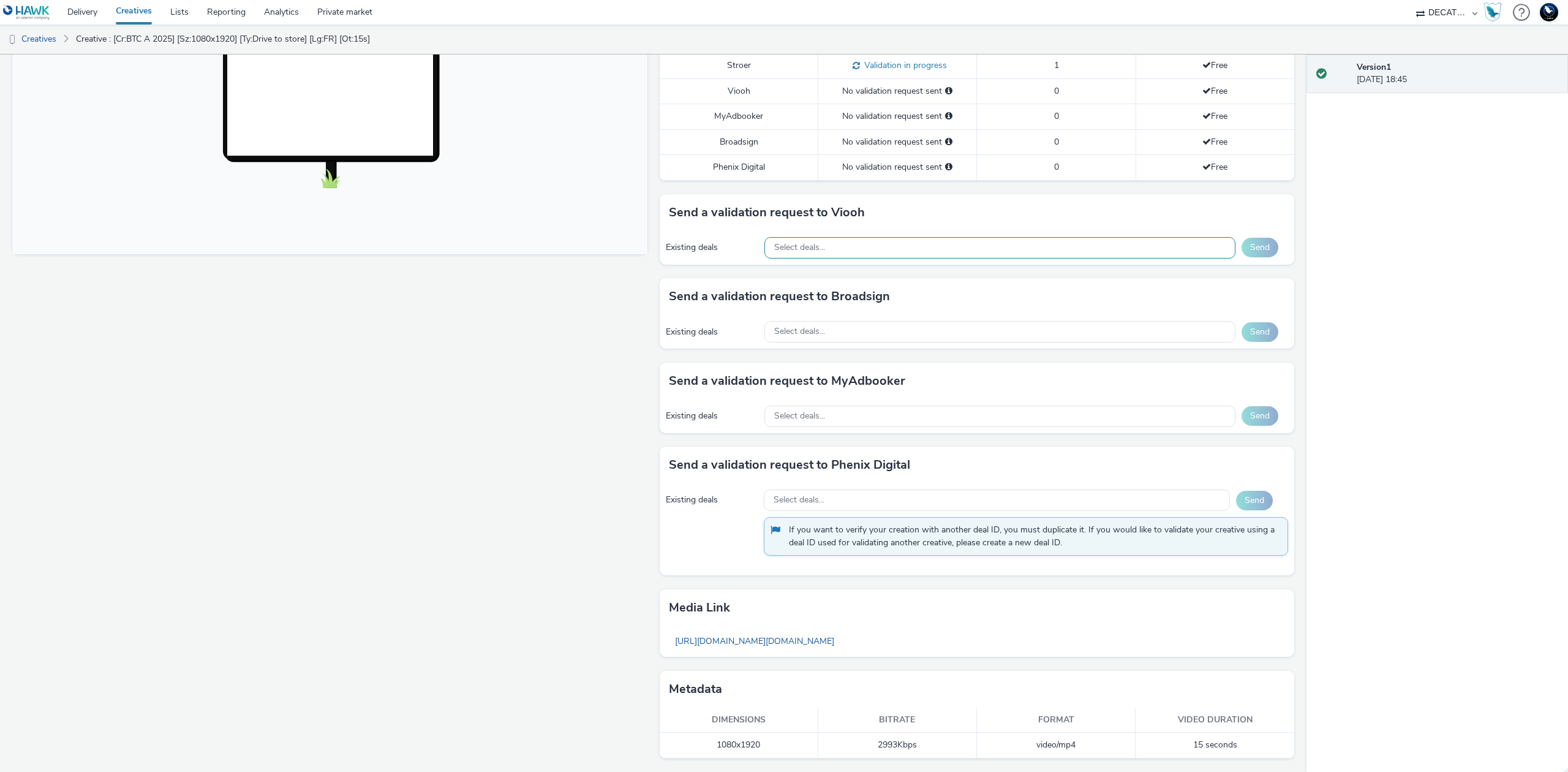
click at [1025, 248] on div "Select deals..." at bounding box center [999, 248] width 471 height 21
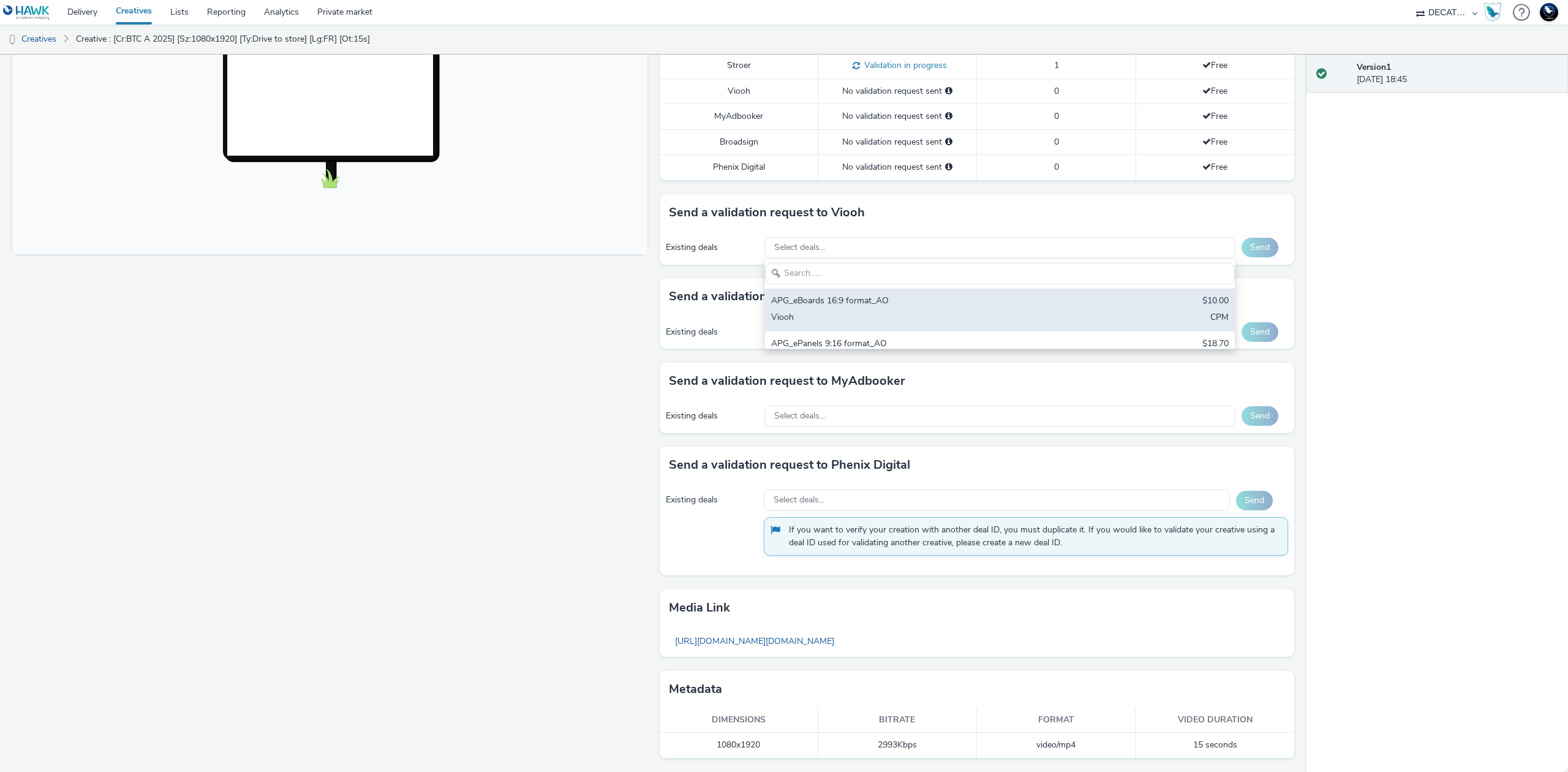
scroll to position [0, 0]
click at [1033, 306] on div "APG_eBoards 16:9 format_AO" at bounding box center [923, 302] width 303 height 14
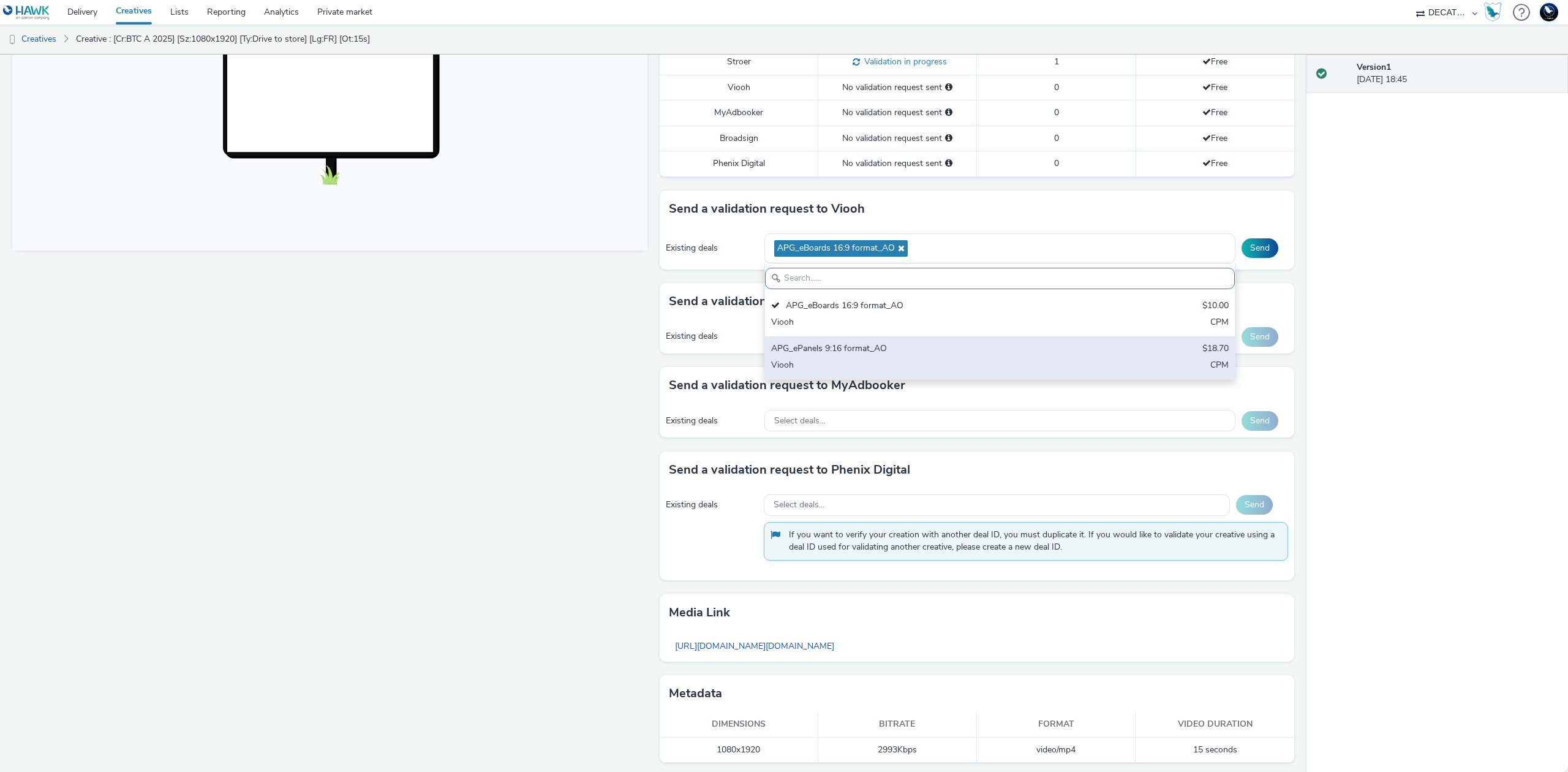
click at [1039, 366] on div "Viooh" at bounding box center [923, 366] width 303 height 14
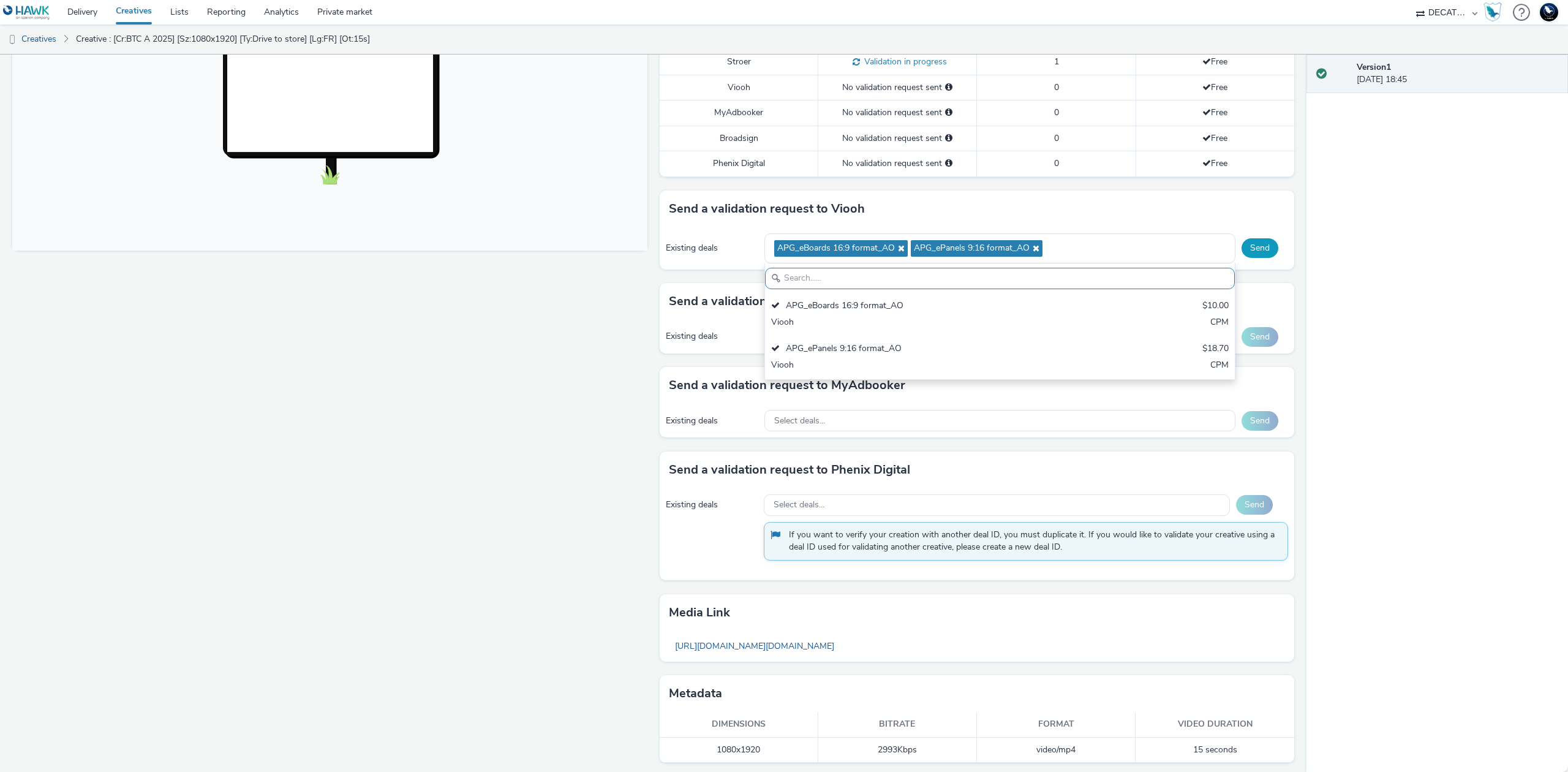
click at [1253, 248] on button "Send" at bounding box center [1260, 248] width 37 height 20
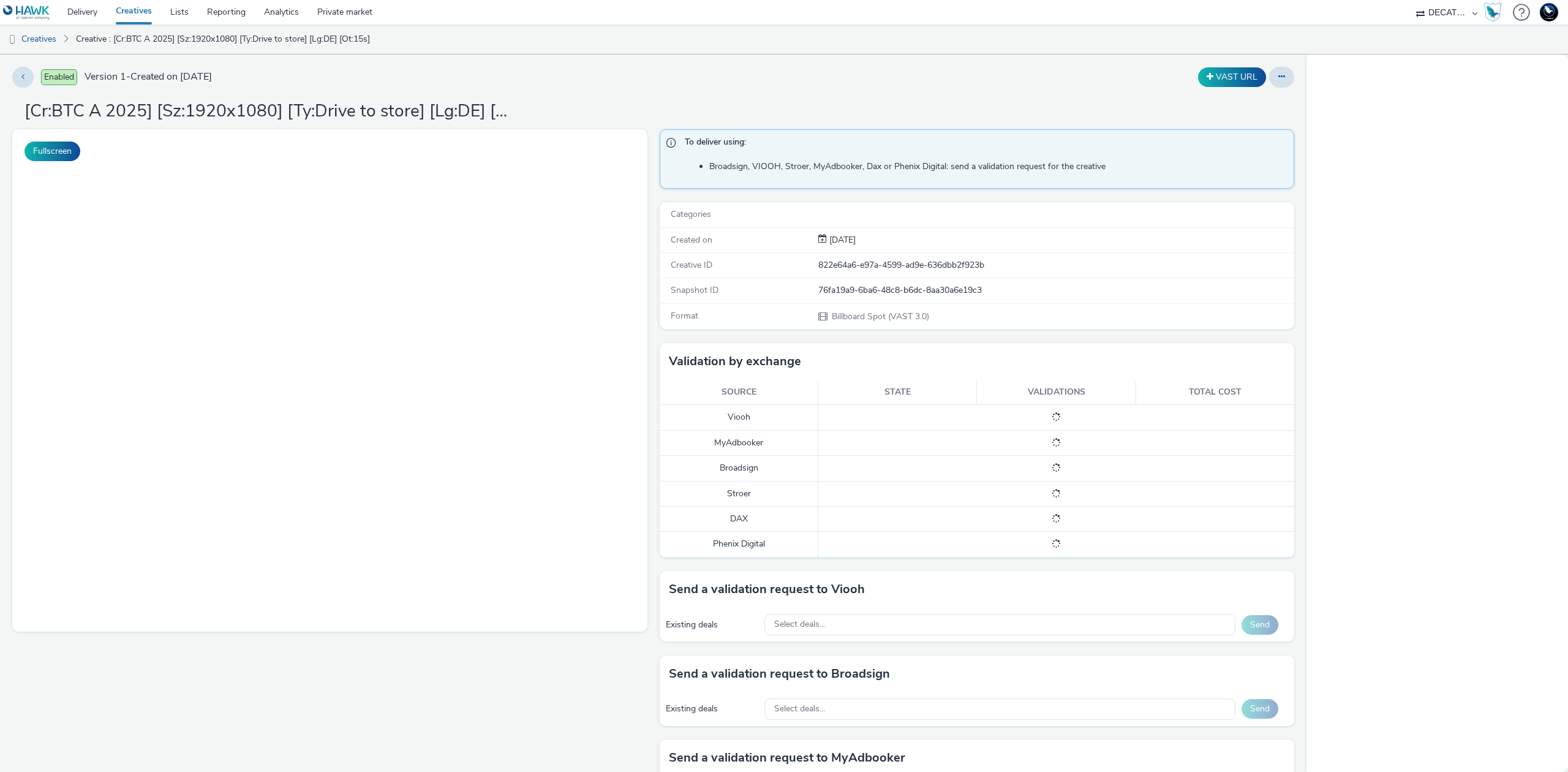
select select "440da4fd-3060-4a41-ba81-8784f925740e"
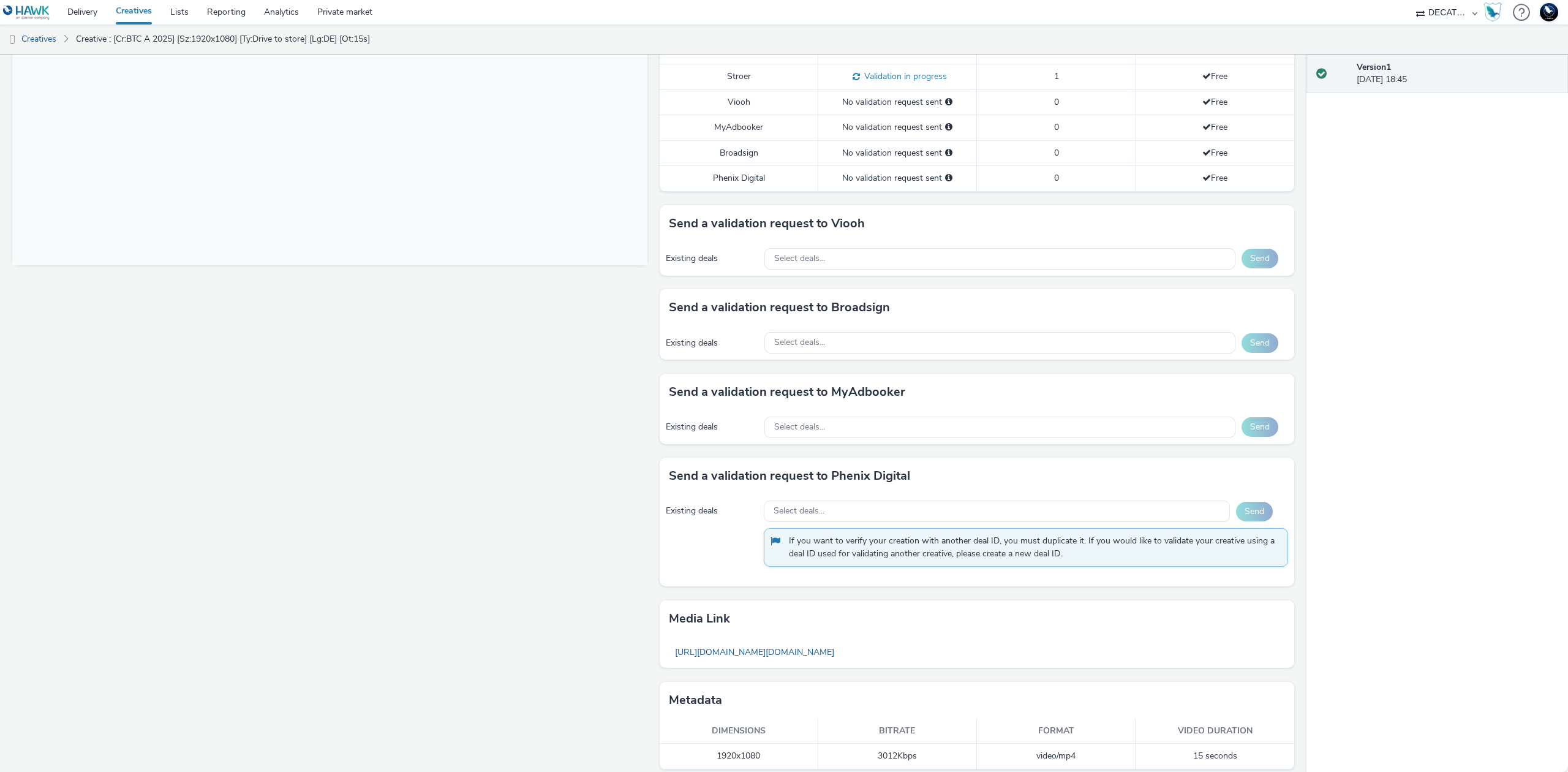
scroll to position [397, 0]
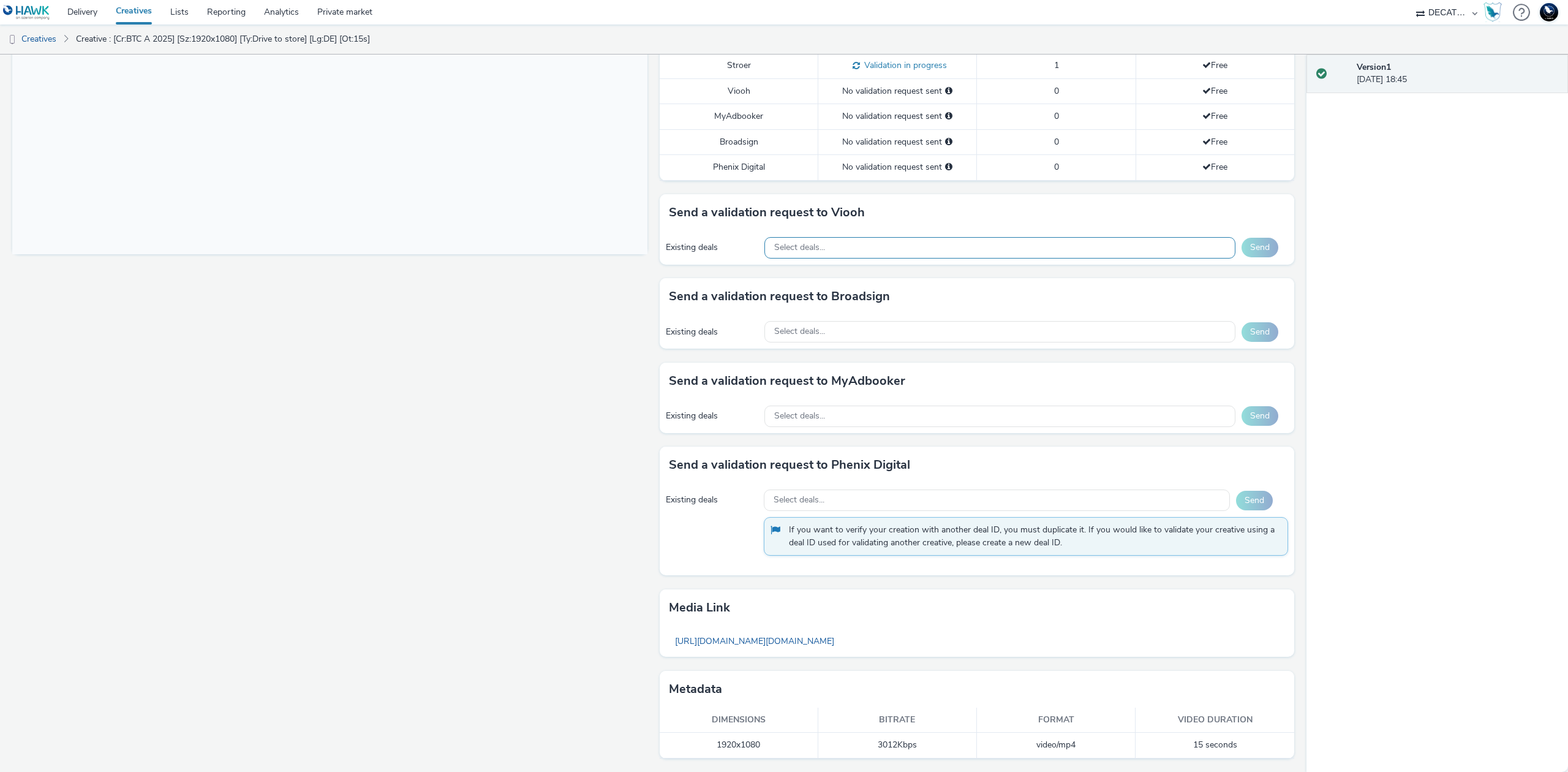
click at [998, 251] on div "Select deals..." at bounding box center [999, 248] width 471 height 21
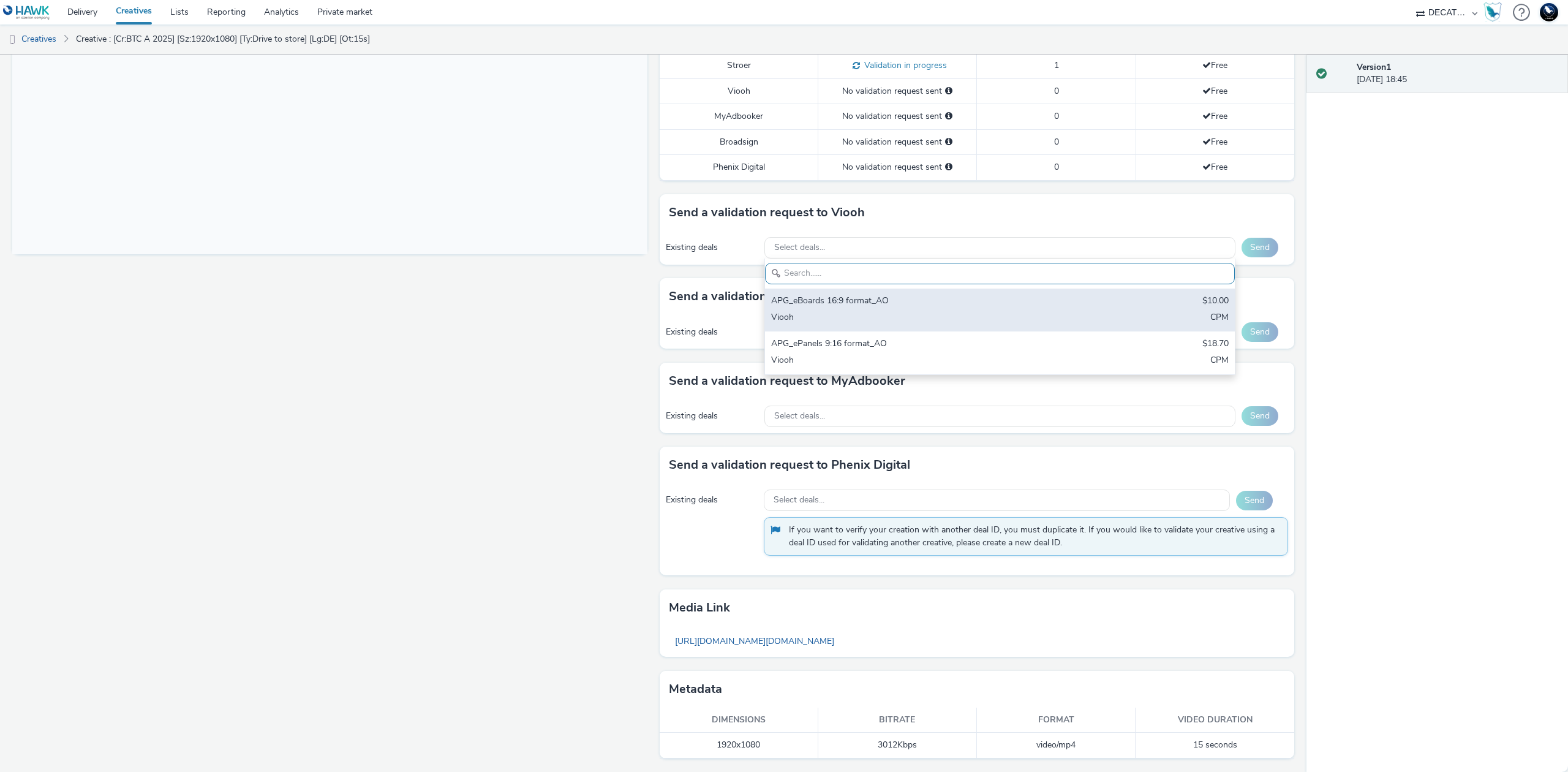
click at [1005, 302] on div "APG_eBoards 16:9 format_AO" at bounding box center [923, 302] width 303 height 14
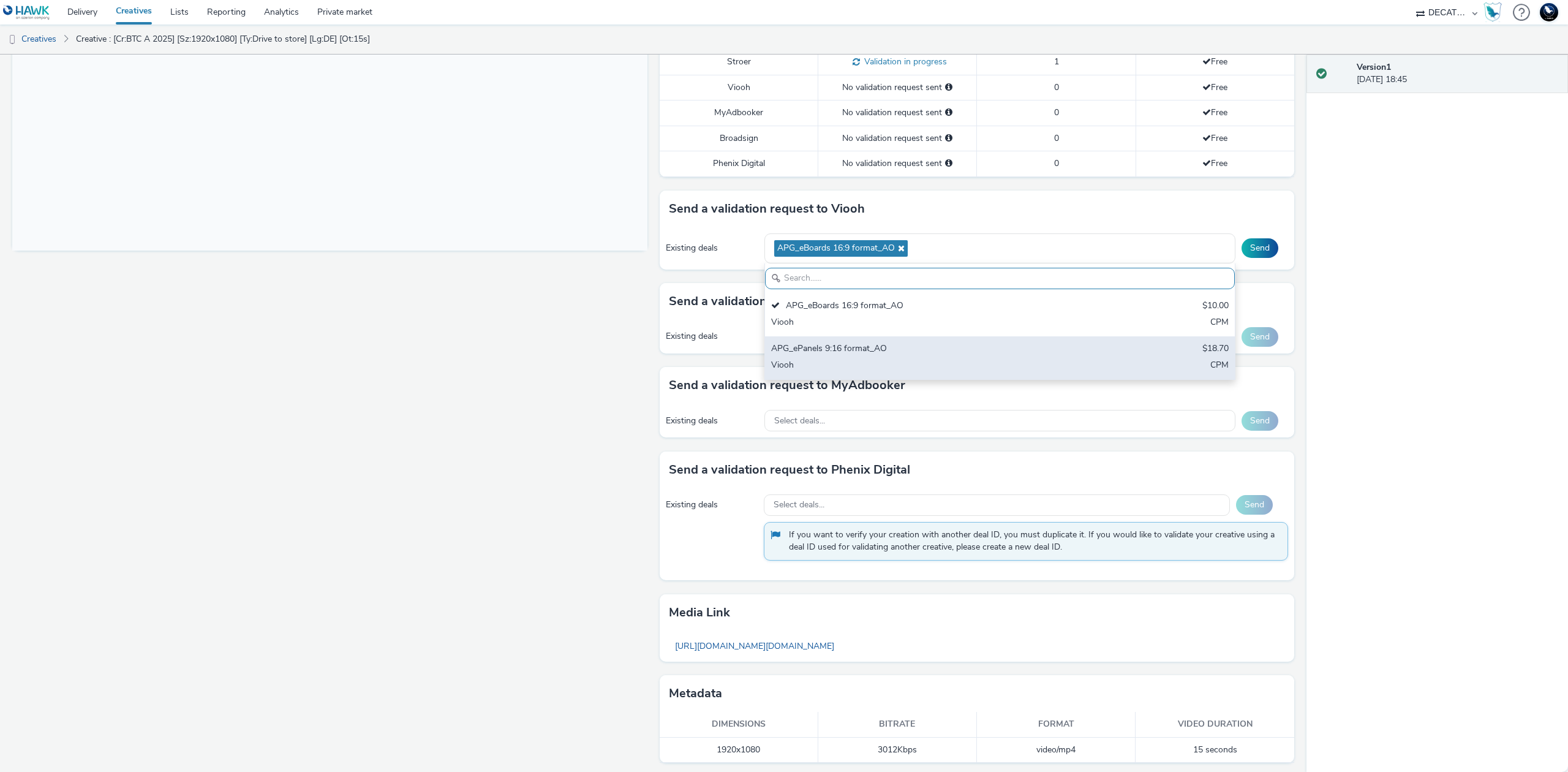
click at [1005, 364] on div "Viooh" at bounding box center [923, 366] width 303 height 14
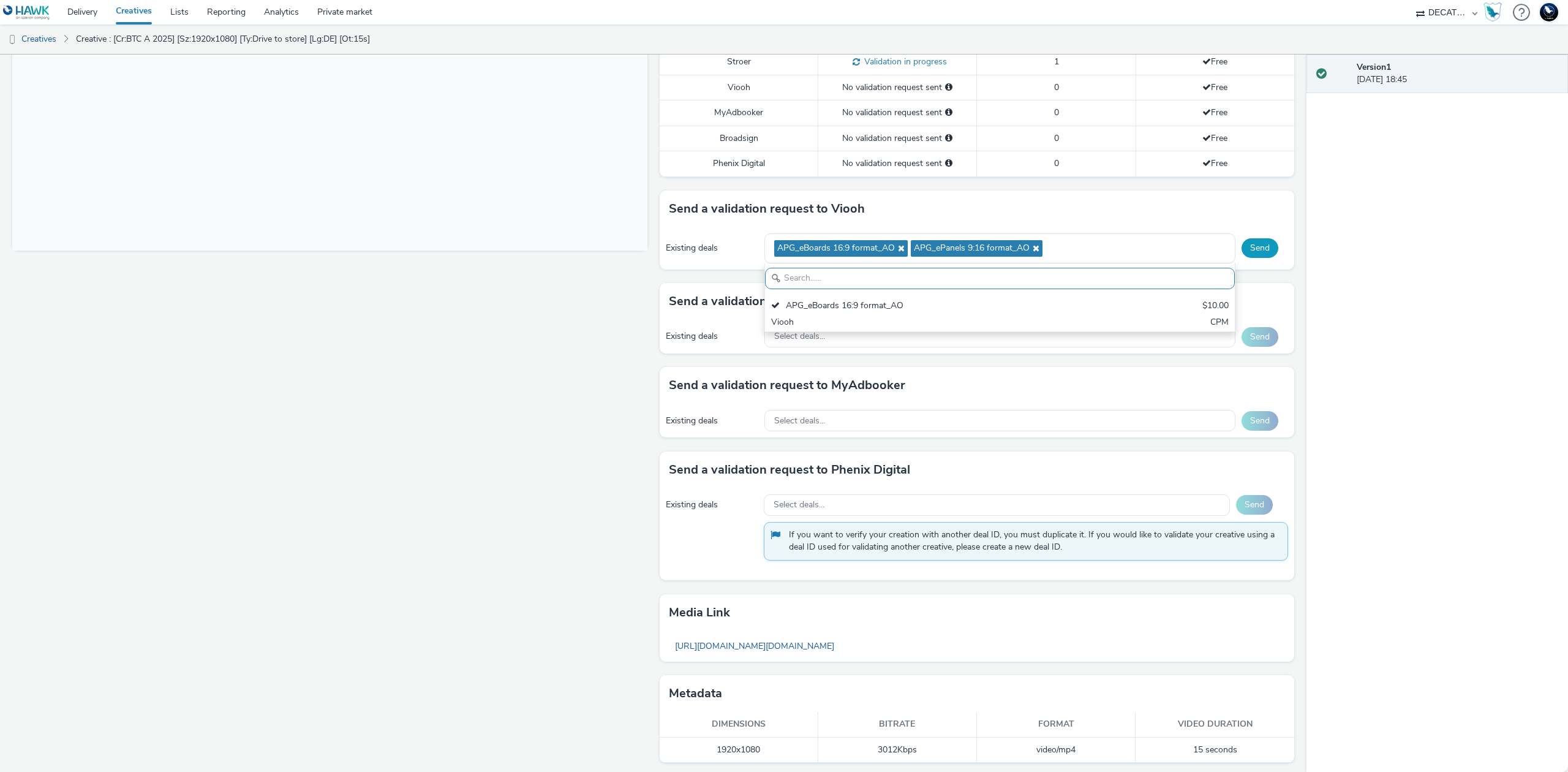
click at [1252, 248] on button "Send" at bounding box center [1260, 248] width 37 height 20
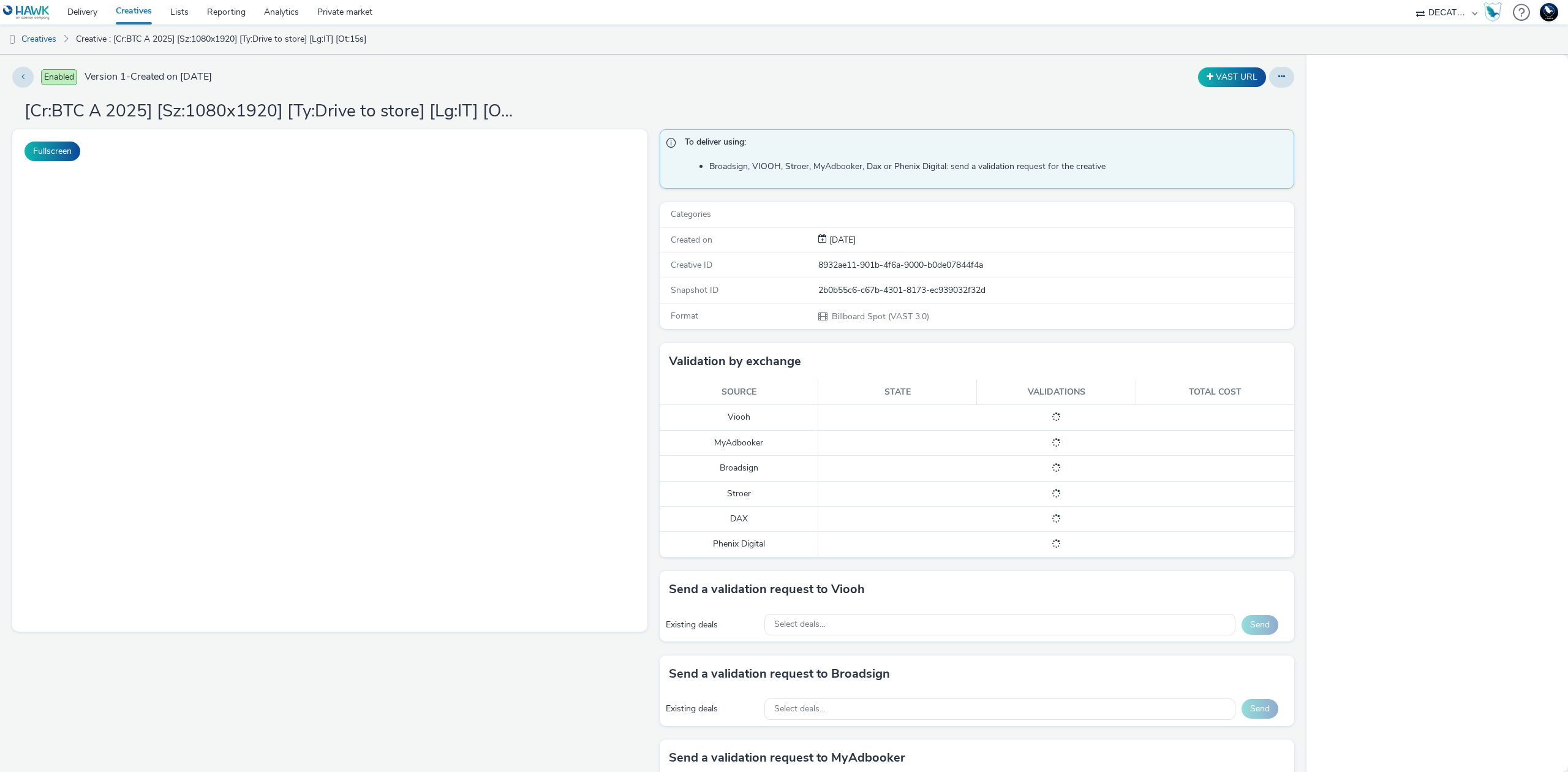
select select "440da4fd-3060-4a41-ba81-8784f925740e"
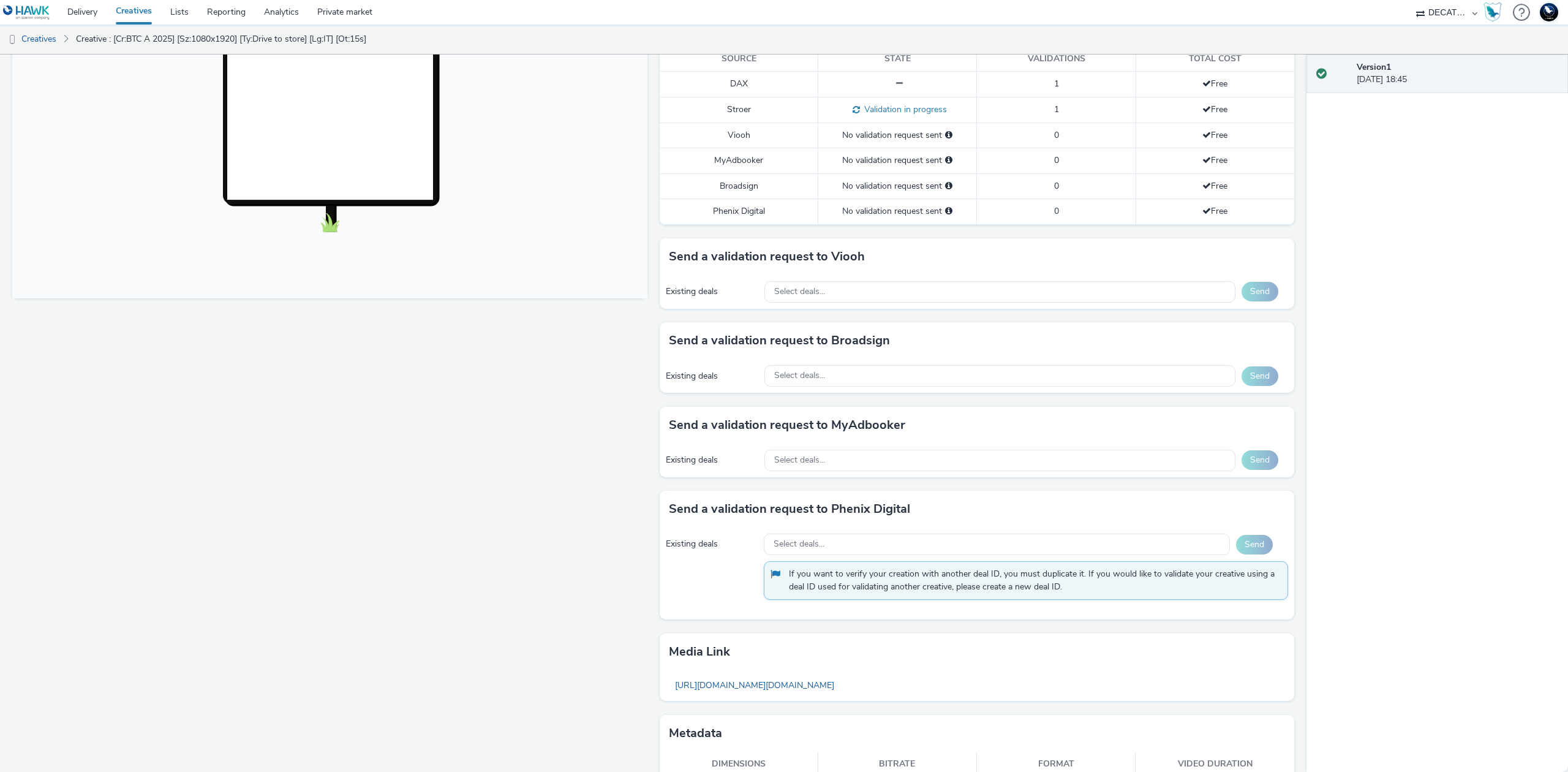
scroll to position [397, 0]
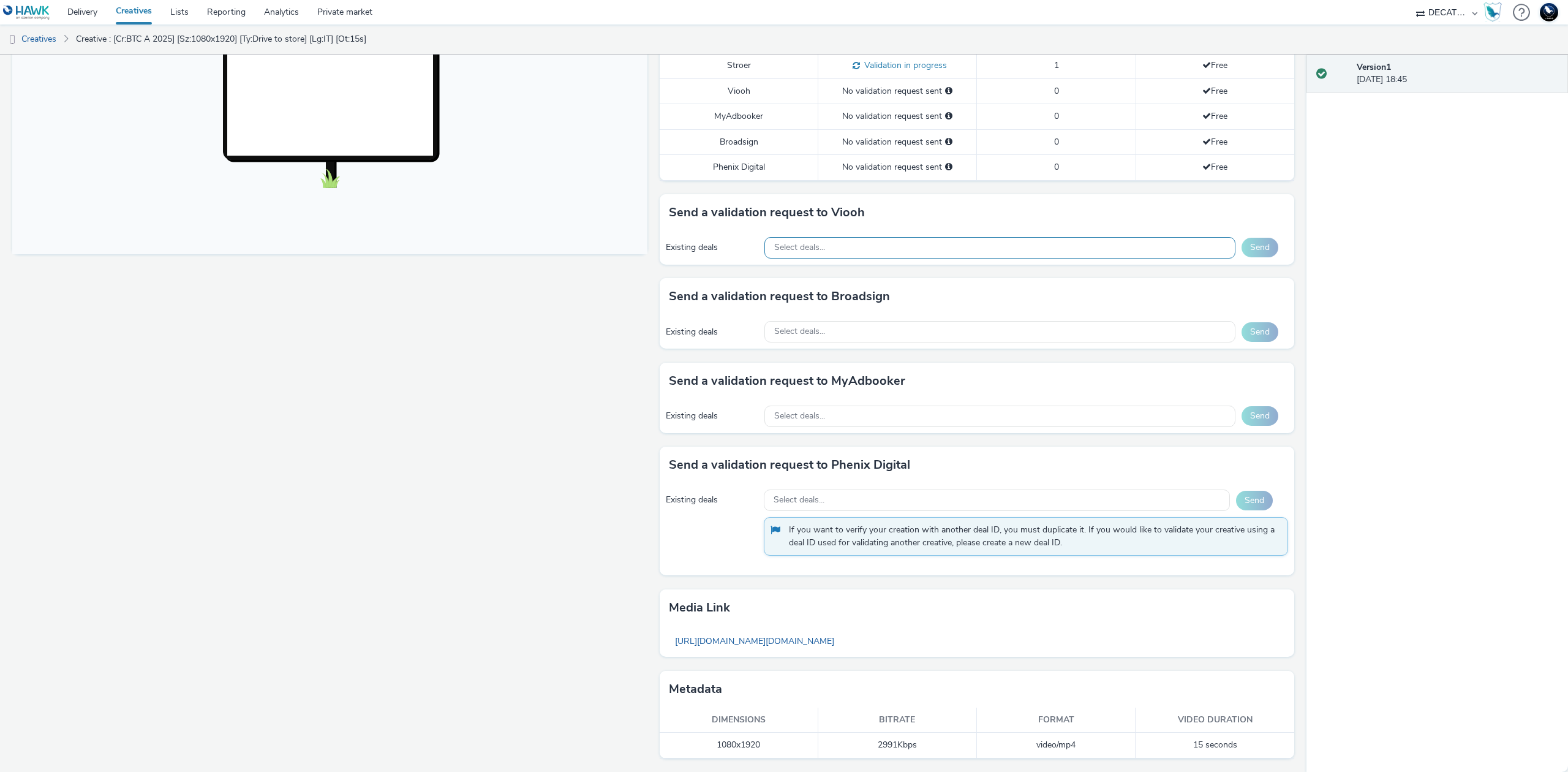
click at [1065, 251] on div "Select deals..." at bounding box center [999, 248] width 471 height 21
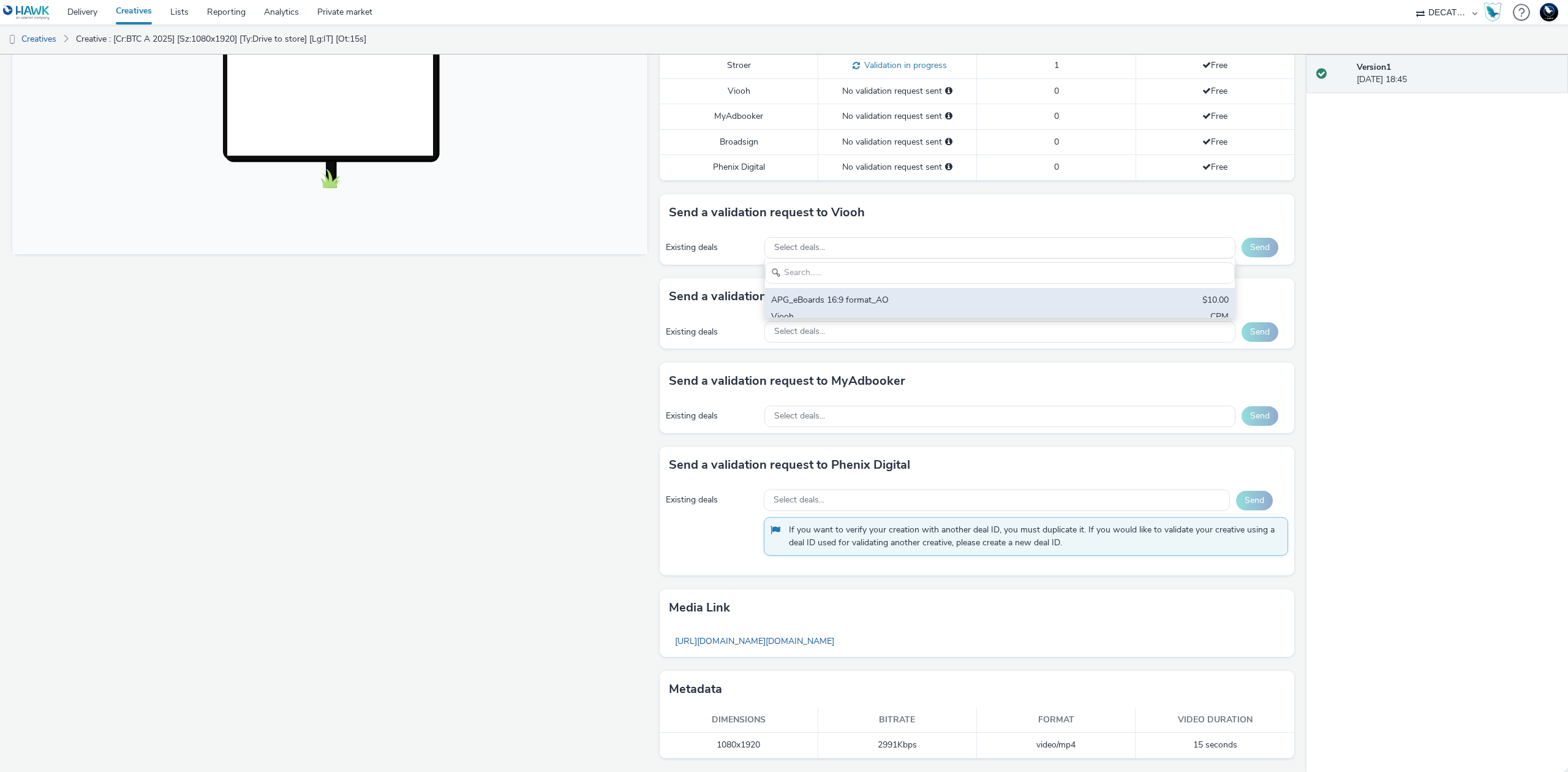
scroll to position [0, 0]
click at [1049, 321] on div "Viooh" at bounding box center [923, 318] width 303 height 14
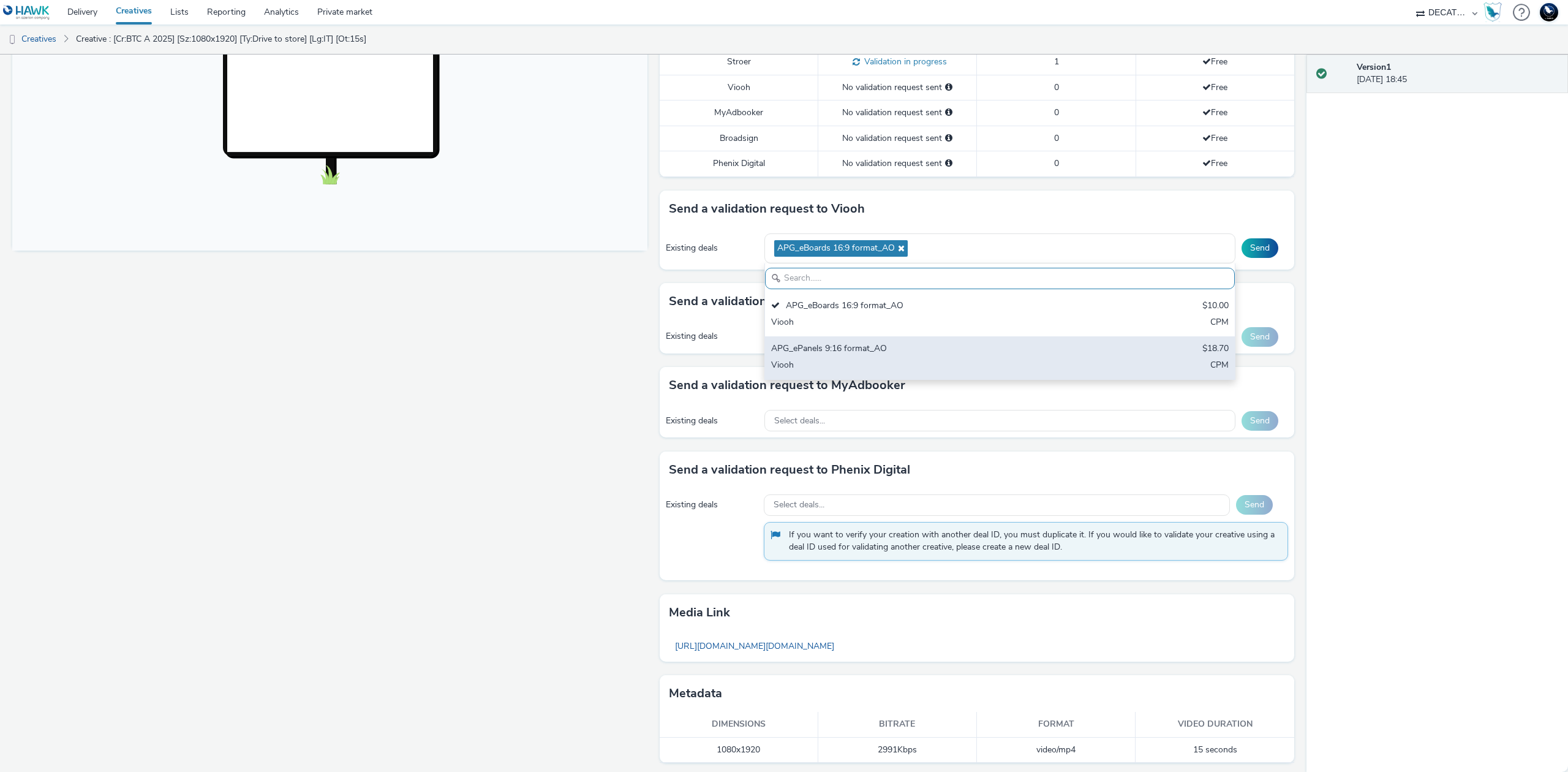
click at [1045, 363] on div "Viooh" at bounding box center [923, 366] width 303 height 14
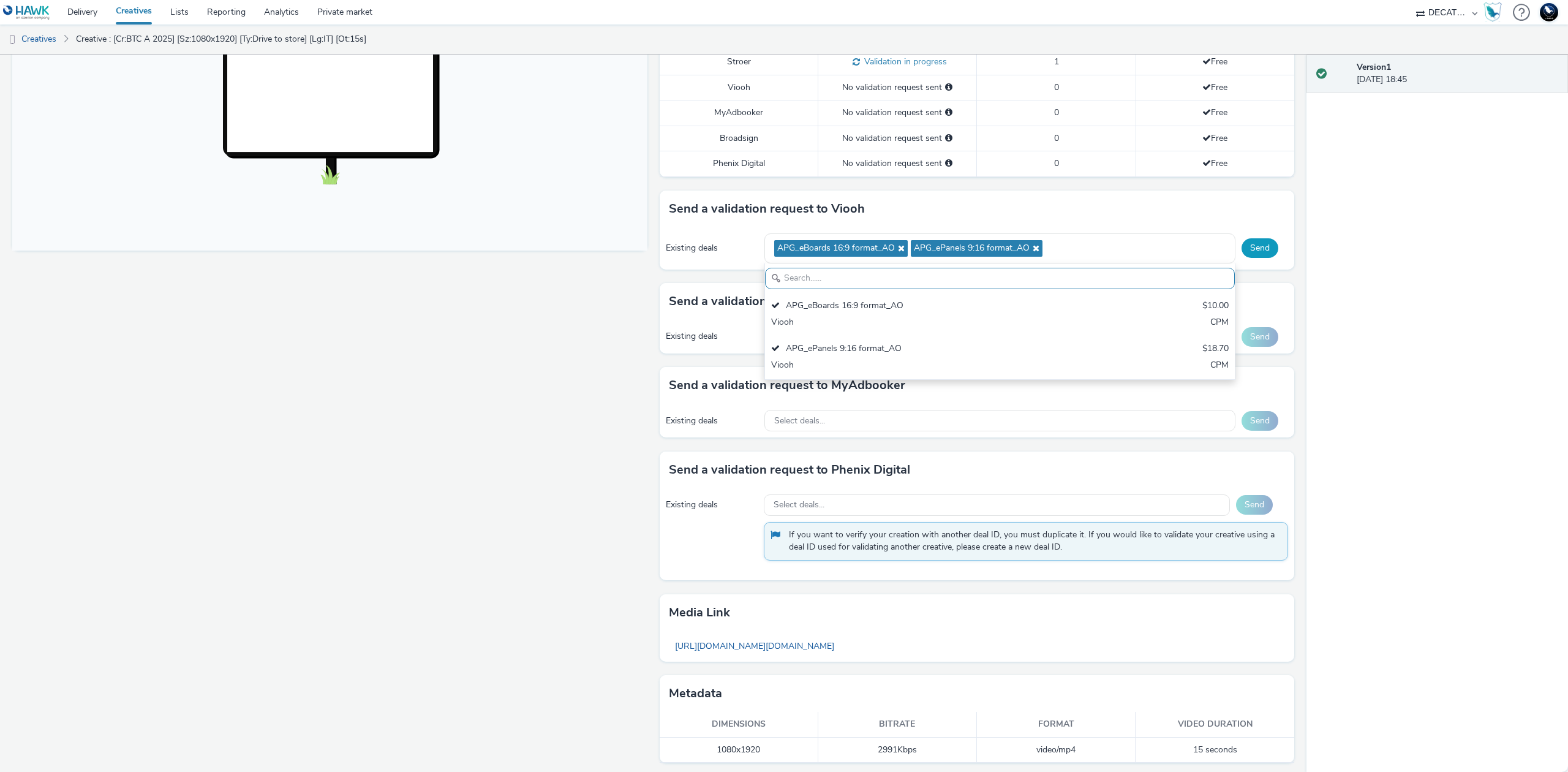
click at [1243, 250] on button "Send" at bounding box center [1260, 248] width 37 height 20
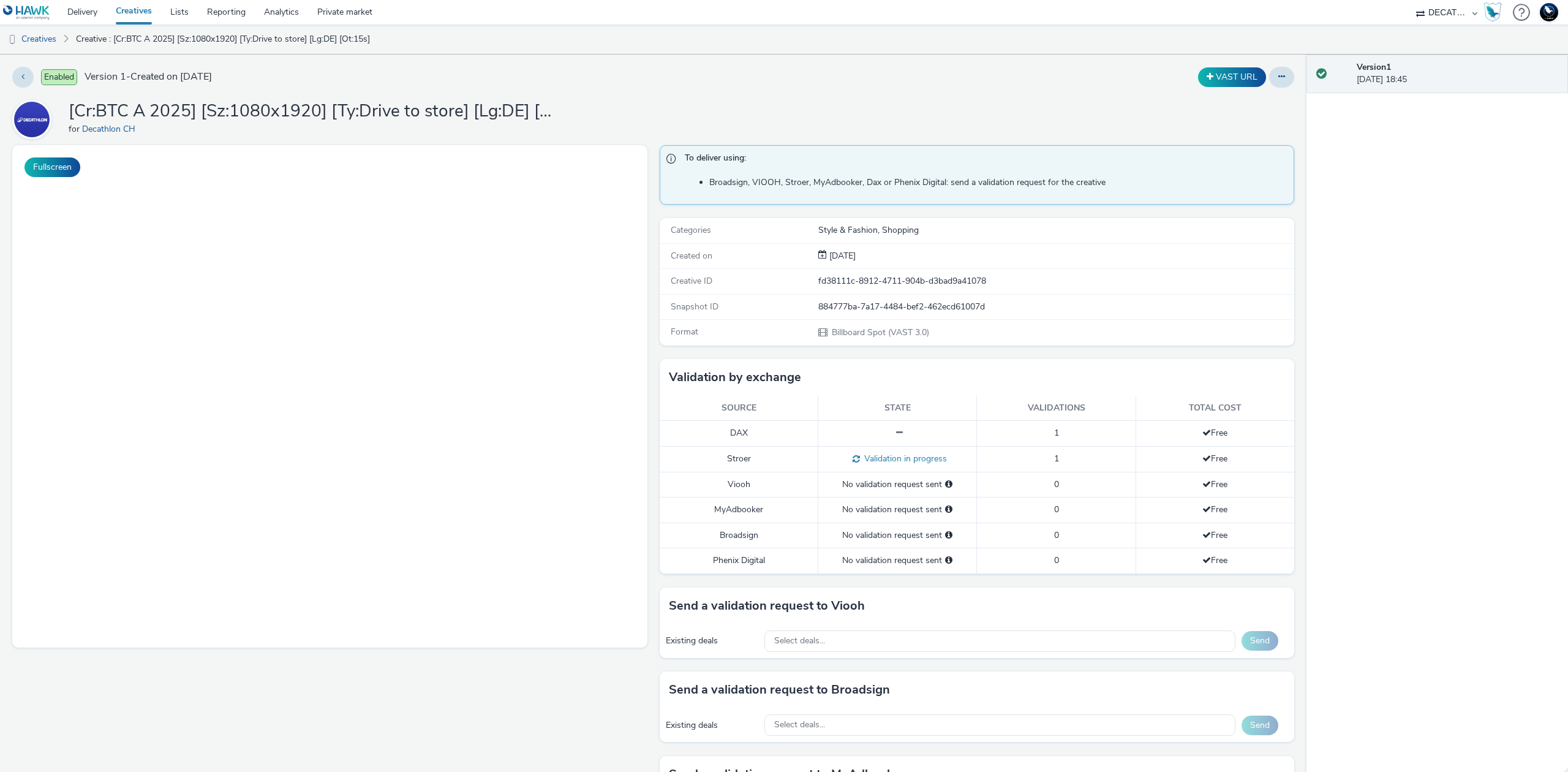
select select "440da4fd-3060-4a41-ba81-8784f925740e"
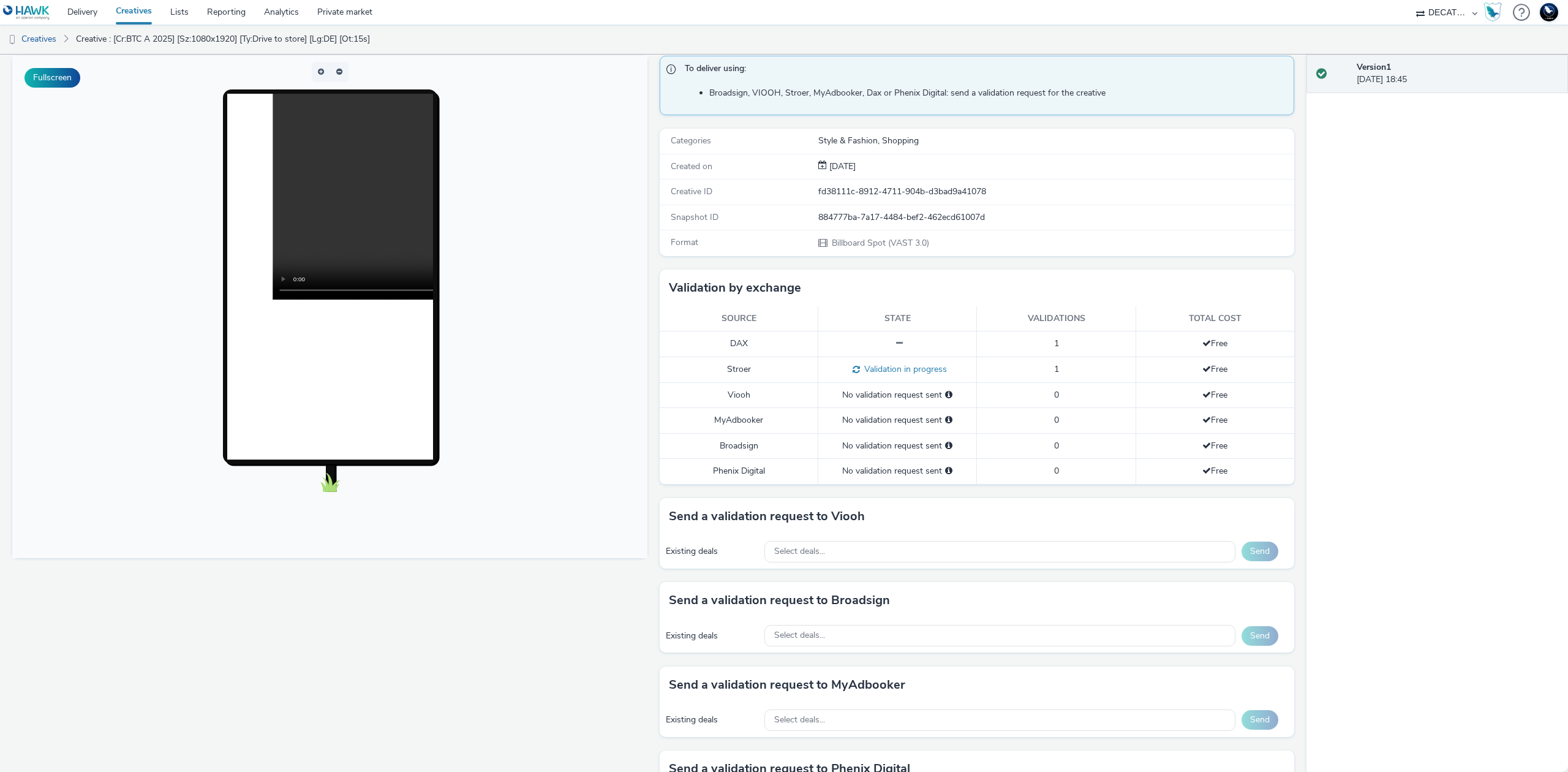
scroll to position [397, 0]
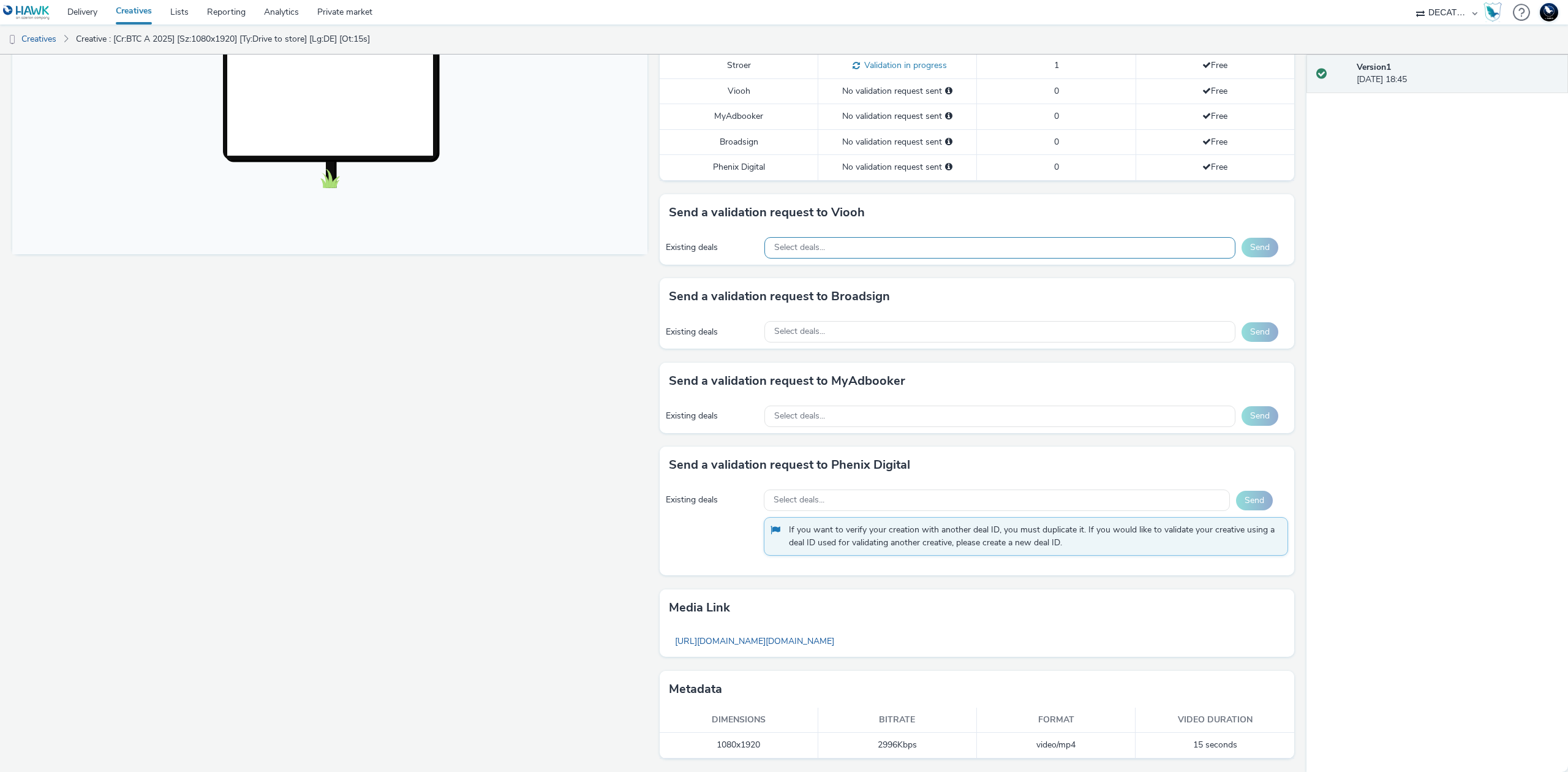
click at [1047, 251] on div "Select deals..." at bounding box center [999, 248] width 471 height 21
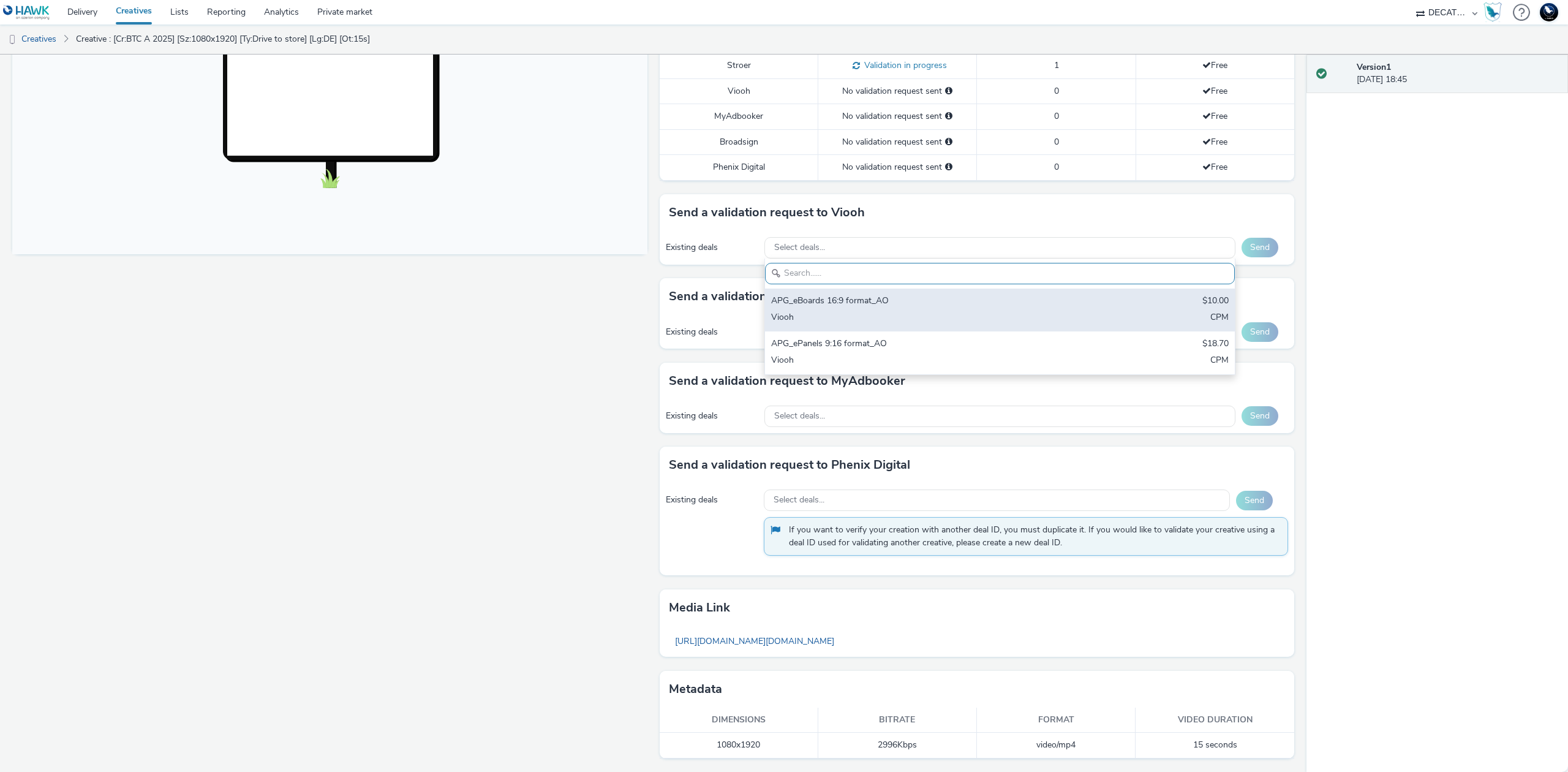
click at [1031, 295] on div "APG_eBoards 16:9 format_AO" at bounding box center [923, 302] width 303 height 14
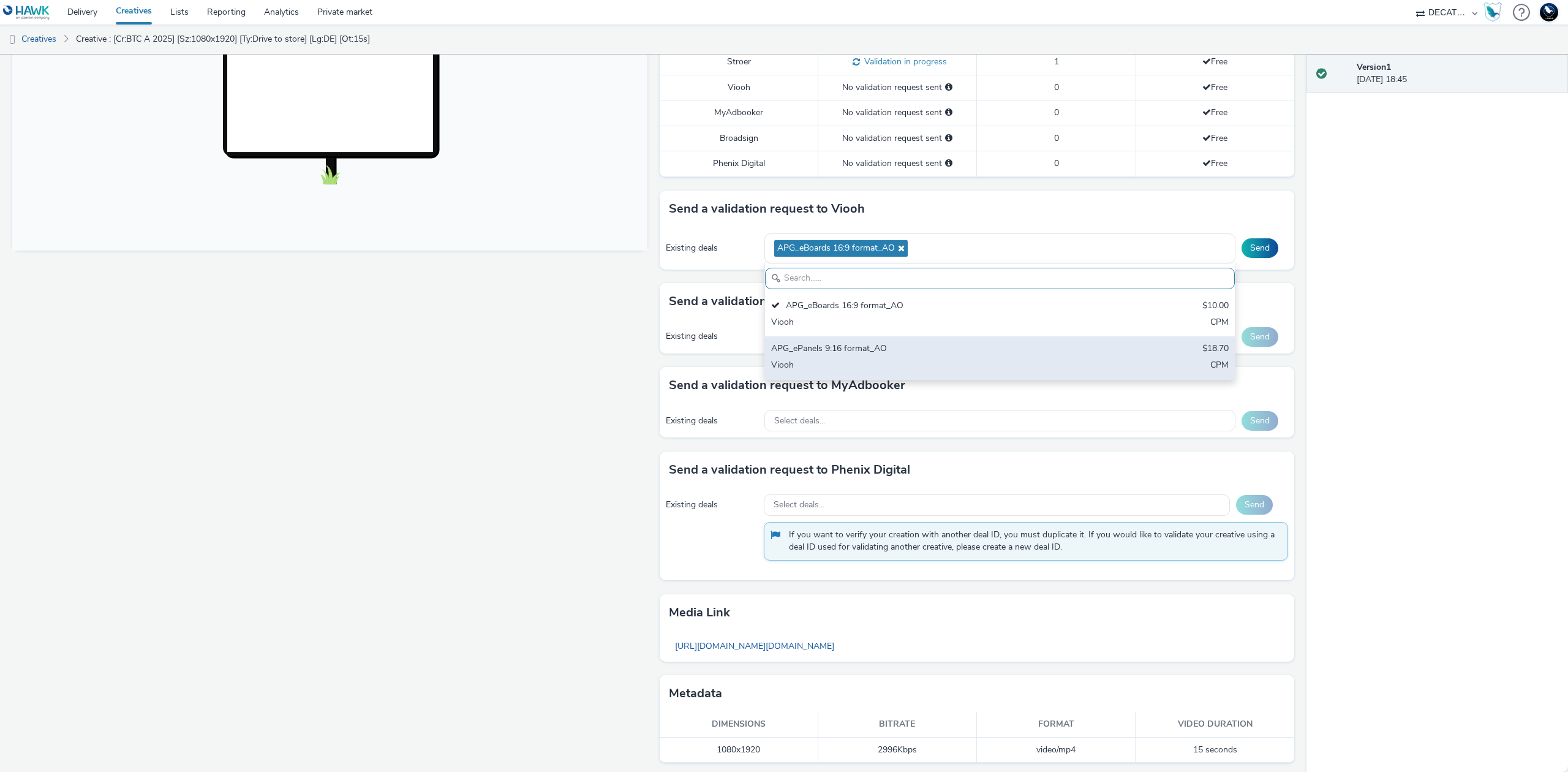
click at [1027, 368] on div "Viooh" at bounding box center [923, 366] width 303 height 14
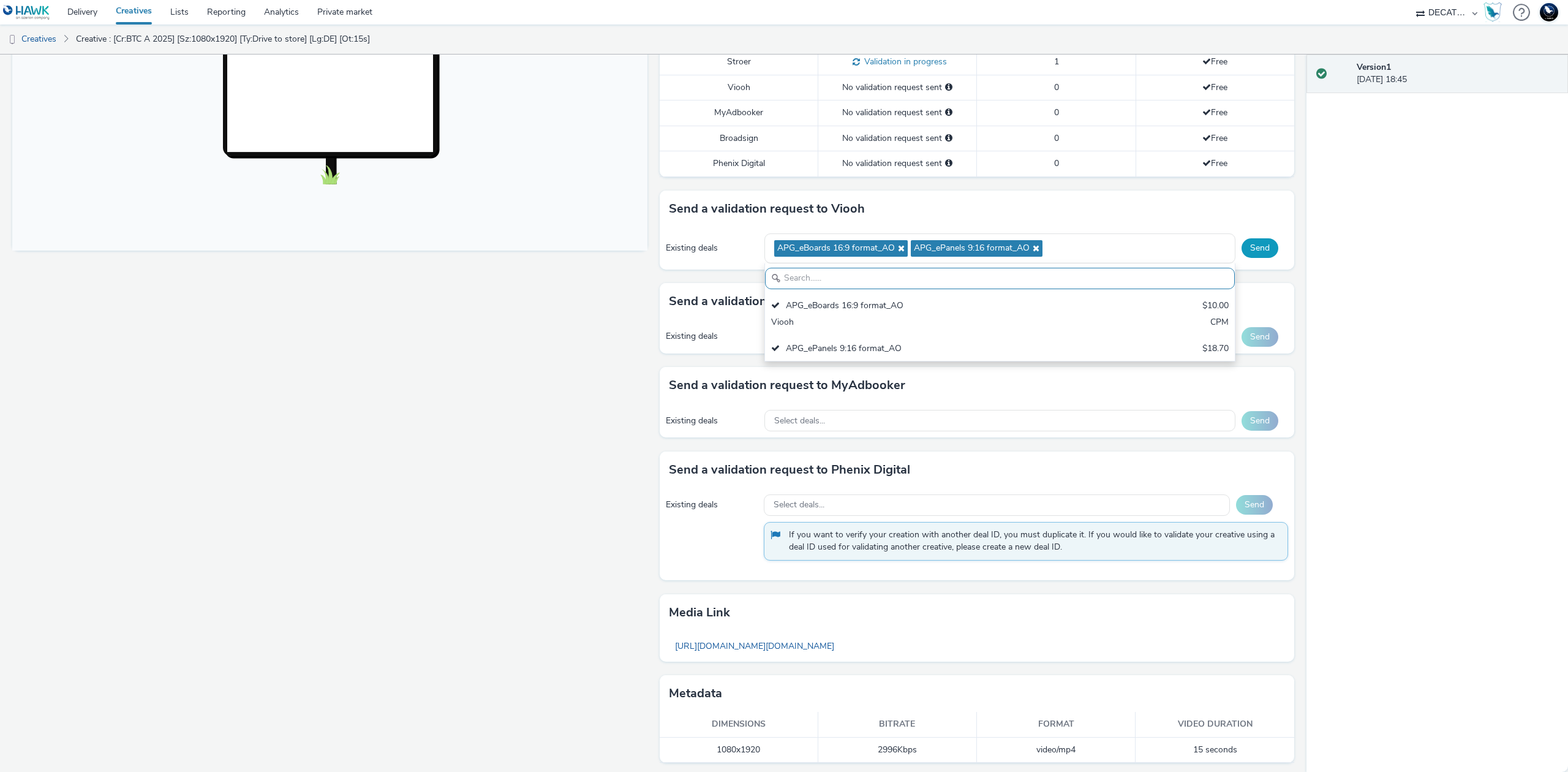
click at [1241, 252] on button "Send" at bounding box center [1260, 248] width 37 height 20
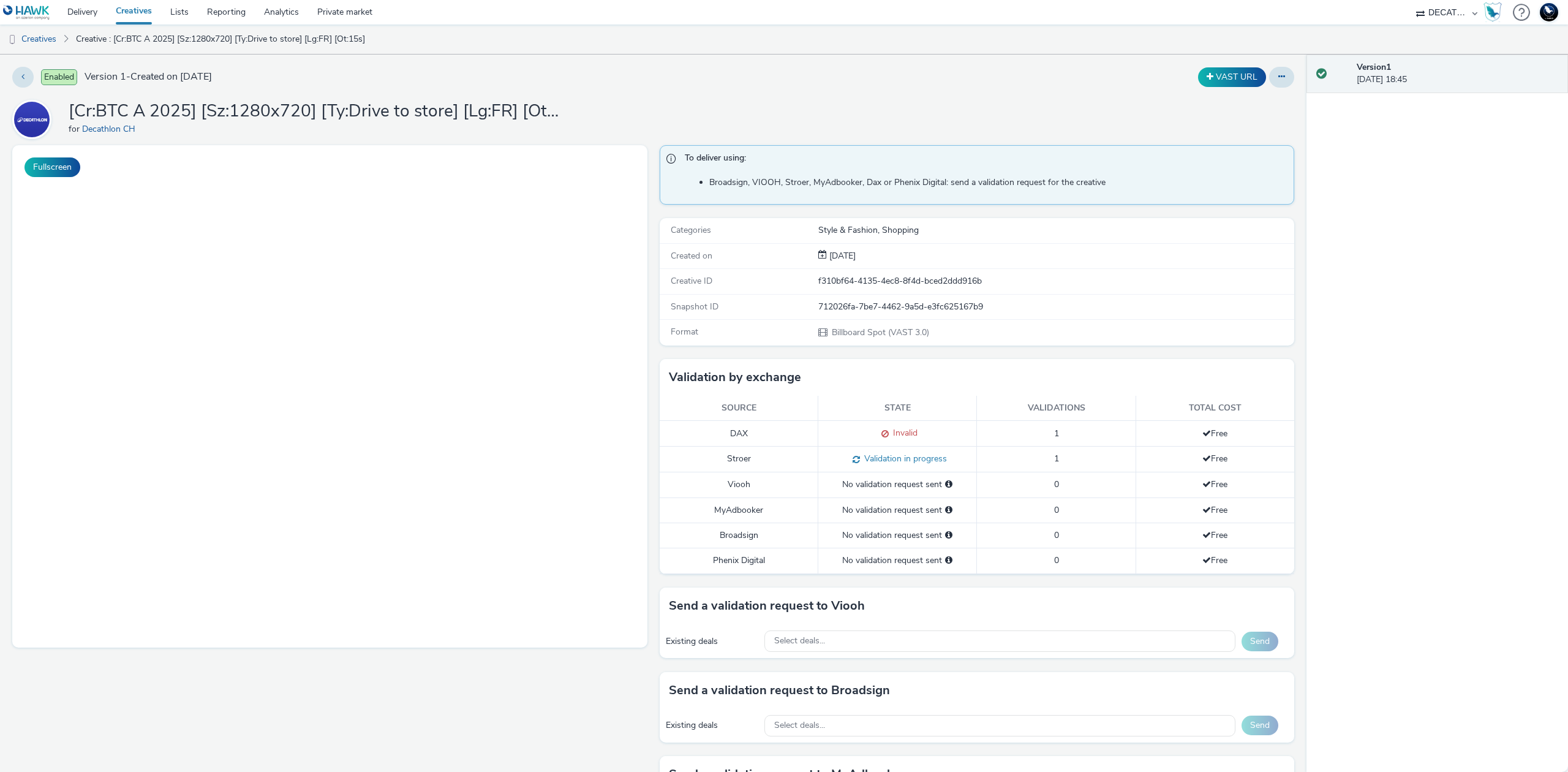
select select "440da4fd-3060-4a41-ba81-8784f925740e"
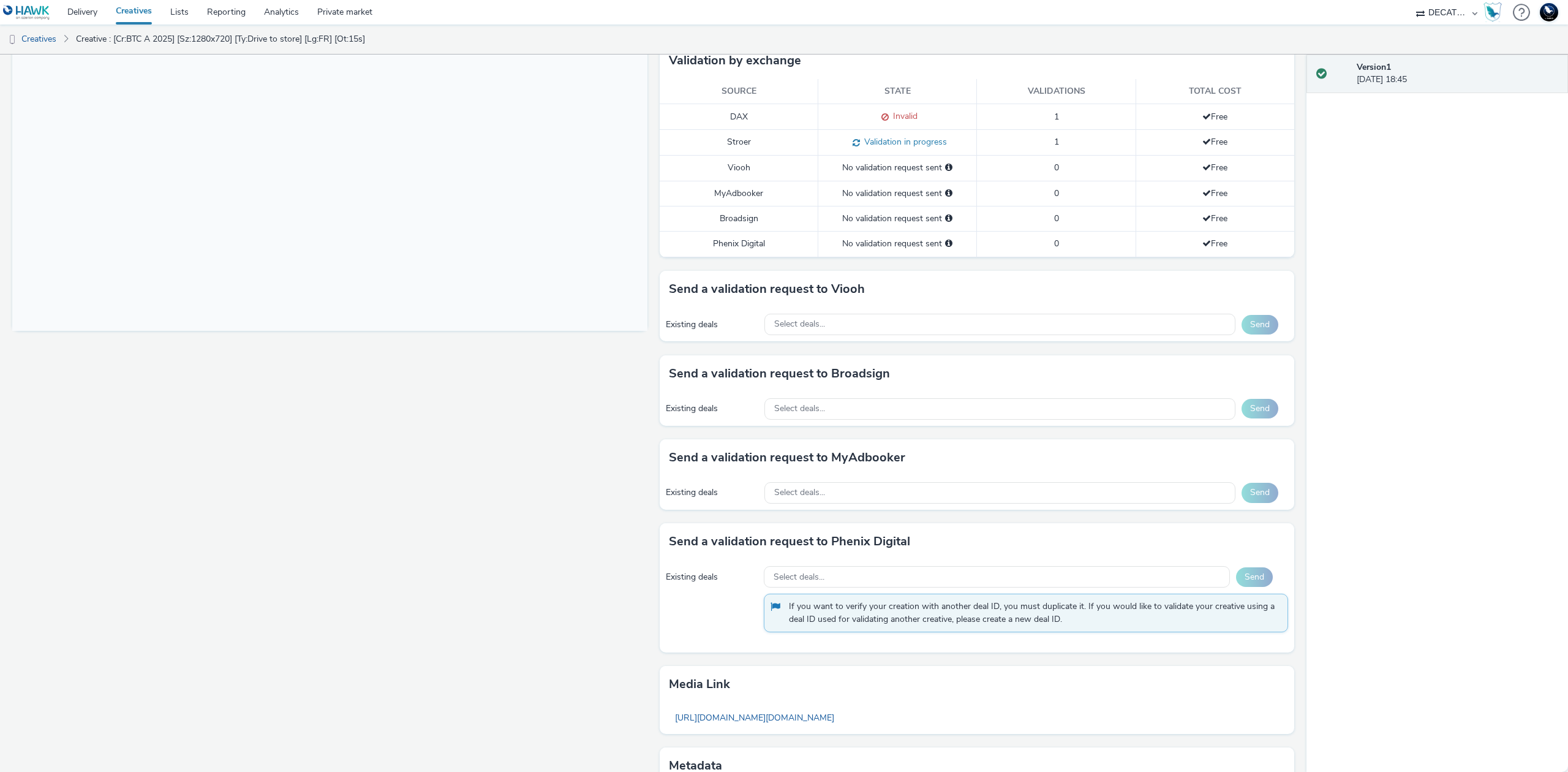
scroll to position [398, 0]
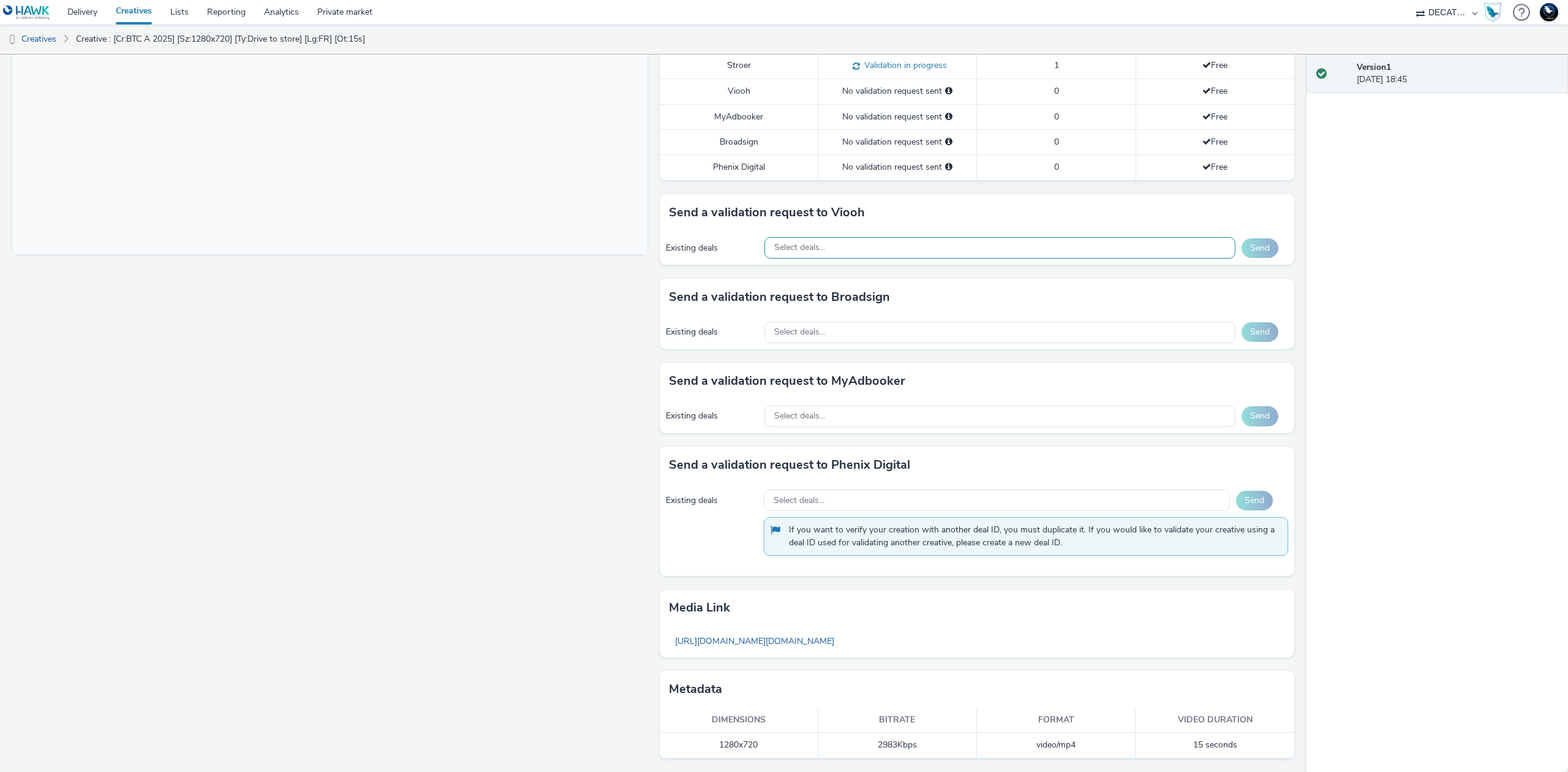
click at [1093, 255] on div "Select deals..." at bounding box center [999, 248] width 471 height 21
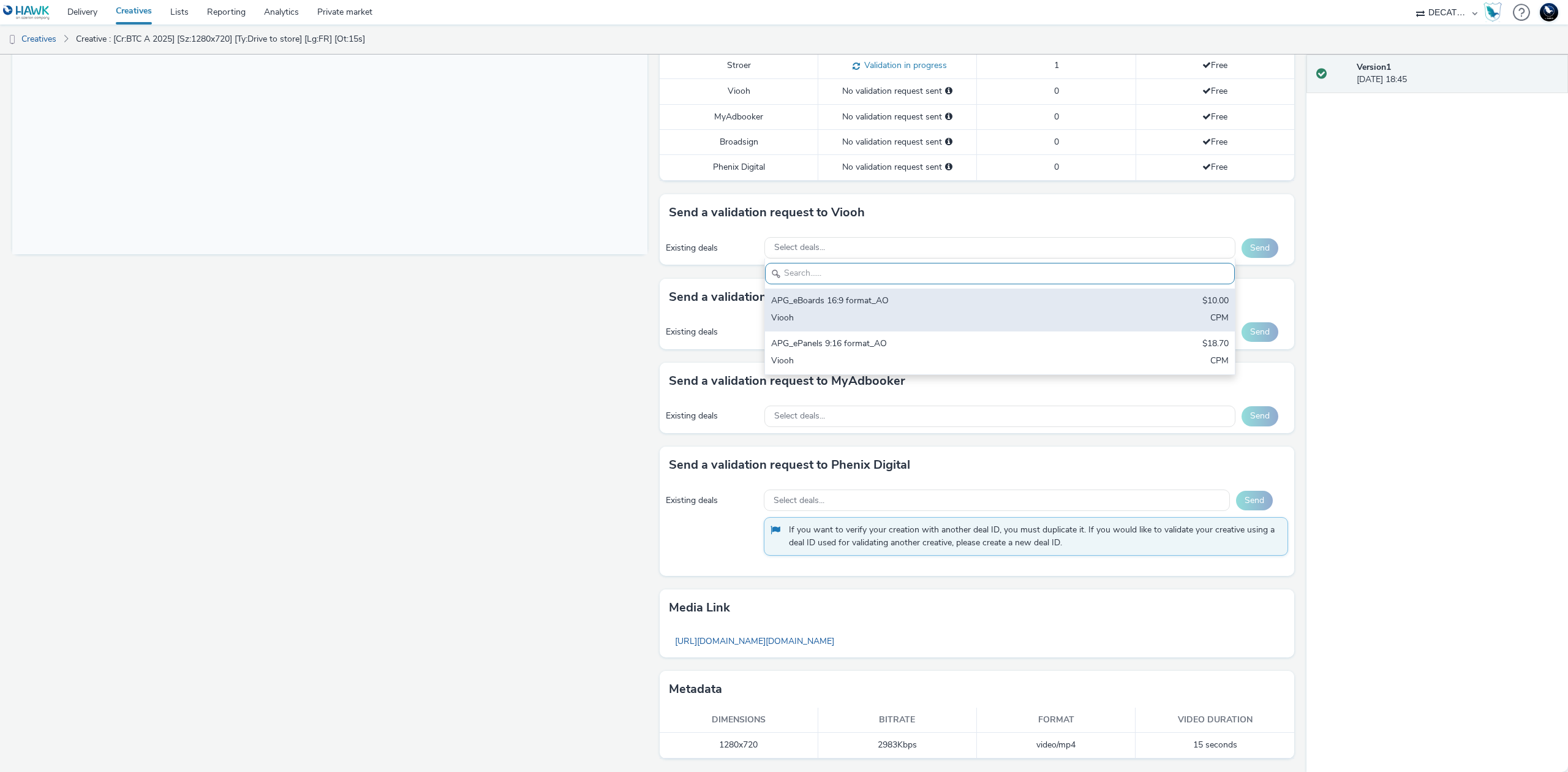
click at [1079, 299] on div "APG_eBoards 16:9 format_AO $10.00 Viooh CPM" at bounding box center [999, 310] width 469 height 43
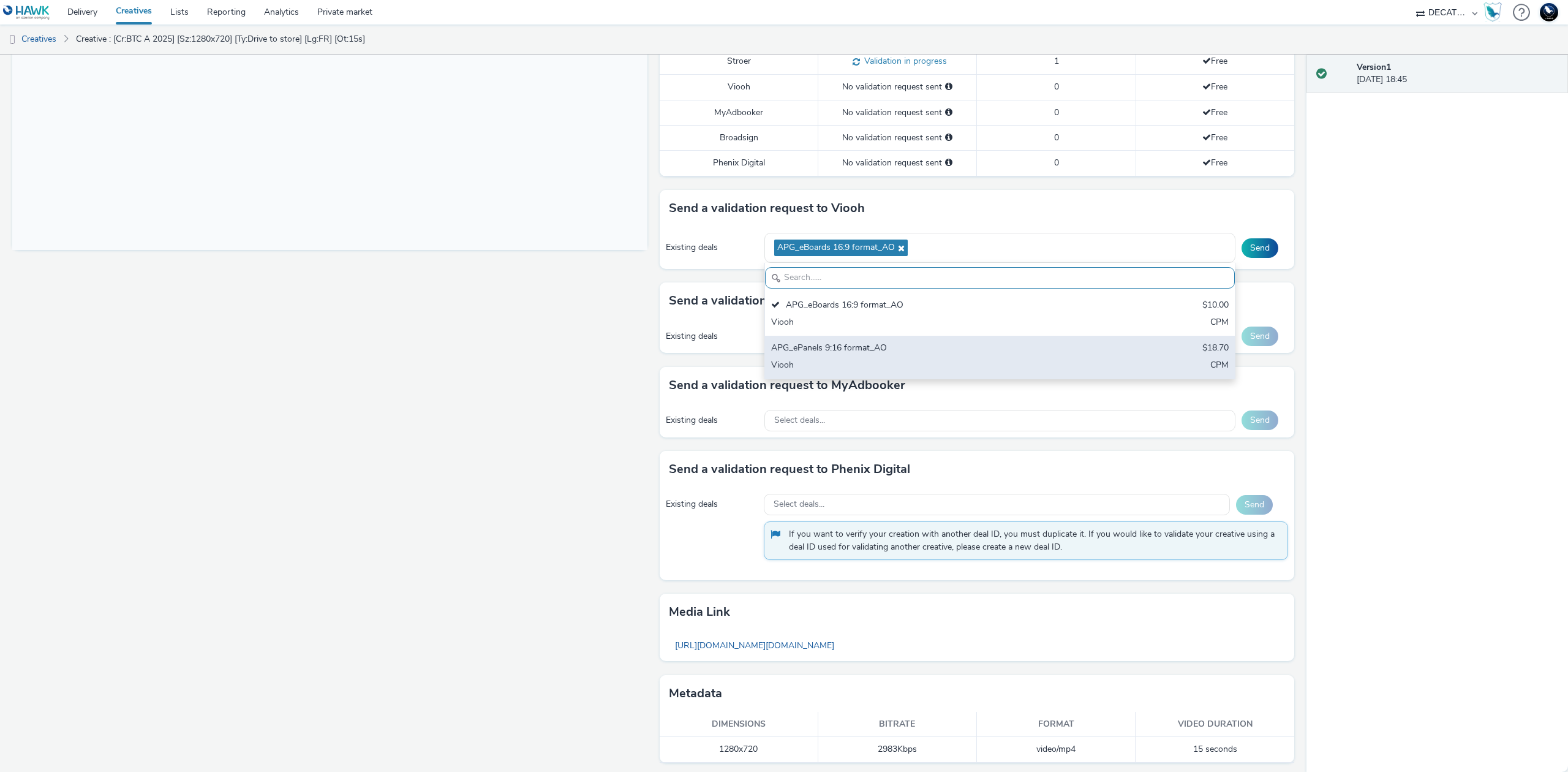
click at [1082, 348] on div "APG_ePanels 9:16 format_AO $18.70 Viooh CPM" at bounding box center [999, 357] width 469 height 43
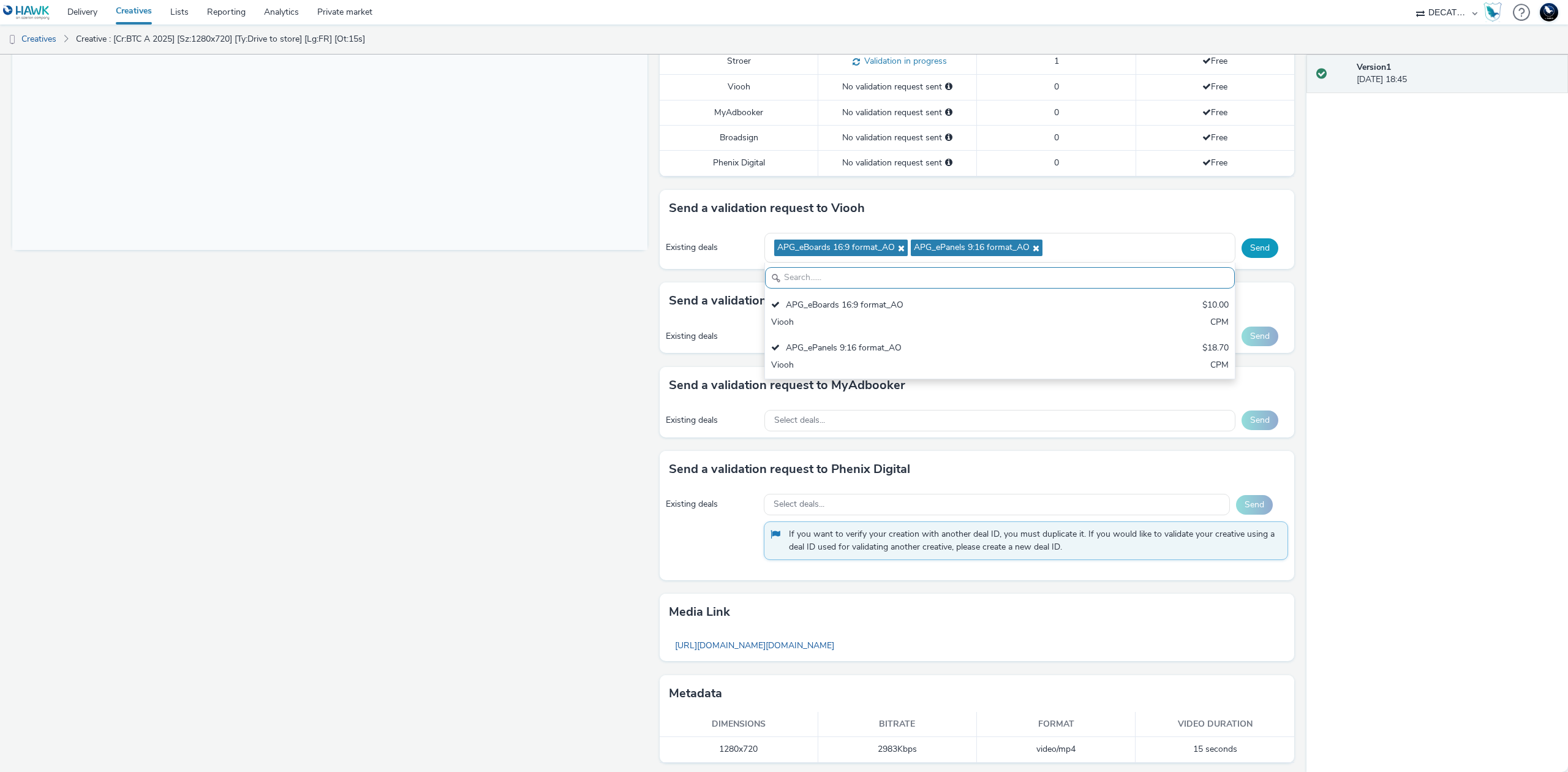
click at [1252, 252] on button "Send" at bounding box center [1260, 248] width 37 height 20
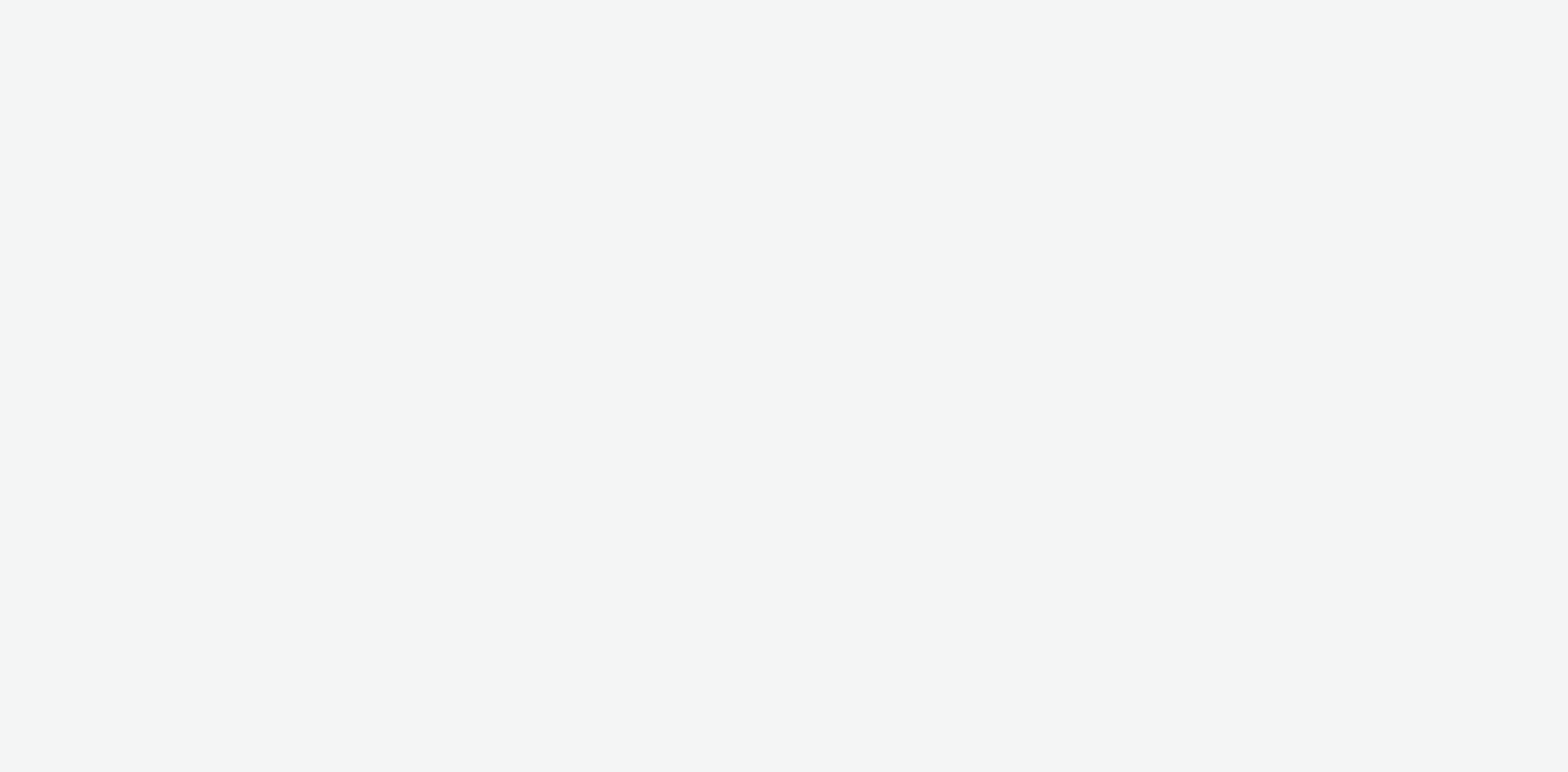
select select "440da4fd-3060-4a41-ba81-8784f925740e"
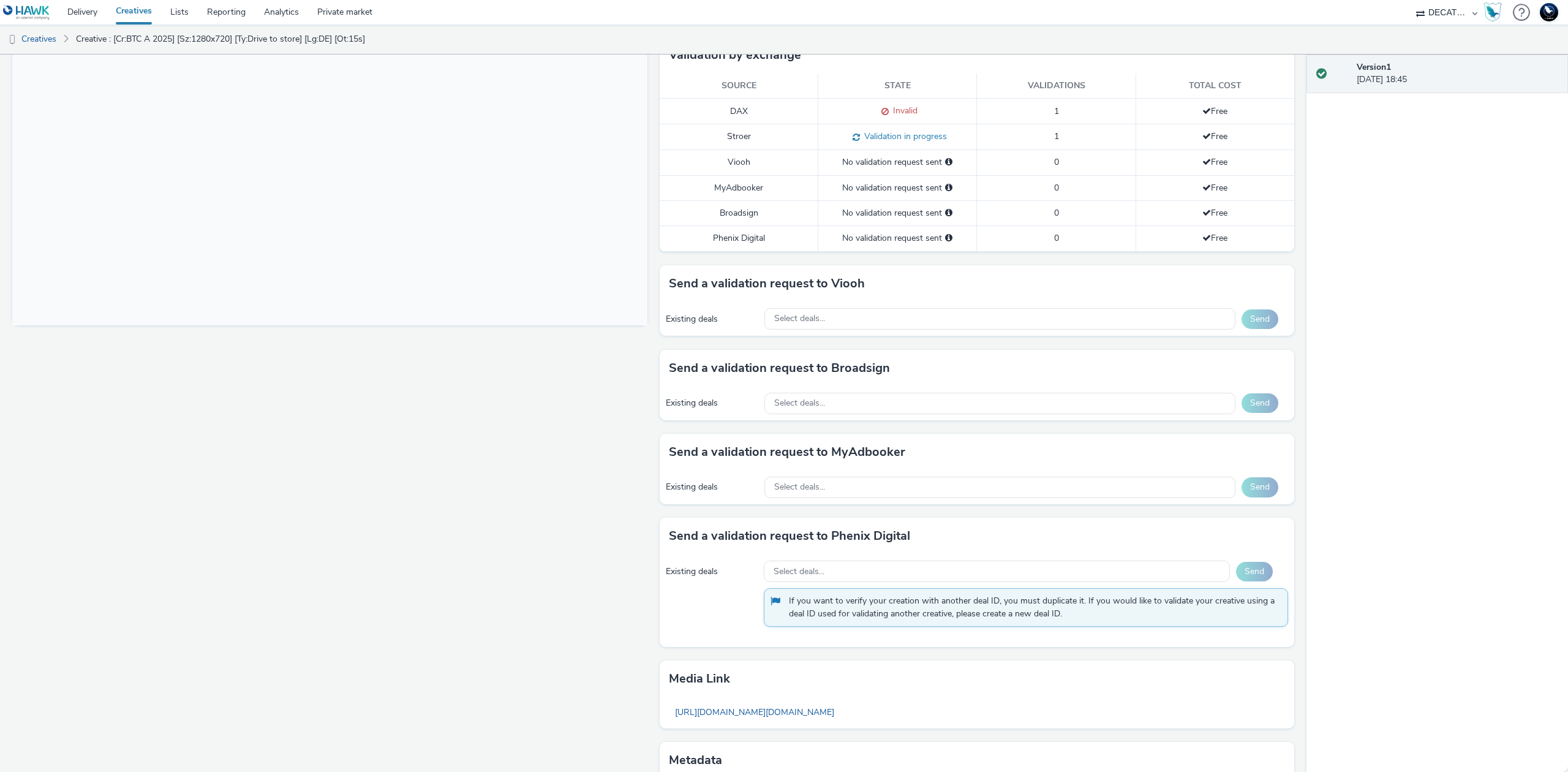
scroll to position [316, 0]
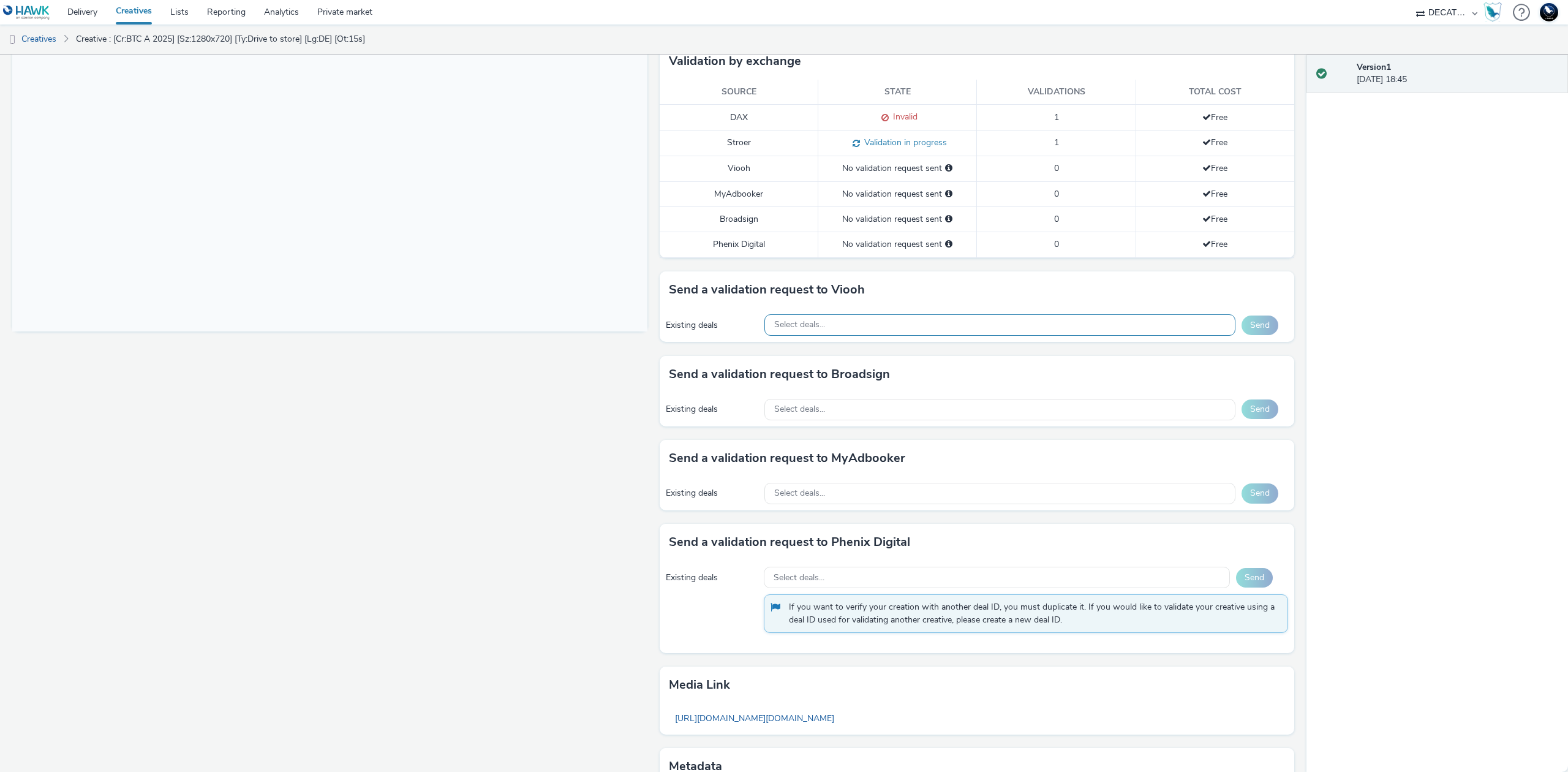
click at [1102, 327] on div "Select deals..." at bounding box center [999, 325] width 471 height 21
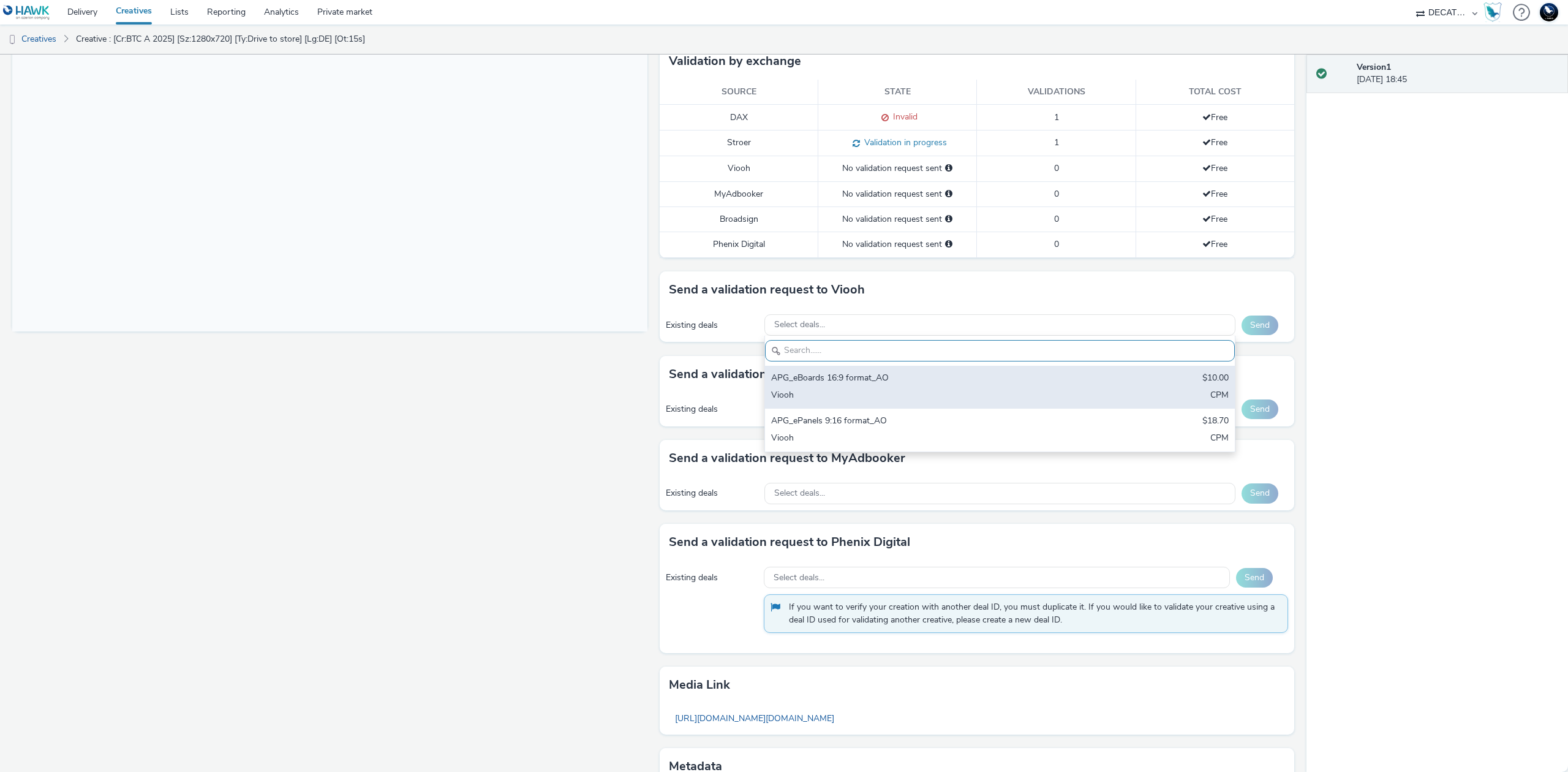
click at [1086, 376] on div "APG_eBoards 16:9 format_AO $10.00 Viooh CPM" at bounding box center [999, 387] width 469 height 43
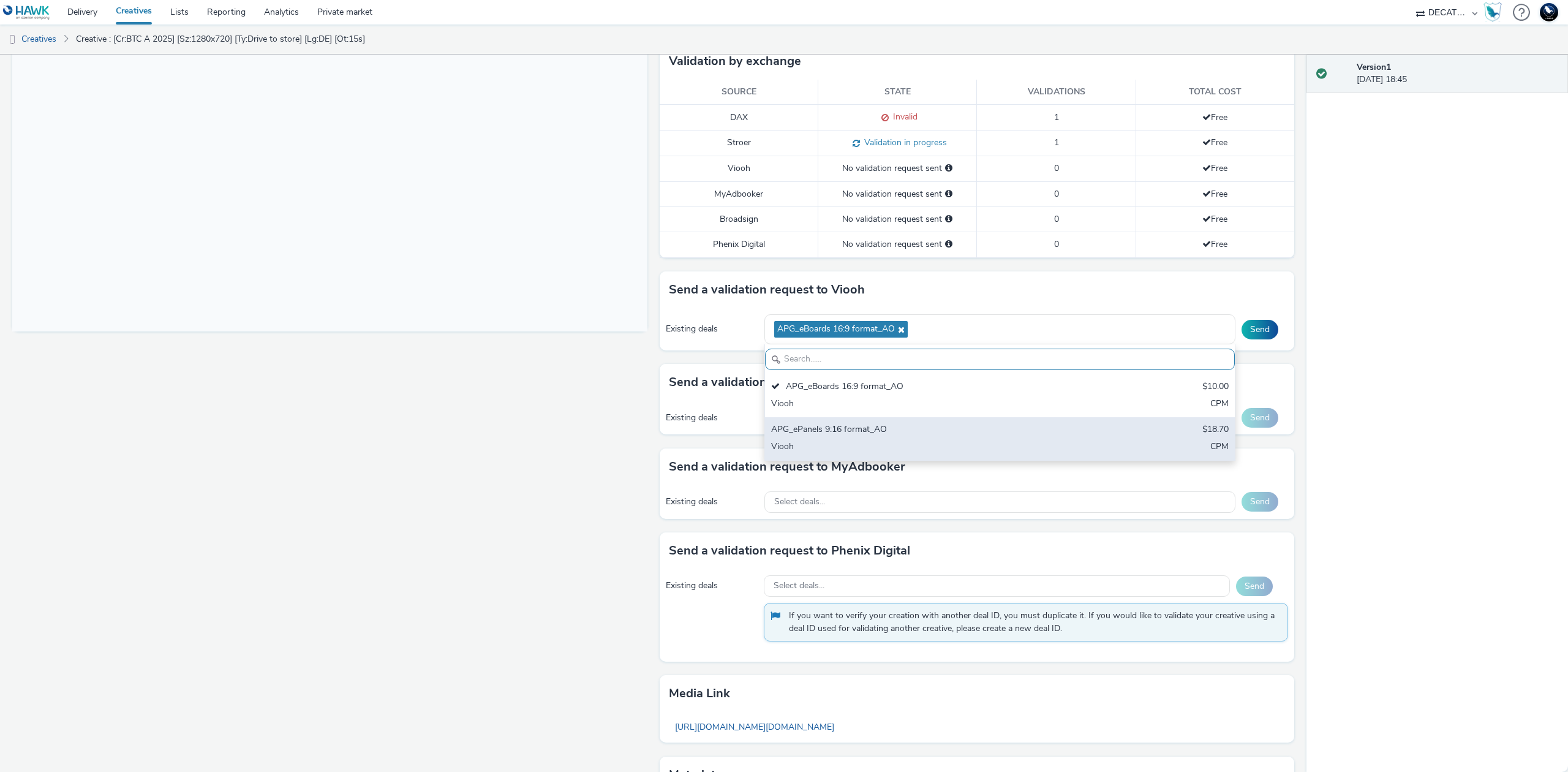
click at [1084, 453] on div "APG_ePanels 9:16 format_AO $18.70 Viooh CPM" at bounding box center [999, 439] width 469 height 43
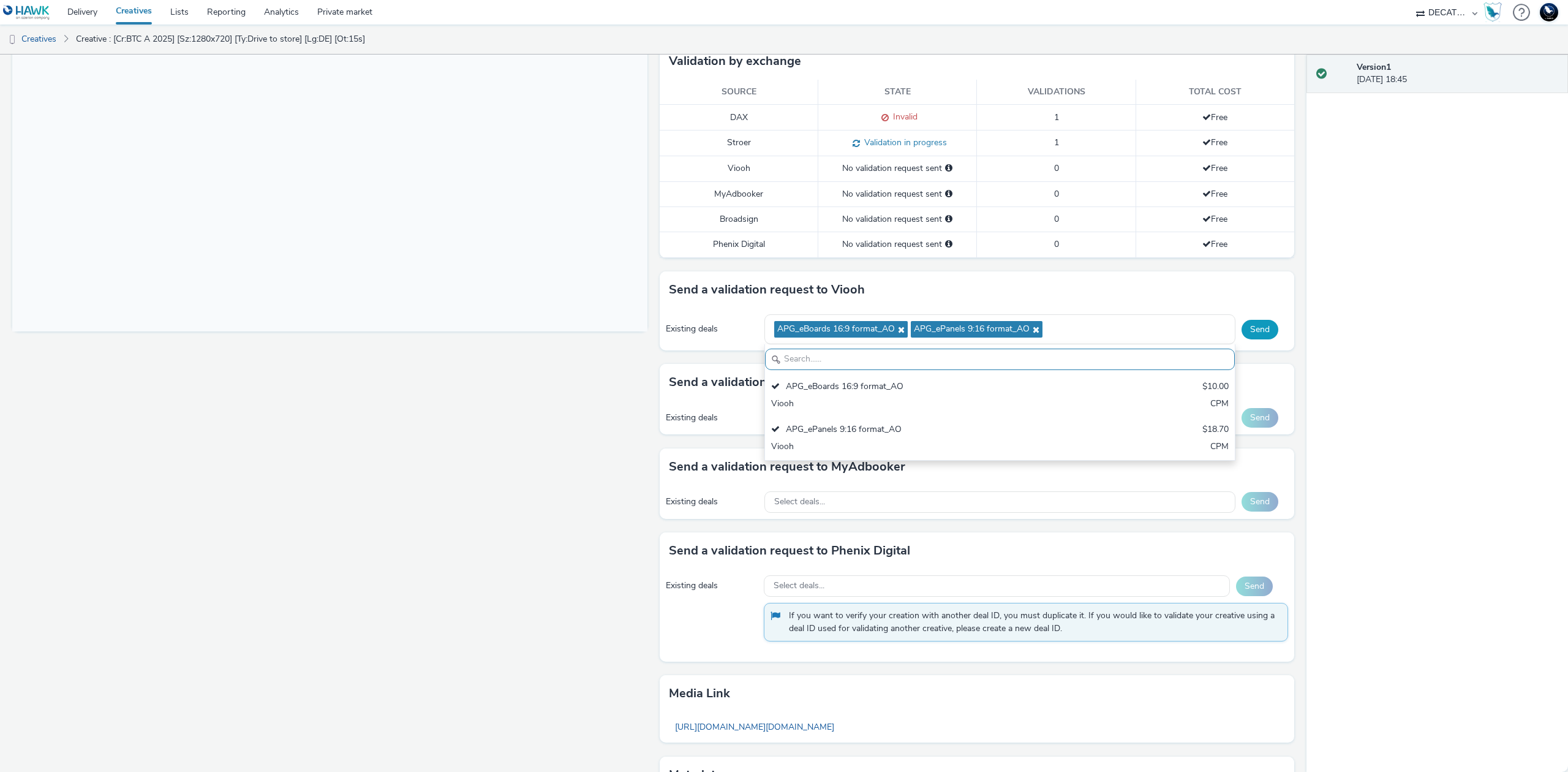
click at [1255, 331] on button "Send" at bounding box center [1260, 329] width 37 height 20
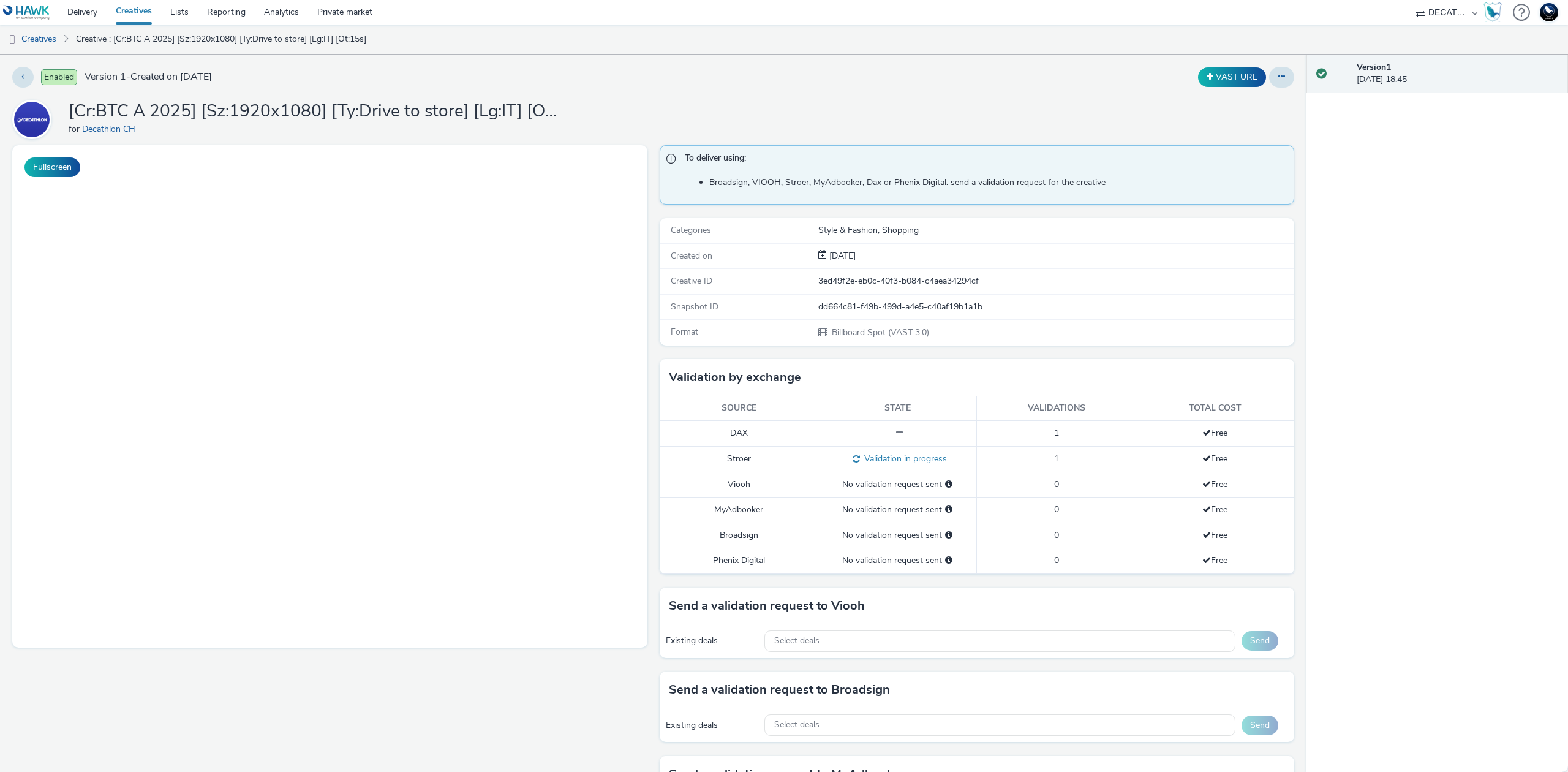
select select "440da4fd-3060-4a41-ba81-8784f925740e"
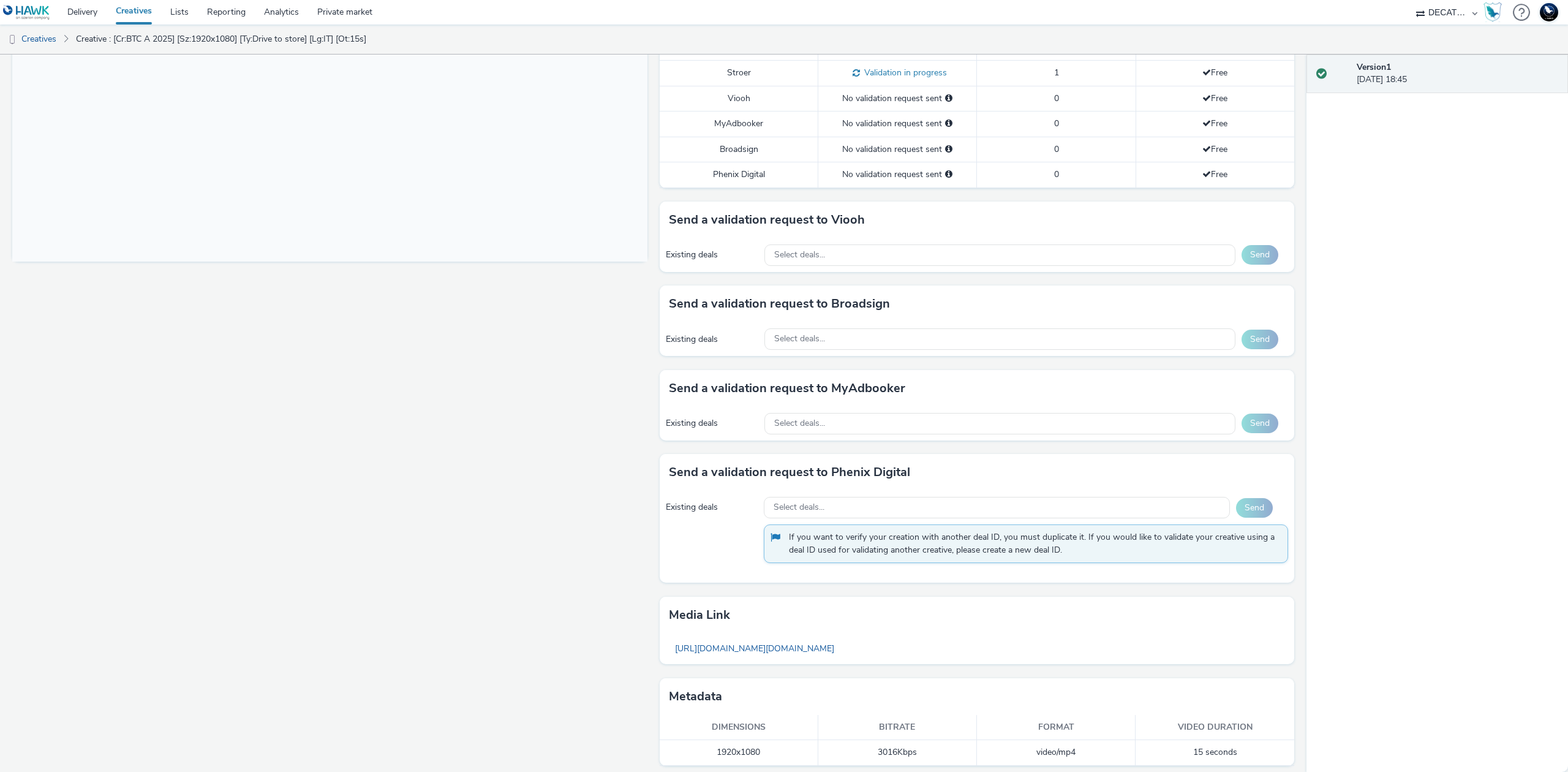
scroll to position [397, 0]
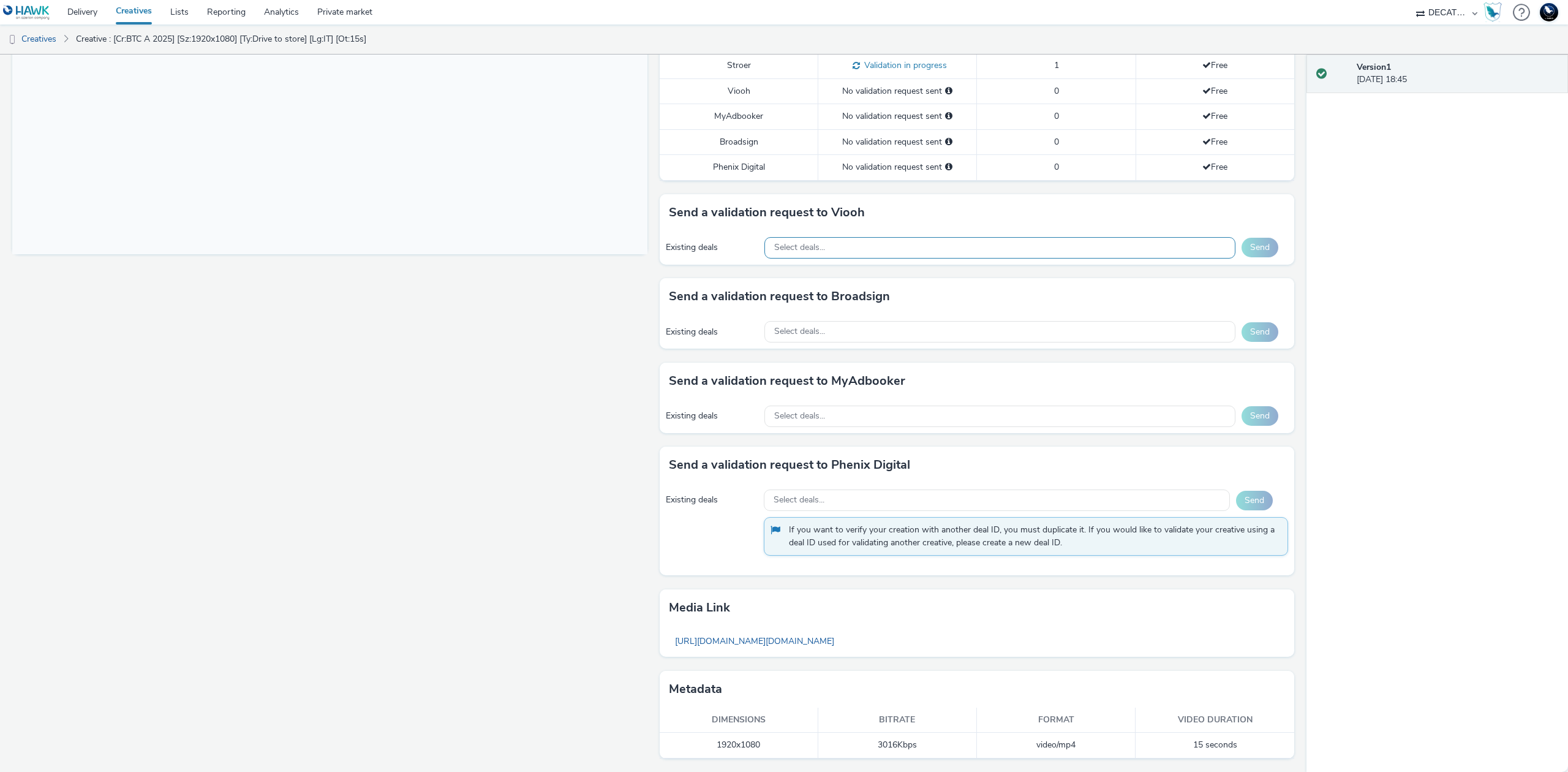
click at [1087, 251] on div "Select deals..." at bounding box center [999, 248] width 471 height 21
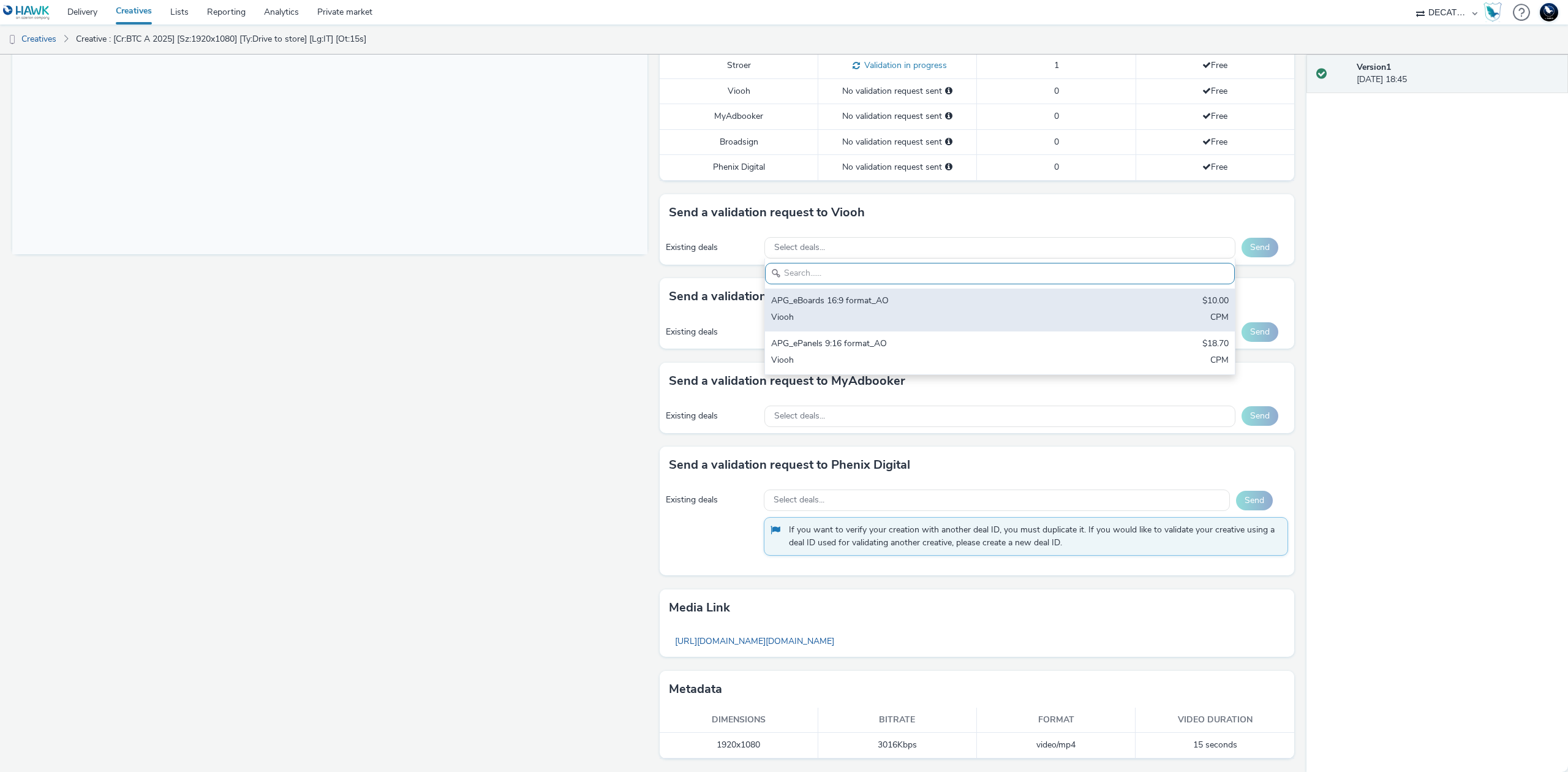
click at [1071, 289] on div "APG_eBoards 16:9 format_AO $10.00 Viooh CPM" at bounding box center [999, 310] width 469 height 43
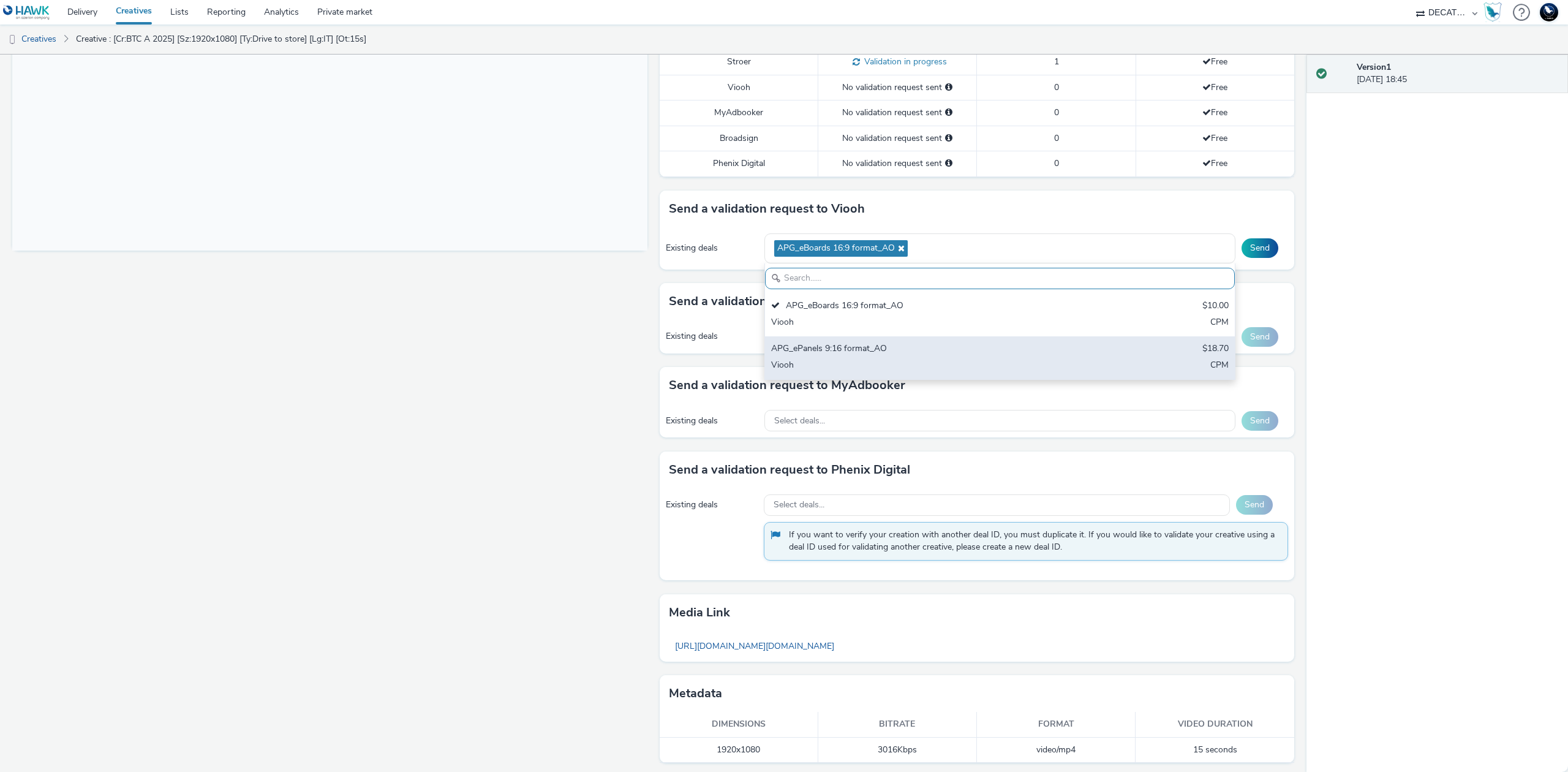
click at [1062, 366] on div "Viooh" at bounding box center [923, 366] width 303 height 14
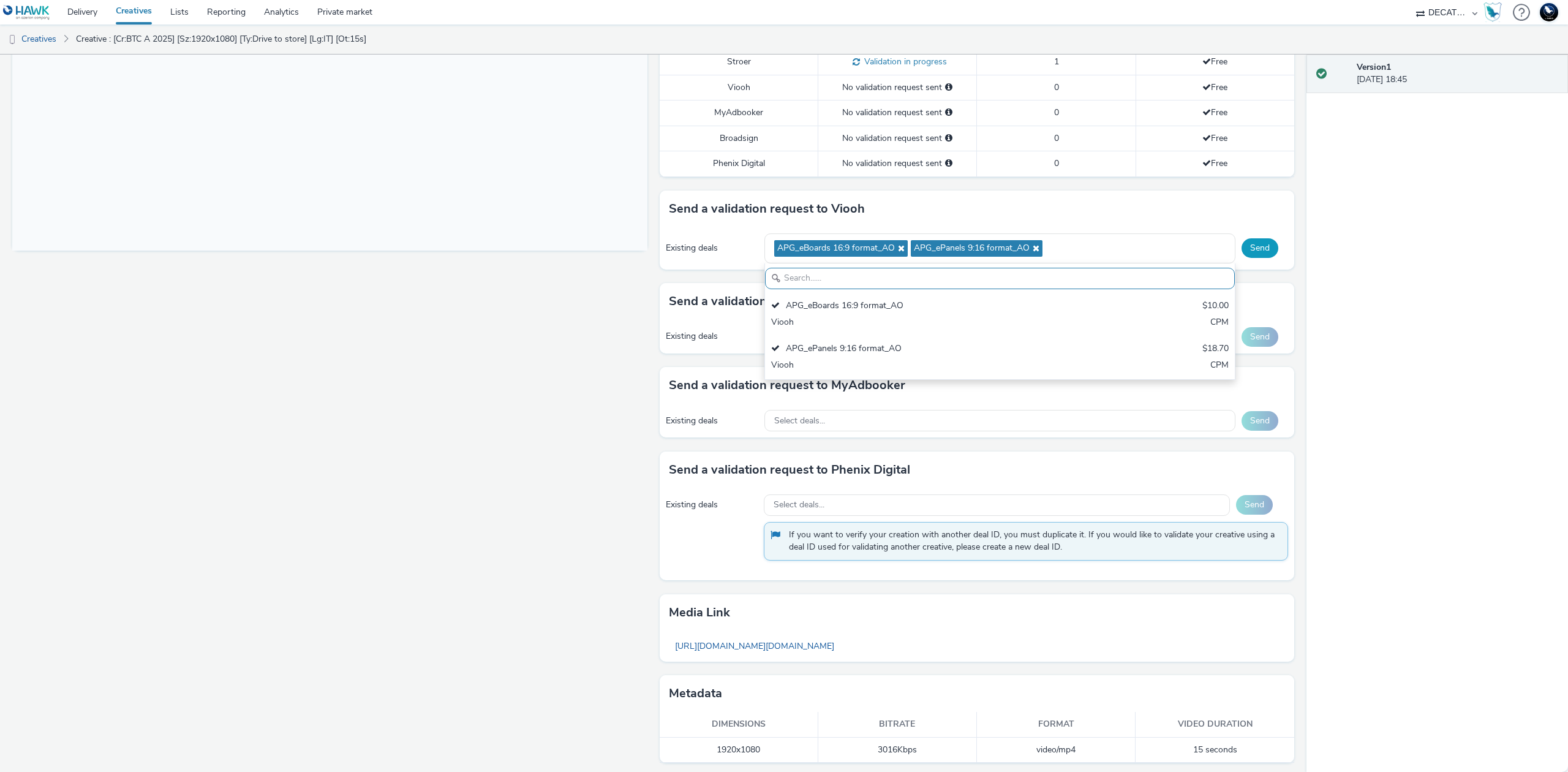
click at [1255, 252] on button "Send" at bounding box center [1260, 248] width 37 height 20
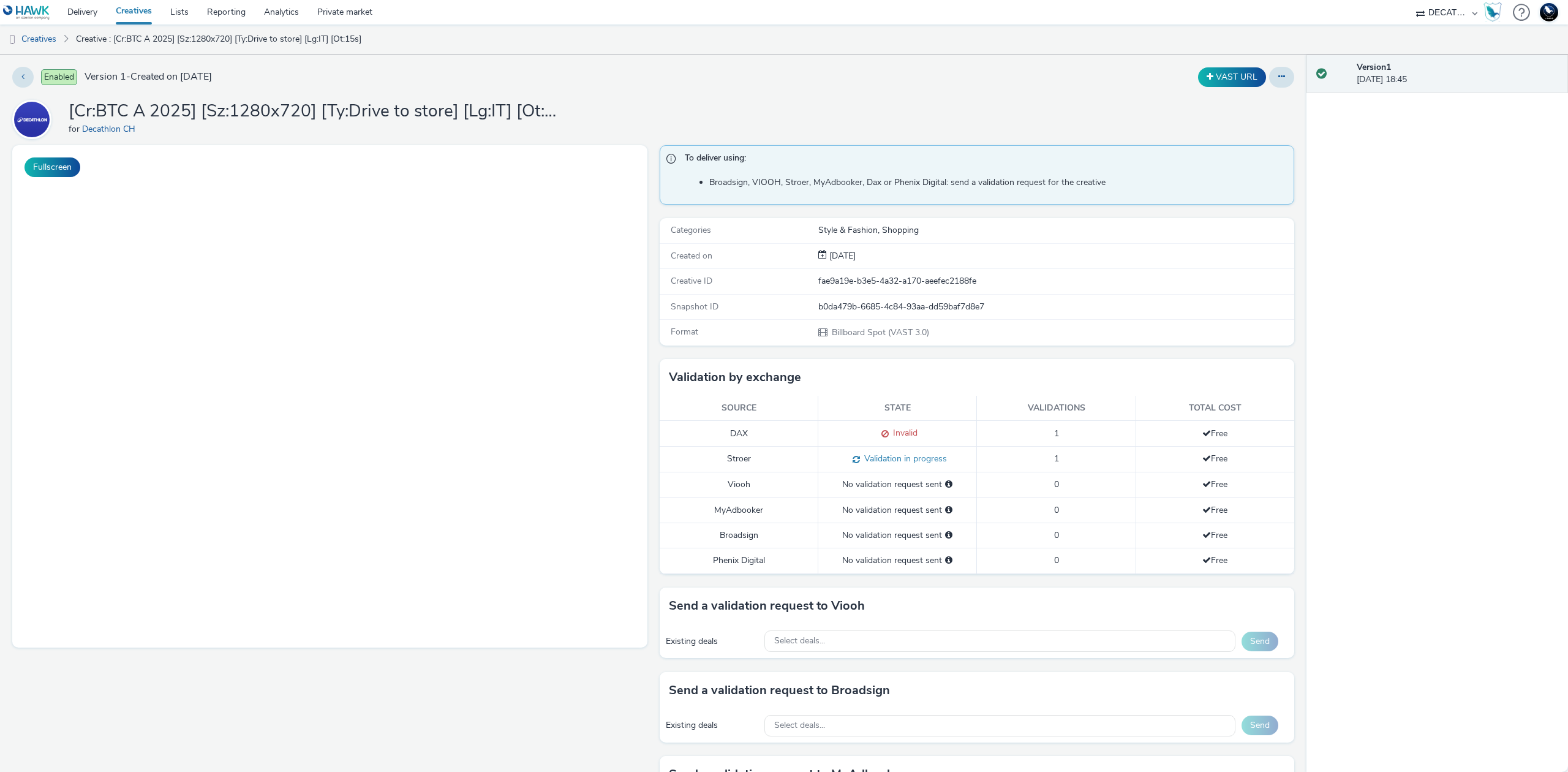
select select "440da4fd-3060-4a41-ba81-8784f925740e"
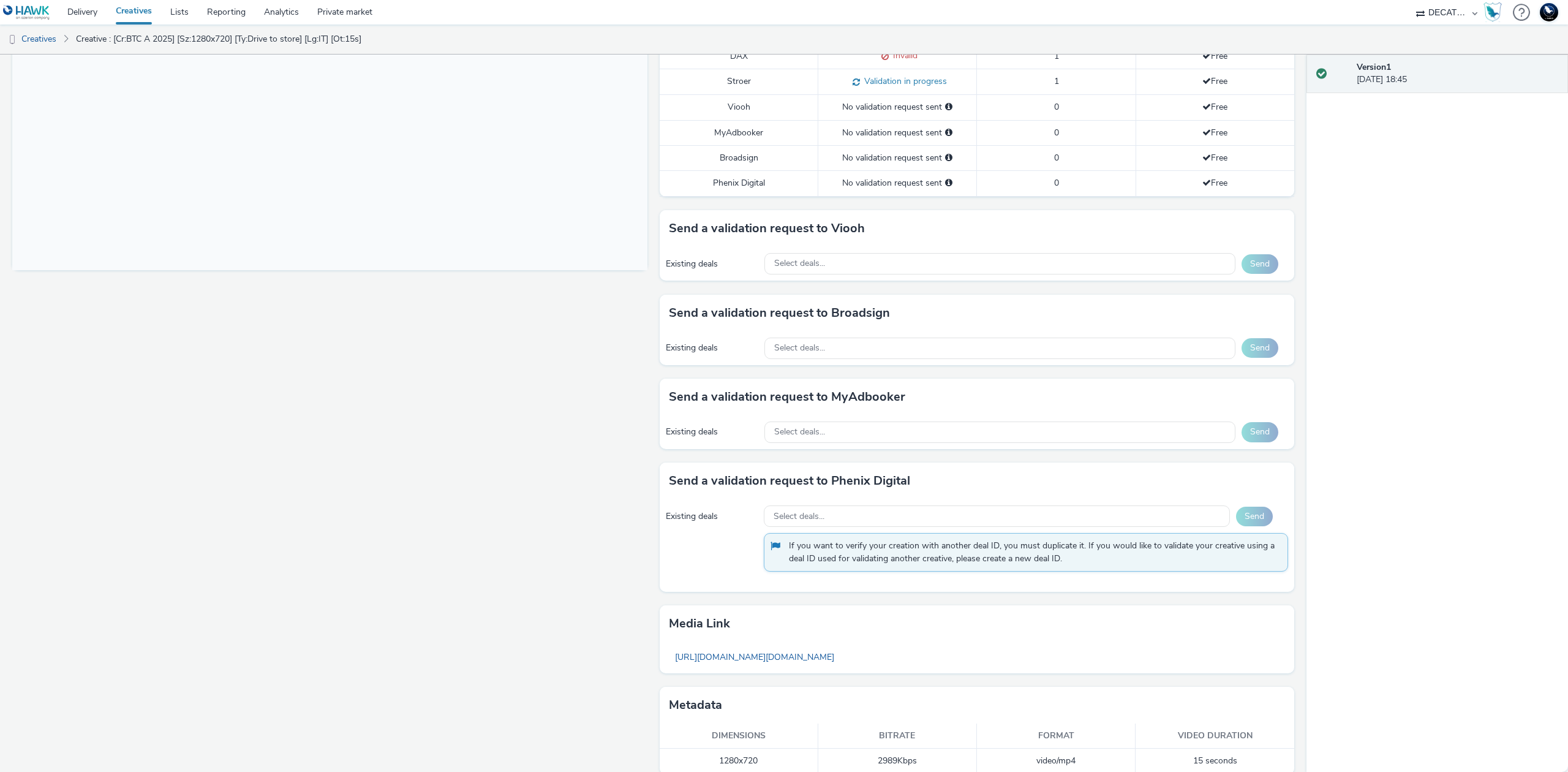
scroll to position [398, 0]
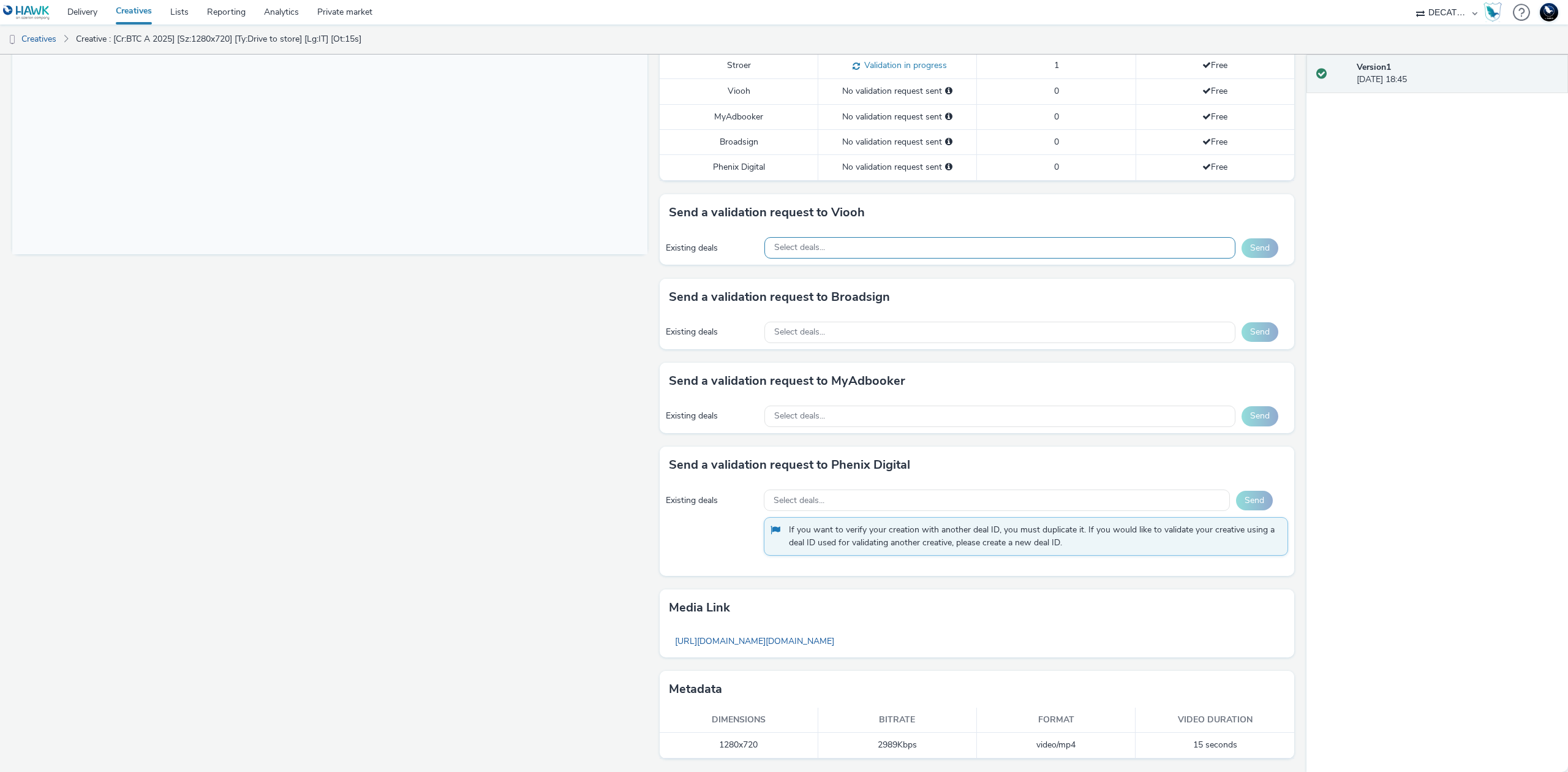
click at [1087, 243] on div "Select deals..." at bounding box center [999, 248] width 471 height 21
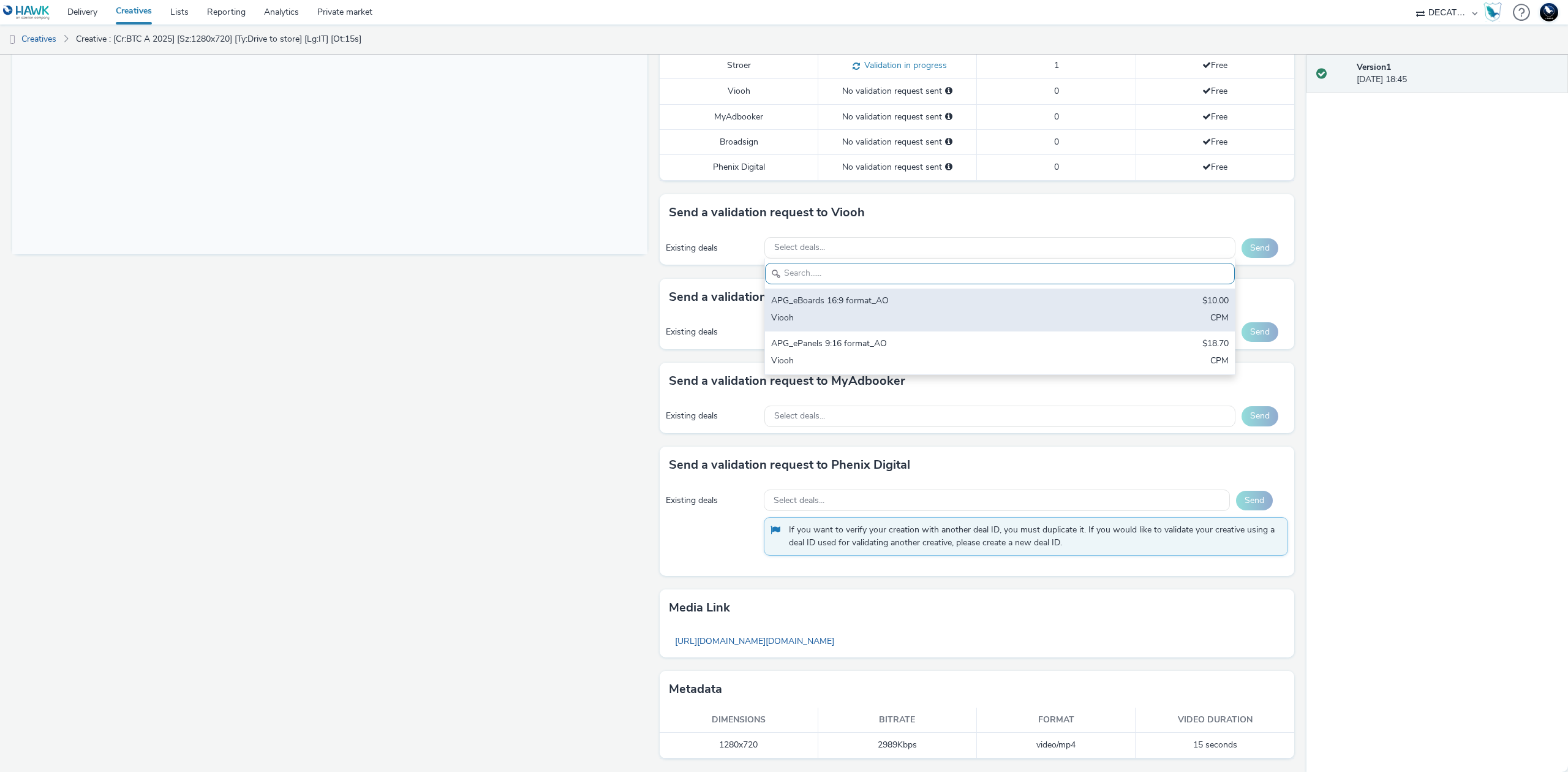
click at [1072, 302] on div "APG_eBoards 16:9 format_AO $10.00 Viooh CPM" at bounding box center [999, 310] width 469 height 43
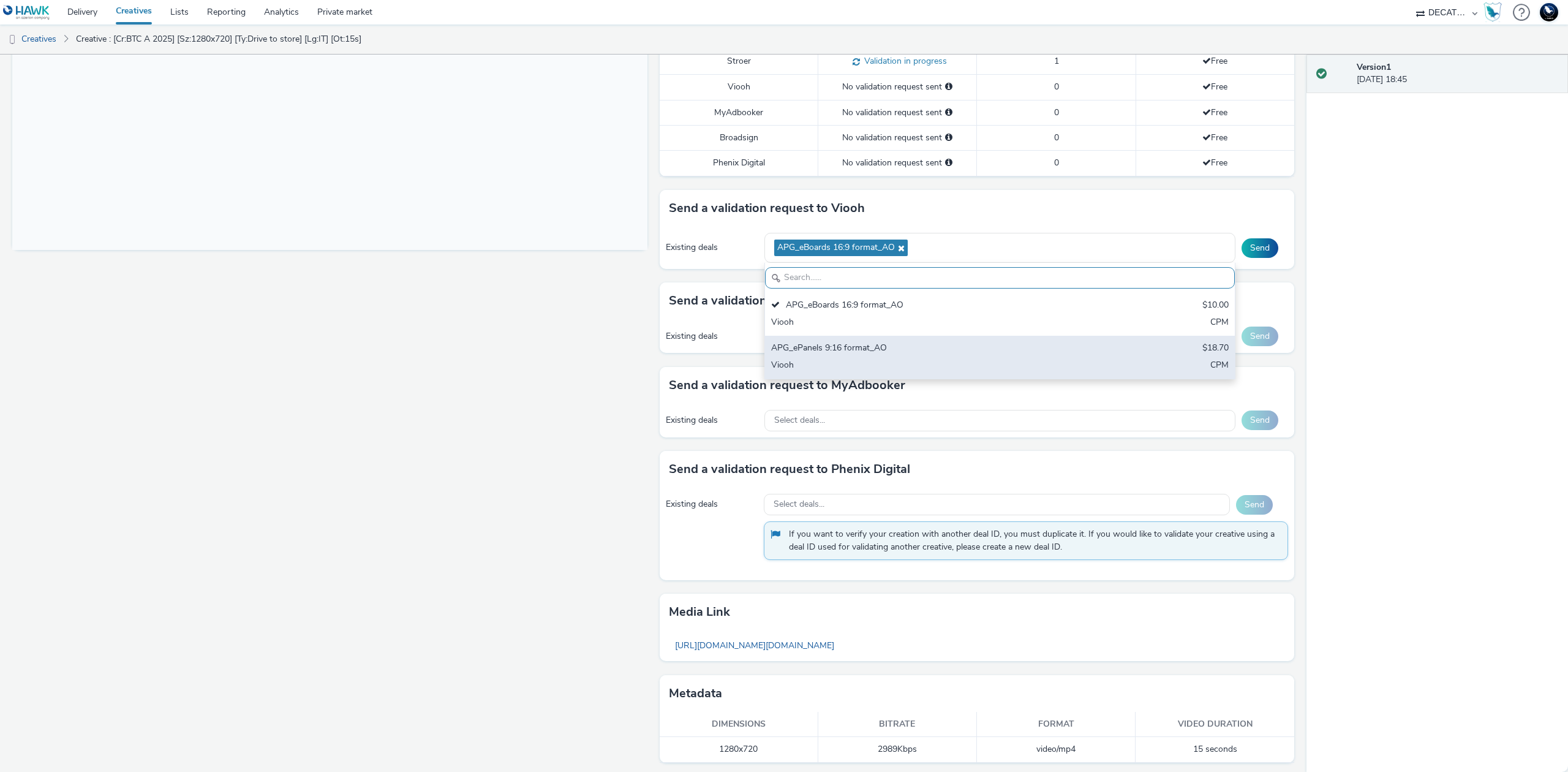
drag, startPoint x: 1071, startPoint y: 369, endPoint x: 1076, endPoint y: 373, distance: 6.4
click at [1072, 369] on div "APG_ePanels 9:16 format_AO $18.70 Viooh CPM" at bounding box center [999, 357] width 469 height 43
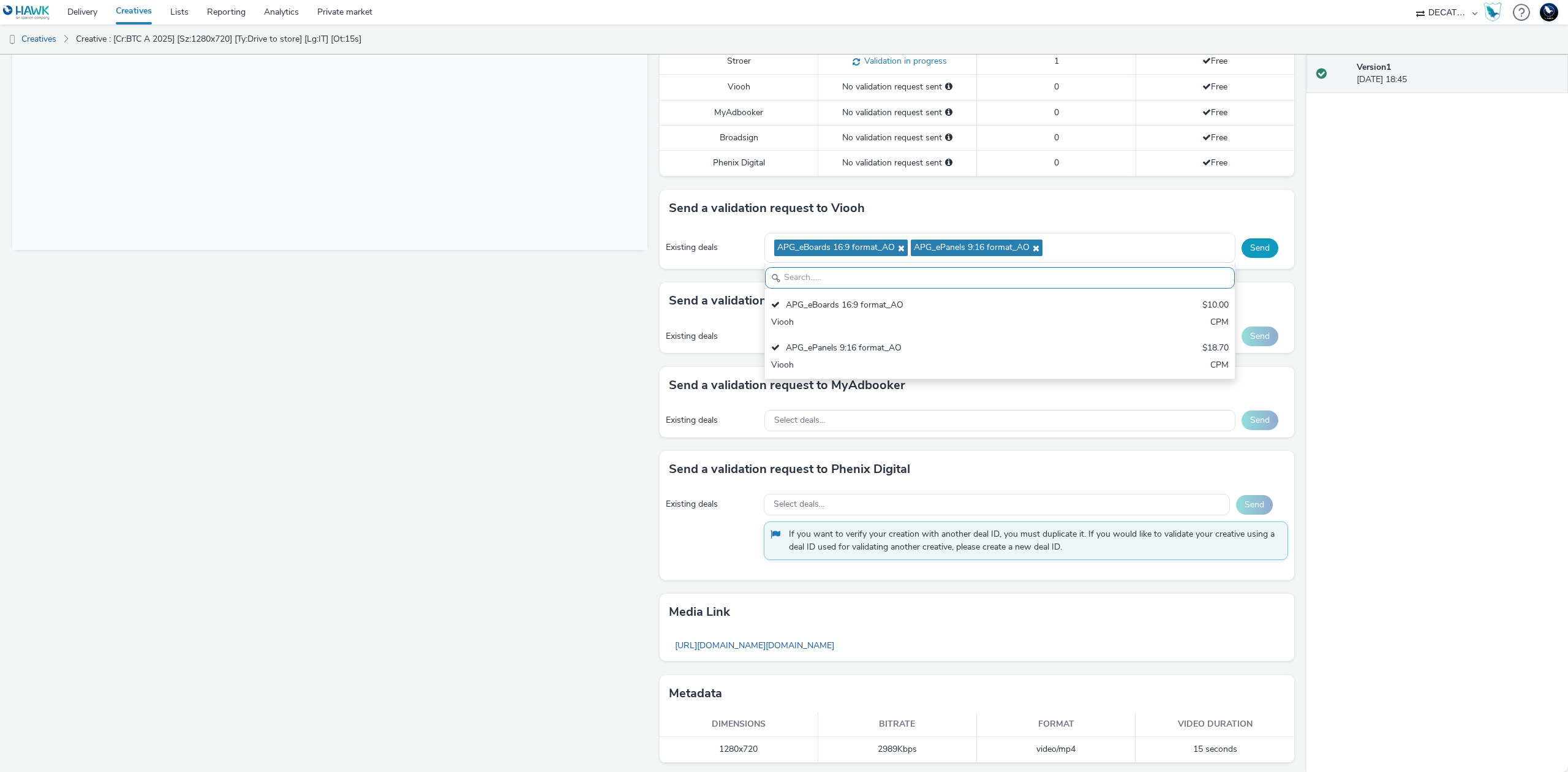
click at [1258, 252] on button "Send" at bounding box center [1260, 248] width 37 height 20
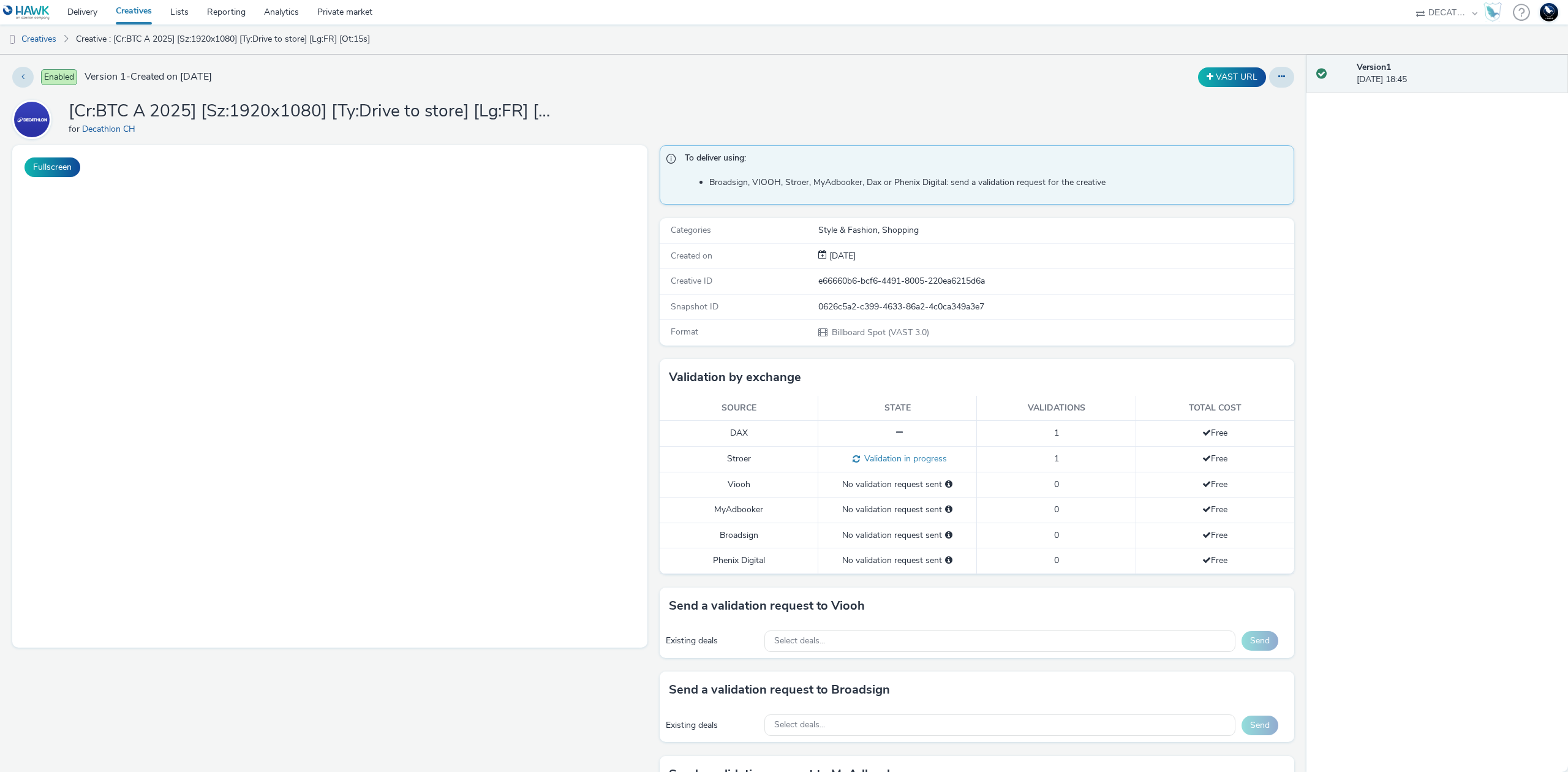
select select "440da4fd-3060-4a41-ba81-8784f925740e"
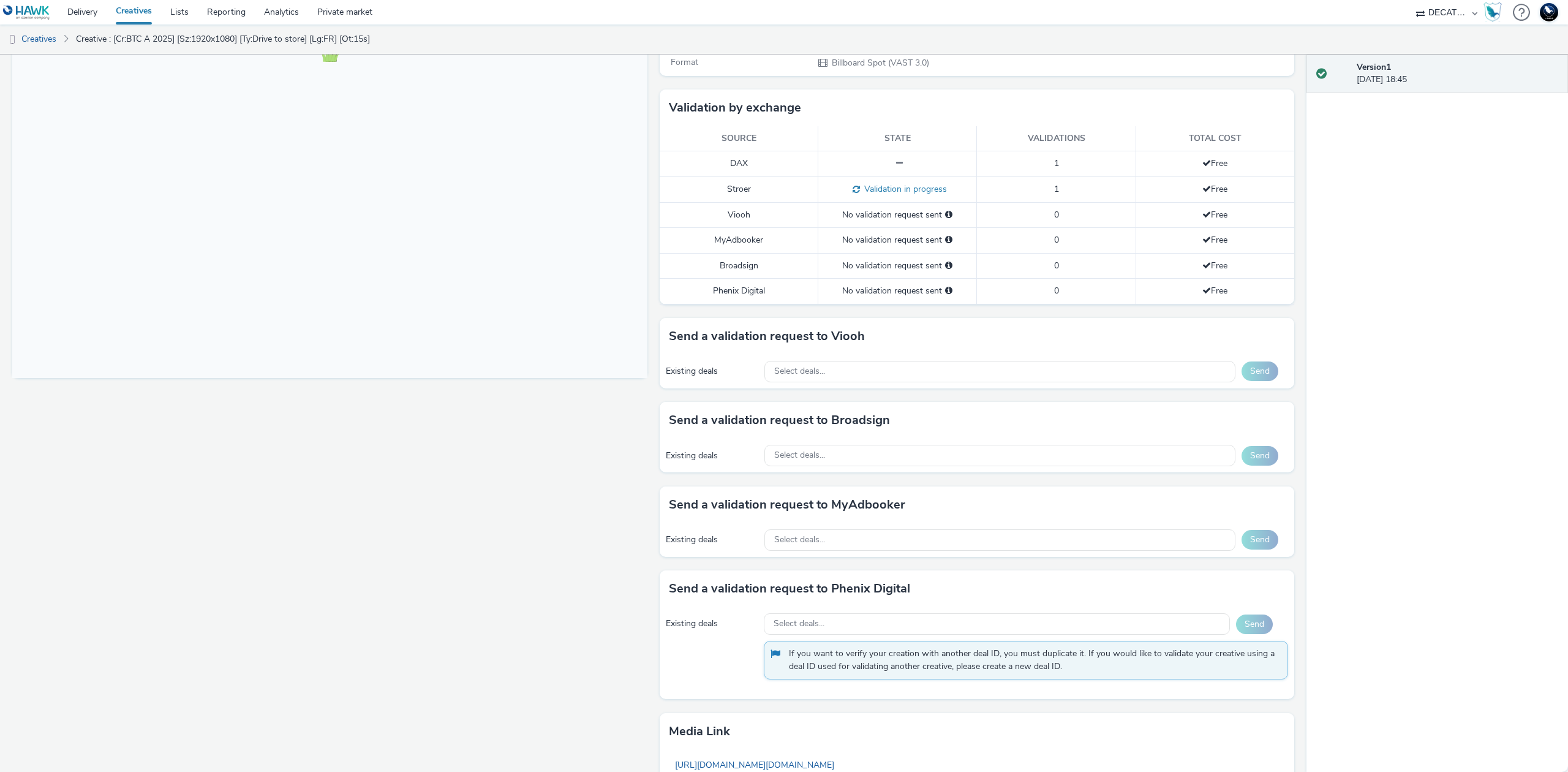
scroll to position [397, 0]
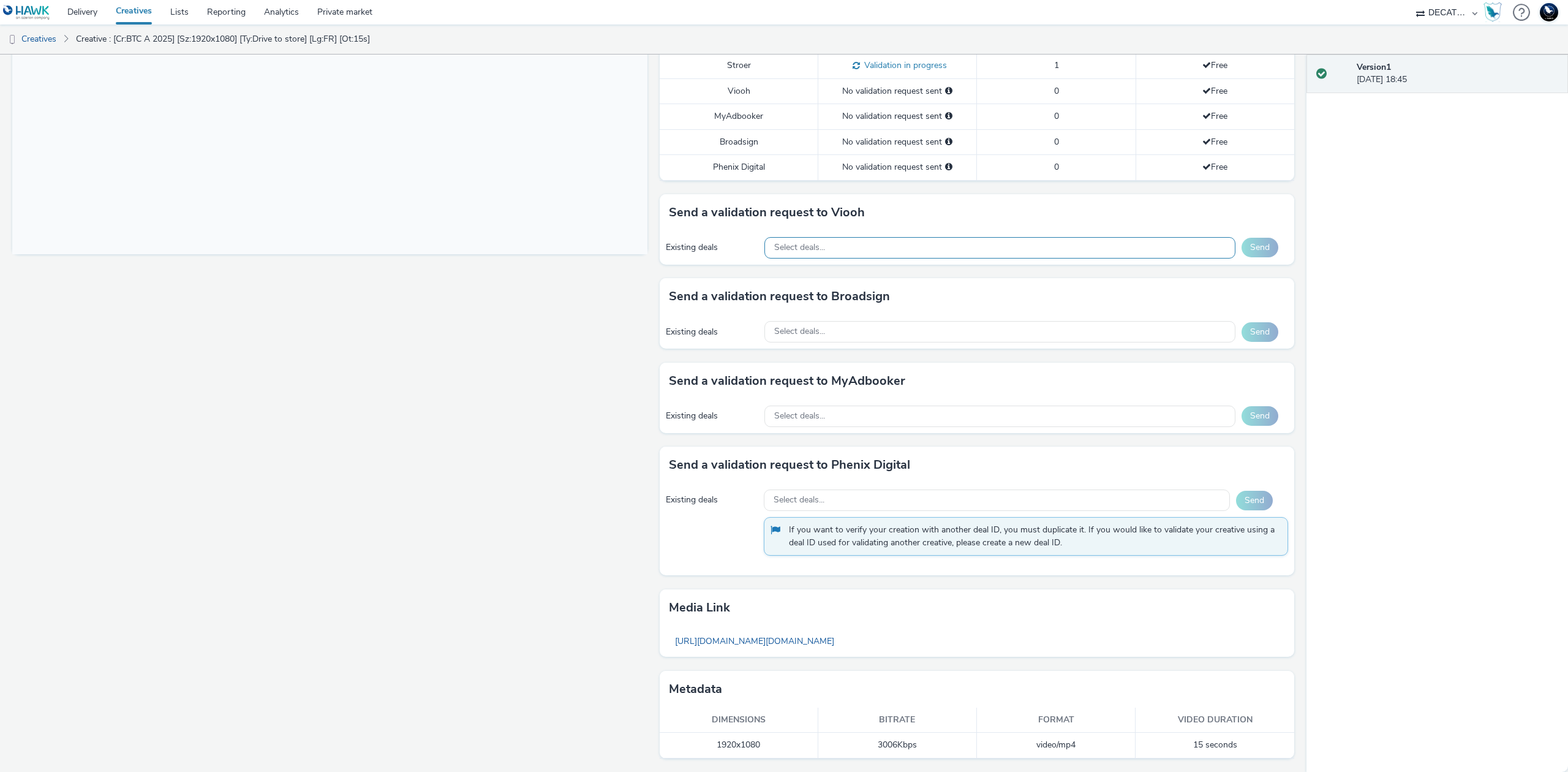
click at [1079, 243] on div "Select deals..." at bounding box center [999, 248] width 471 height 21
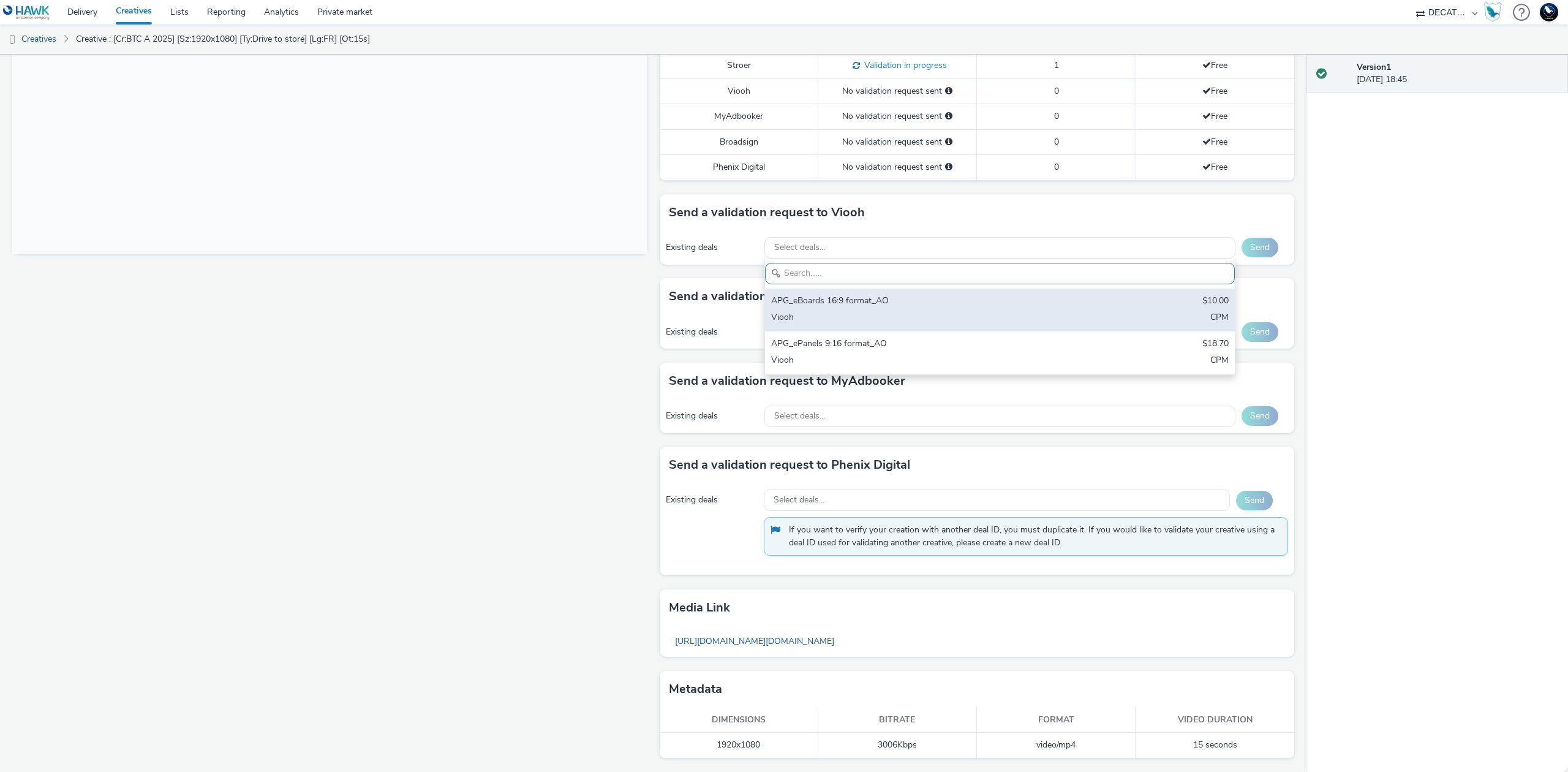
click at [1072, 292] on div "APG_eBoards 16:9 format_AO $10.00 Viooh CPM" at bounding box center [999, 310] width 469 height 43
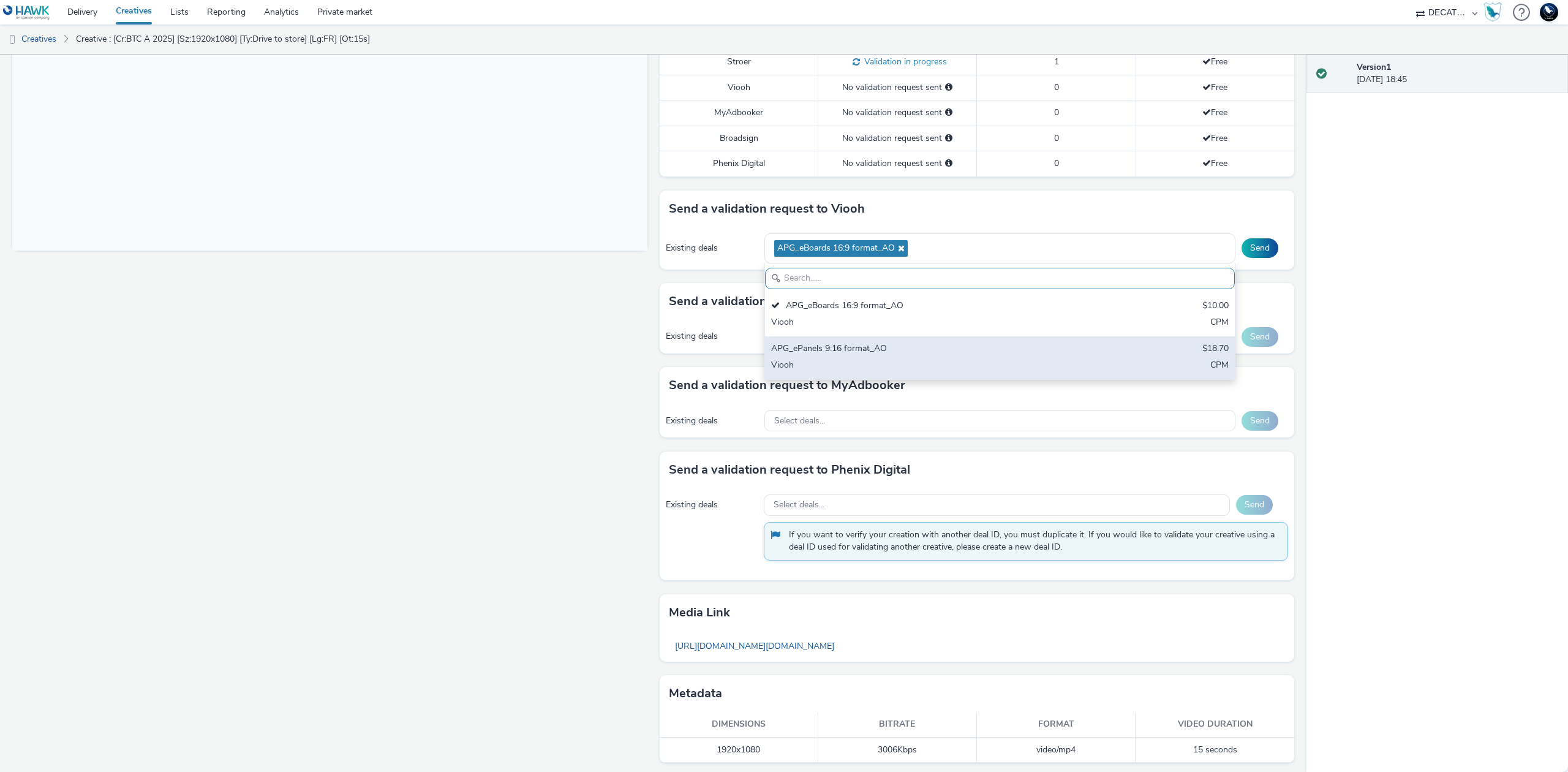
click at [1064, 362] on div "APG_ePanels 9:16 format_AO $18.70 Viooh CPM" at bounding box center [999, 358] width 469 height 43
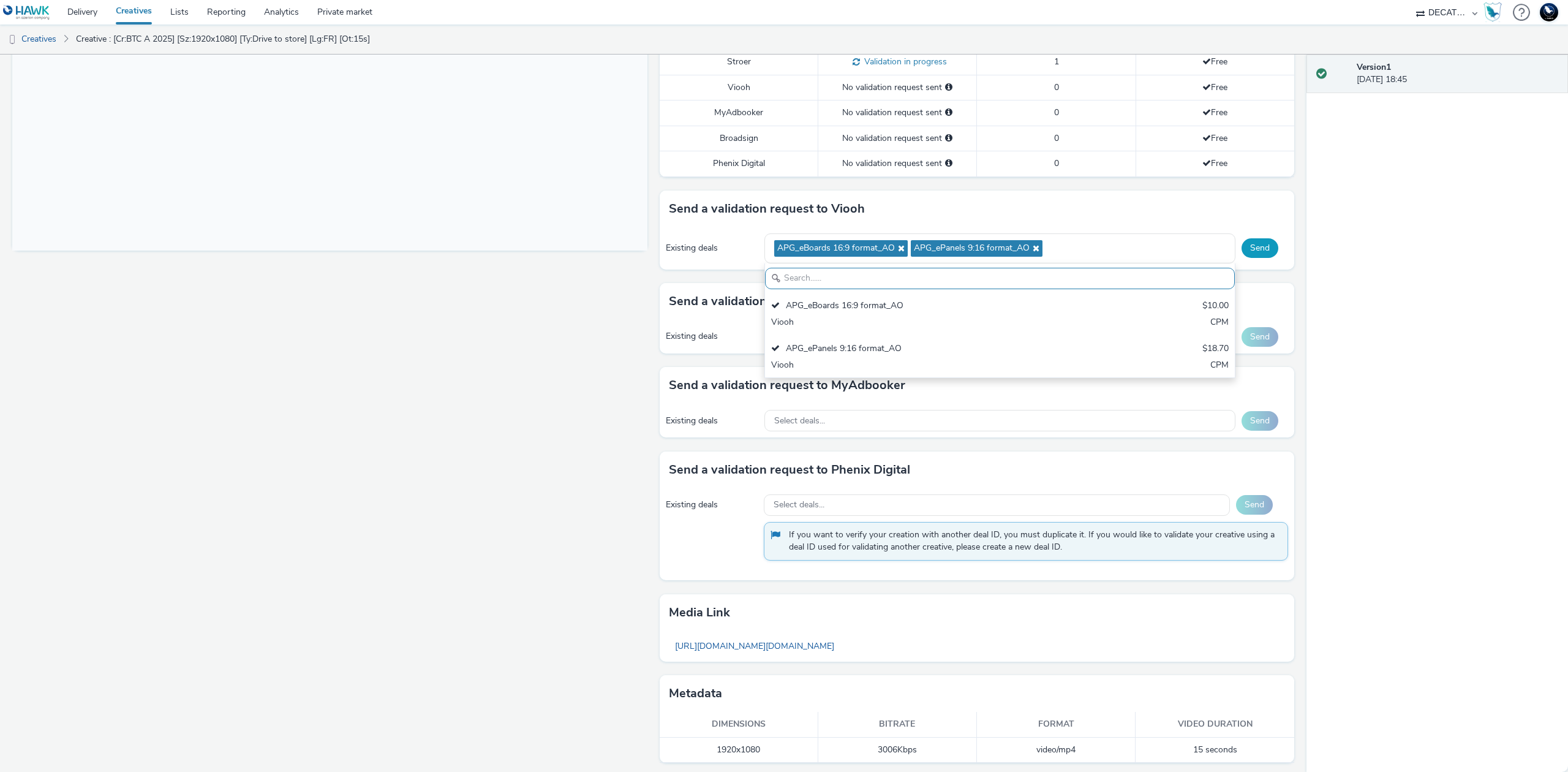
click at [1258, 246] on button "Send" at bounding box center [1260, 248] width 37 height 20
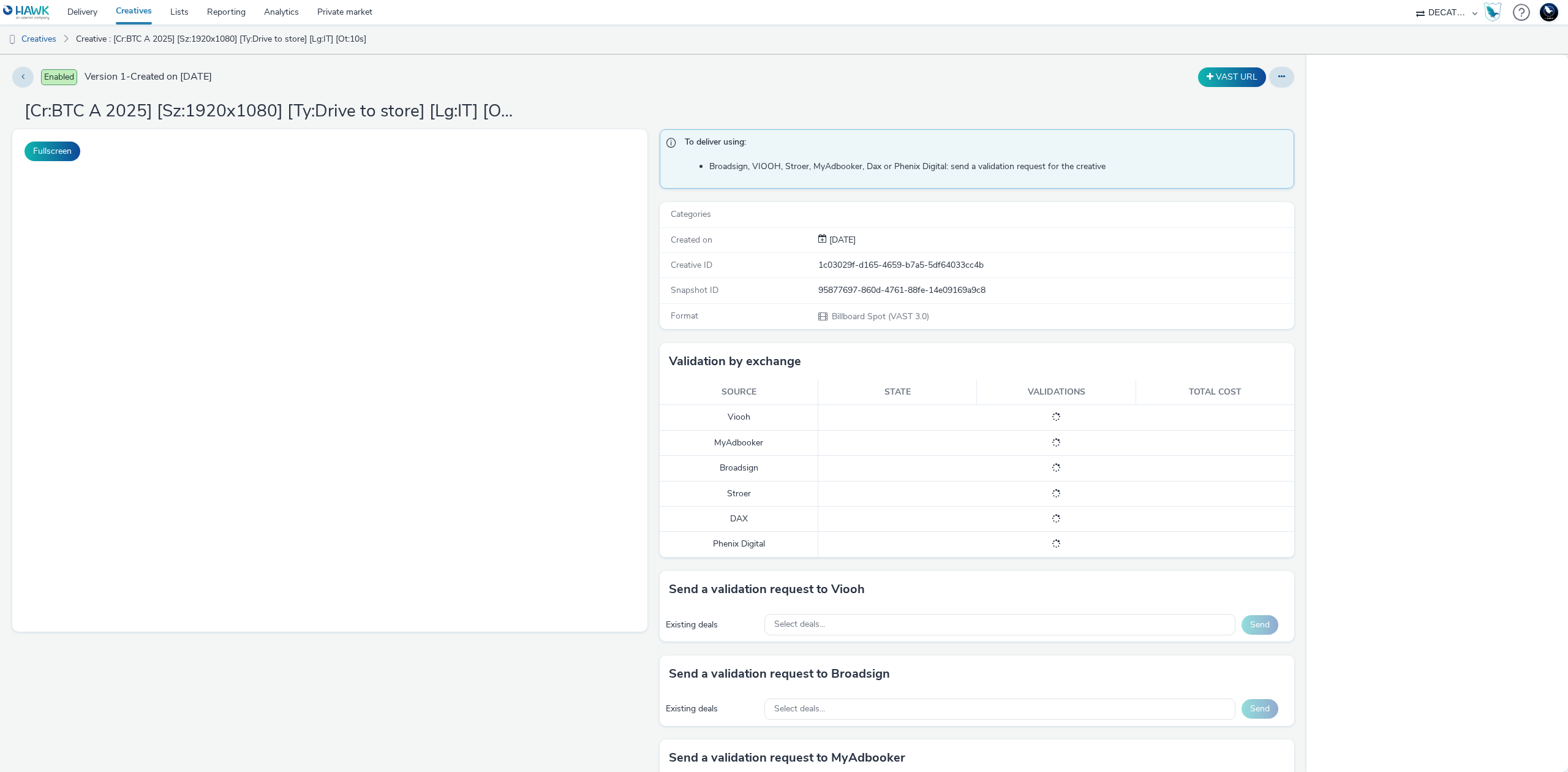
select select "440da4fd-3060-4a41-ba81-8784f925740e"
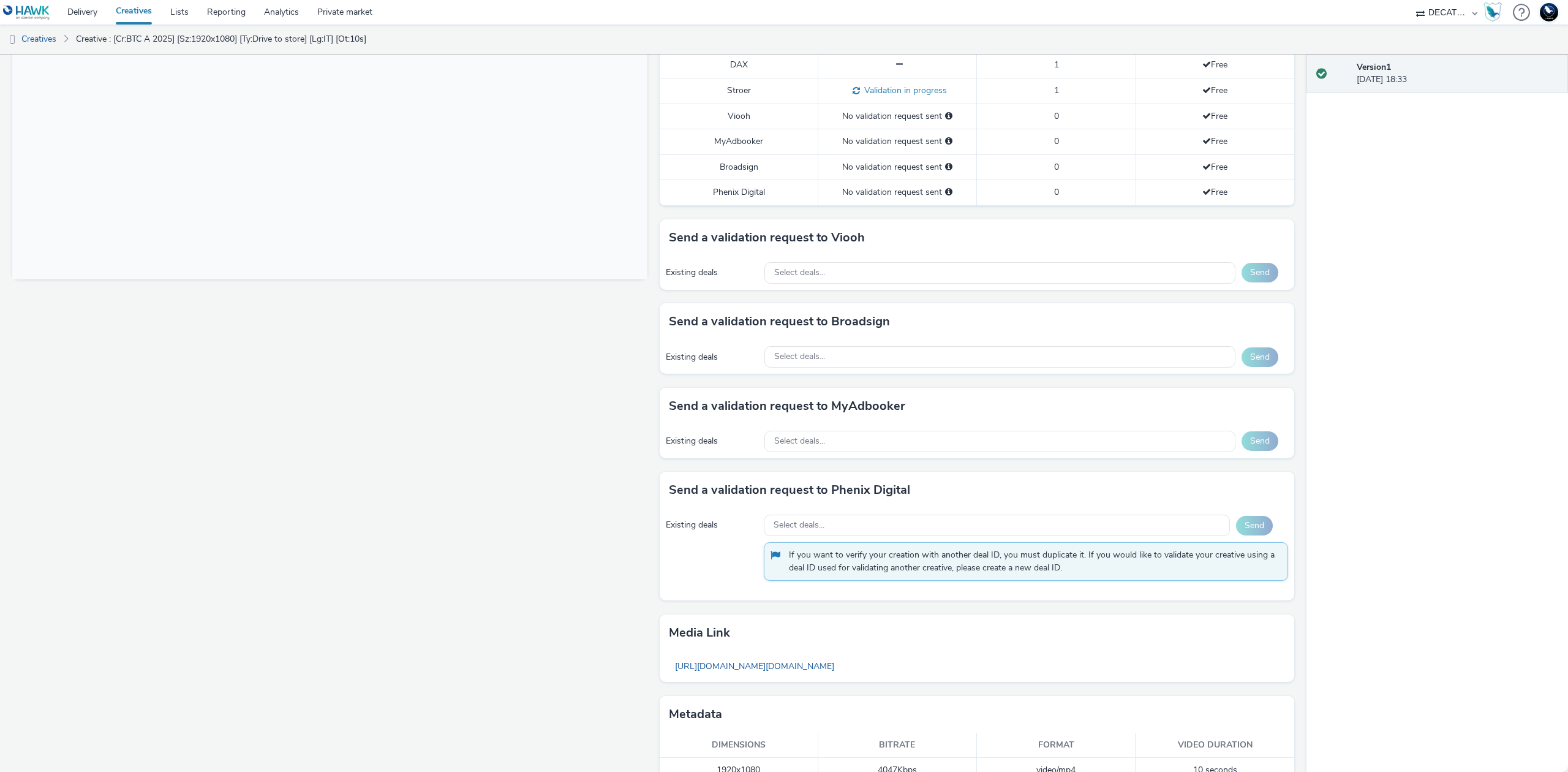
scroll to position [397, 0]
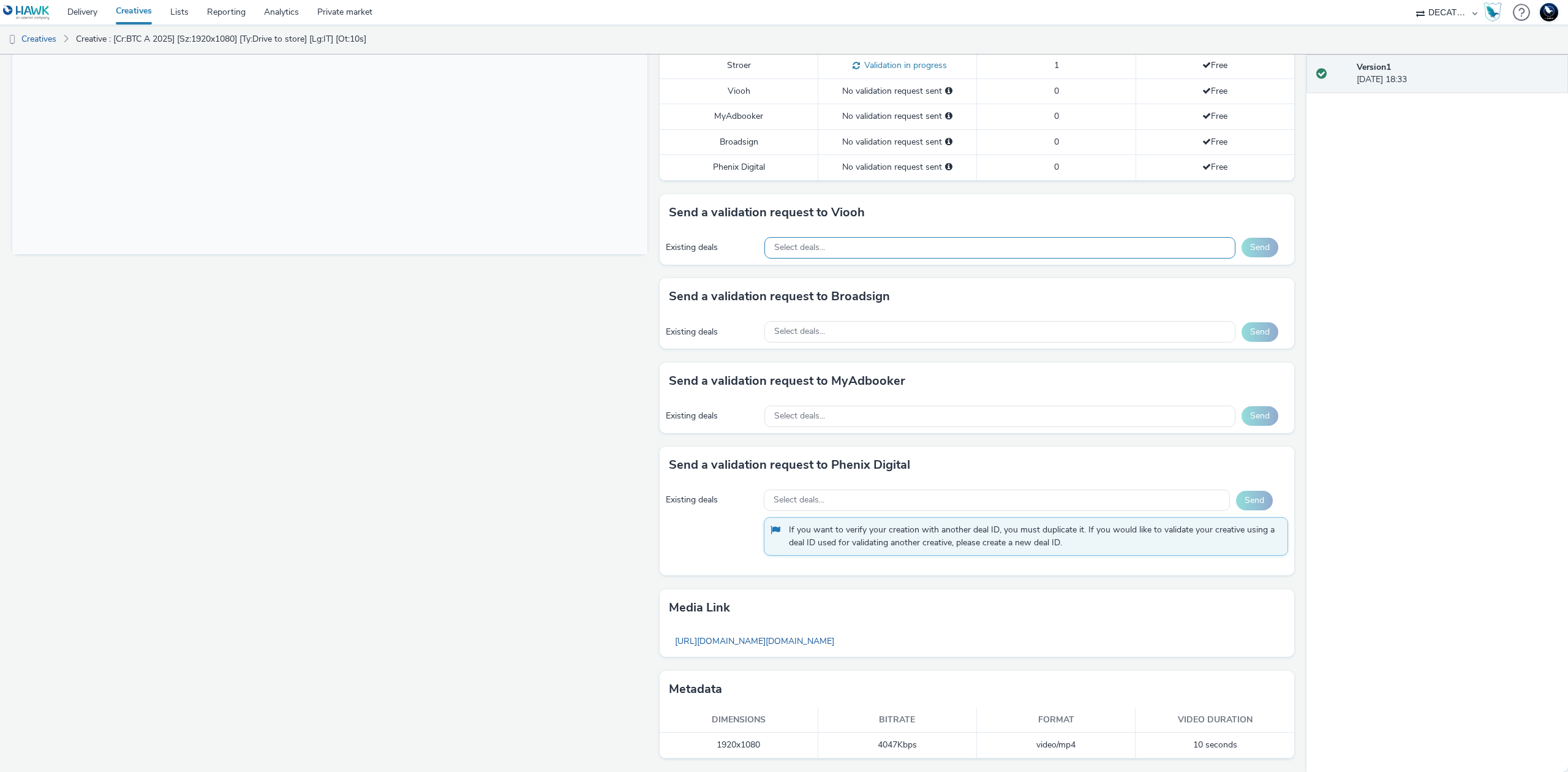
click at [1072, 241] on div "Select deals..." at bounding box center [999, 248] width 471 height 21
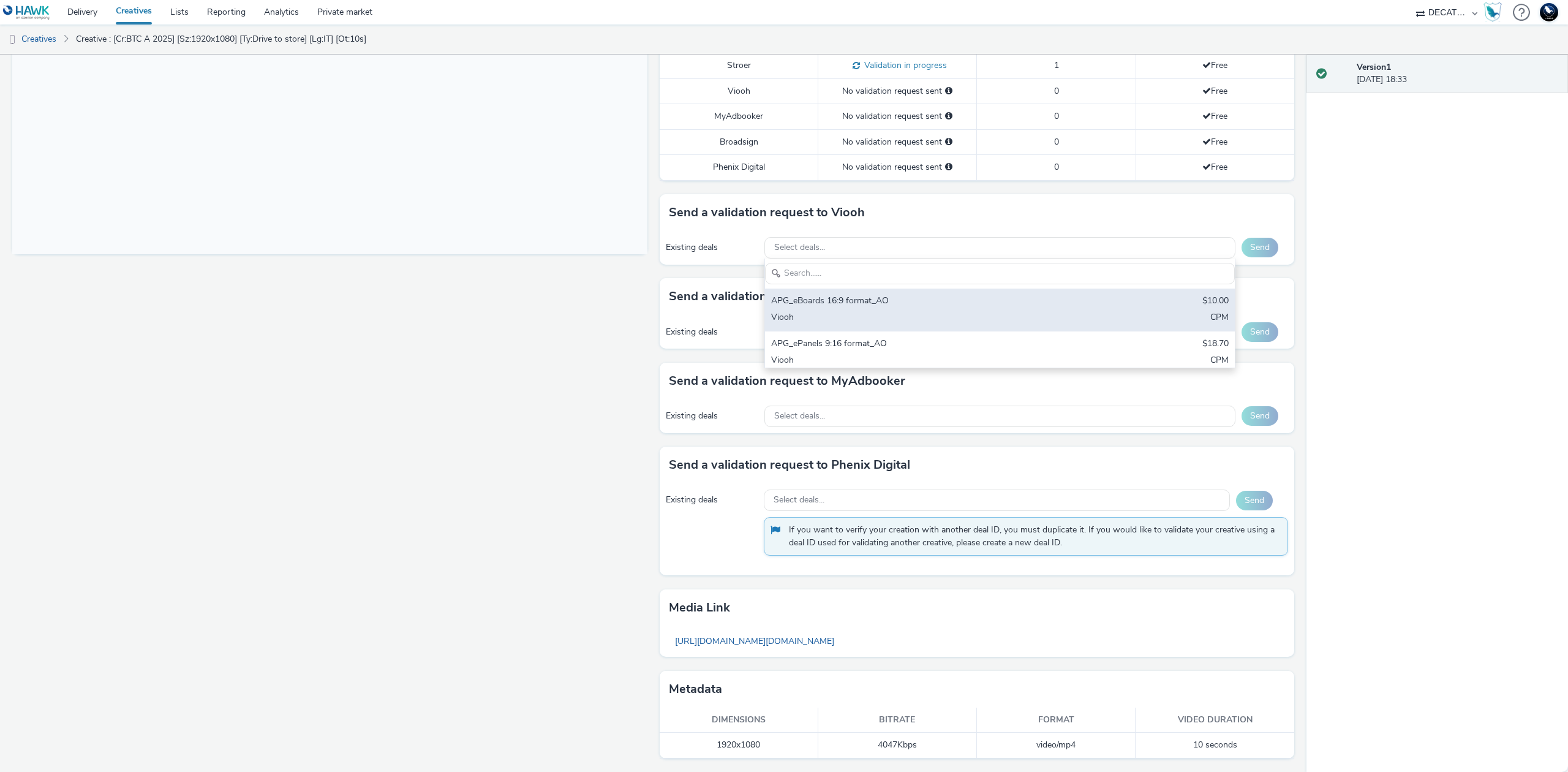
scroll to position [0, 0]
click at [1056, 311] on div "Viooh" at bounding box center [923, 318] width 303 height 14
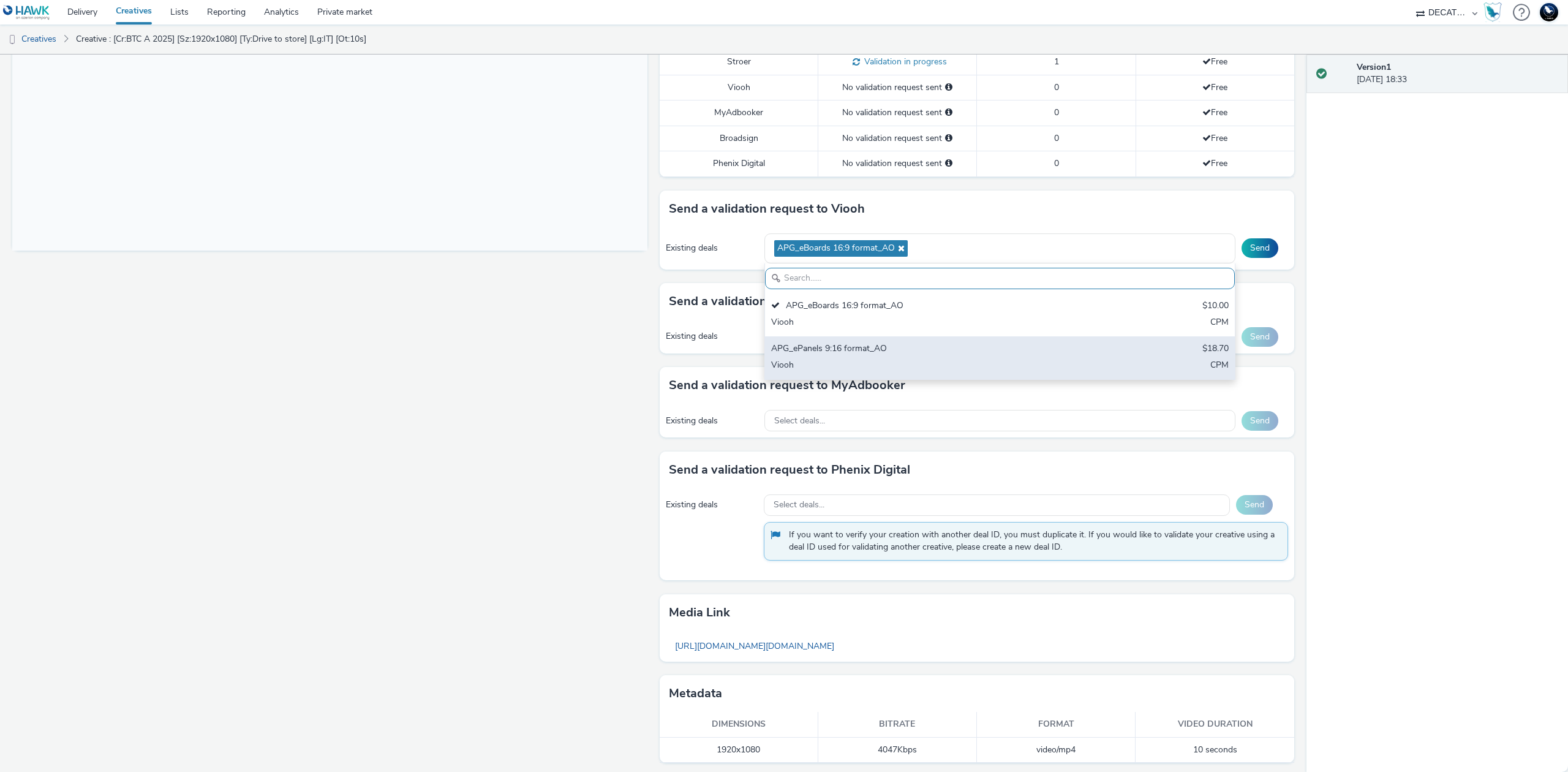
click at [1053, 356] on div "APG_ePanels 9:16 format_AO" at bounding box center [923, 349] width 303 height 14
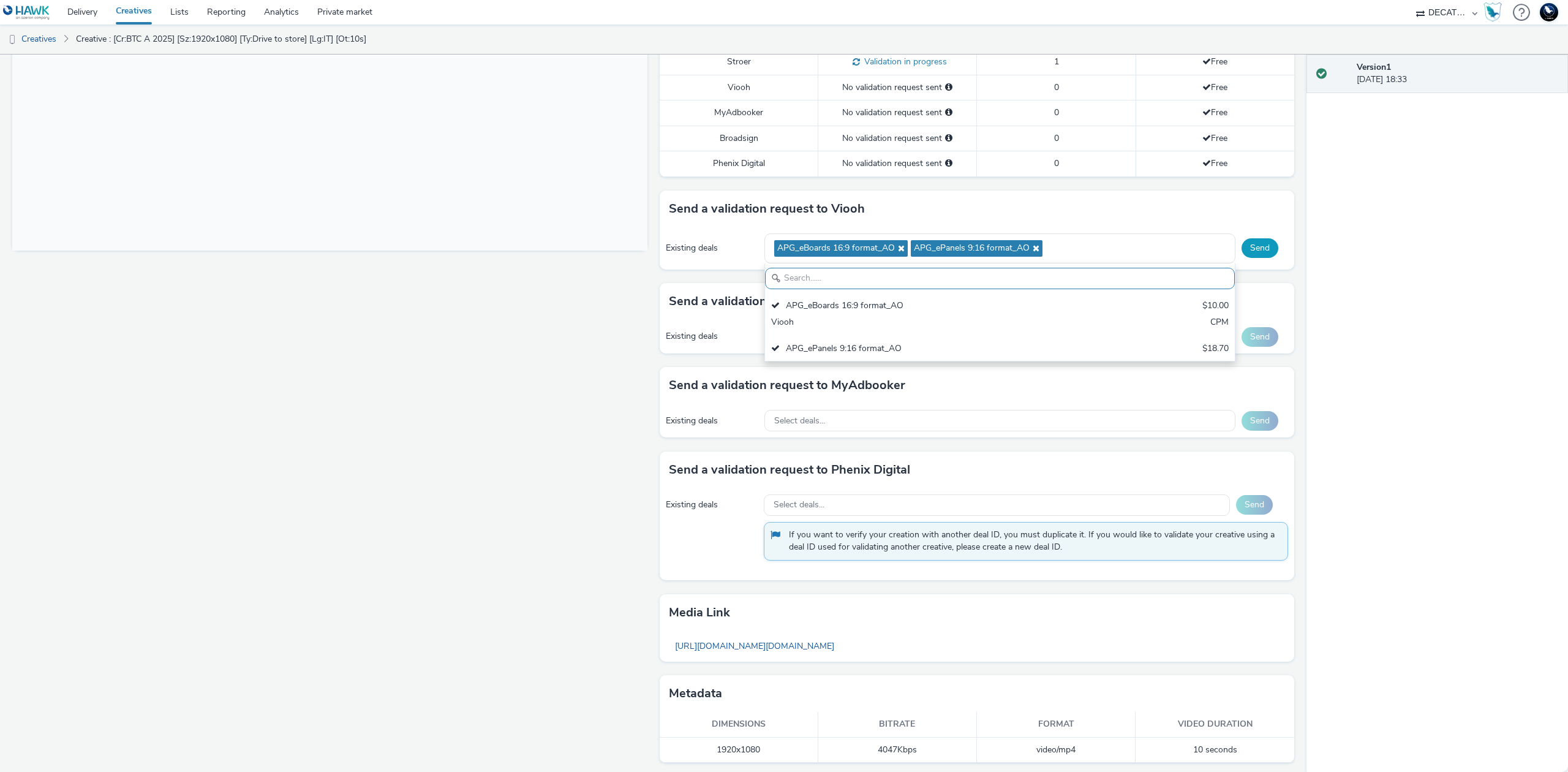
click at [1255, 255] on button "Send" at bounding box center [1260, 248] width 37 height 20
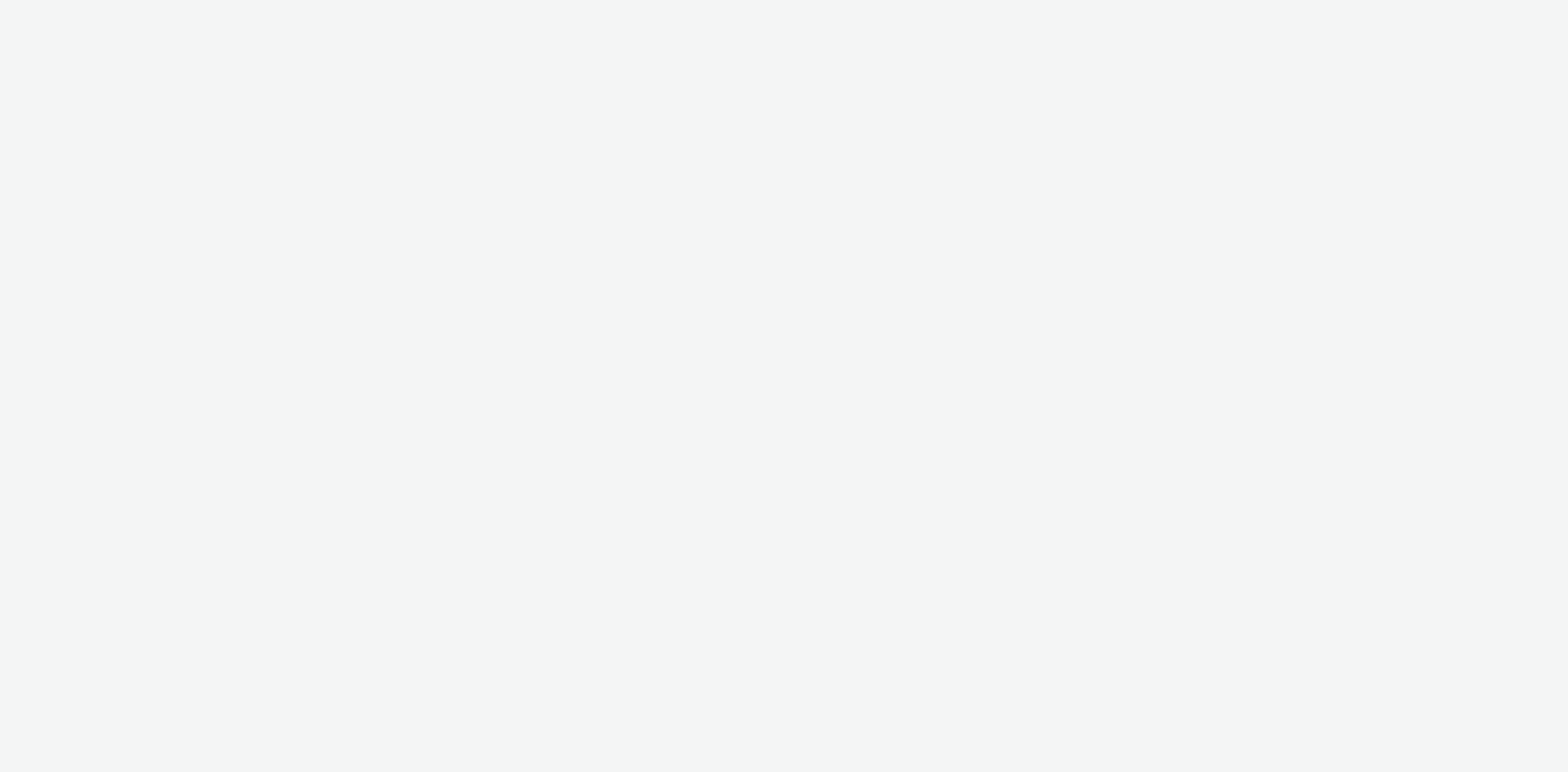
select select "440da4fd-3060-4a41-ba81-8784f925740e"
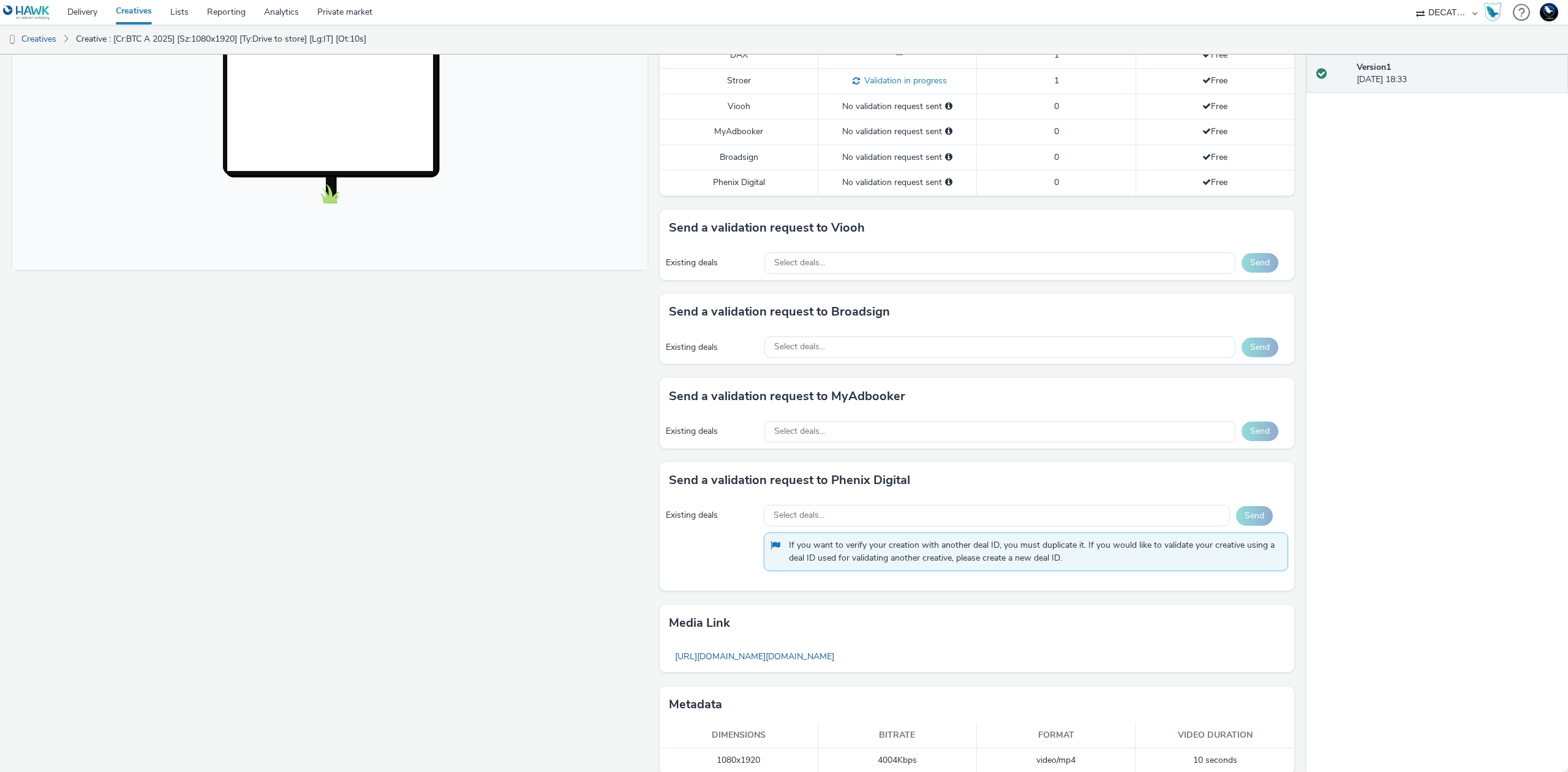
scroll to position [397, 0]
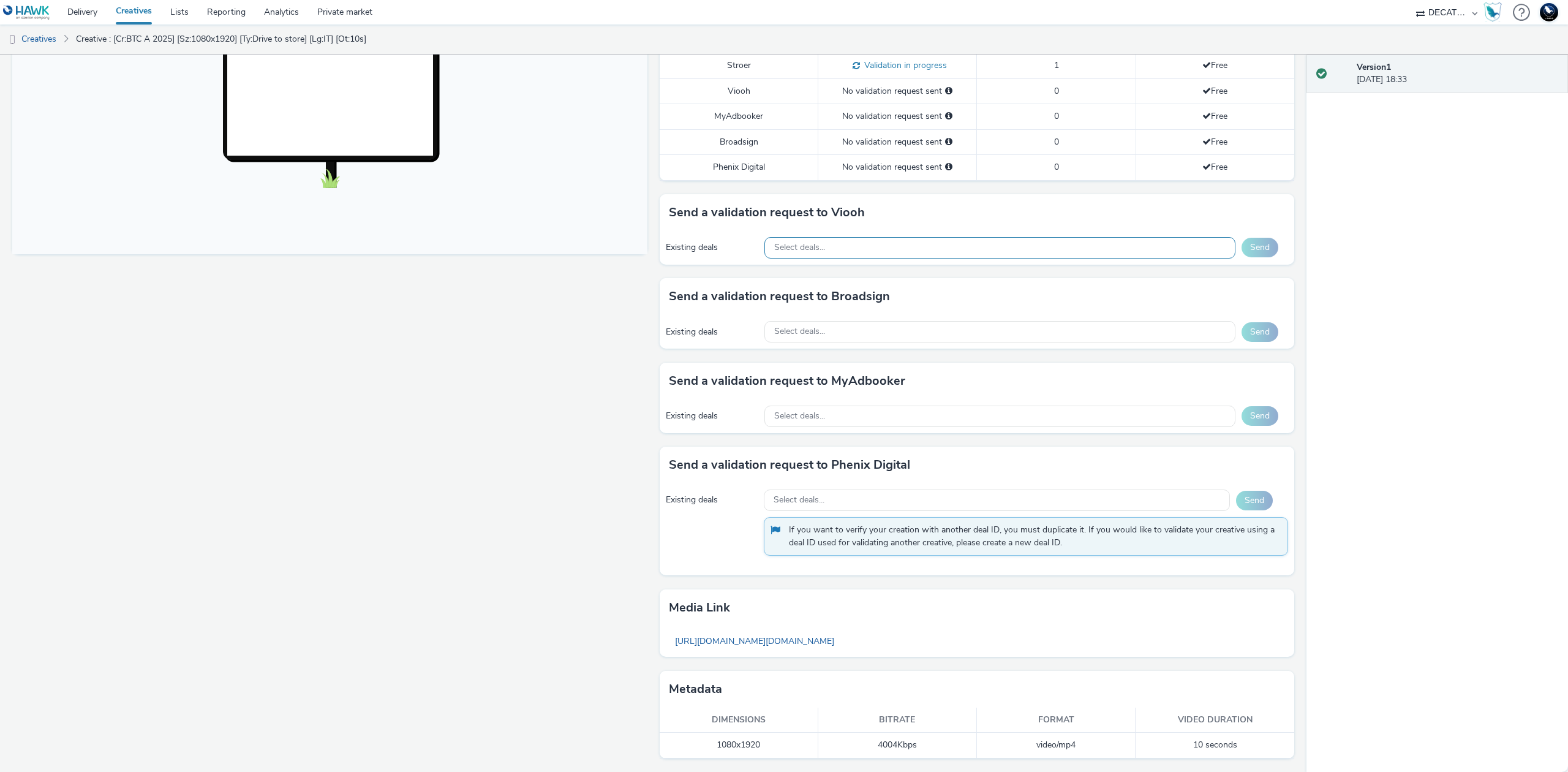
click at [1106, 255] on div "Select deals..." at bounding box center [999, 248] width 471 height 21
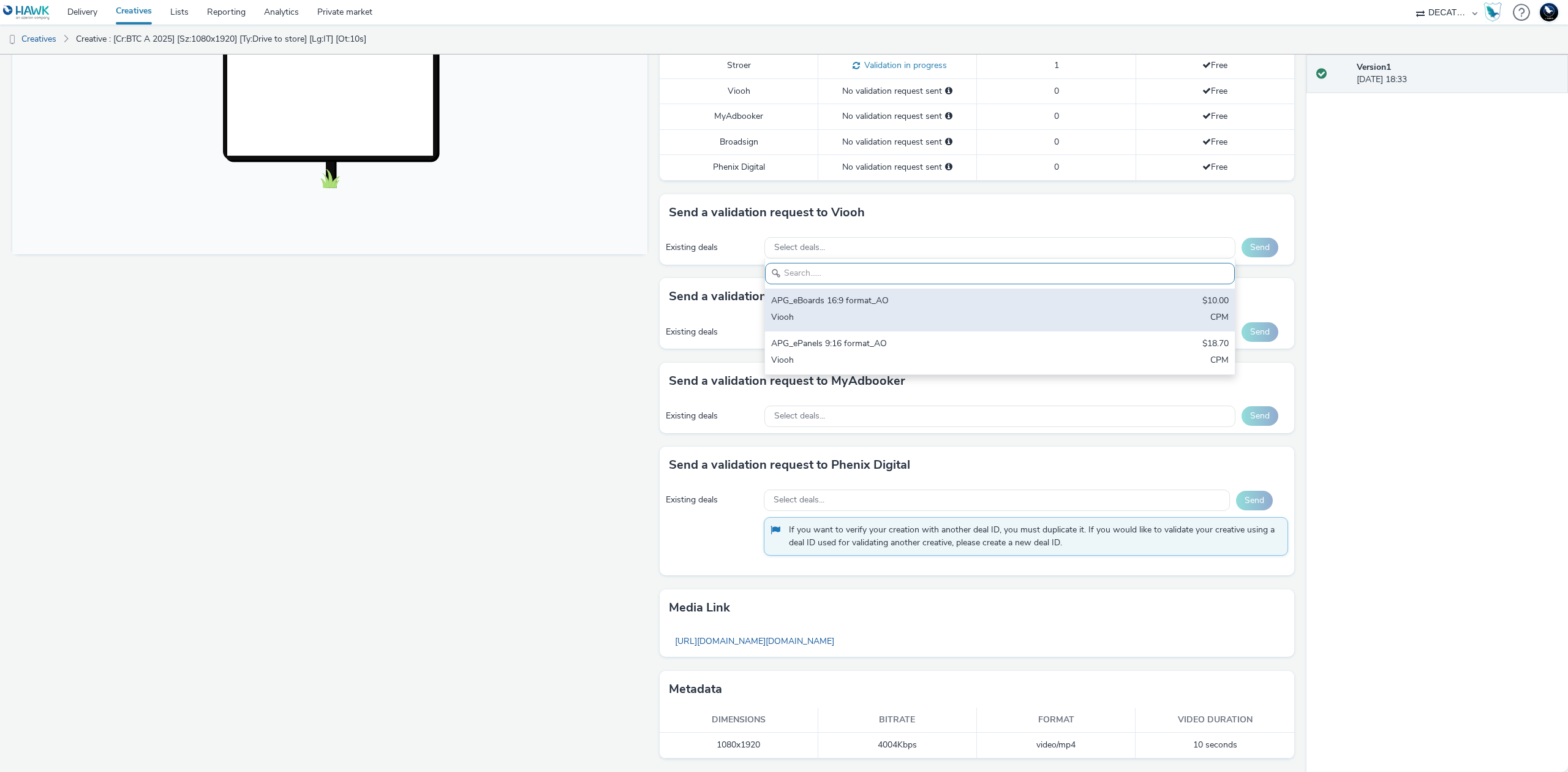
click at [1091, 309] on div "APG_eBoards 16:9 format_AO $10.00 Viooh CPM" at bounding box center [999, 310] width 469 height 43
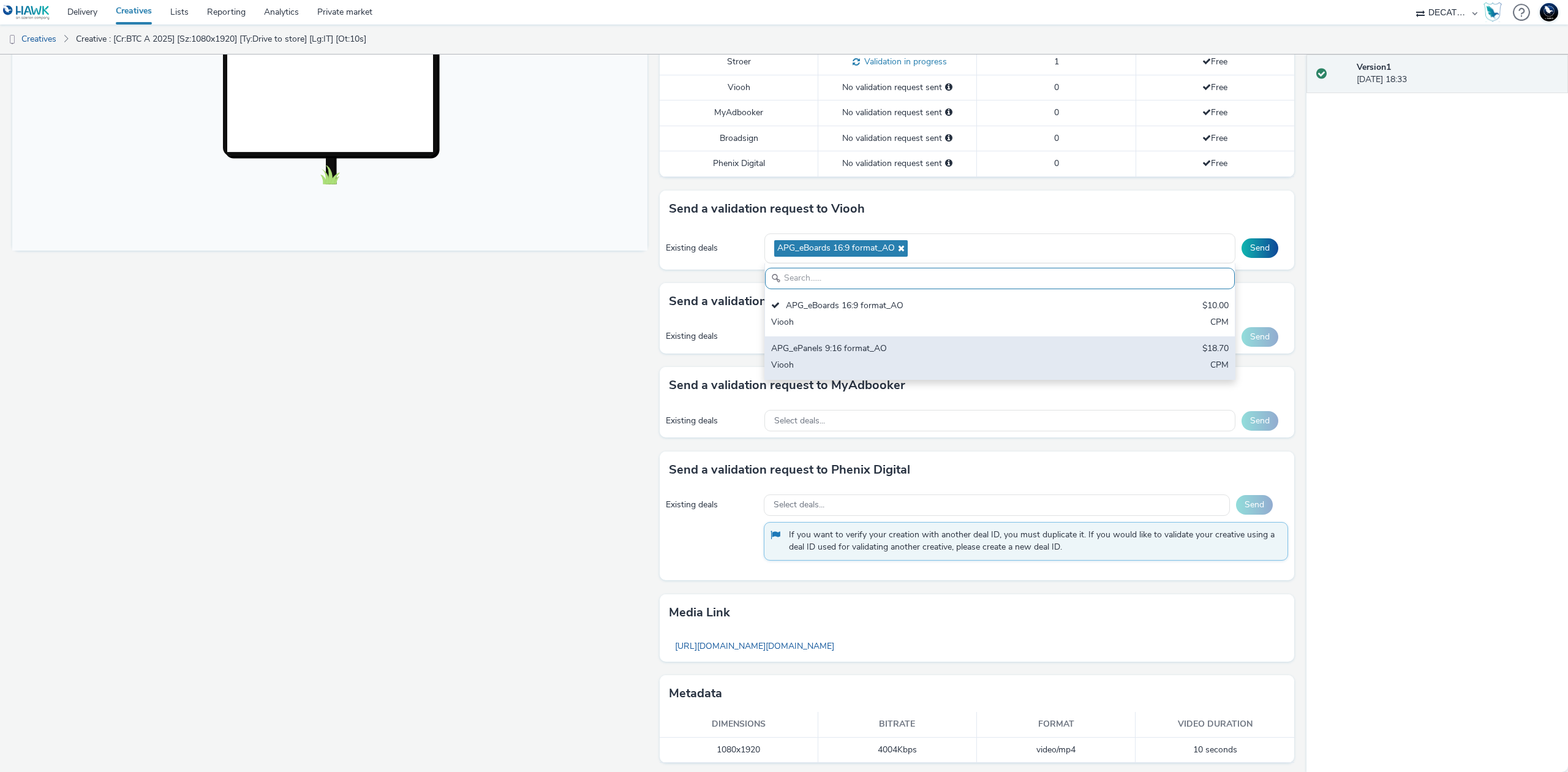
click at [1087, 353] on div "APG_ePanels 9:16 format_AO $18.70 Viooh CPM" at bounding box center [999, 358] width 469 height 43
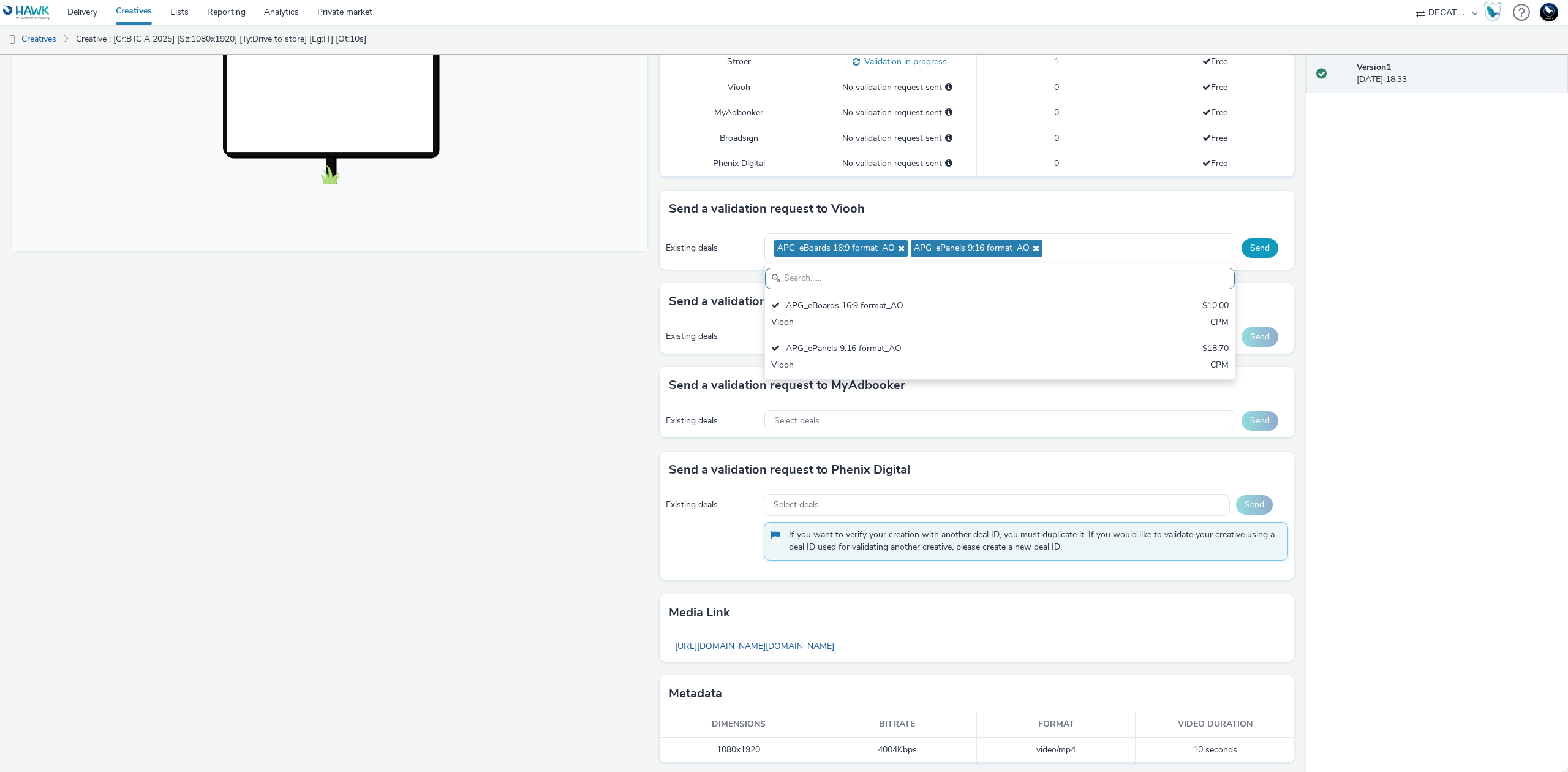
click at [1241, 252] on button "Send" at bounding box center [1260, 248] width 37 height 20
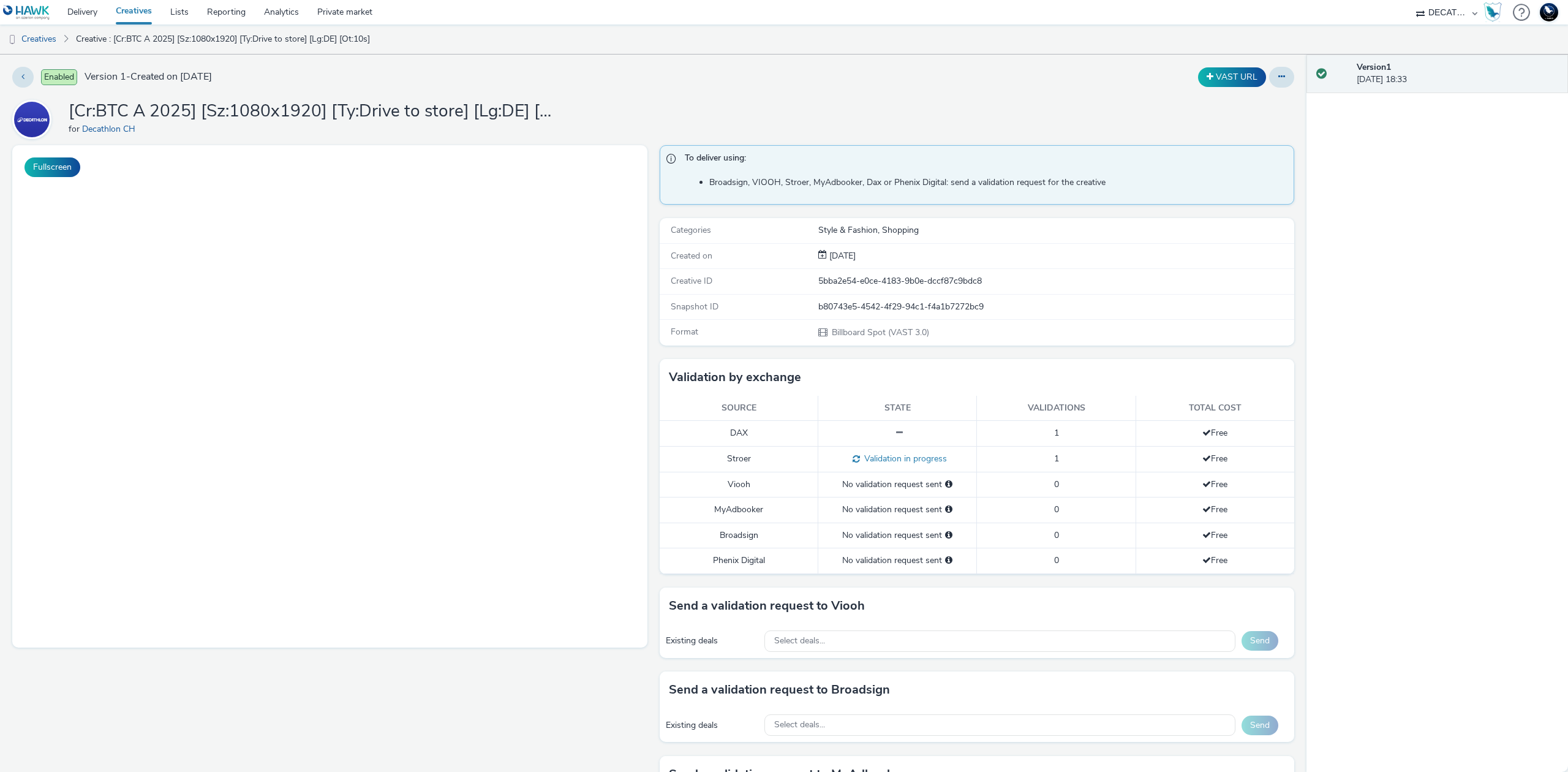
select select "440da4fd-3060-4a41-ba81-8784f925740e"
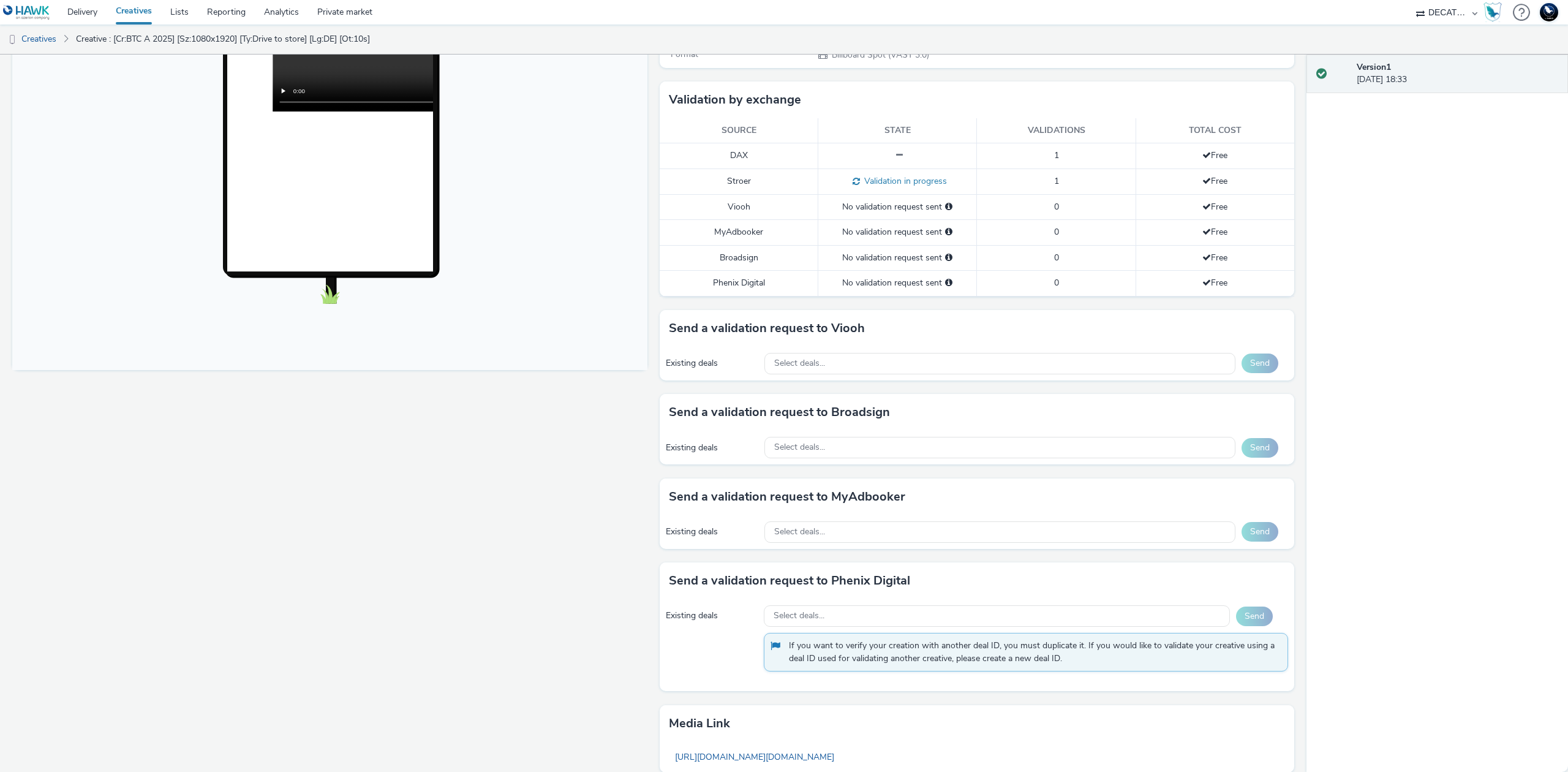
scroll to position [397, 0]
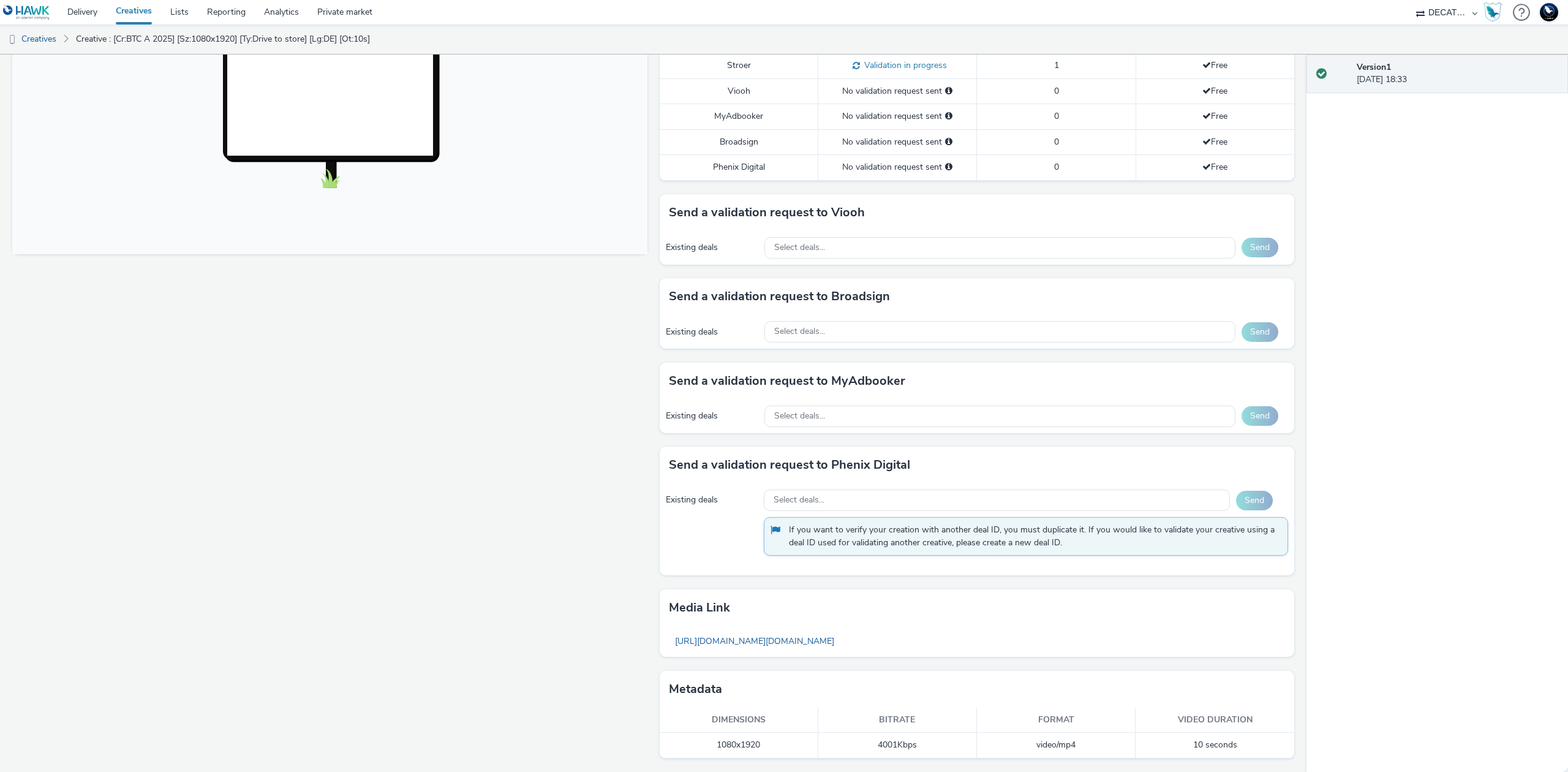
click at [1071, 258] on div "Existing deals Select deals... Send" at bounding box center [977, 248] width 635 height 34
click at [1073, 251] on div "Select deals..." at bounding box center [999, 248] width 471 height 21
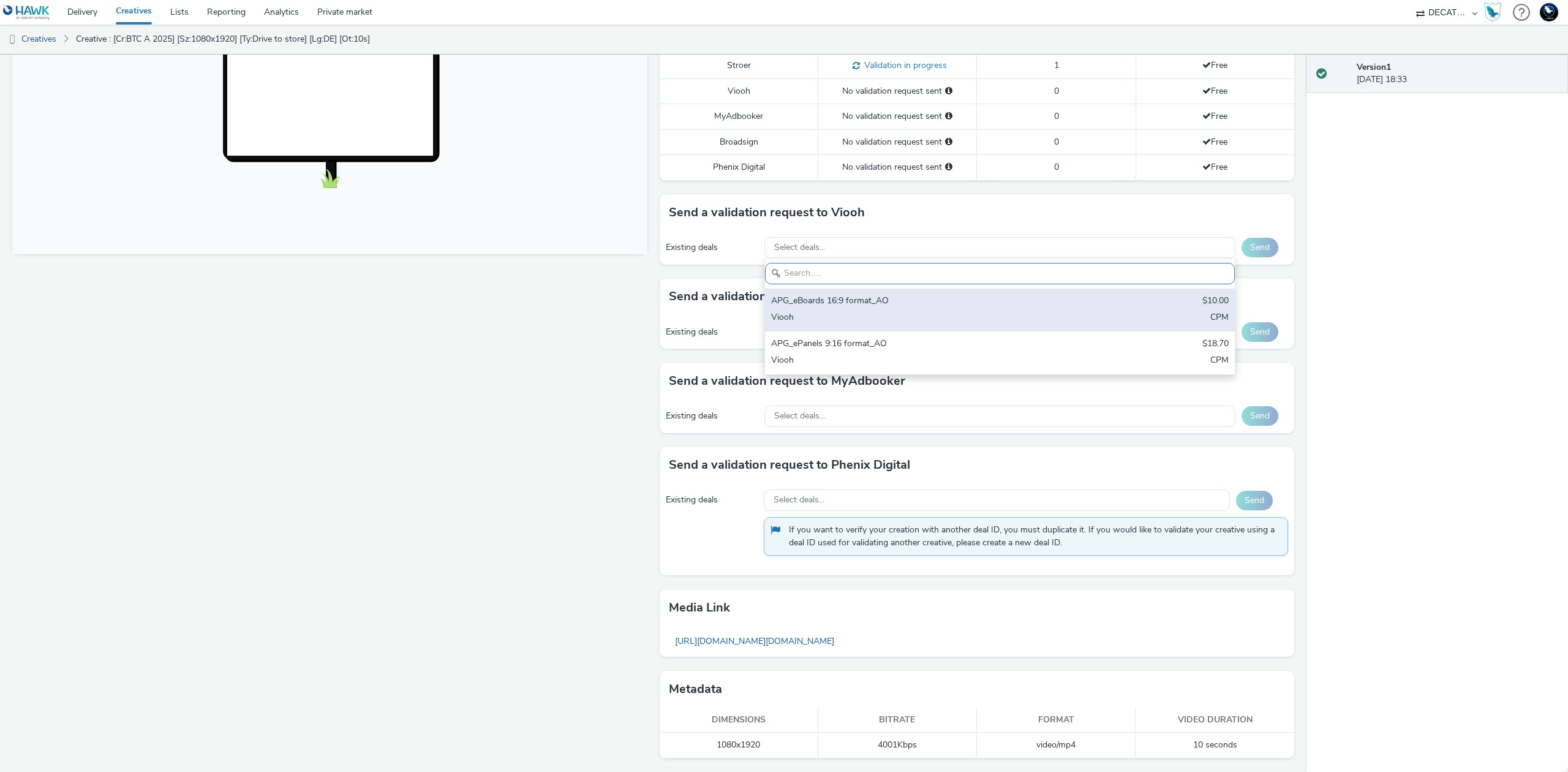
click at [1066, 297] on div "APG_eBoards 16:9 format_AO $10.00 Viooh CPM" at bounding box center [999, 310] width 469 height 43
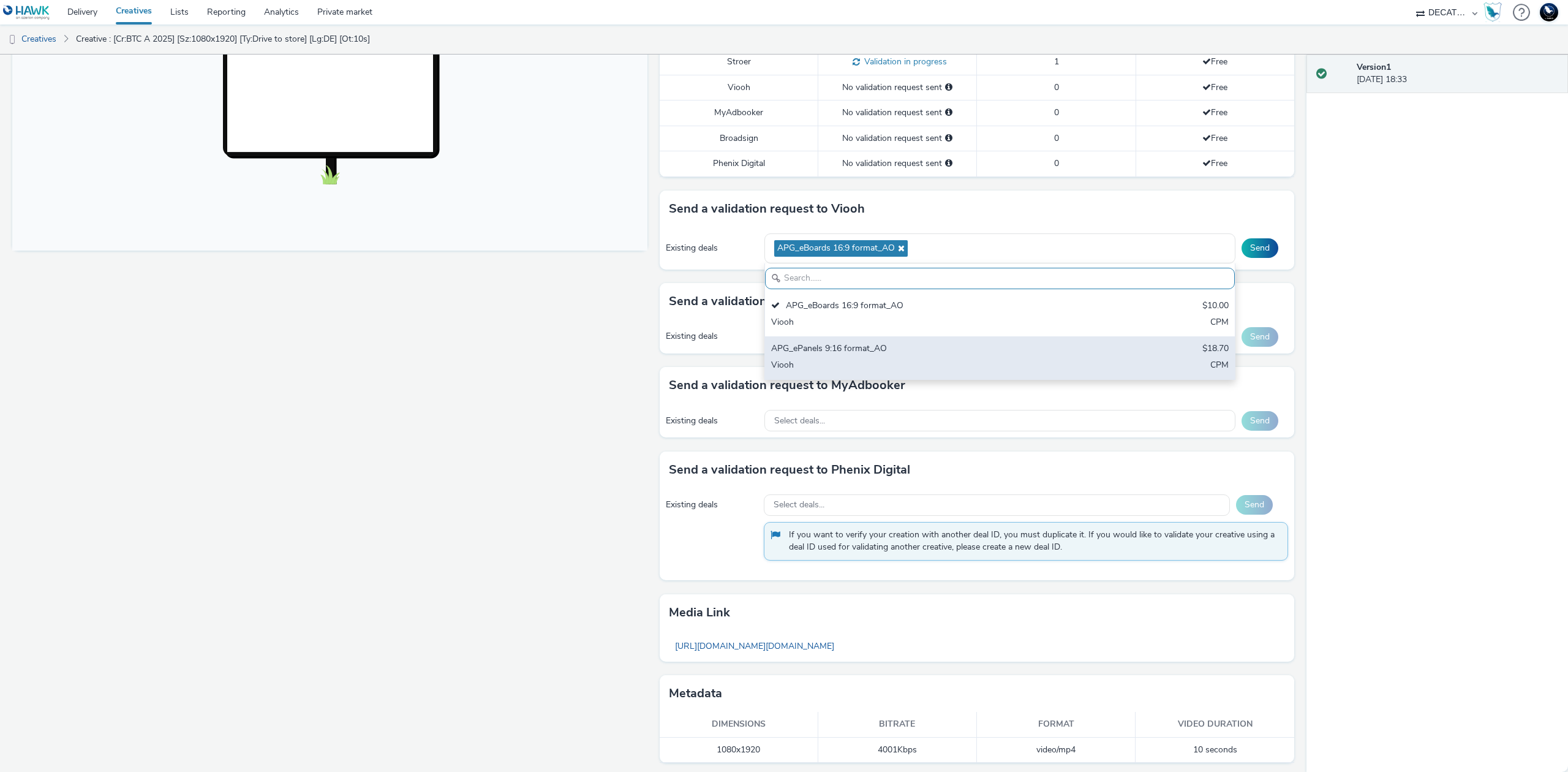
click at [1066, 353] on div "APG_ePanels 9:16 format_AO $18.70 Viooh CPM" at bounding box center [999, 358] width 469 height 43
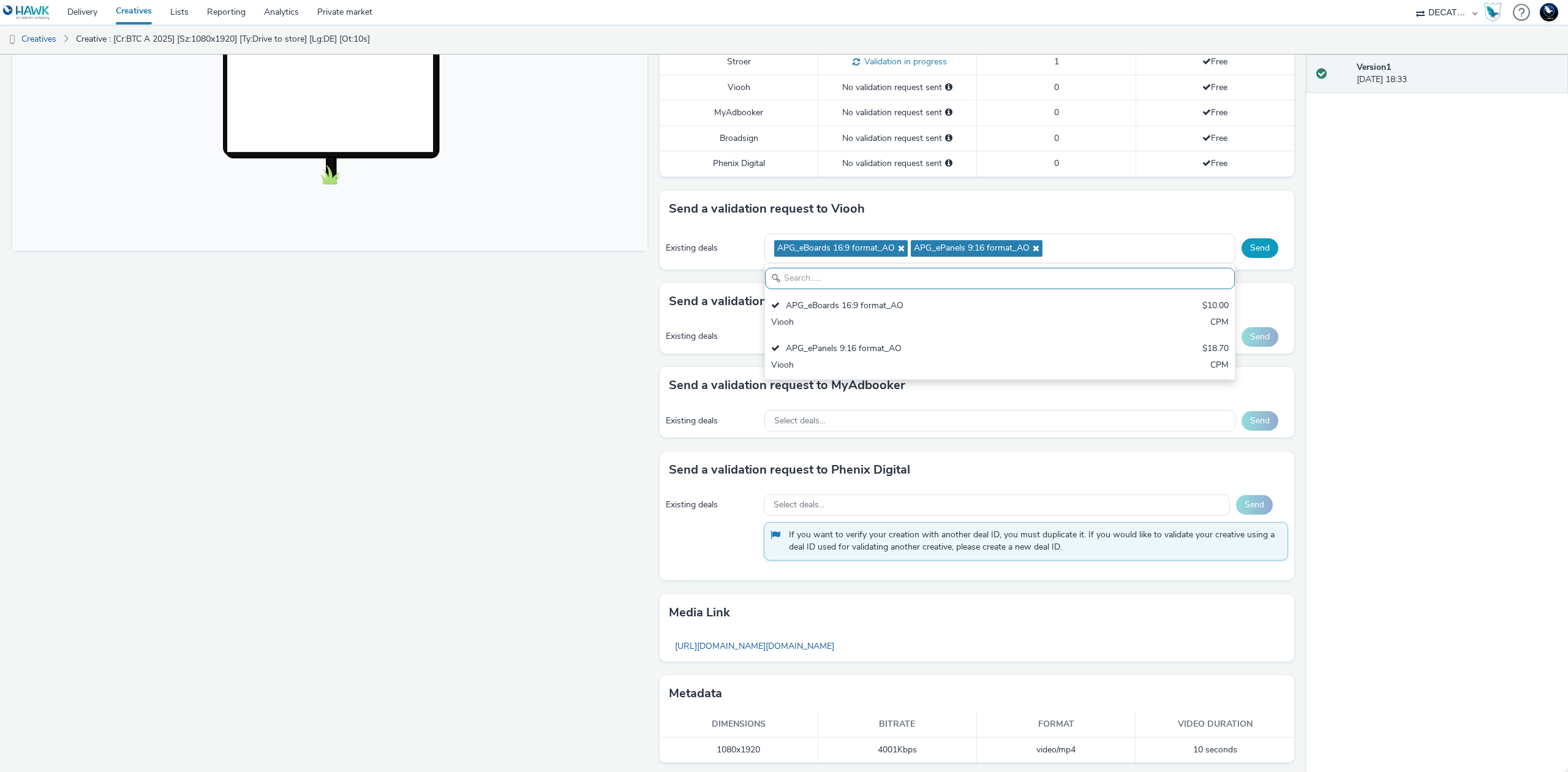
click at [1242, 248] on button "Send" at bounding box center [1260, 248] width 37 height 20
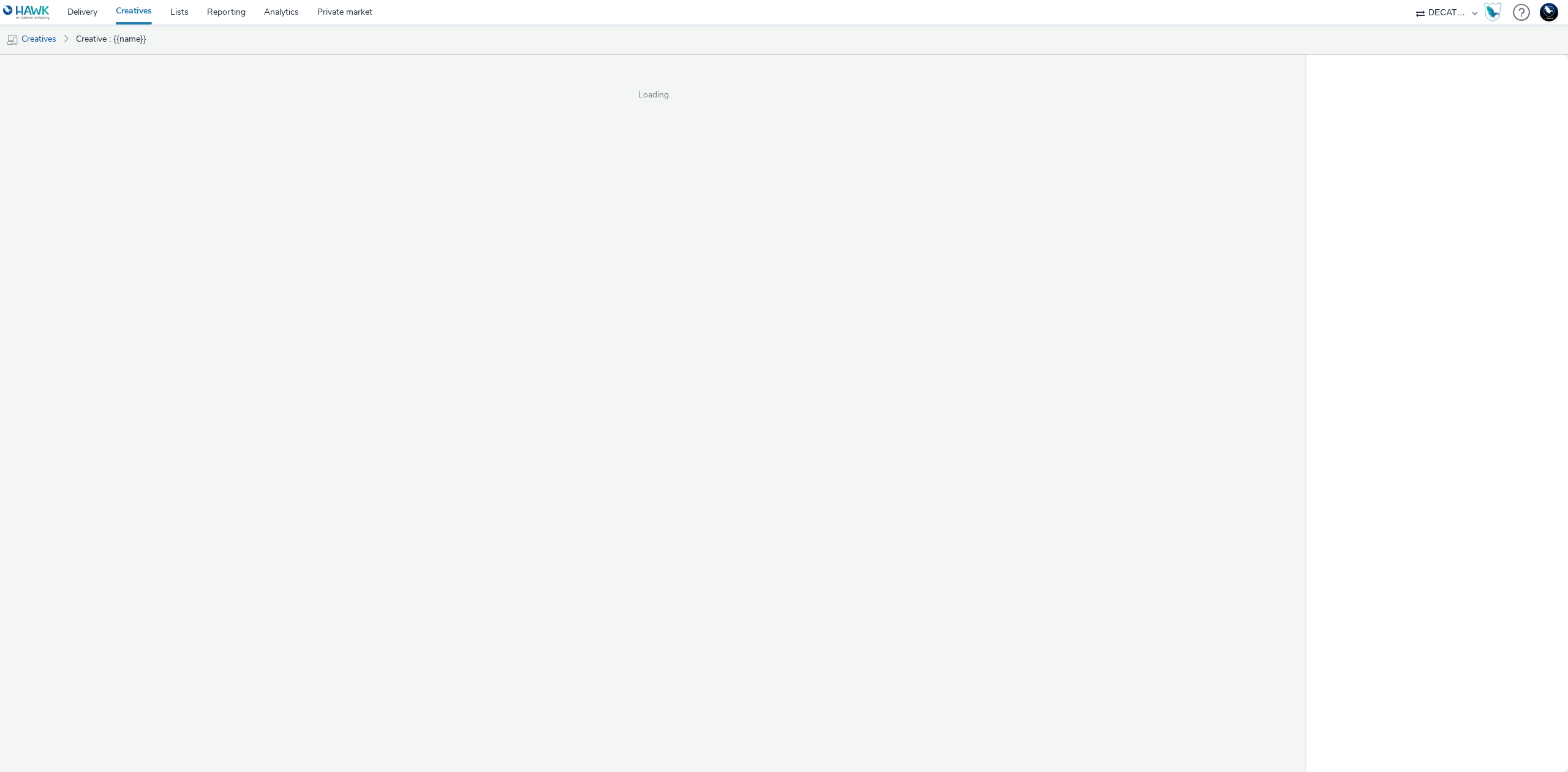
select select "440da4fd-3060-4a41-ba81-8784f925740e"
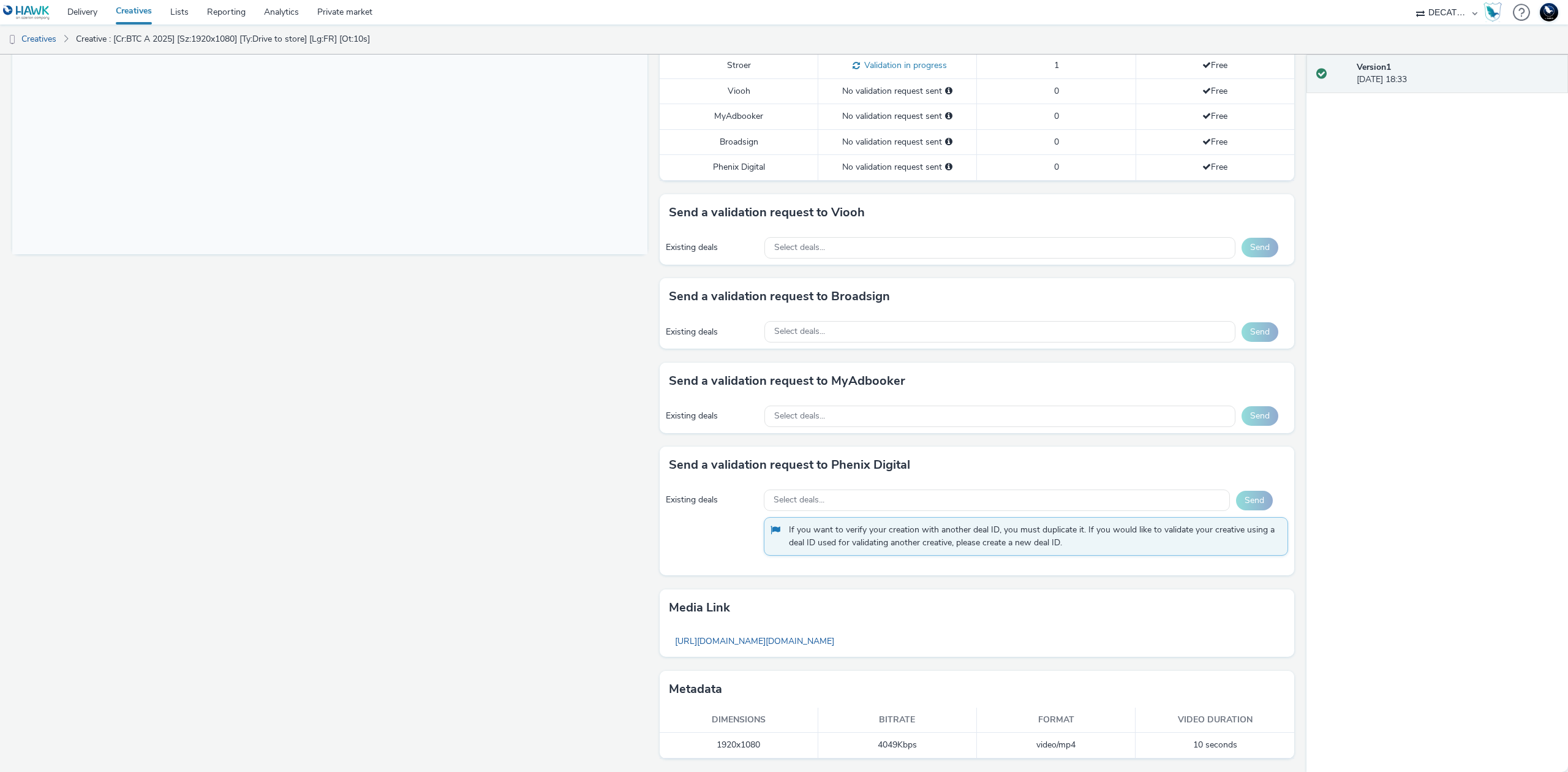
scroll to position [397, 0]
click at [1177, 248] on div "Select deals..." at bounding box center [999, 248] width 471 height 21
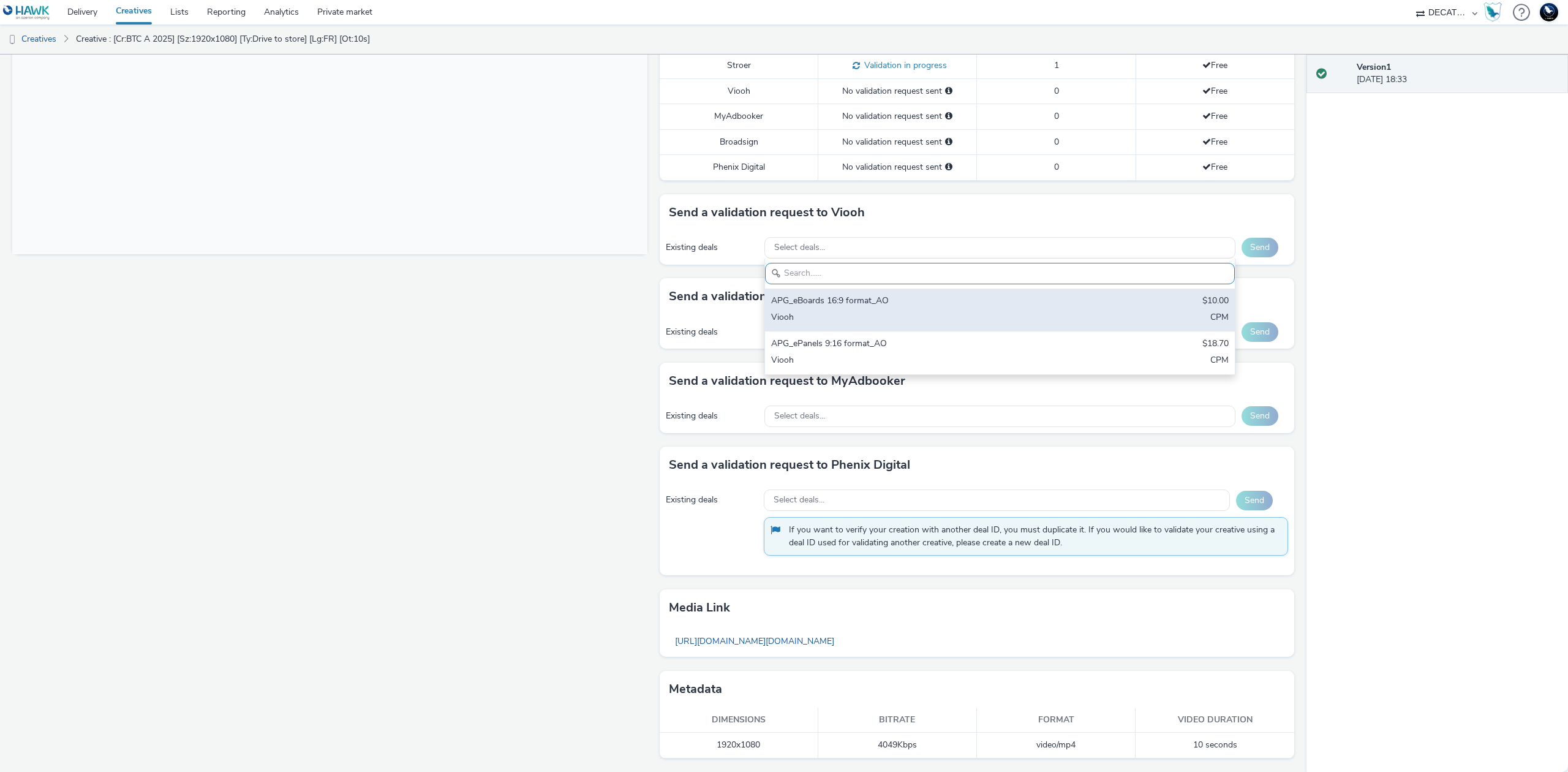
click at [1140, 300] on div "APG_eBoards 16:9 format_AO $10.00 Viooh CPM" at bounding box center [999, 310] width 469 height 43
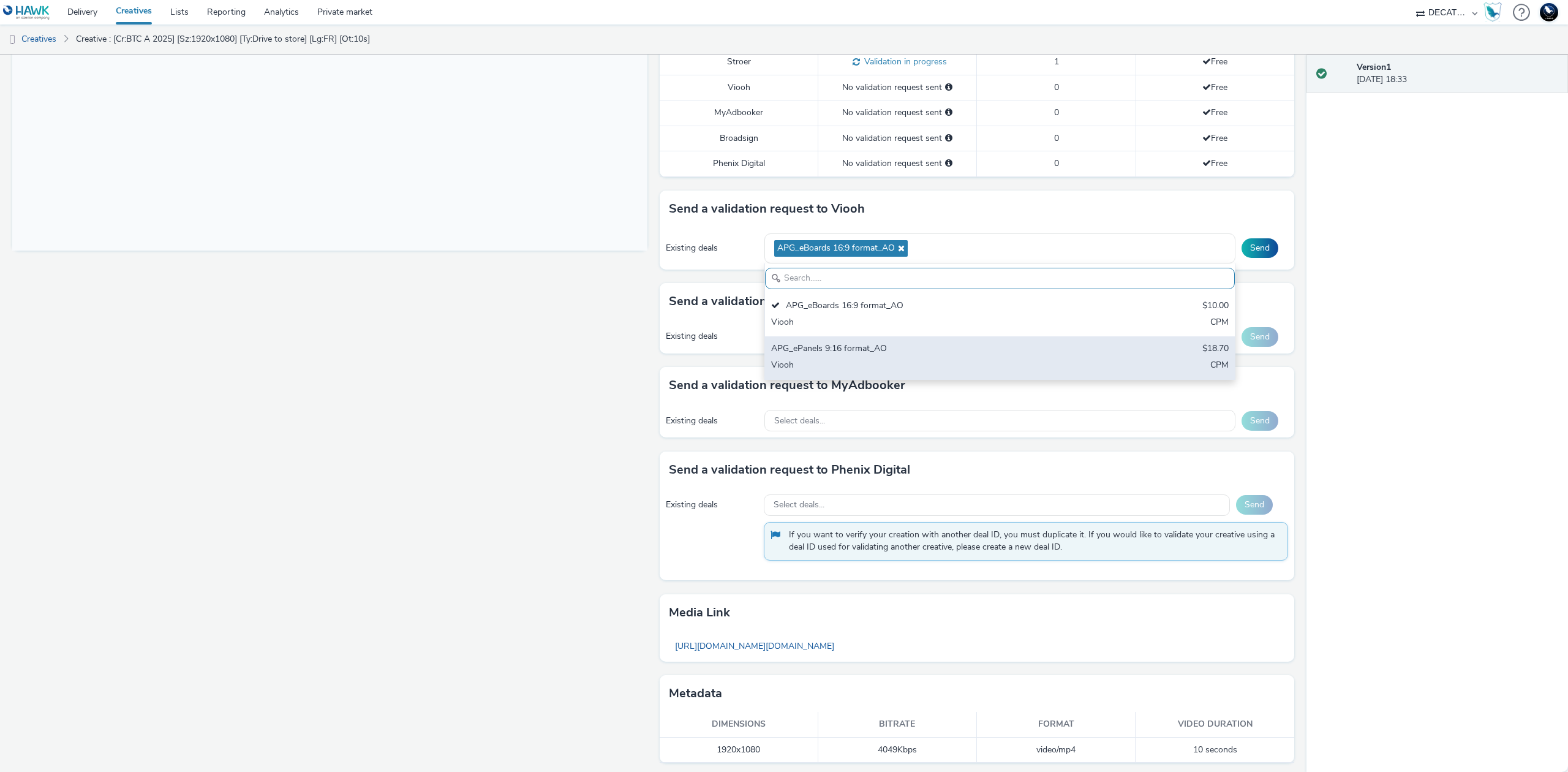
click at [1133, 373] on div "APG_ePanels 9:16 format_AO $18.70 Viooh CPM" at bounding box center [999, 358] width 469 height 43
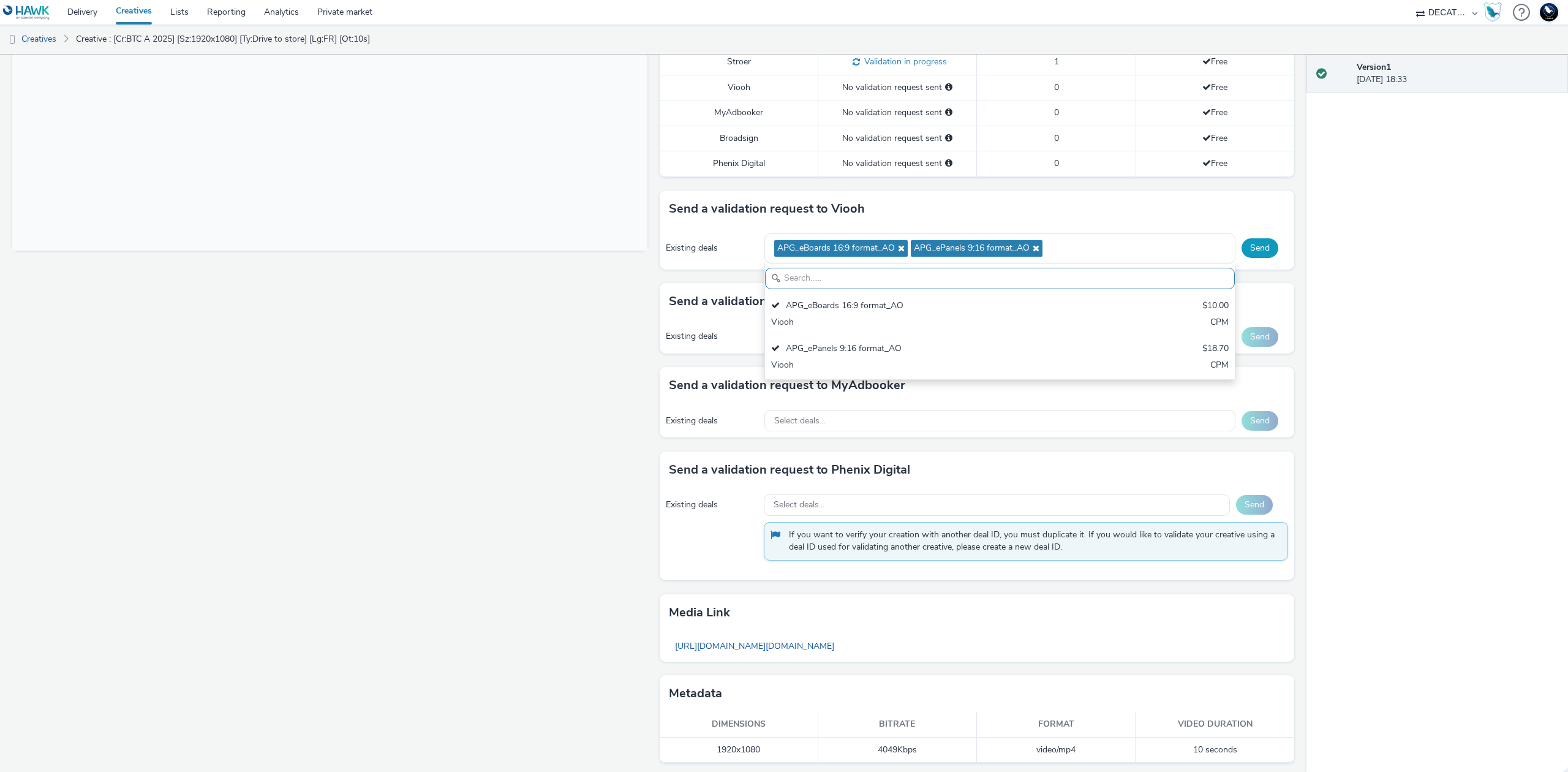
click at [1241, 253] on button "Send" at bounding box center [1260, 248] width 37 height 20
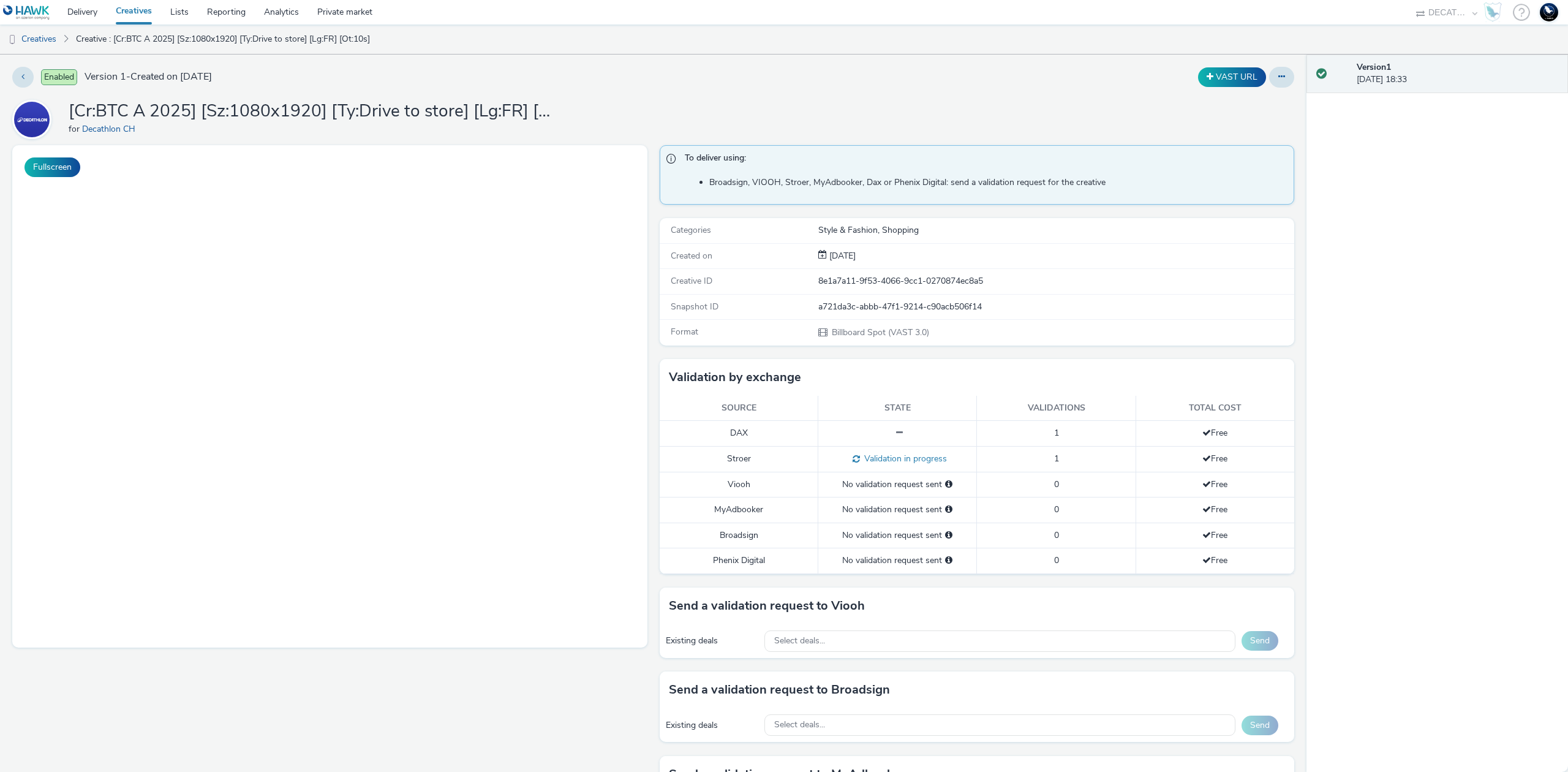
select select "440da4fd-3060-4a41-ba81-8784f925740e"
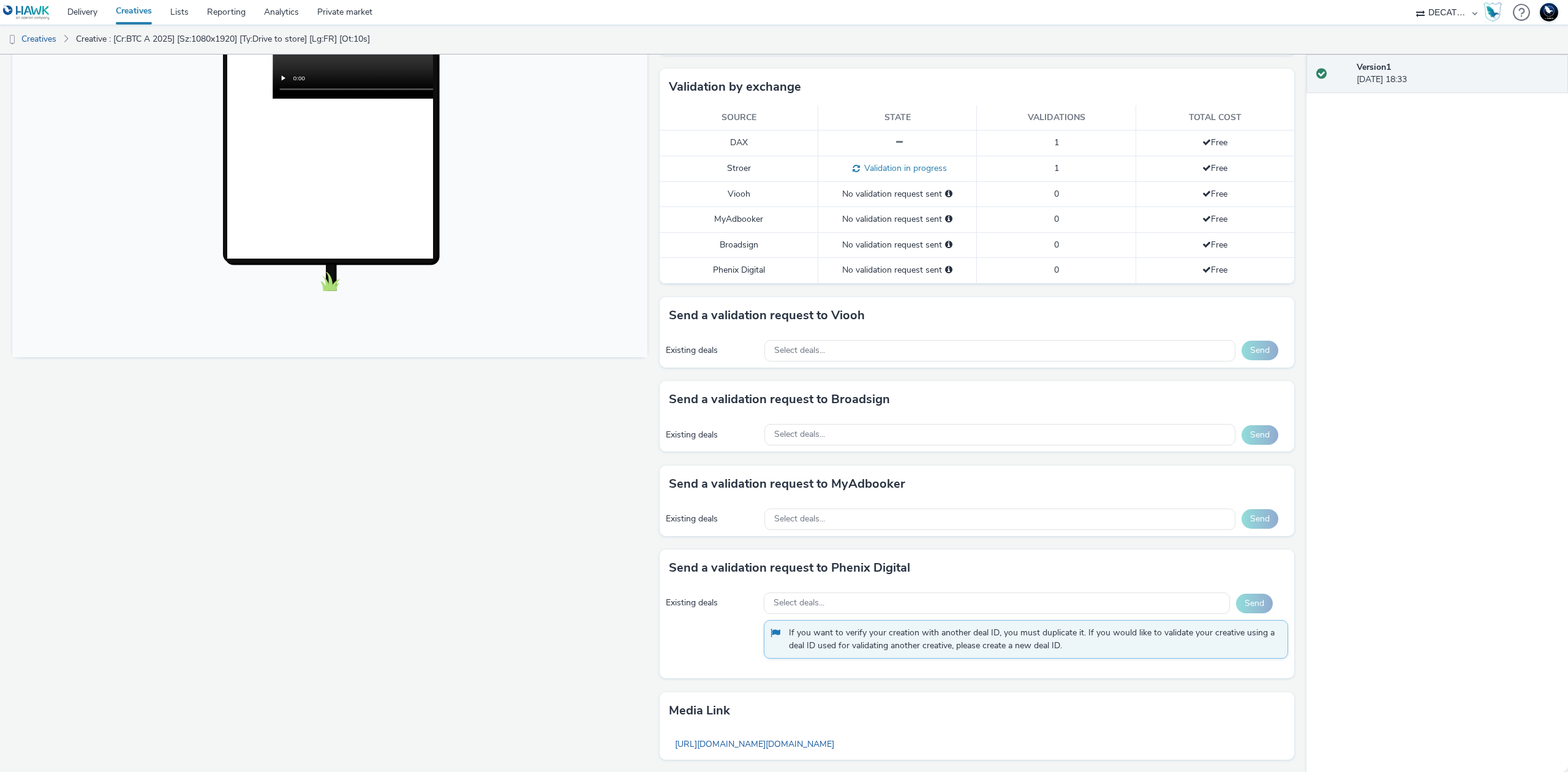
scroll to position [397, 0]
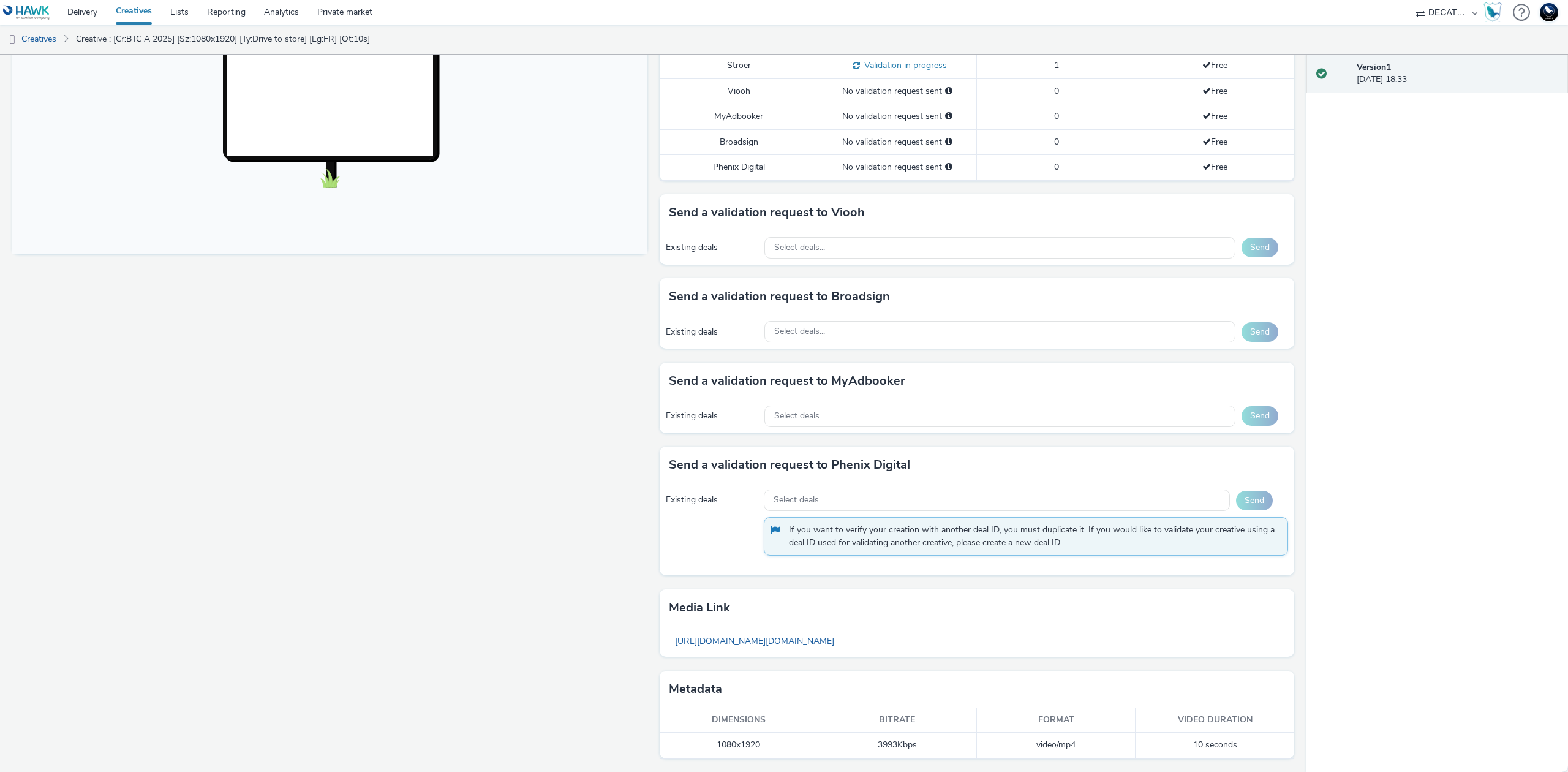
click at [1125, 259] on div "Existing deals Select deals... Send" at bounding box center [977, 248] width 635 height 34
click at [1127, 252] on div "Select deals..." at bounding box center [999, 248] width 471 height 21
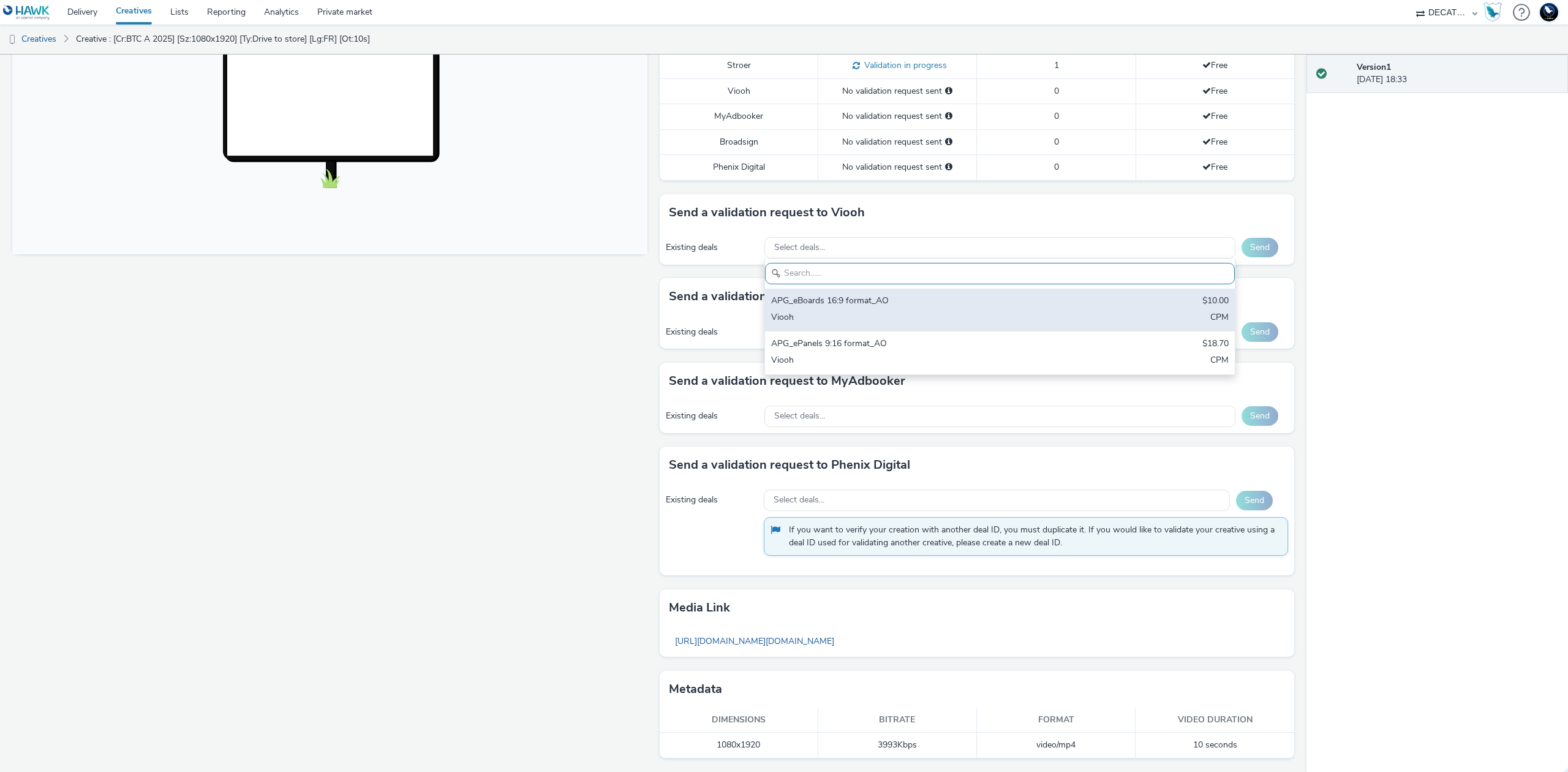
click at [1109, 297] on div "APG_eBoards 16:9 format_AO $10.00 Viooh CPM" at bounding box center [999, 310] width 469 height 43
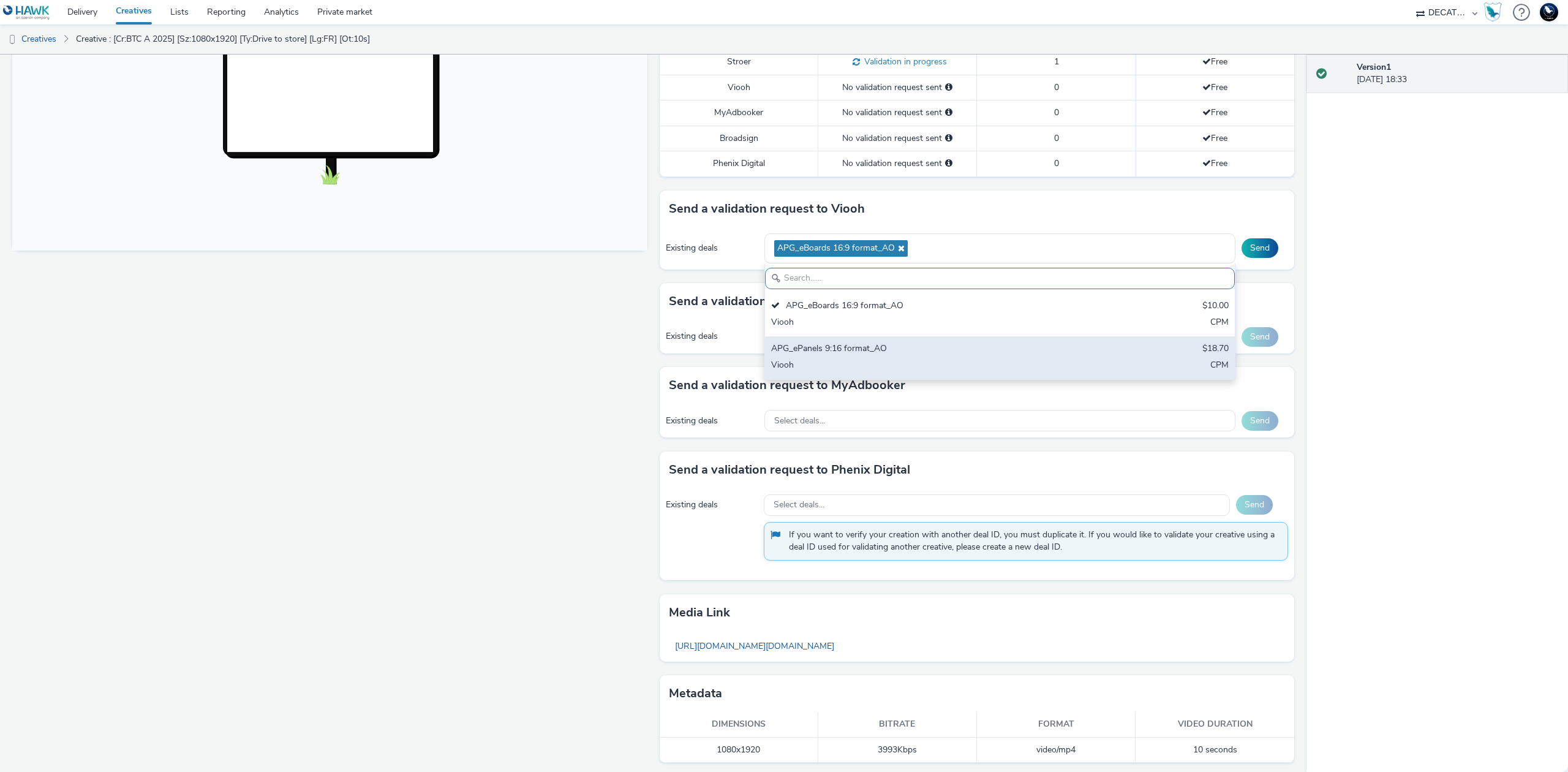
click at [1105, 366] on div "APG_ePanels 9:16 format_AO $18.70 Viooh CPM" at bounding box center [999, 358] width 469 height 43
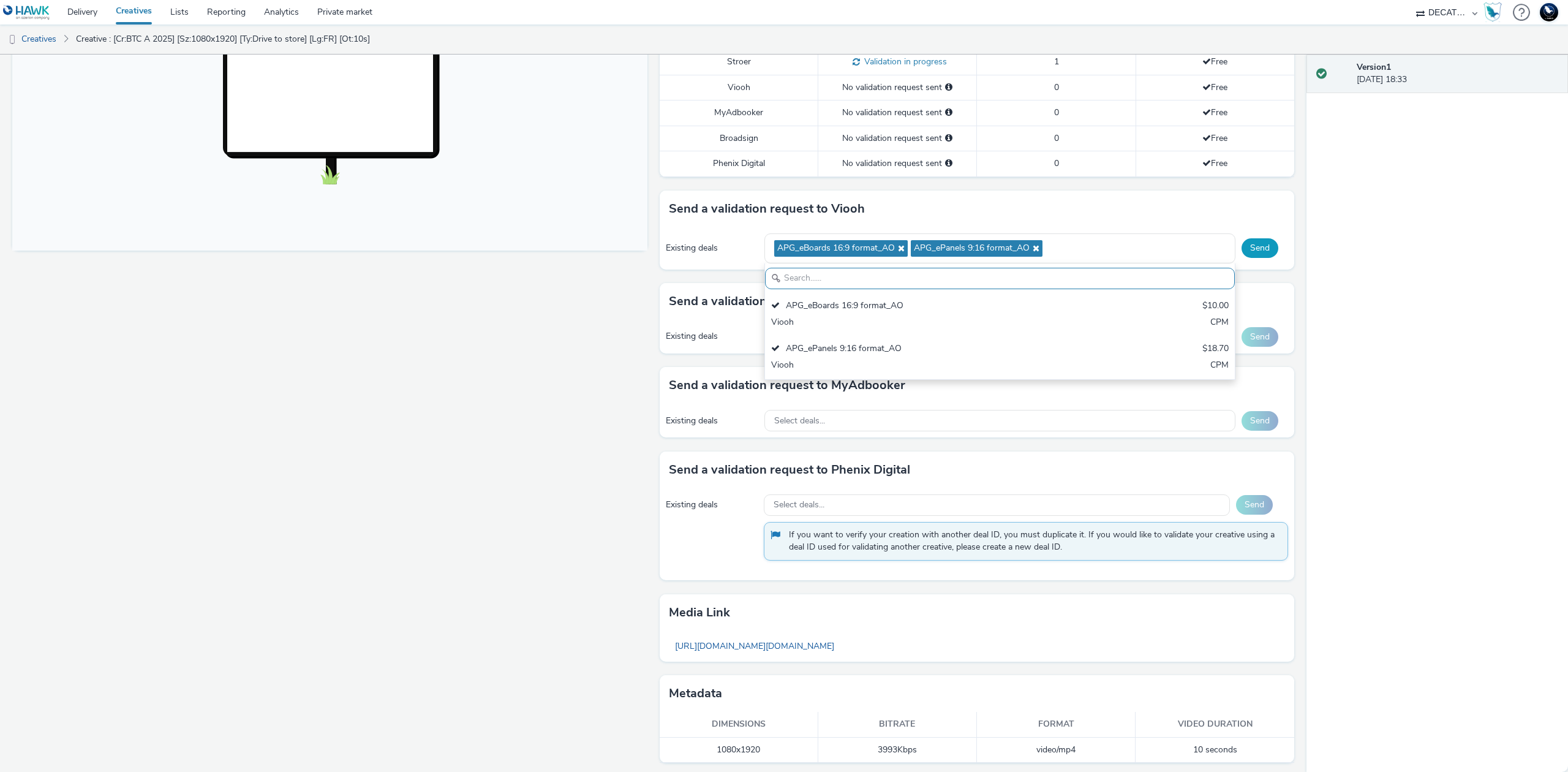
click at [1255, 254] on button "Send" at bounding box center [1260, 248] width 37 height 20
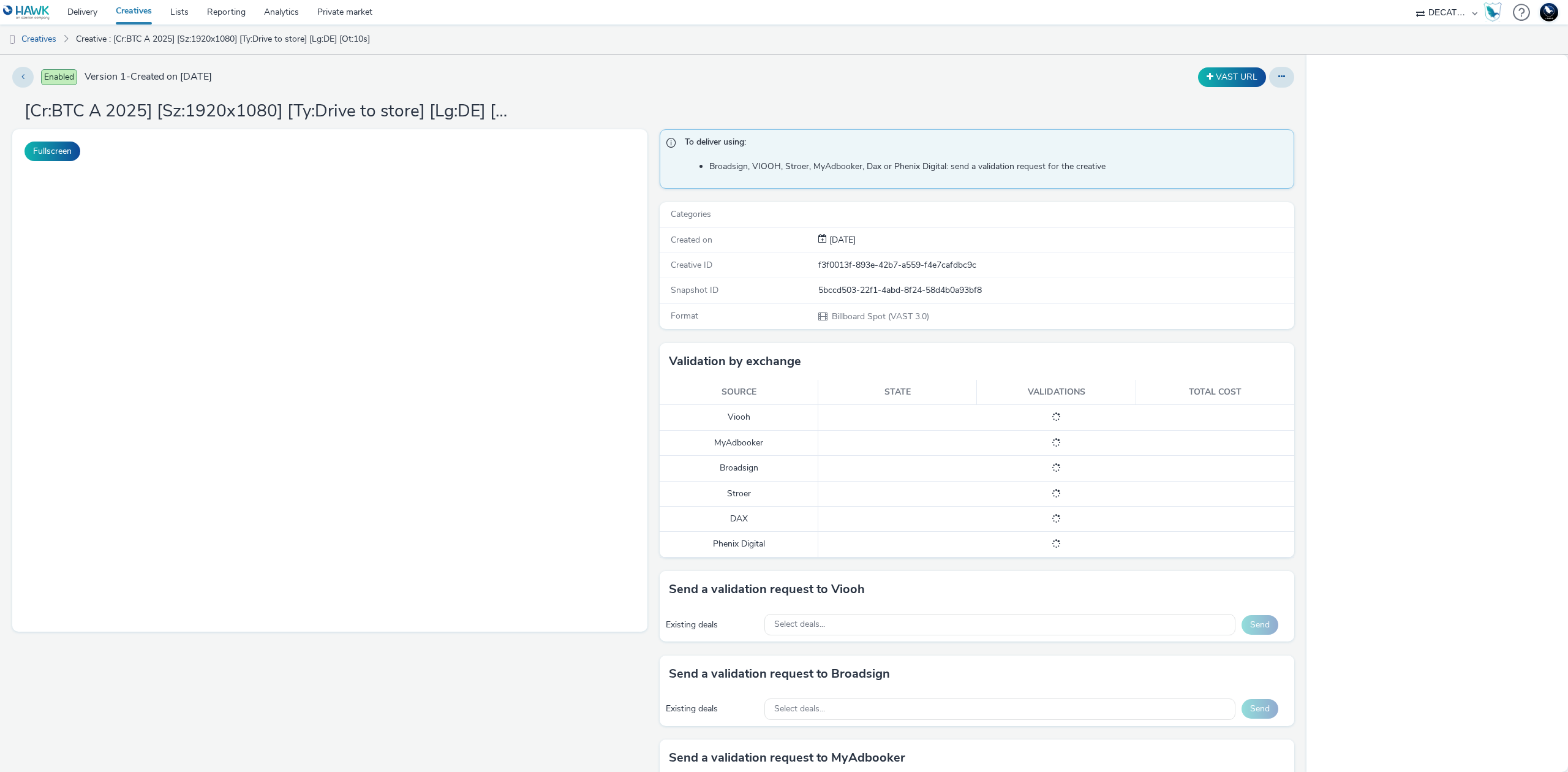
select select "440da4fd-3060-4a41-ba81-8784f925740e"
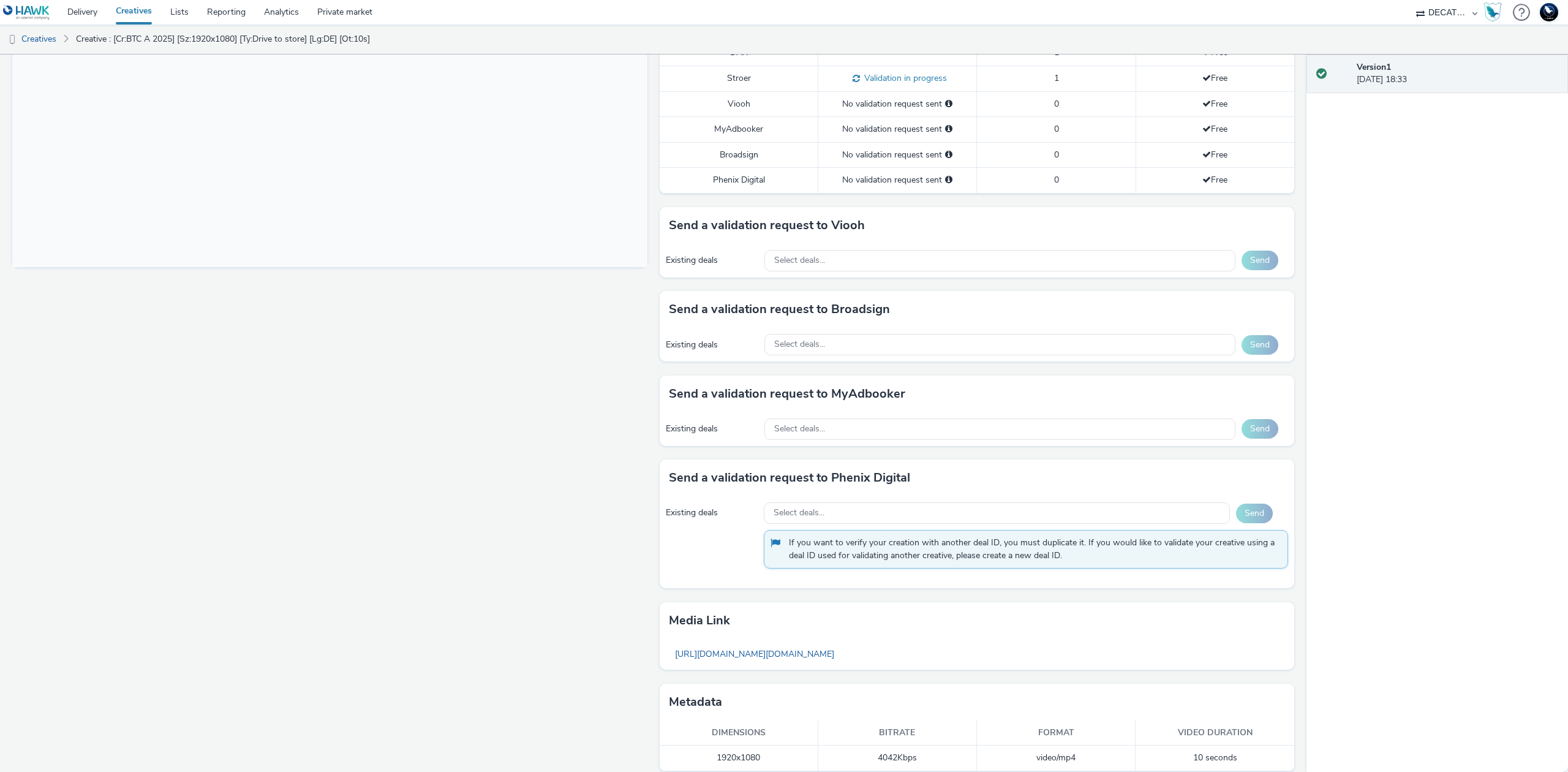
scroll to position [397, 0]
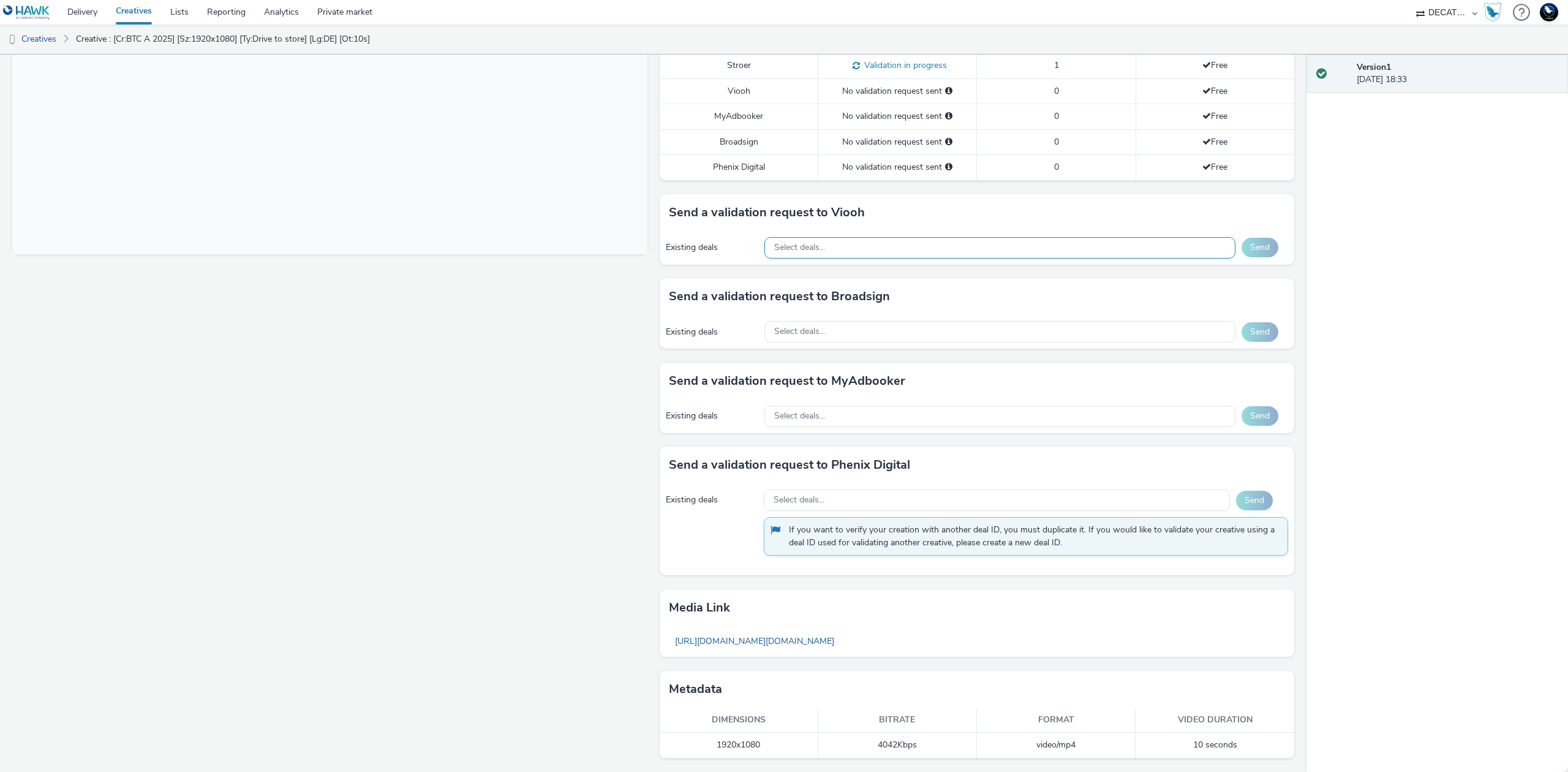
click at [1141, 241] on div "Select deals..." at bounding box center [999, 248] width 471 height 21
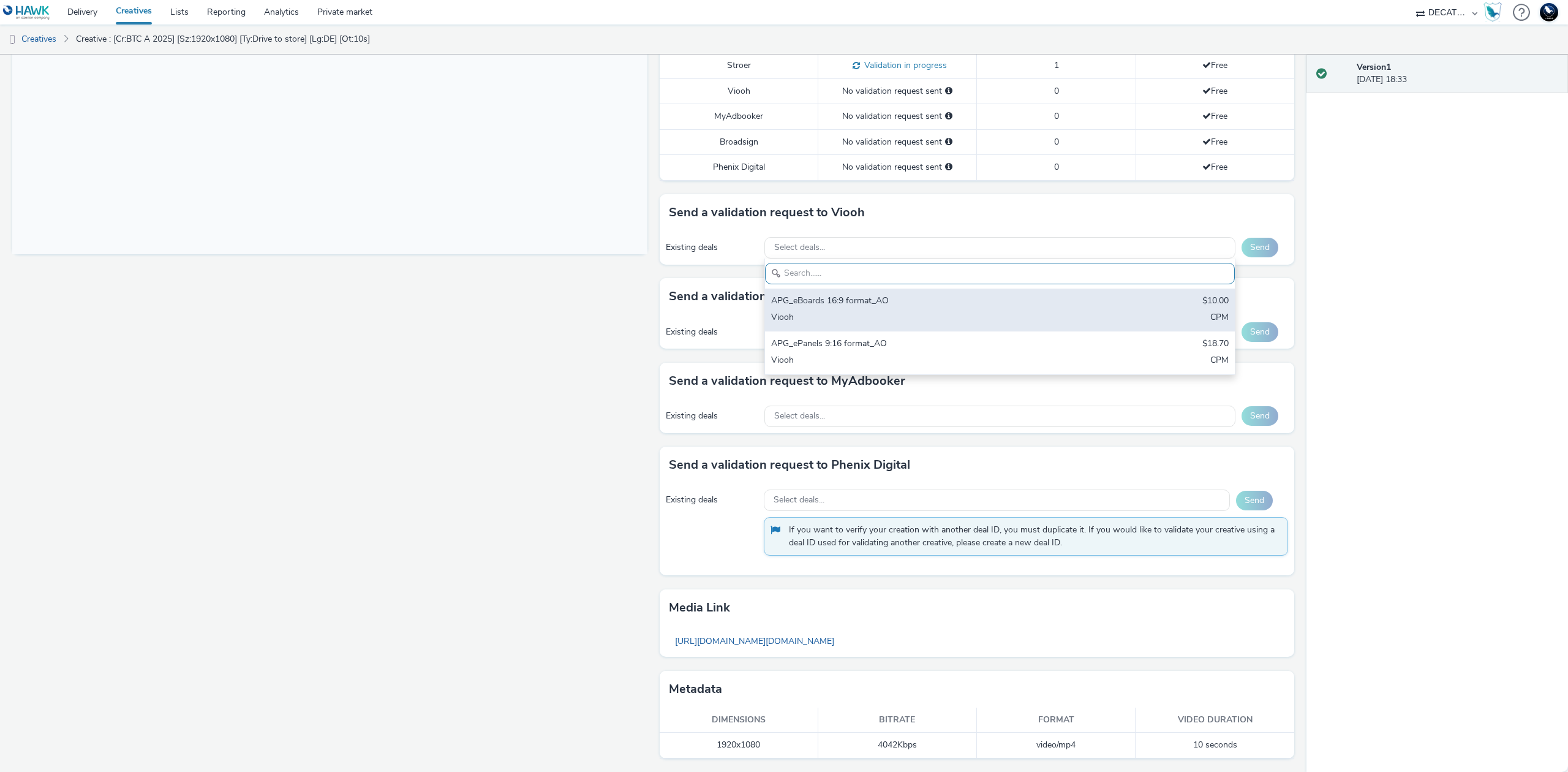
click at [1130, 299] on div "APG_eBoards 16:9 format_AO $10.00 Viooh CPM" at bounding box center [999, 310] width 469 height 43
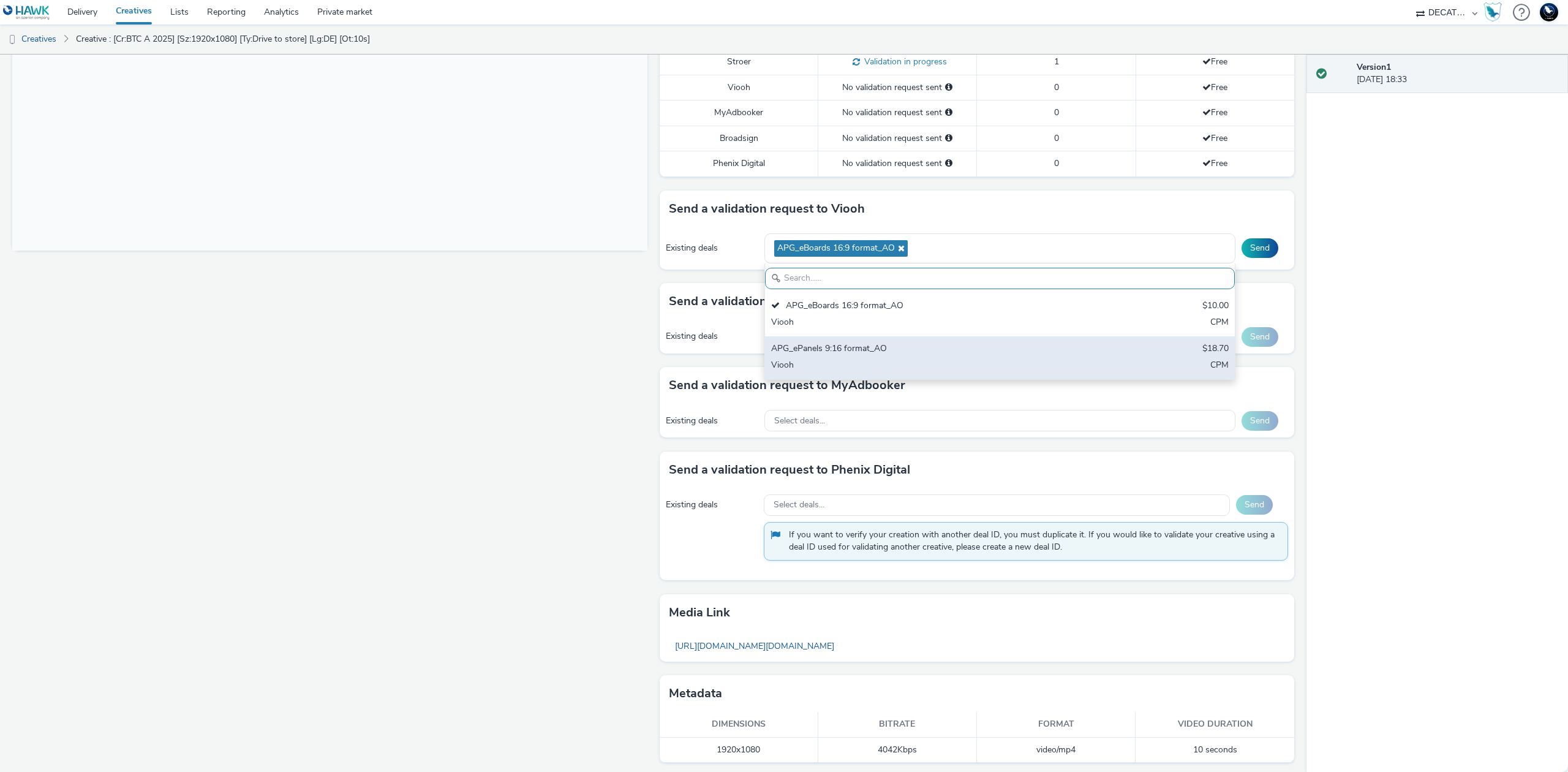
click at [1130, 347] on div "APG_ePanels 9:16 format_AO $18.70 Viooh CPM" at bounding box center [999, 358] width 469 height 43
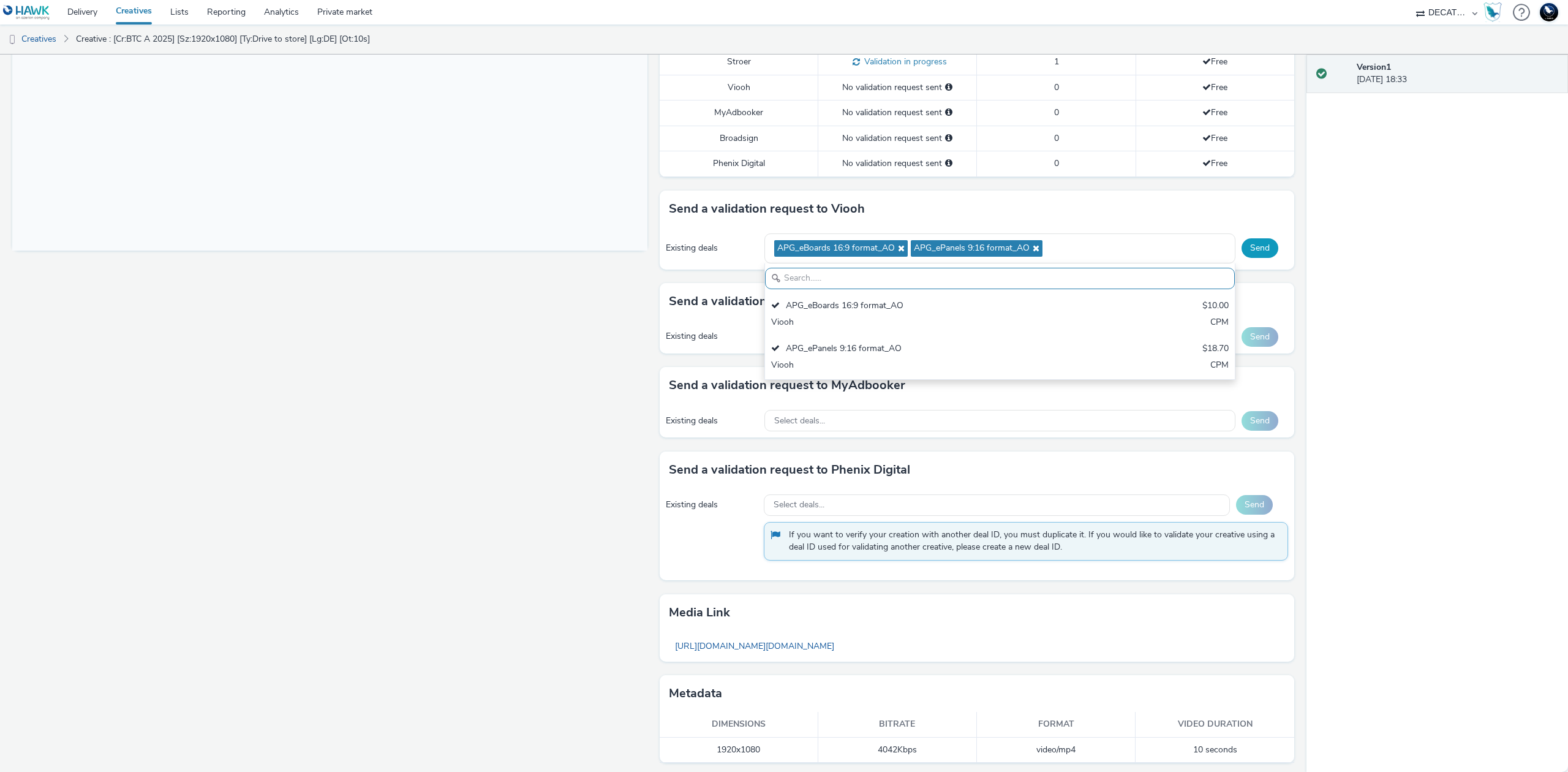
click at [1253, 256] on button "Send" at bounding box center [1260, 248] width 37 height 20
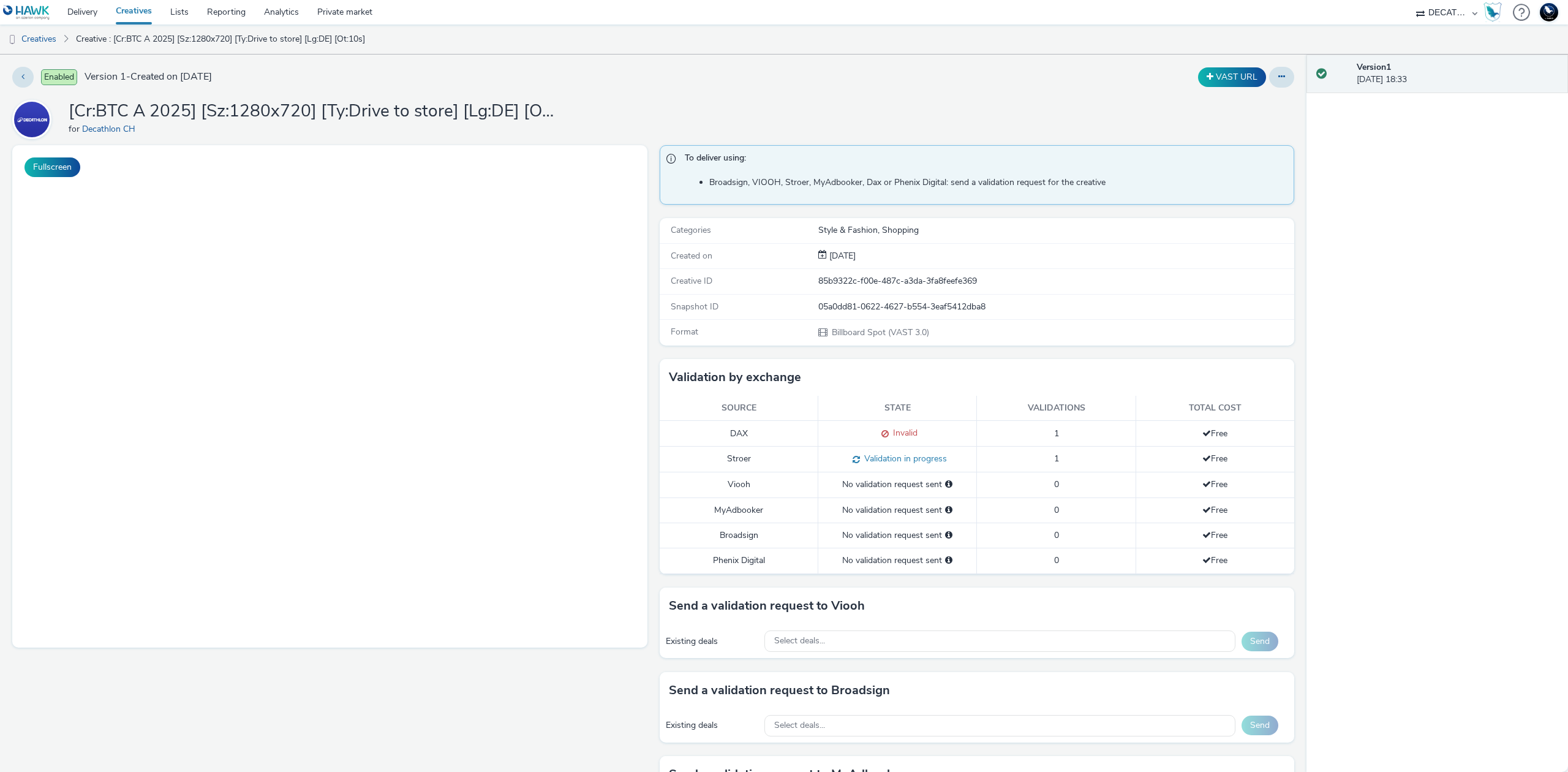
select select "440da4fd-3060-4a41-ba81-8784f925740e"
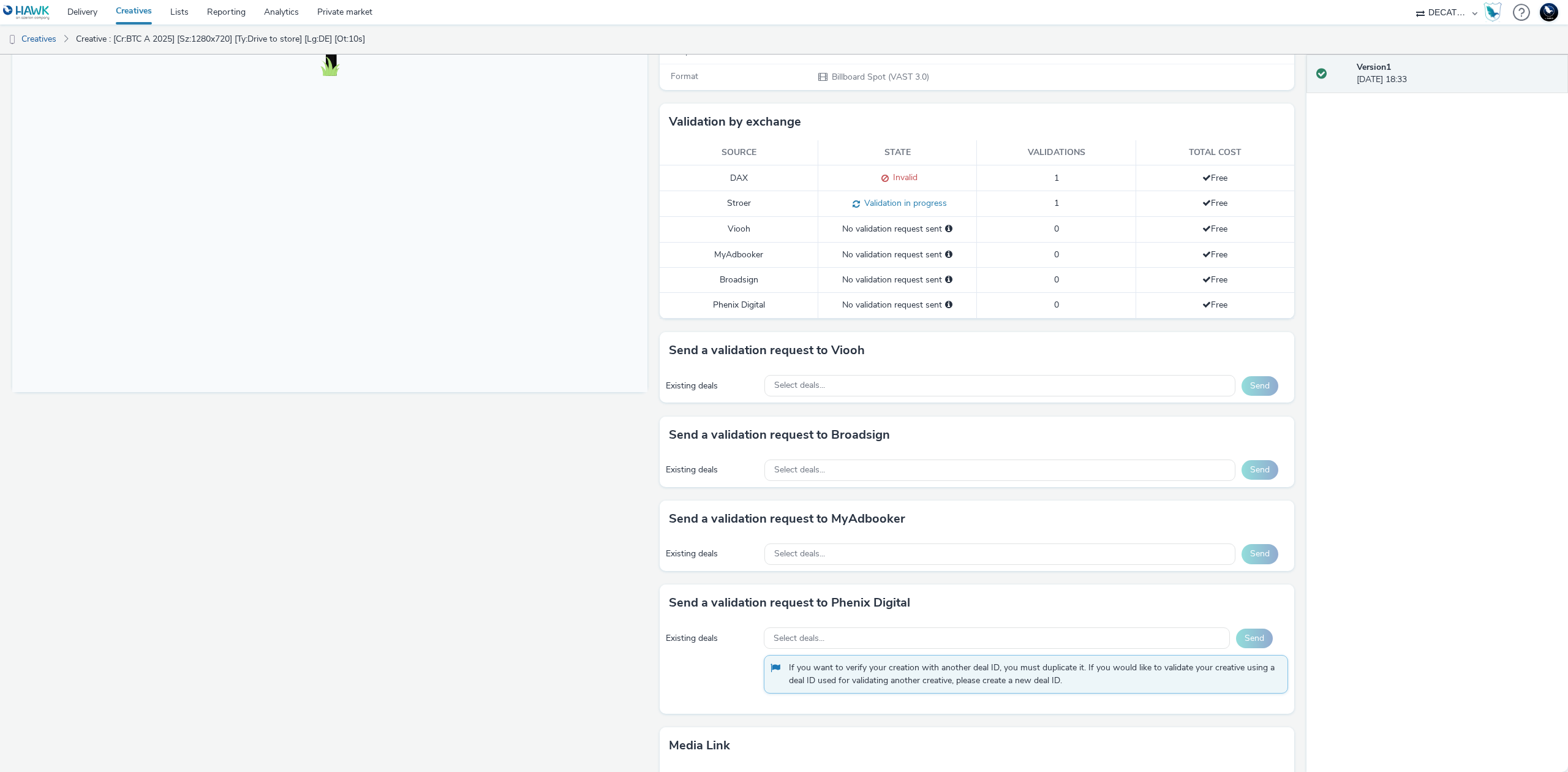
scroll to position [327, 0]
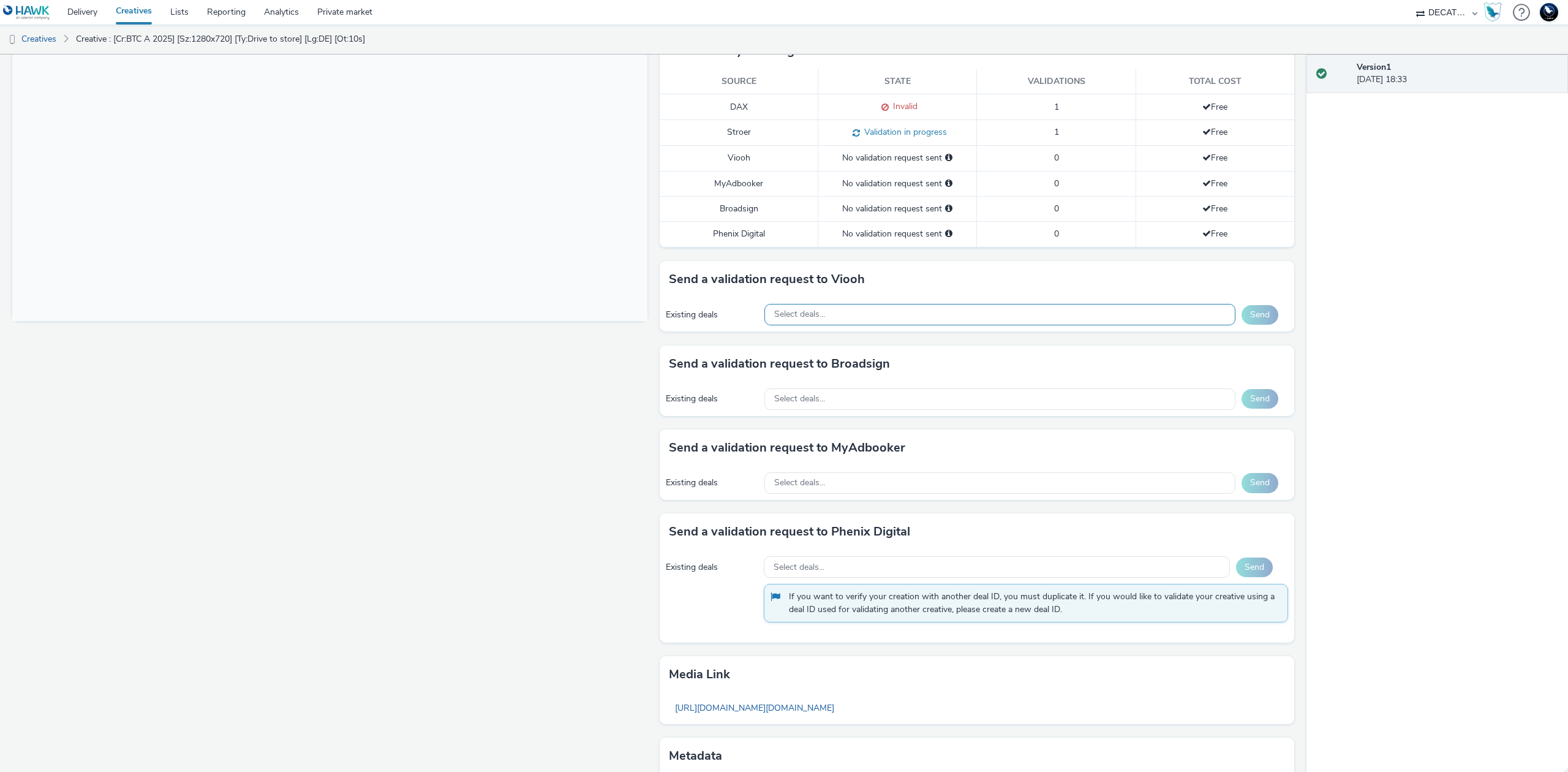
click at [1130, 317] on div "Select deals..." at bounding box center [999, 314] width 471 height 21
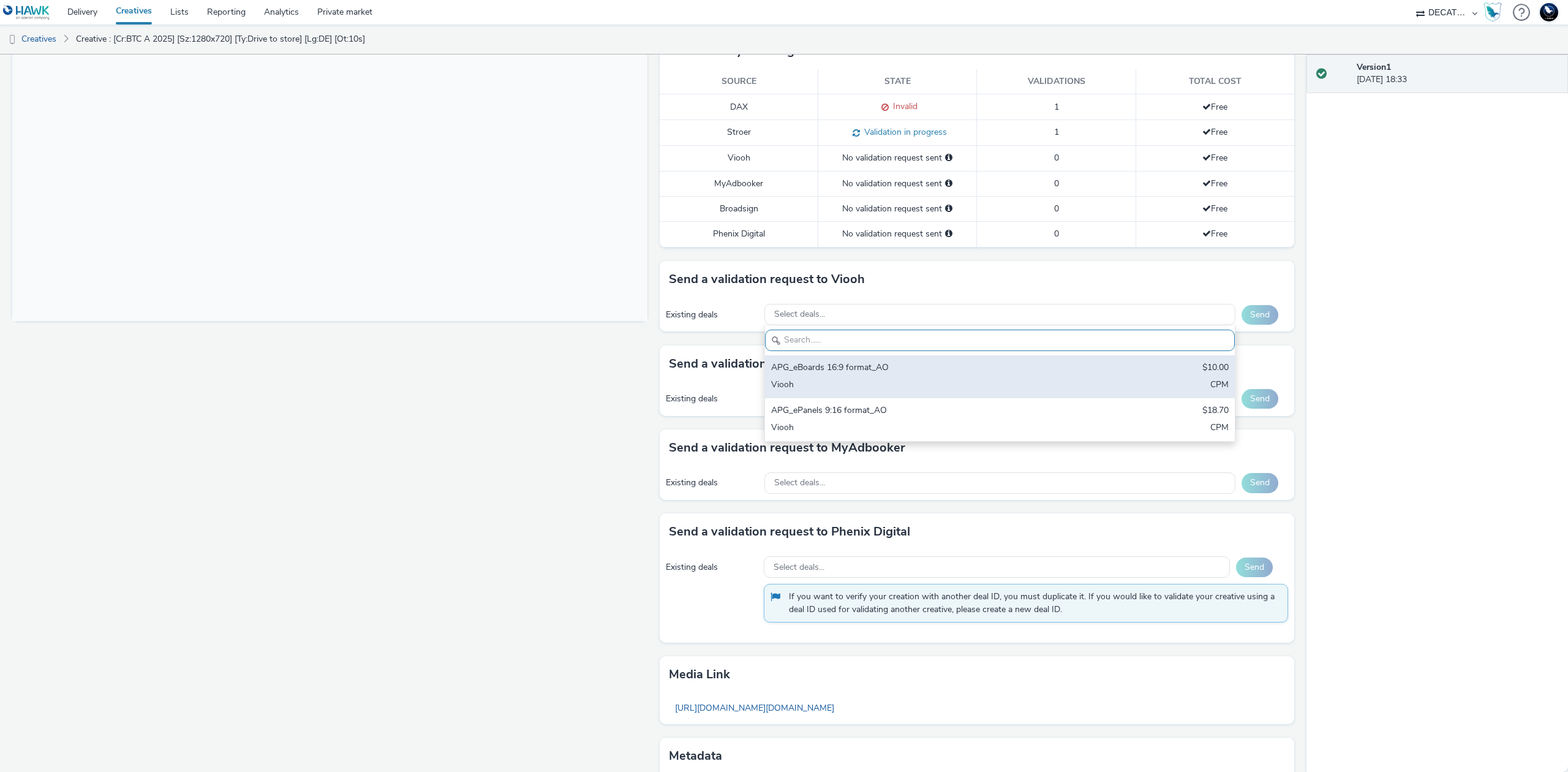
click at [1113, 370] on div "APG_eBoards 16:9 format_AO $10.00 Viooh CPM" at bounding box center [999, 377] width 469 height 43
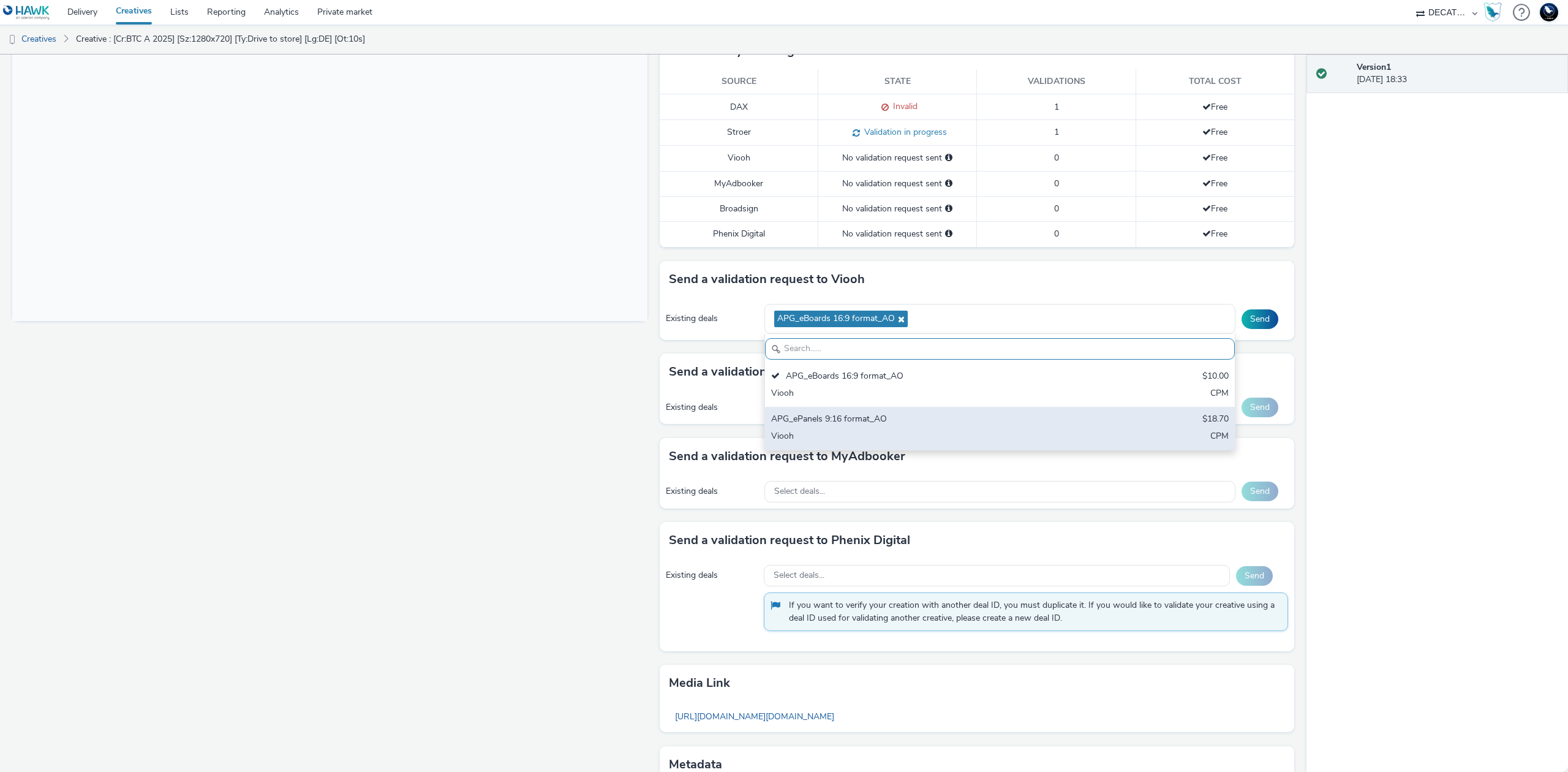
click at [1102, 438] on div "APG_ePanels 9:16 format_AO $18.70 Viooh CPM" at bounding box center [999, 428] width 469 height 43
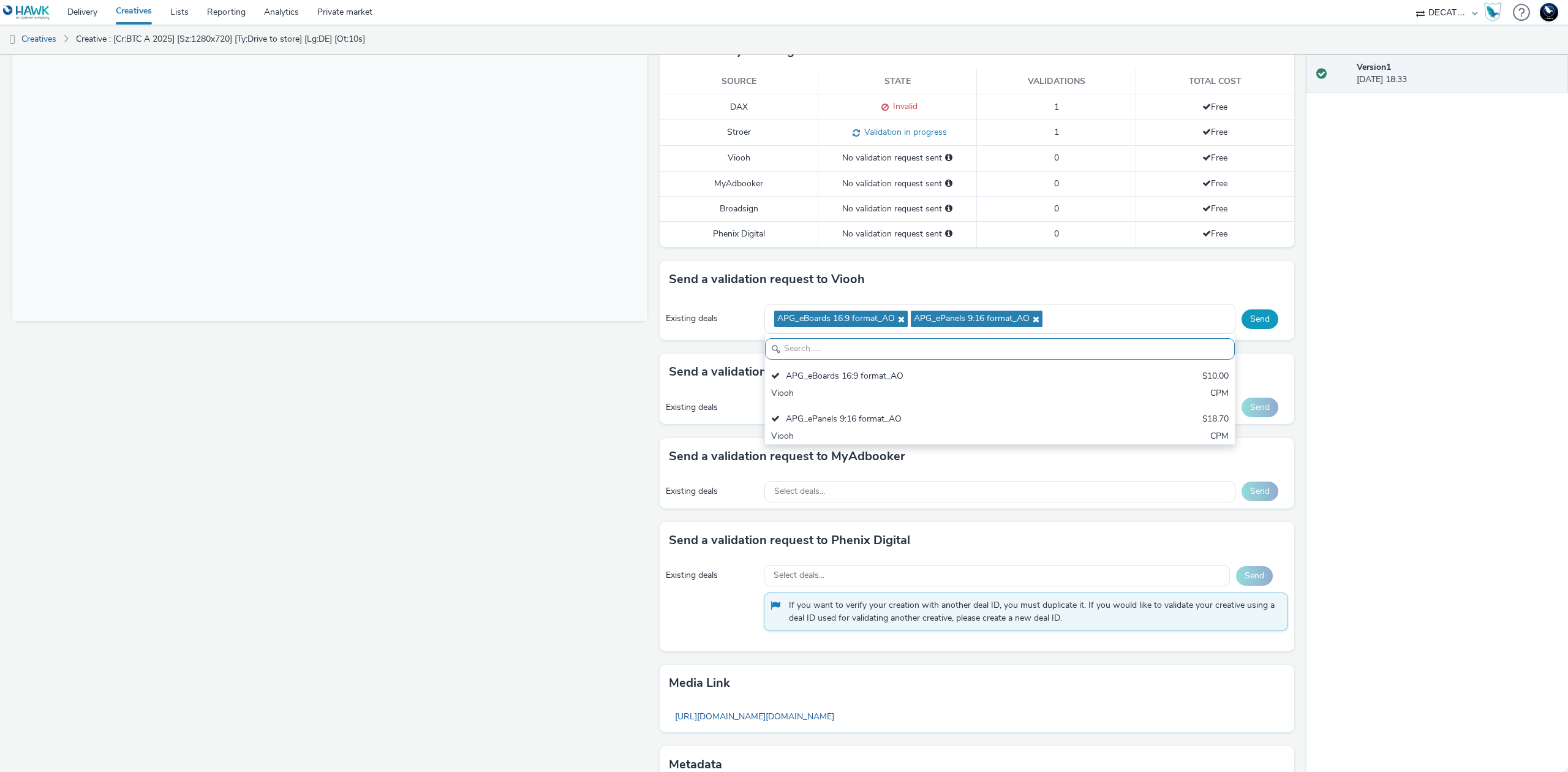
click at [1241, 321] on button "Send" at bounding box center [1260, 319] width 37 height 20
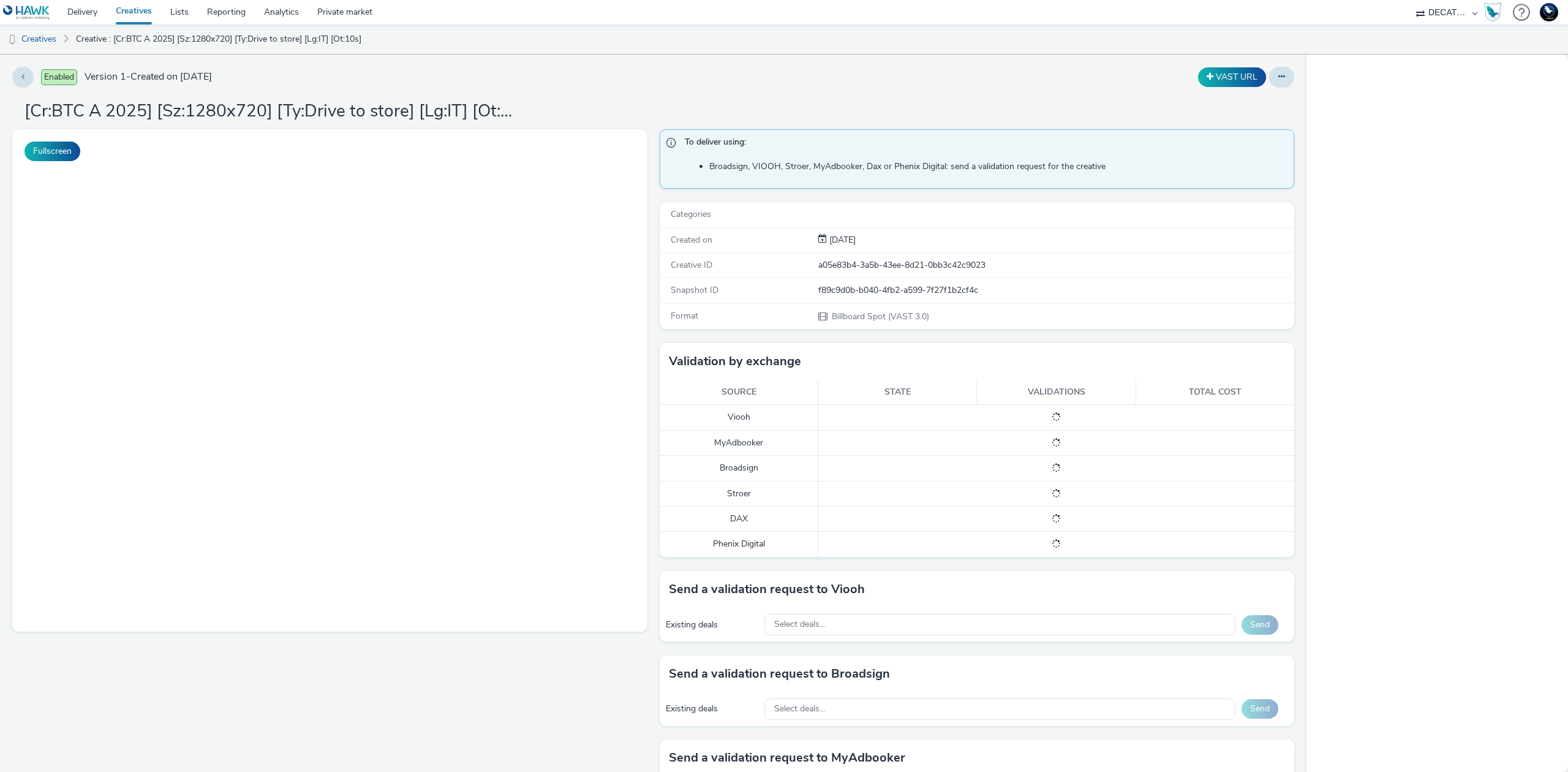
select select "440da4fd-3060-4a41-ba81-8784f925740e"
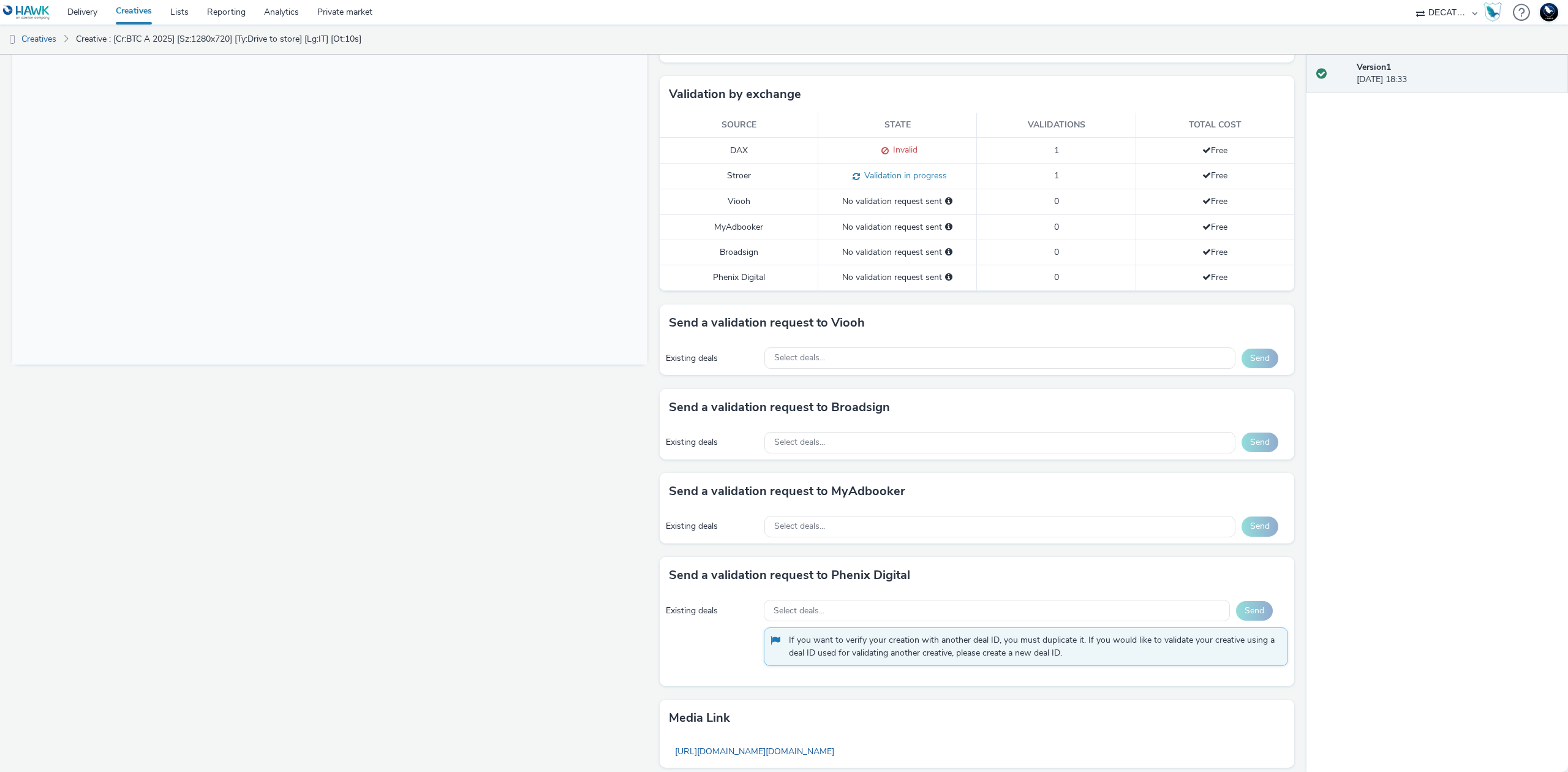
scroll to position [398, 0]
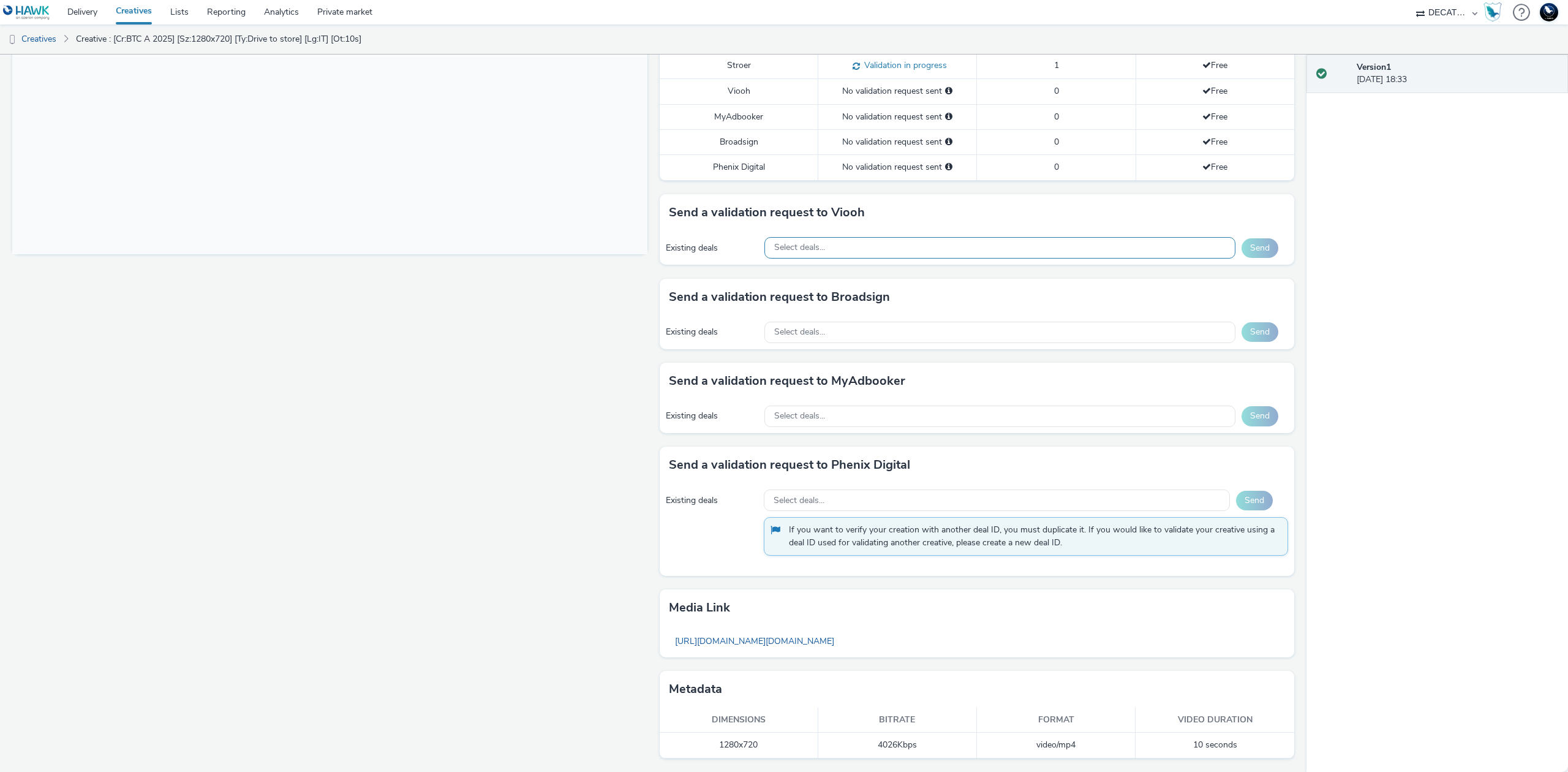
click at [1101, 246] on div "Select deals..." at bounding box center [999, 248] width 471 height 21
click at [1089, 285] on div "APG_eBoards 16:9 format_AO $10.00 Viooh CPM APG_ePanels 9:16 format_AO $18.70 V…" at bounding box center [999, 316] width 471 height 116
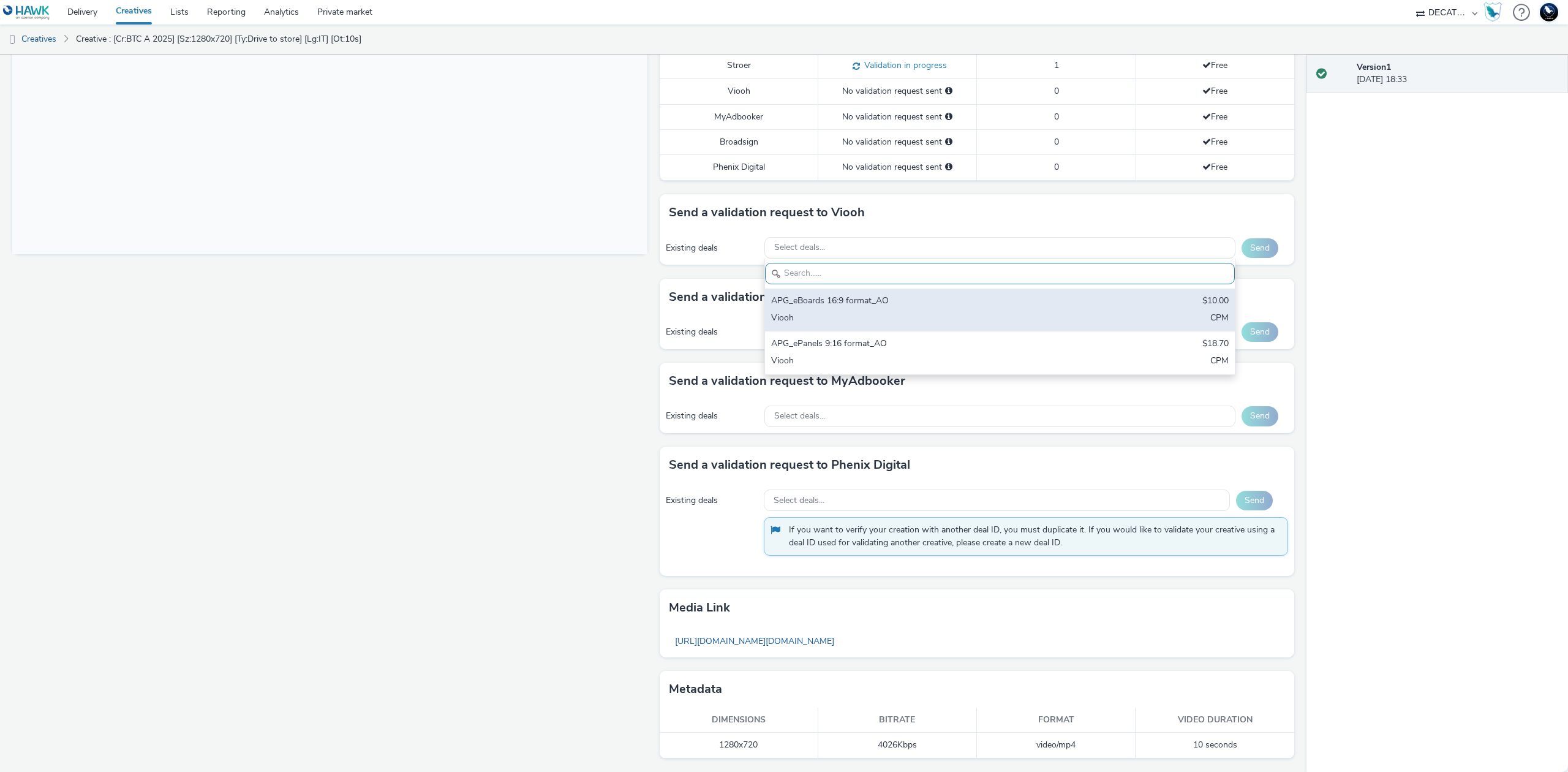
click at [1091, 307] on div "APG_eBoards 16:9 format_AO $10.00 Viooh CPM" at bounding box center [999, 310] width 469 height 43
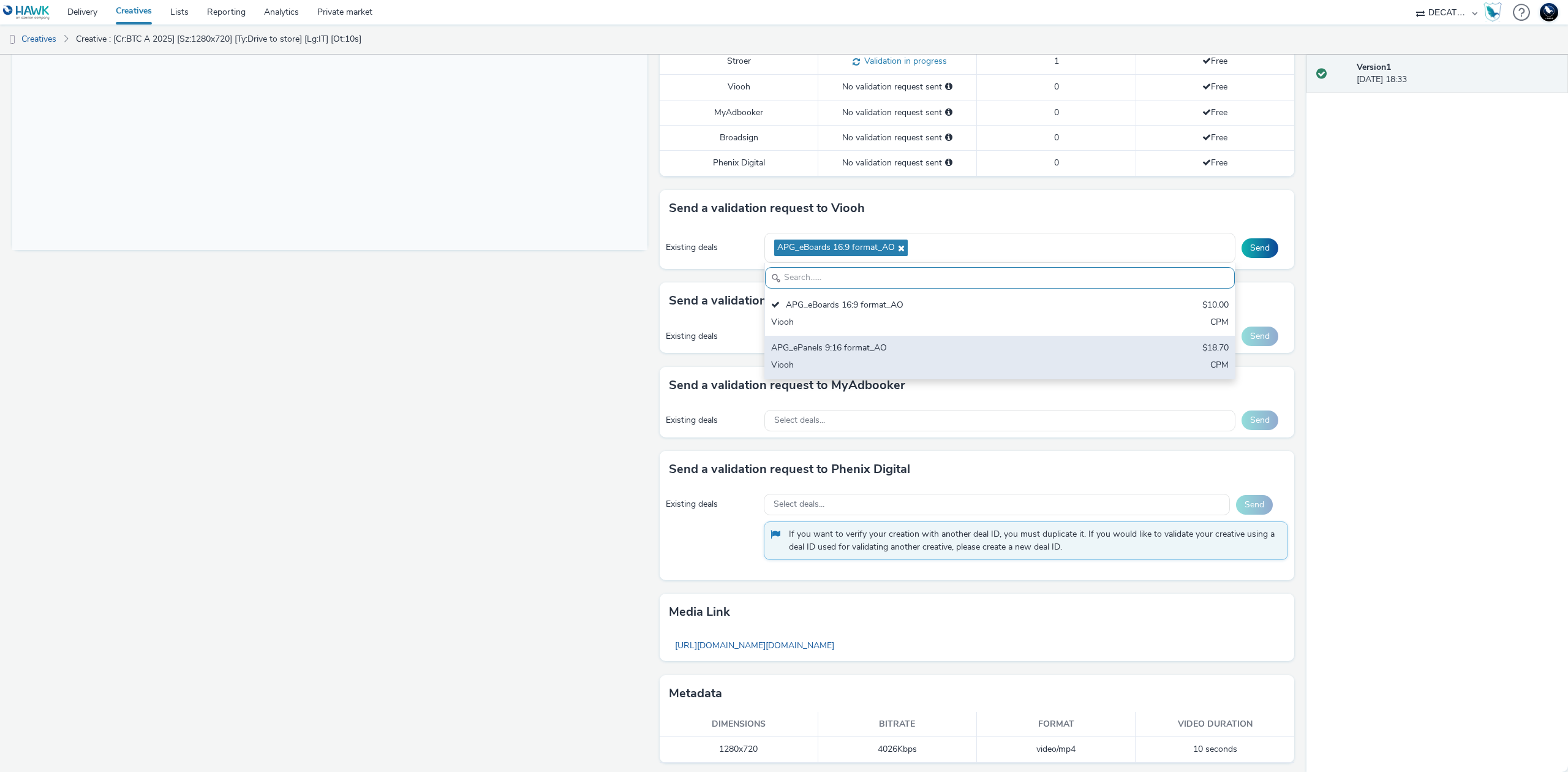
click at [1089, 353] on div "APG_ePanels 9:16 format_AO $18.70 Viooh CPM" at bounding box center [999, 357] width 469 height 43
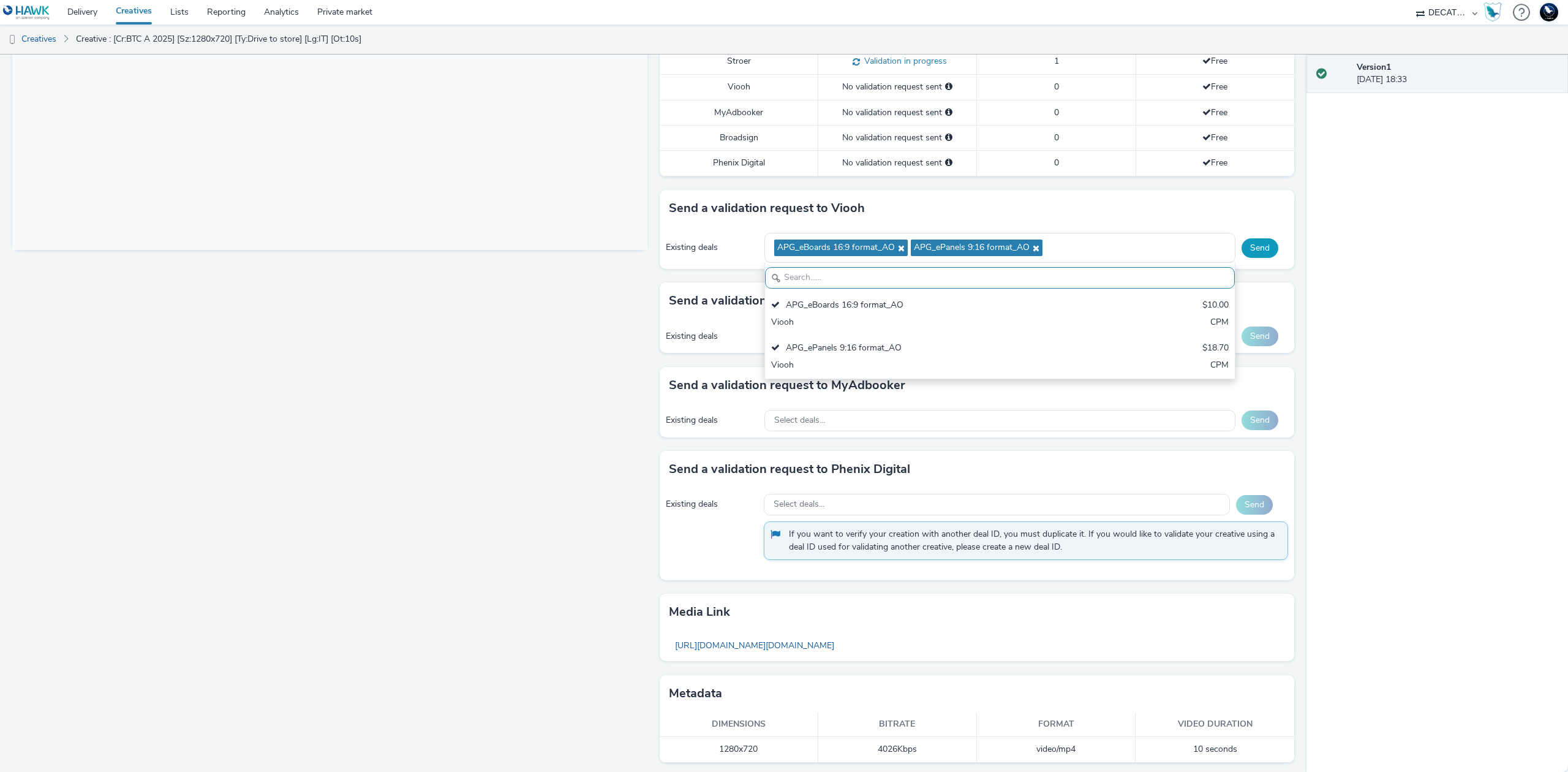
click at [1243, 248] on button "Send" at bounding box center [1260, 248] width 37 height 20
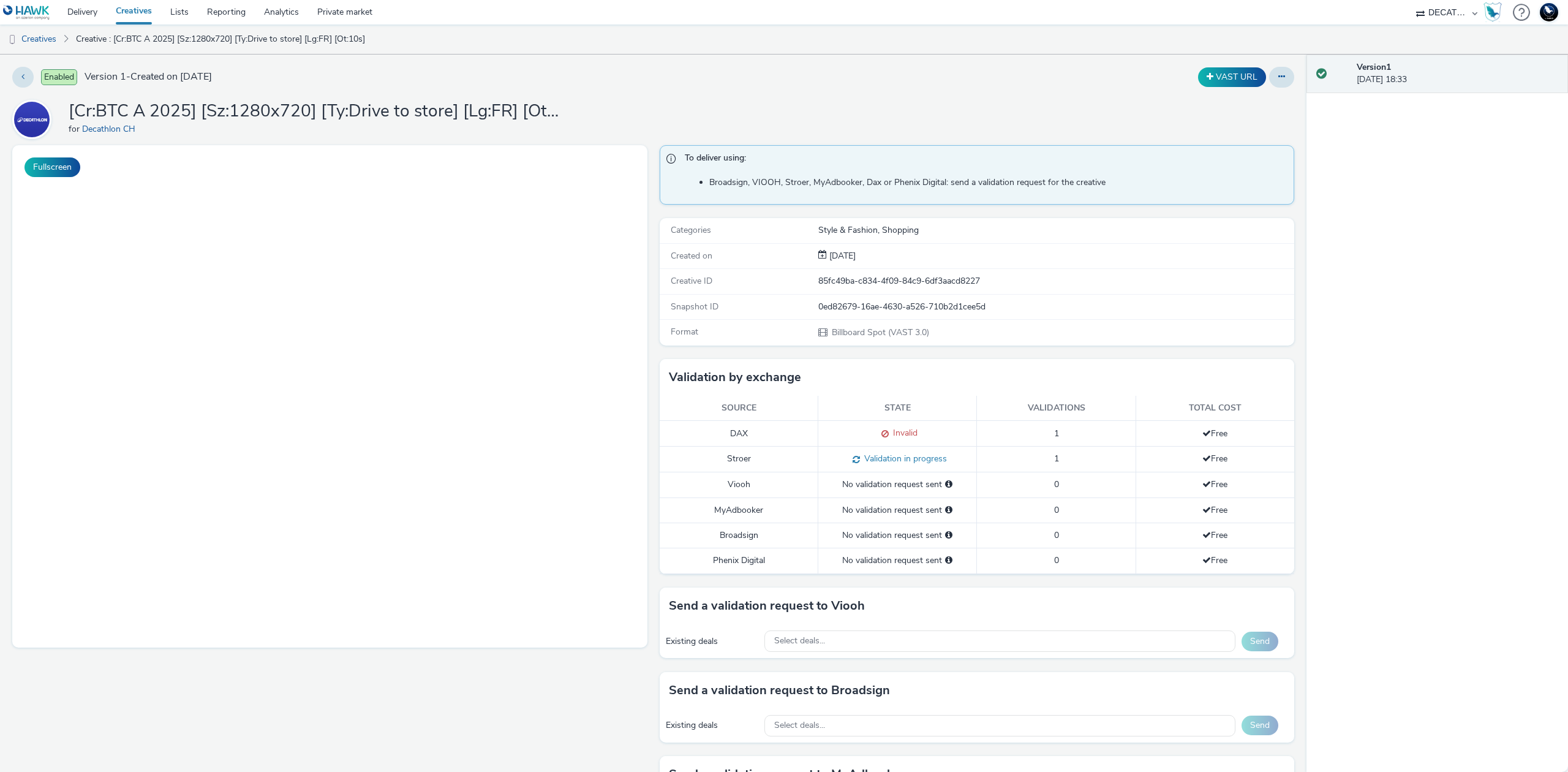
select select "440da4fd-3060-4a41-ba81-8784f925740e"
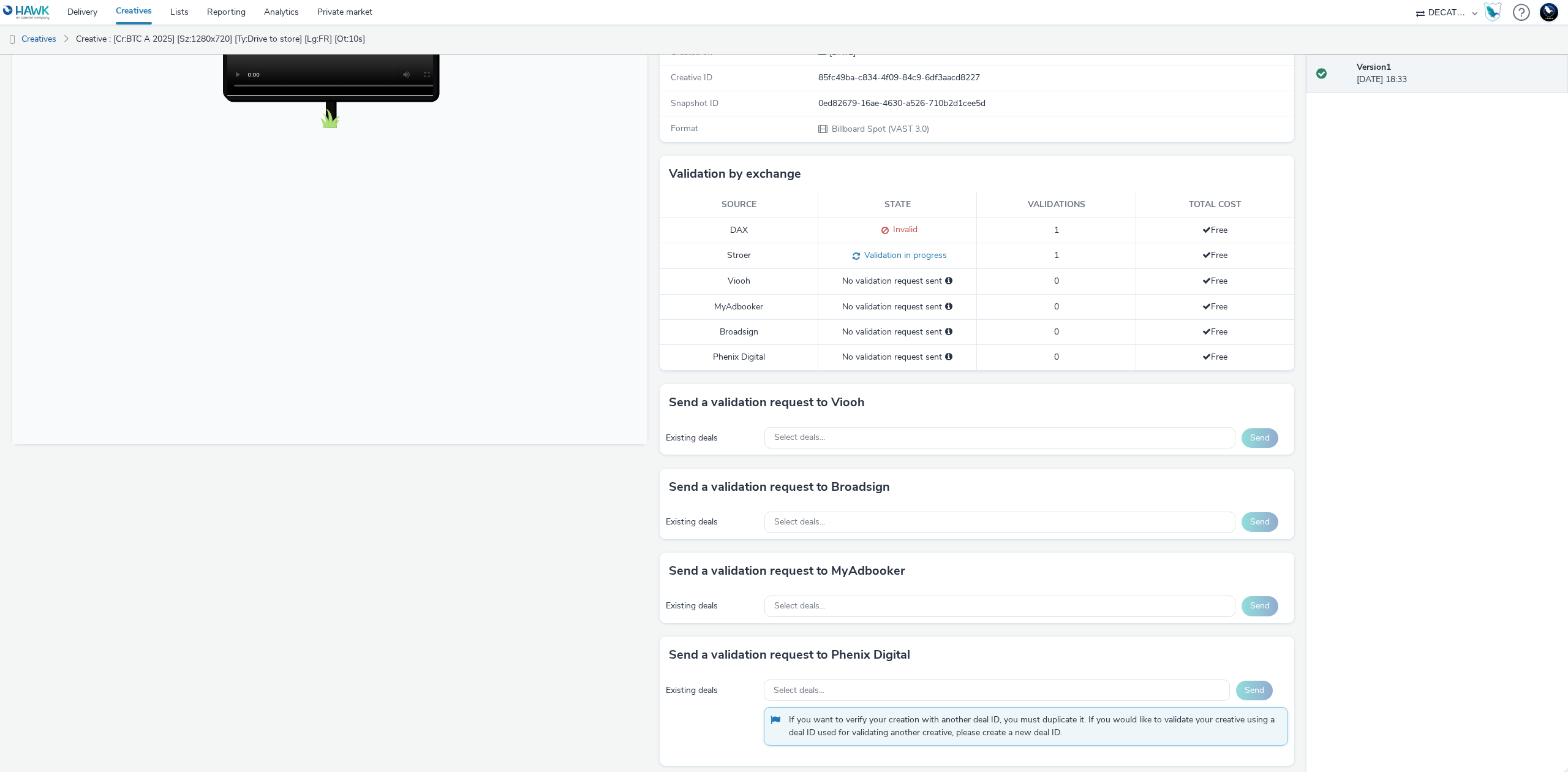
scroll to position [398, 0]
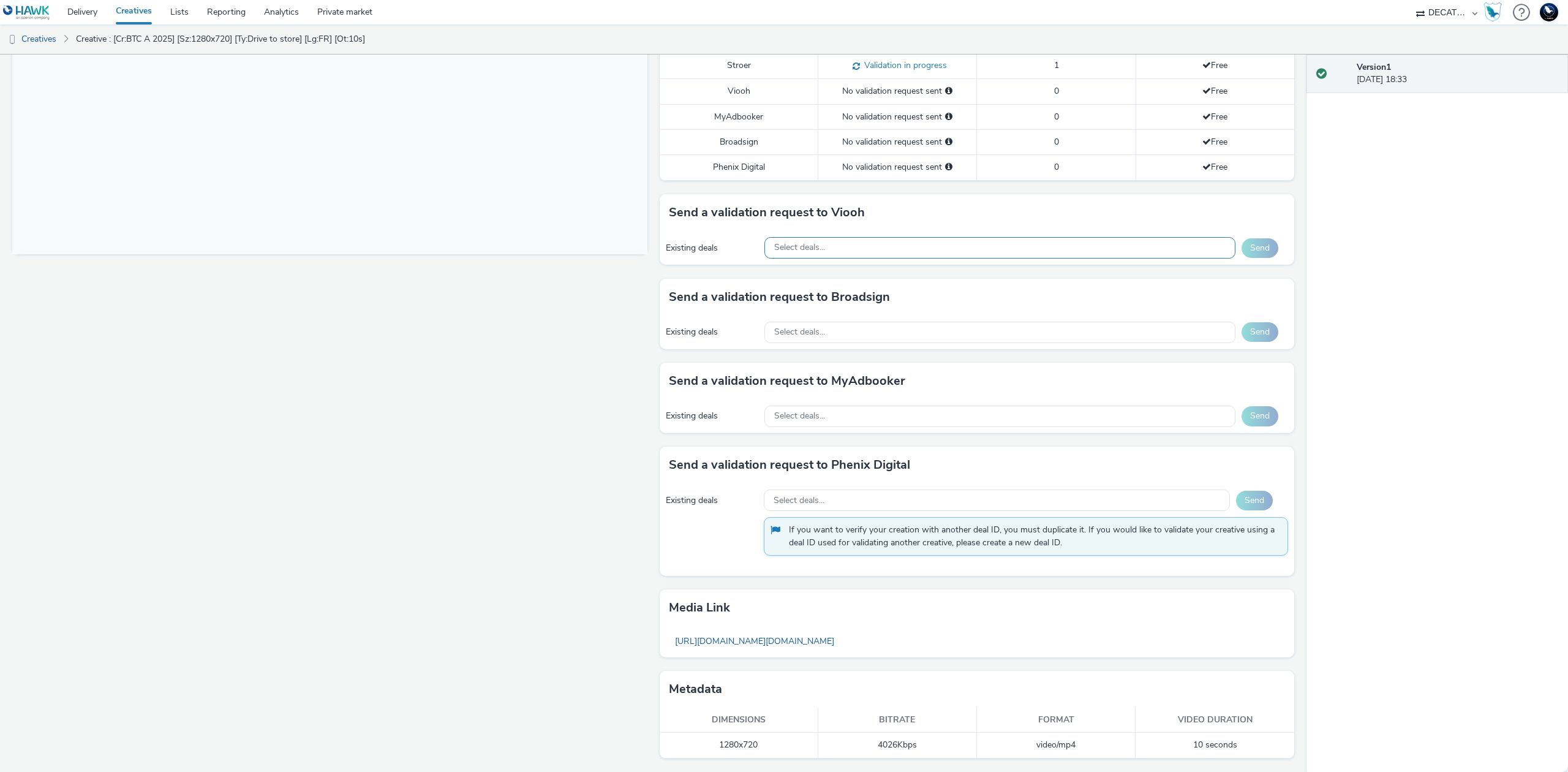
click at [1099, 246] on div "Select deals..." at bounding box center [999, 248] width 471 height 21
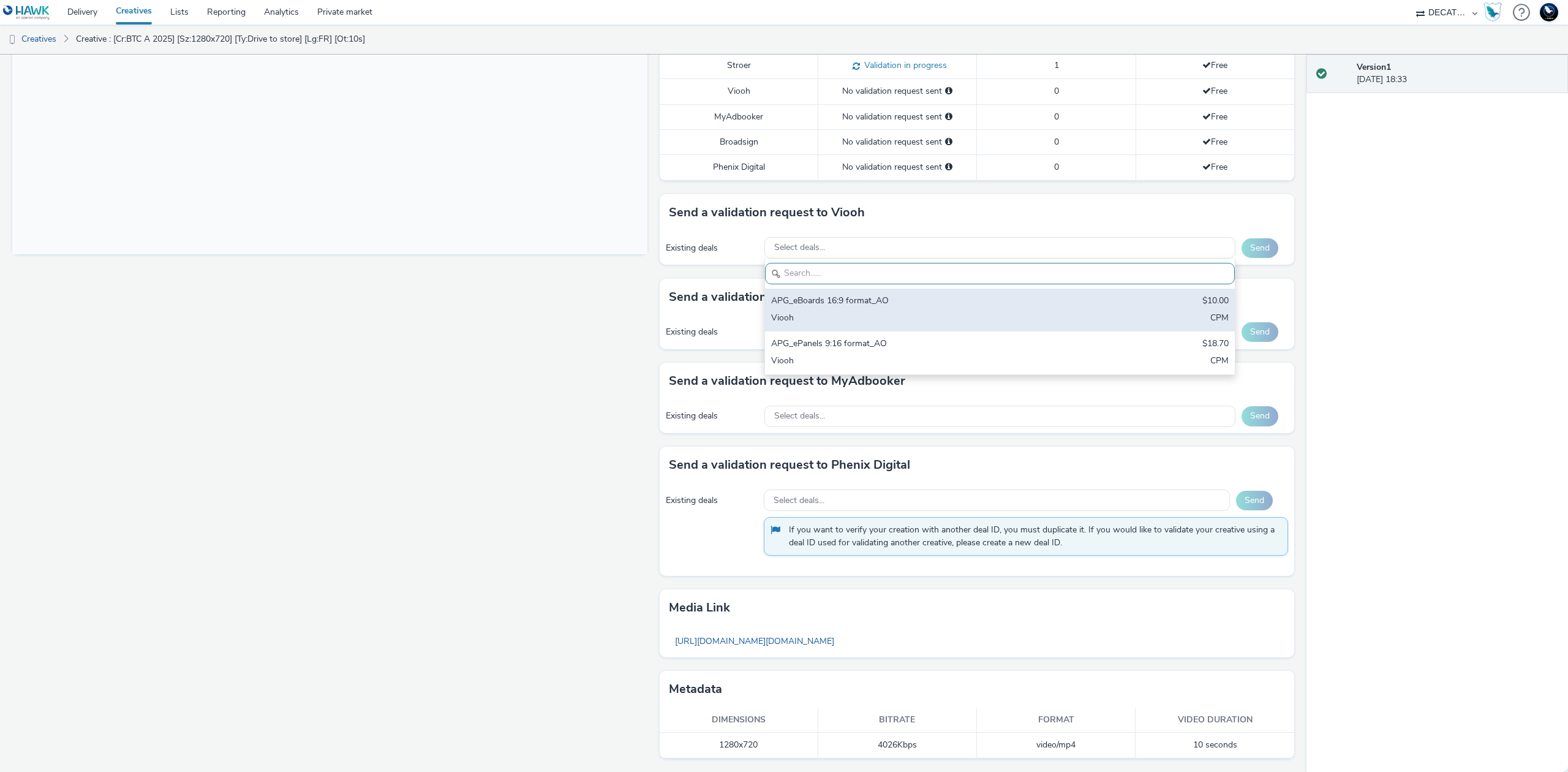
click at [1062, 322] on div "Viooh" at bounding box center [923, 319] width 303 height 14
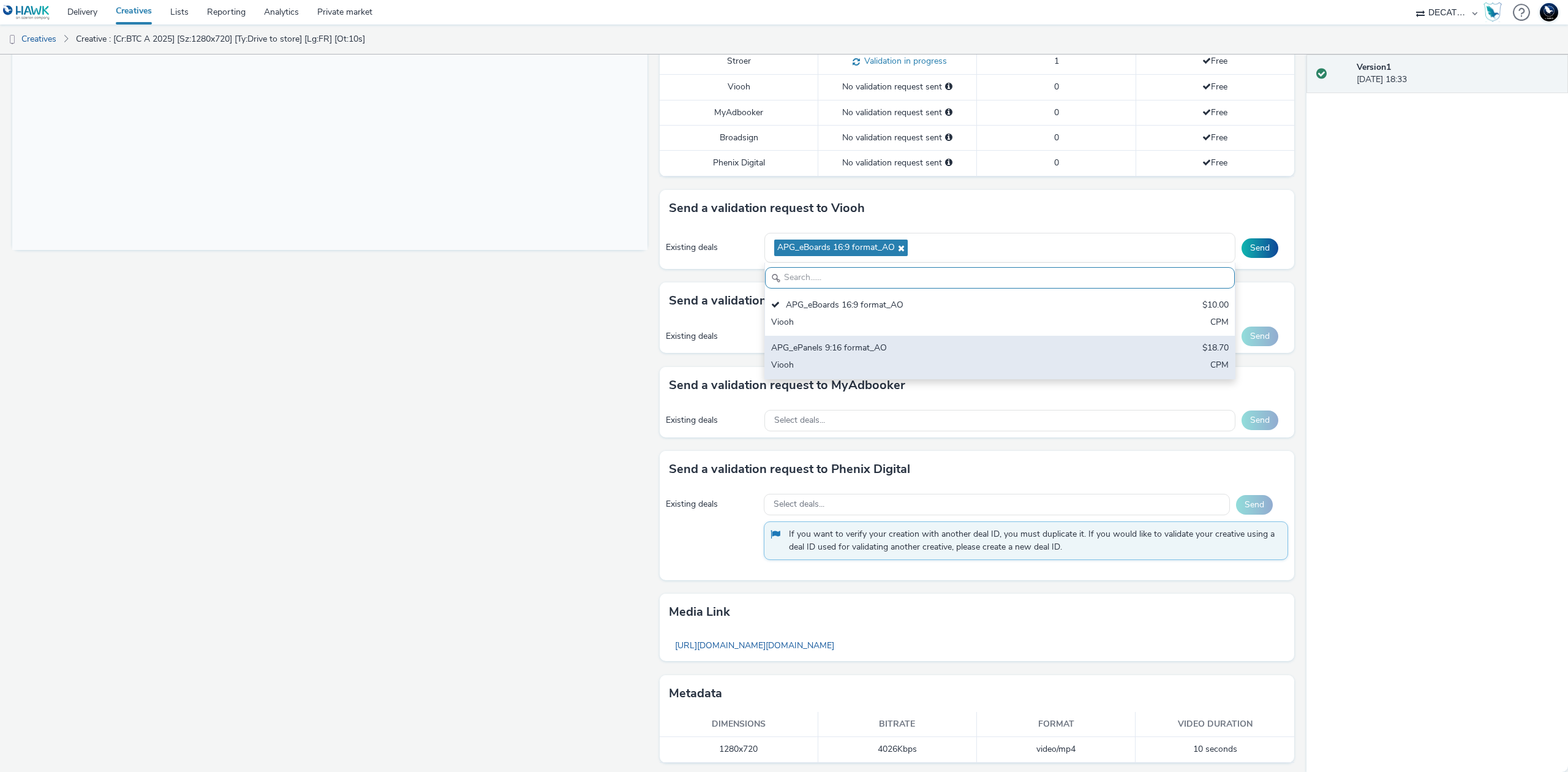
click at [1045, 365] on div "Viooh" at bounding box center [923, 366] width 303 height 14
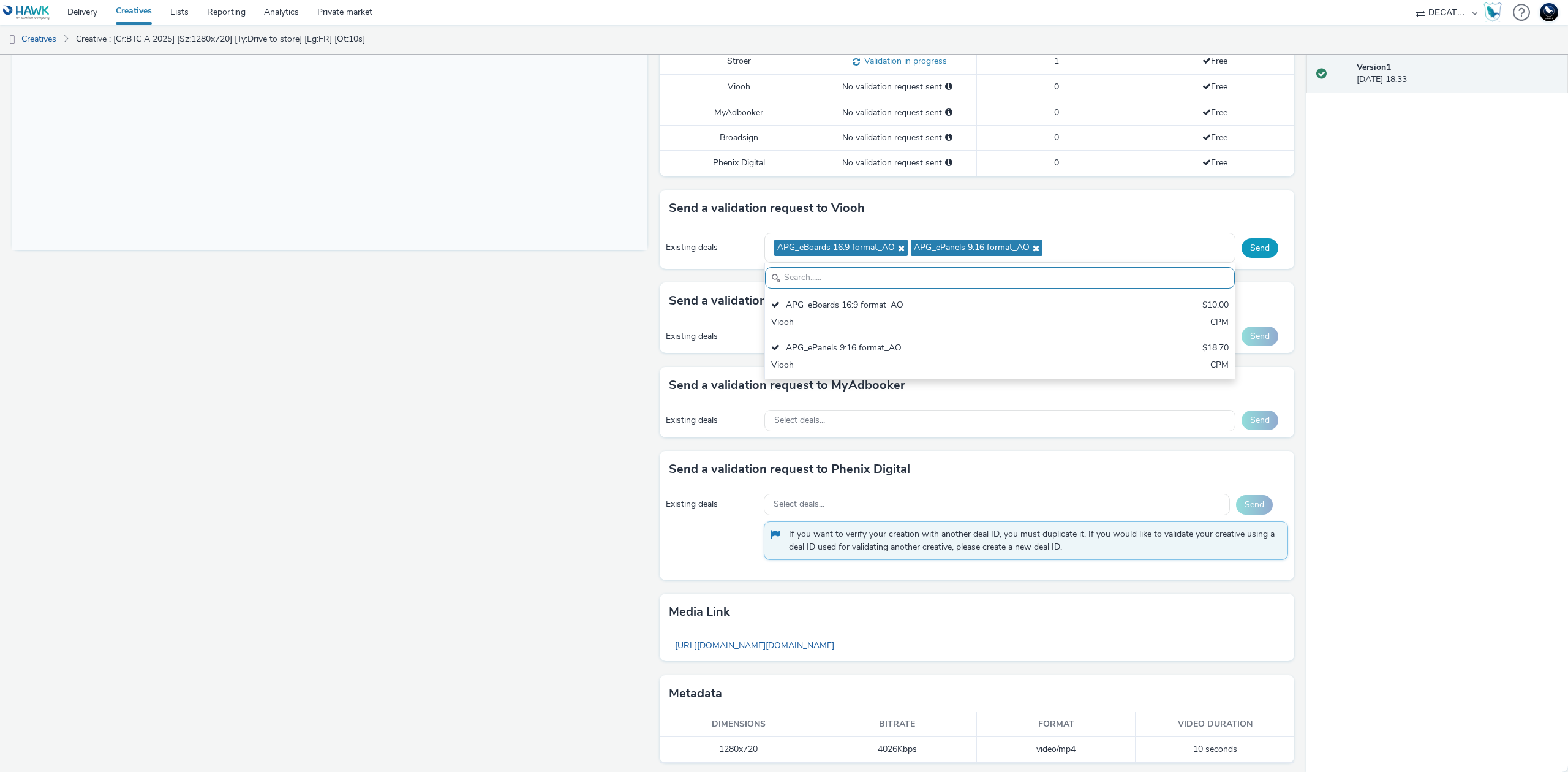
click at [1255, 254] on button "Send" at bounding box center [1260, 248] width 37 height 20
